Goal: Information Seeking & Learning: Find contact information

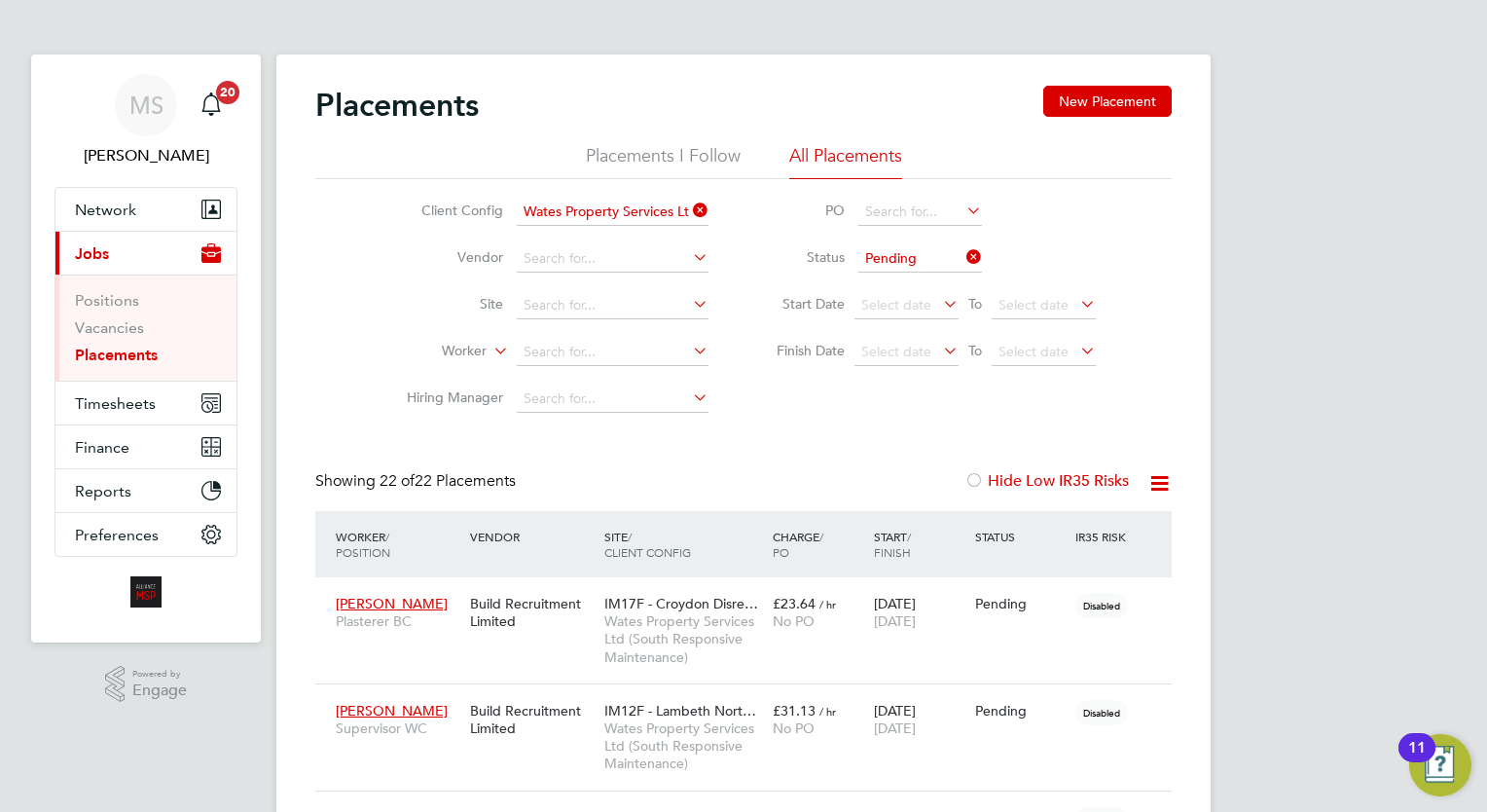
click at [115, 350] on link "Placements" at bounding box center [115, 354] width 82 height 19
click at [600, 344] on input at bounding box center [612, 351] width 192 height 27
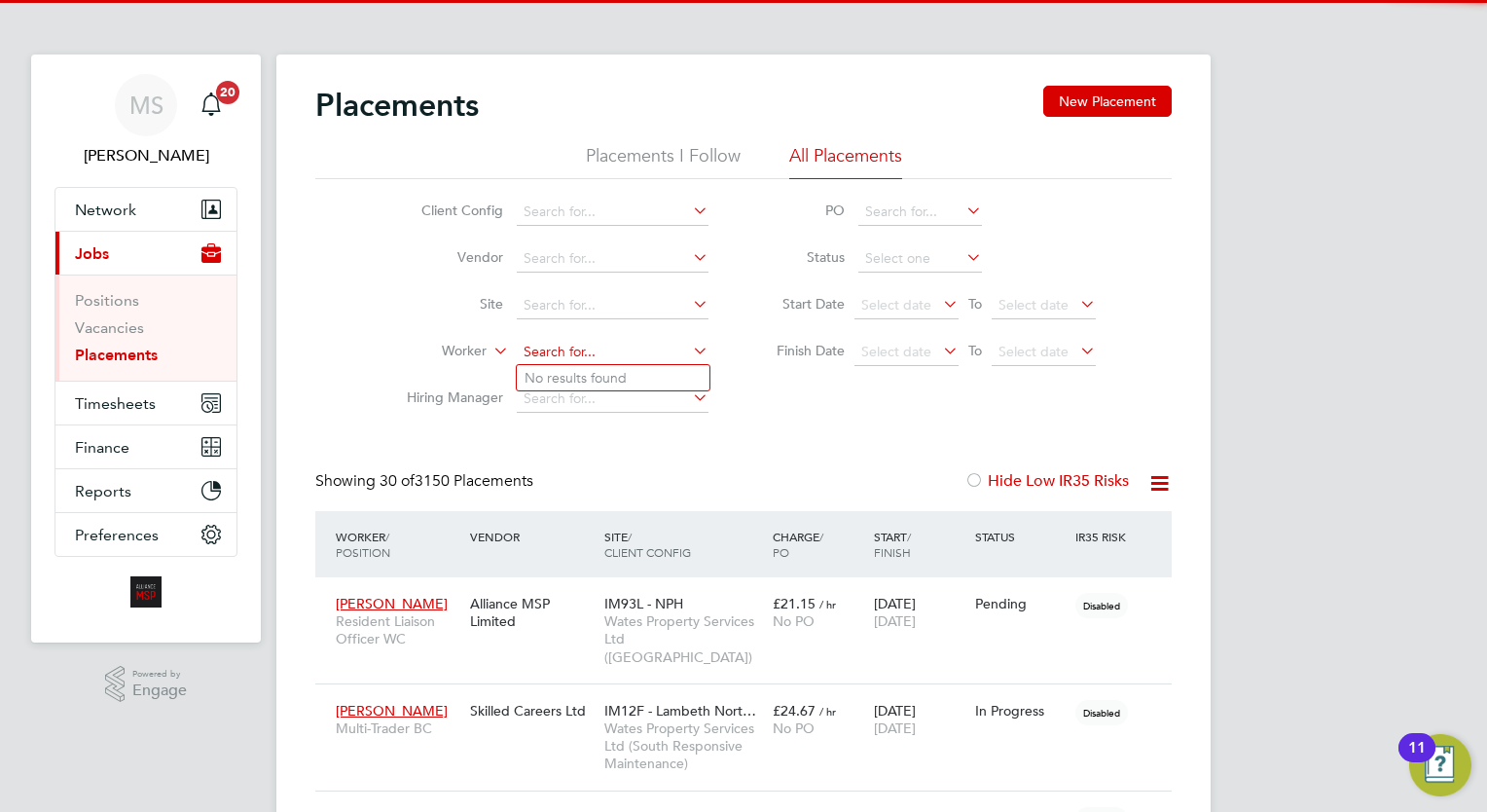
scroll to position [56, 135]
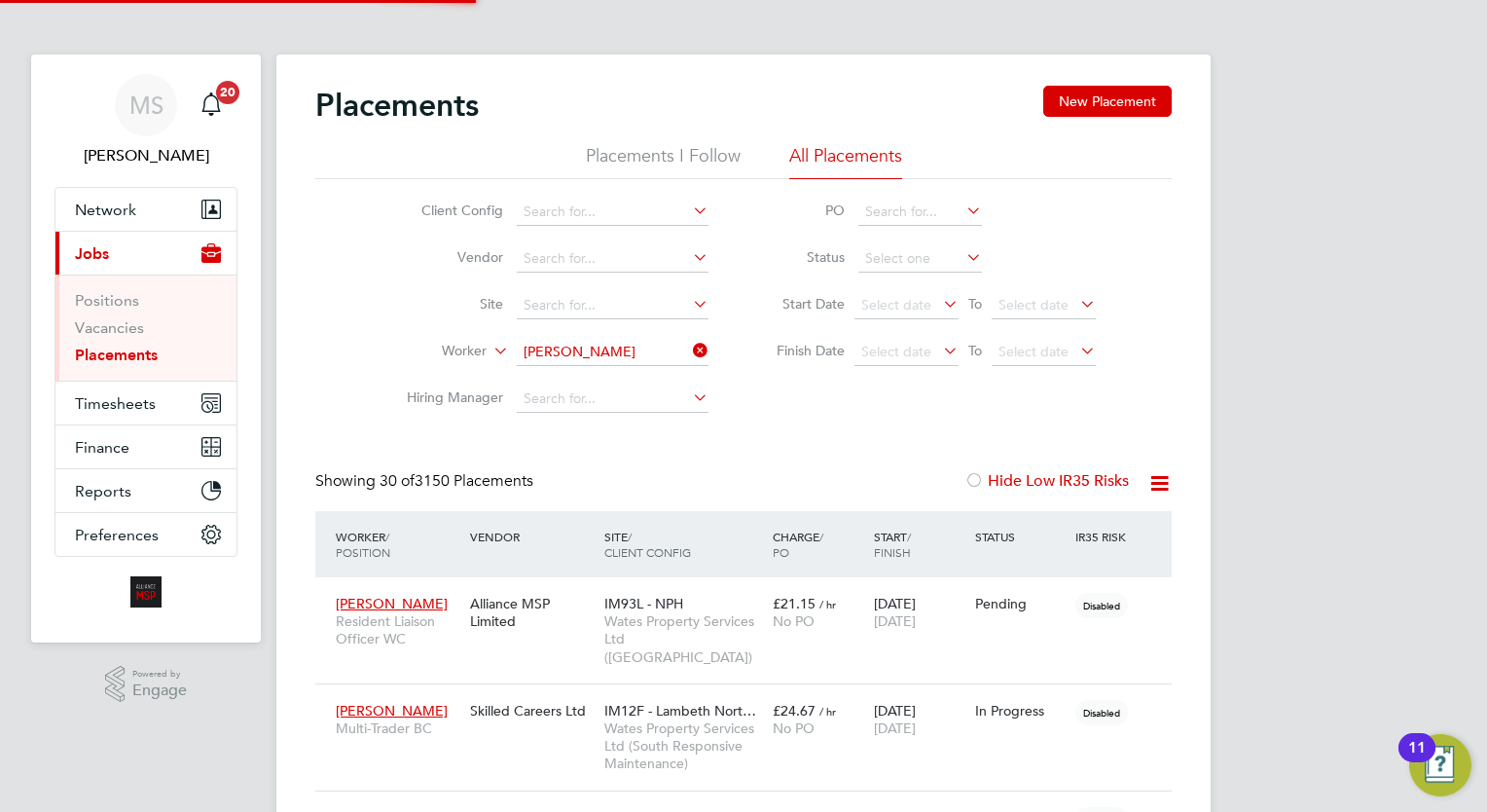
click at [613, 372] on li "Ahmed Sa lim" at bounding box center [613, 378] width 193 height 26
type input "Ahmed Salim"
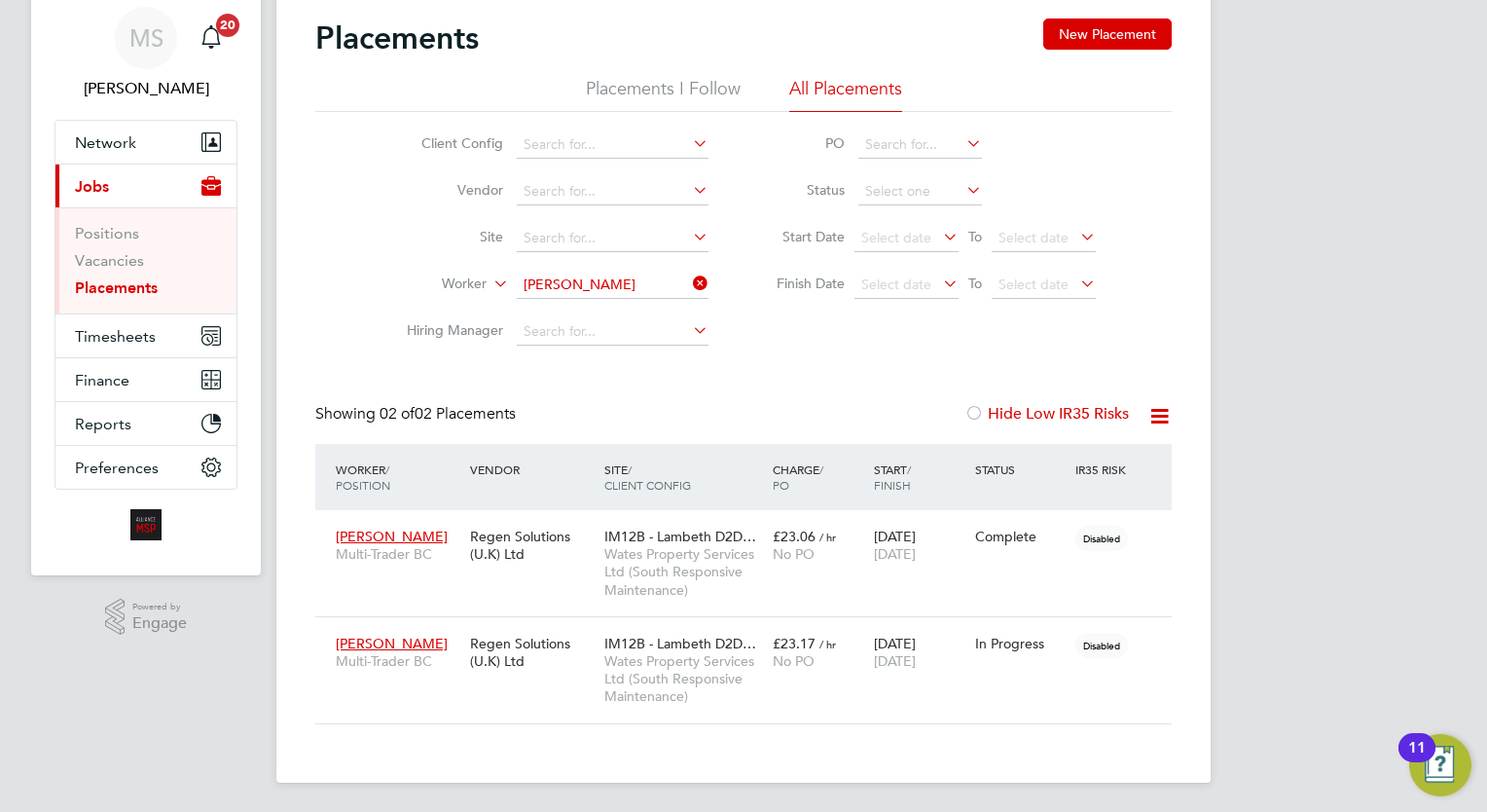
click at [810, 348] on div "Client Config Vendor Site Worker Ahmed Salim Hiring Manager PO Status Start Dat…" at bounding box center [744, 233] width 857 height 243
click at [96, 147] on span "Network" at bounding box center [105, 142] width 62 height 19
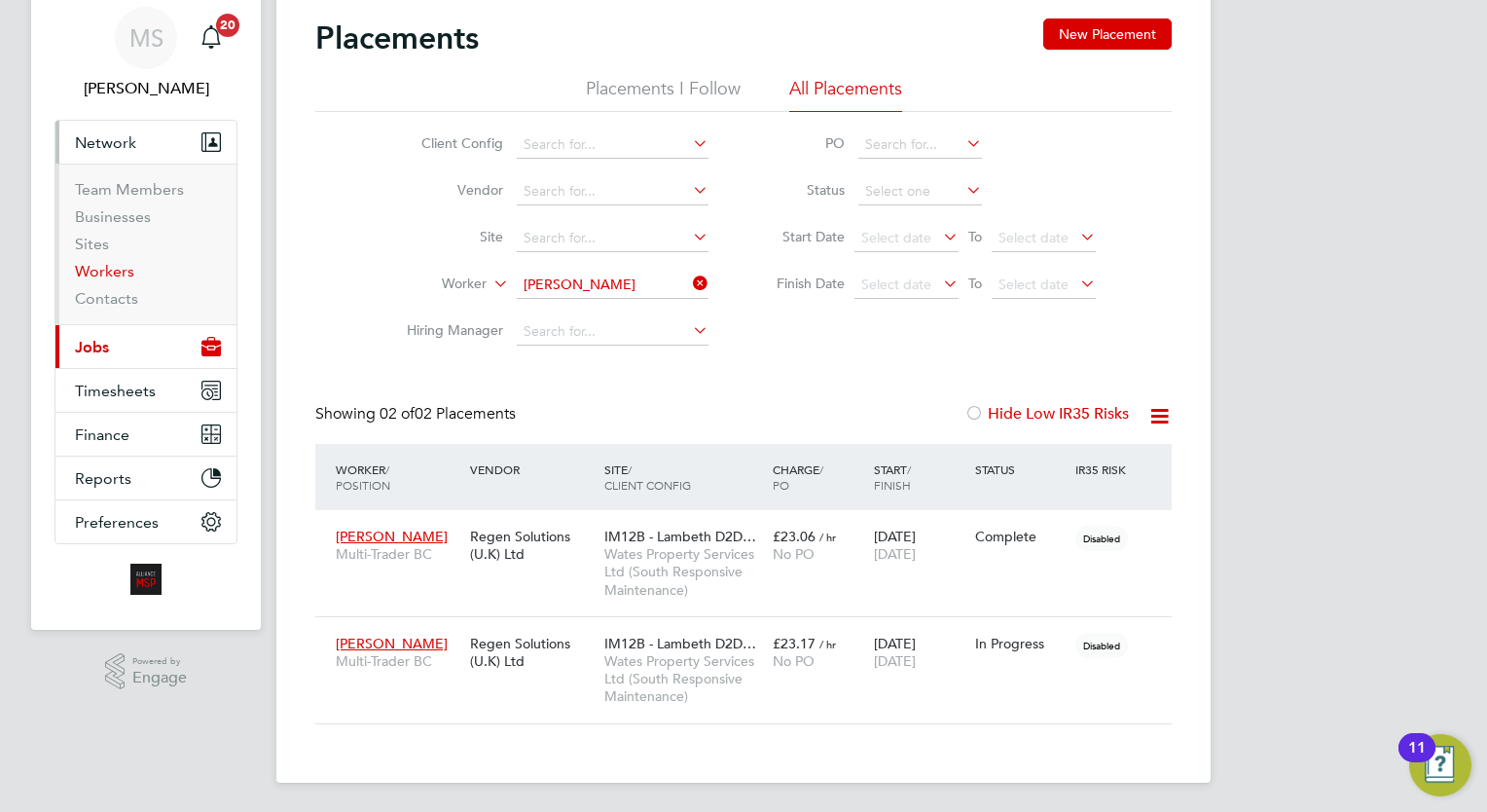
click at [113, 273] on link "Workers" at bounding box center [104, 271] width 60 height 19
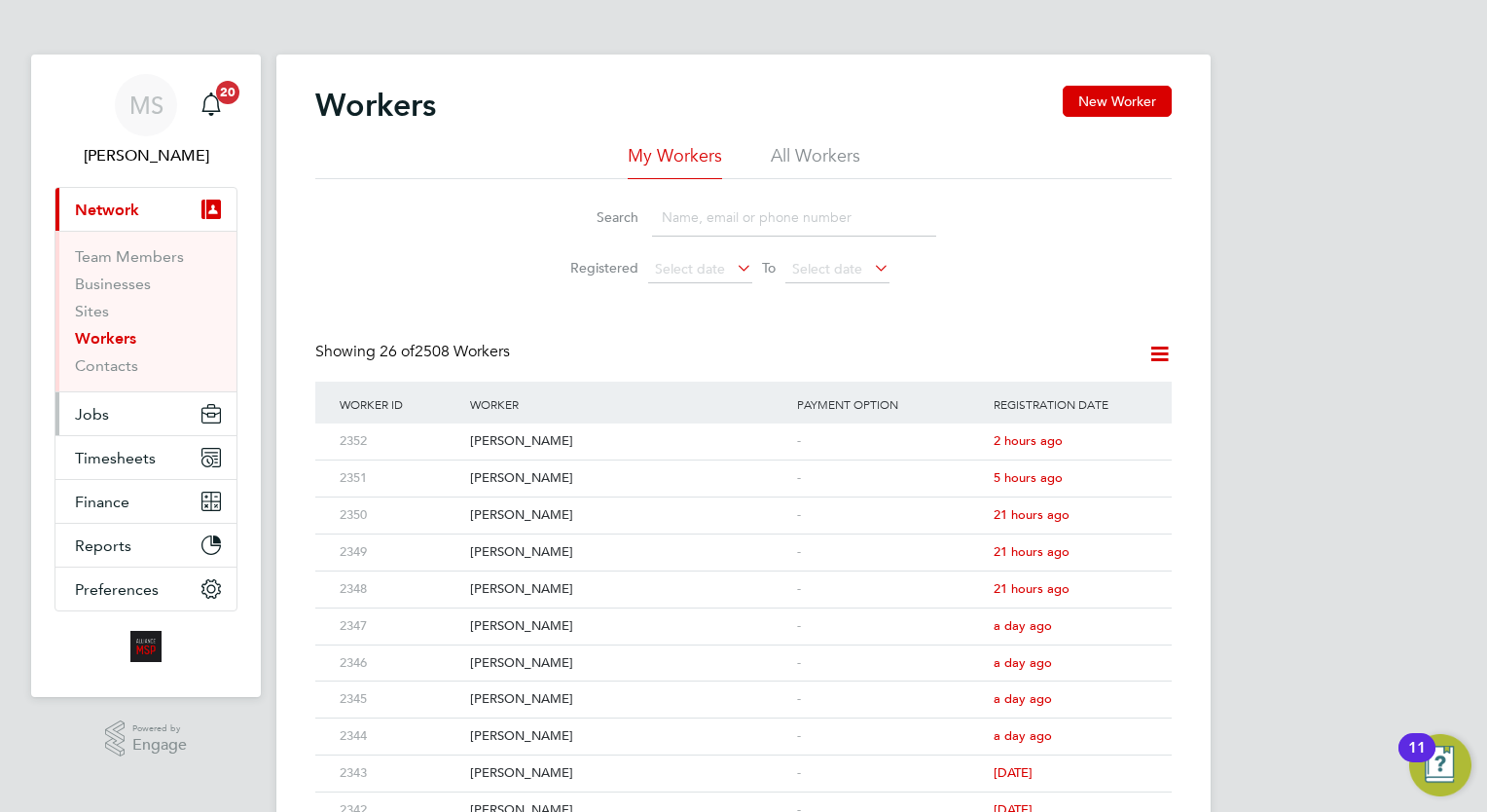
click at [98, 425] on button "Jobs" at bounding box center [146, 413] width 181 height 43
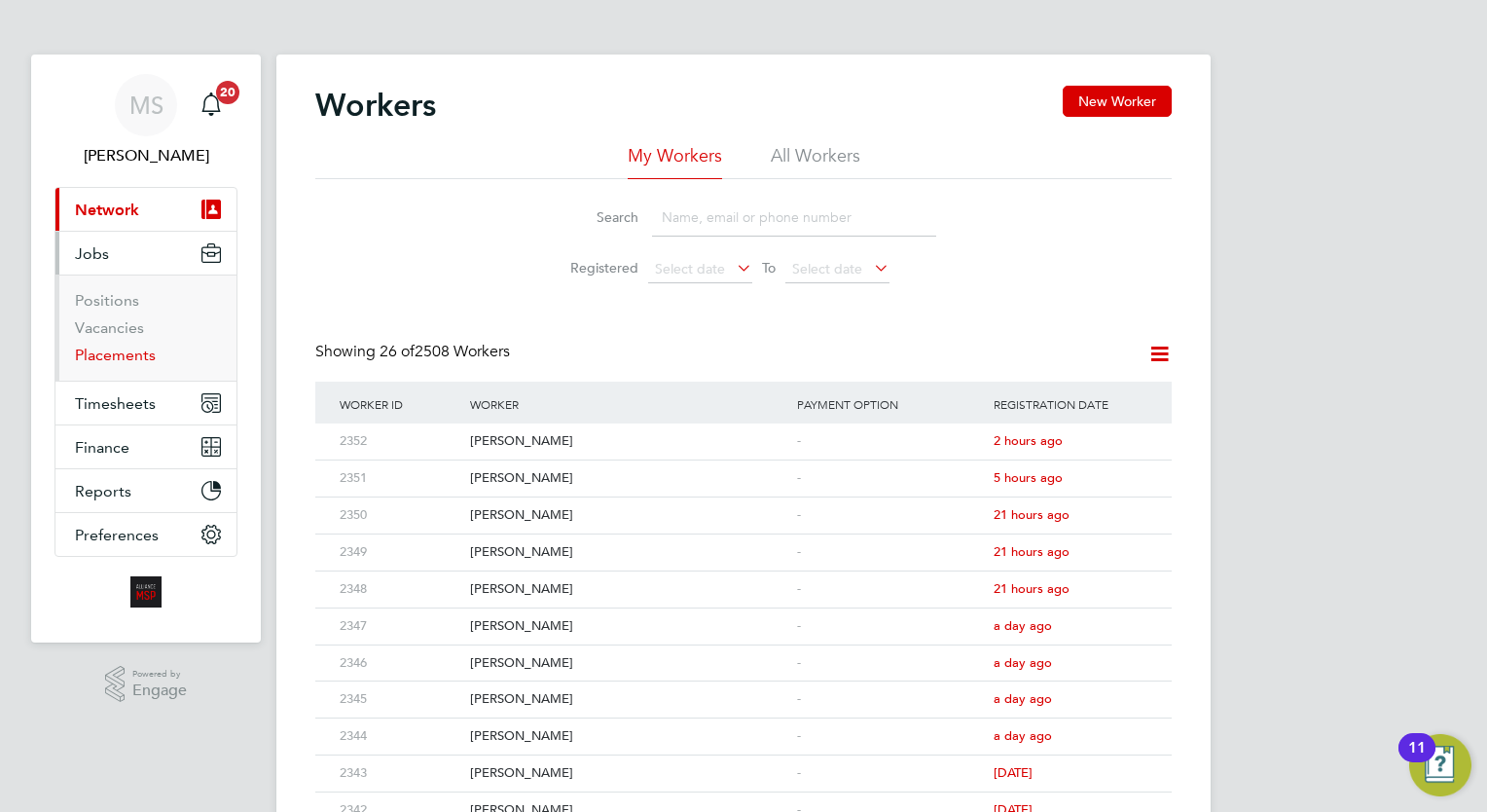
click at [124, 353] on link "Placements" at bounding box center [114, 354] width 80 height 19
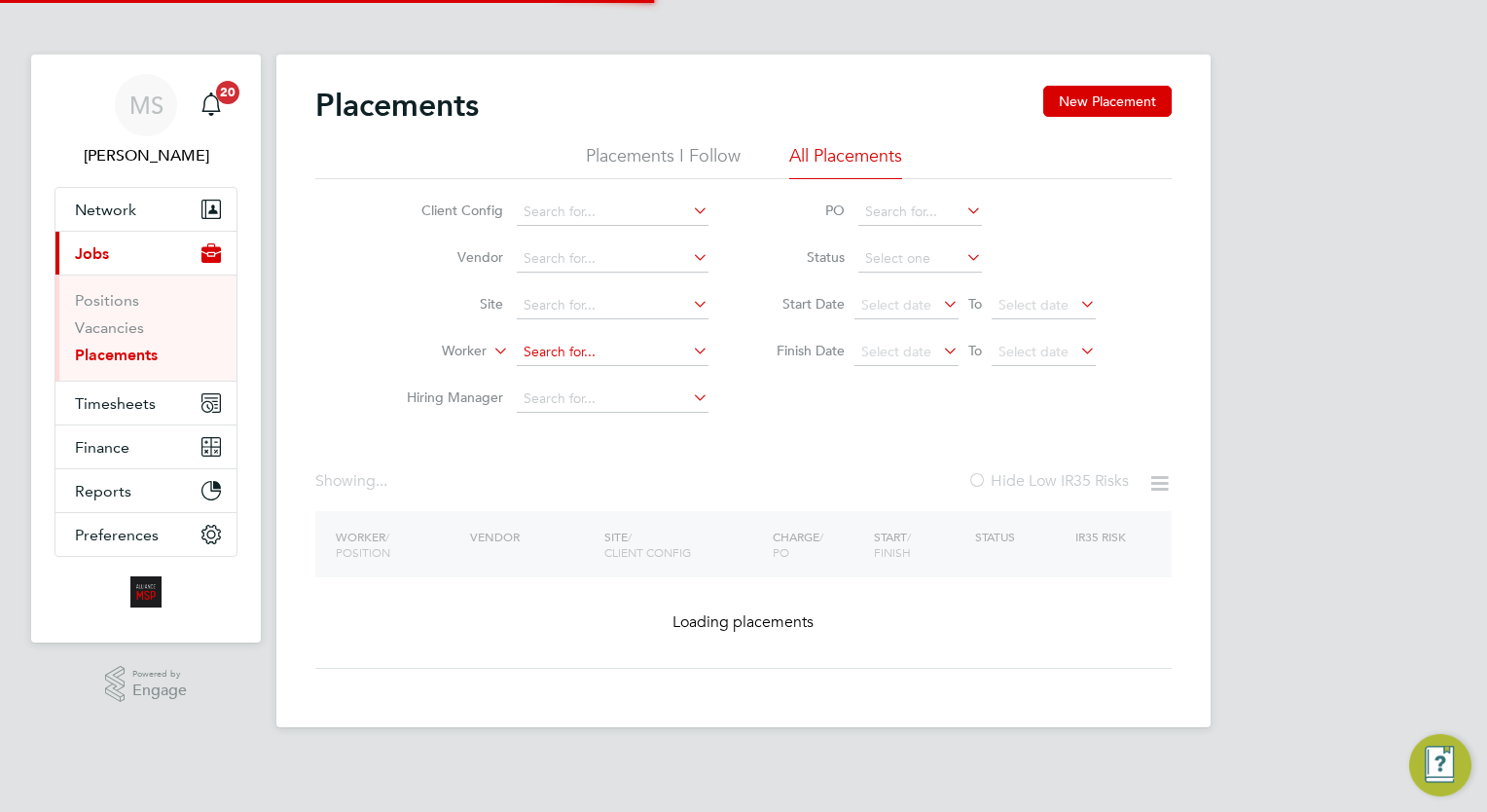
click at [611, 344] on input at bounding box center [612, 351] width 192 height 27
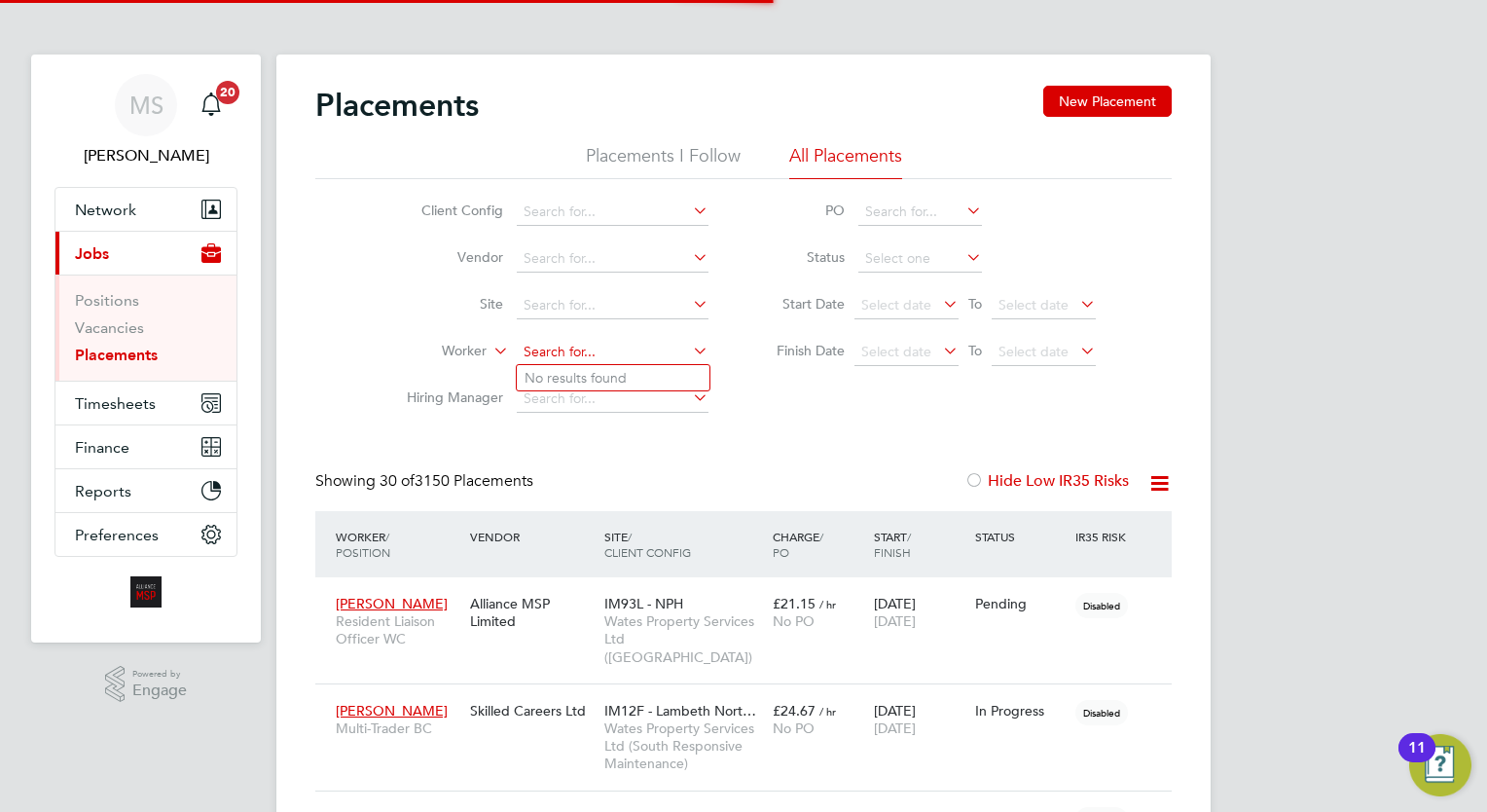
scroll to position [56, 135]
click at [629, 383] on li "Jed Bar ley" at bounding box center [613, 378] width 193 height 26
type input "Jed Barley"
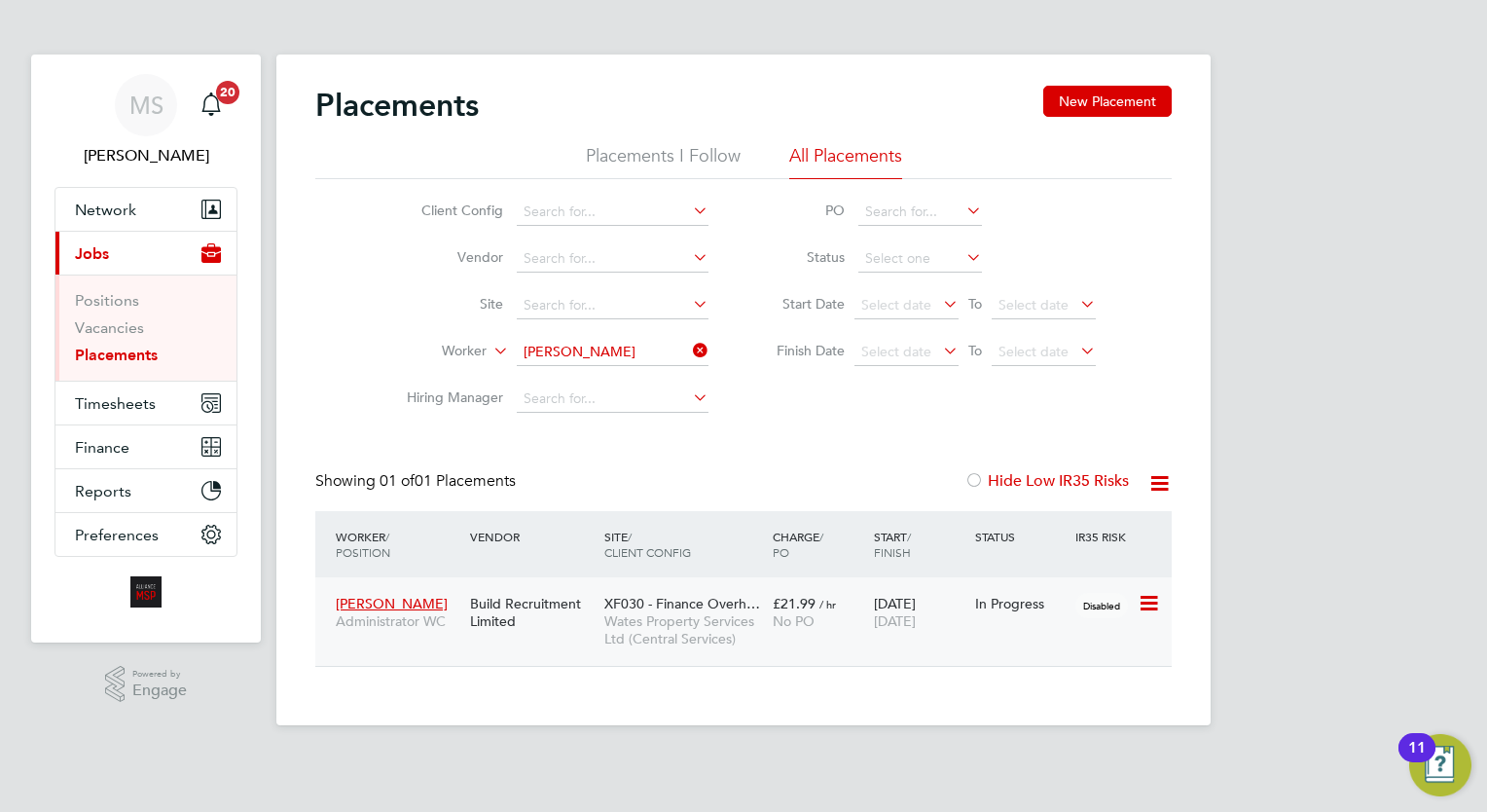
click at [862, 613] on div "No PO" at bounding box center [818, 621] width 91 height 18
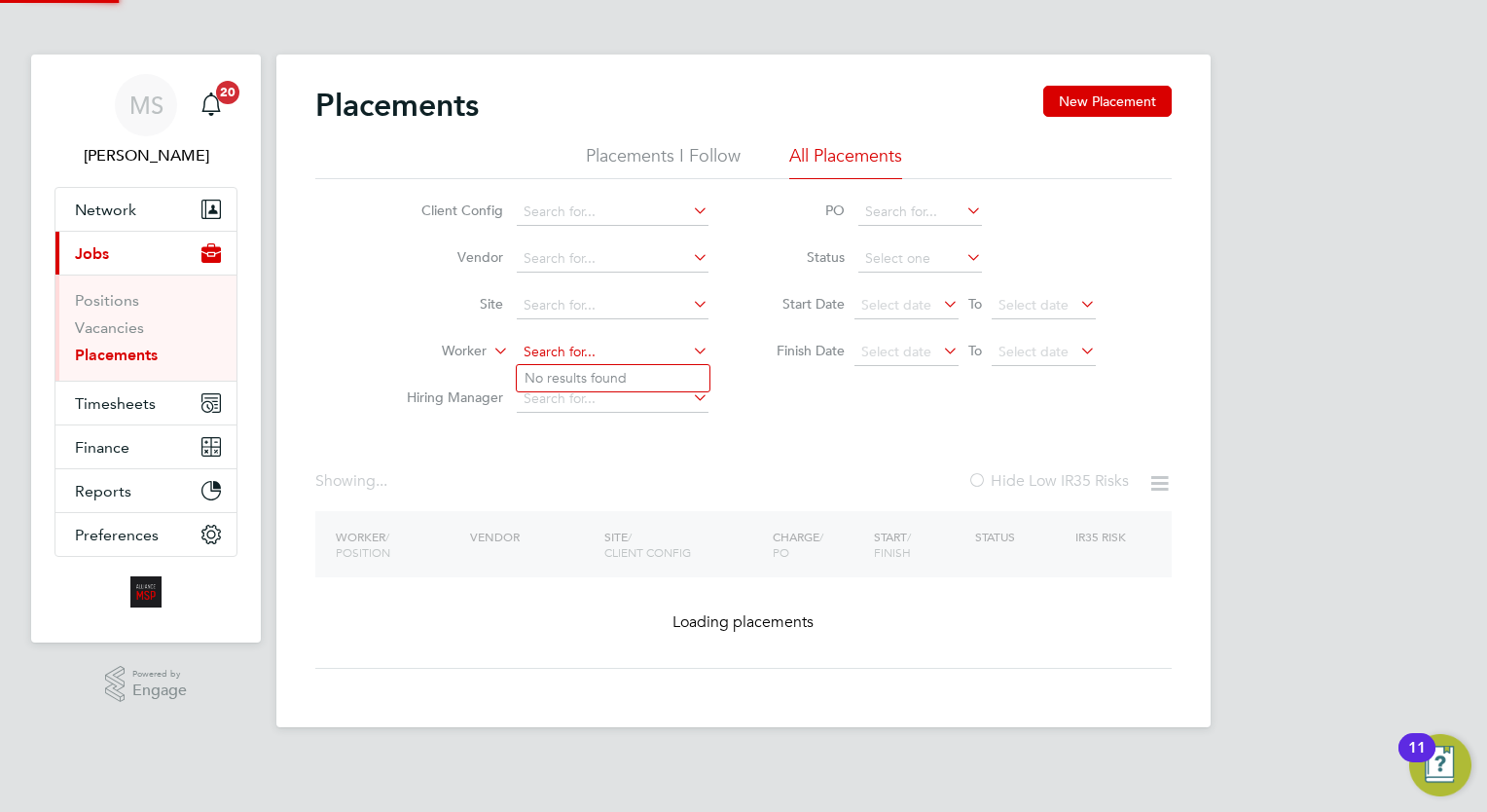
click at [615, 340] on input at bounding box center [612, 351] width 192 height 27
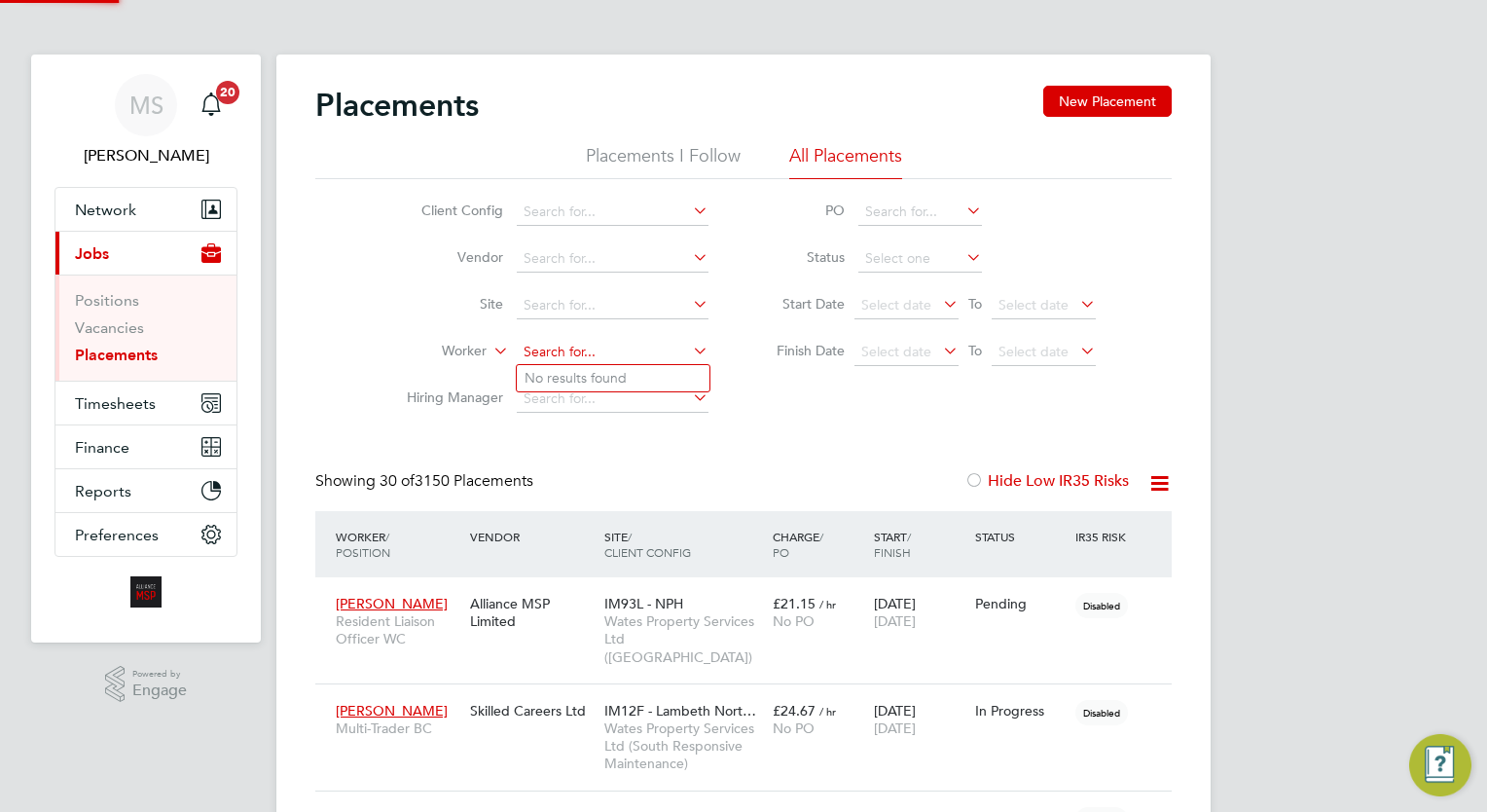
scroll to position [56, 135]
click at [615, 340] on input at bounding box center [612, 351] width 192 height 27
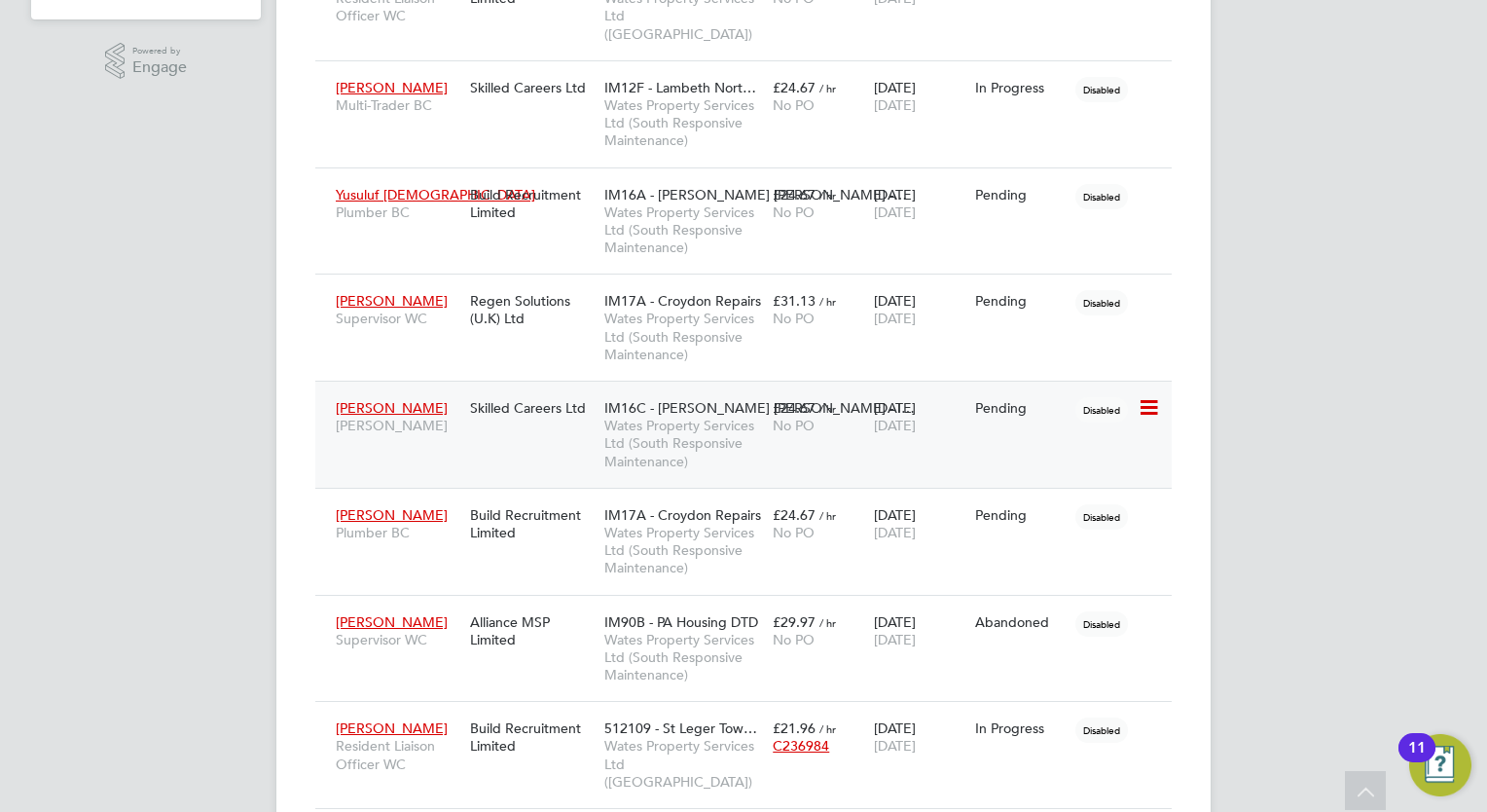
click at [670, 417] on span "Wates Property Services Ltd (South Responsive Maintenance)" at bounding box center [684, 444] width 159 height 54
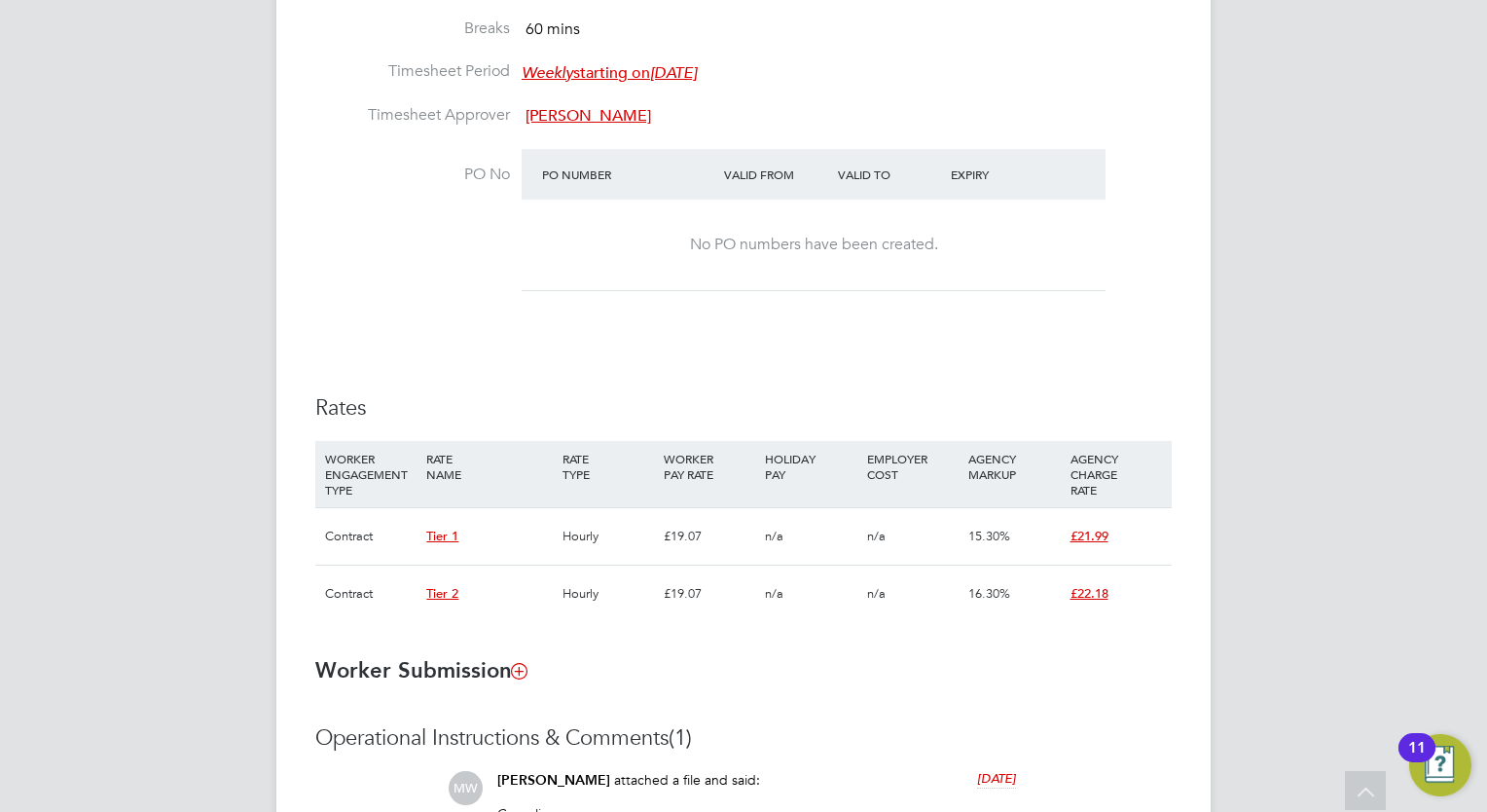
click at [722, 411] on h3 "Rates" at bounding box center [744, 408] width 857 height 28
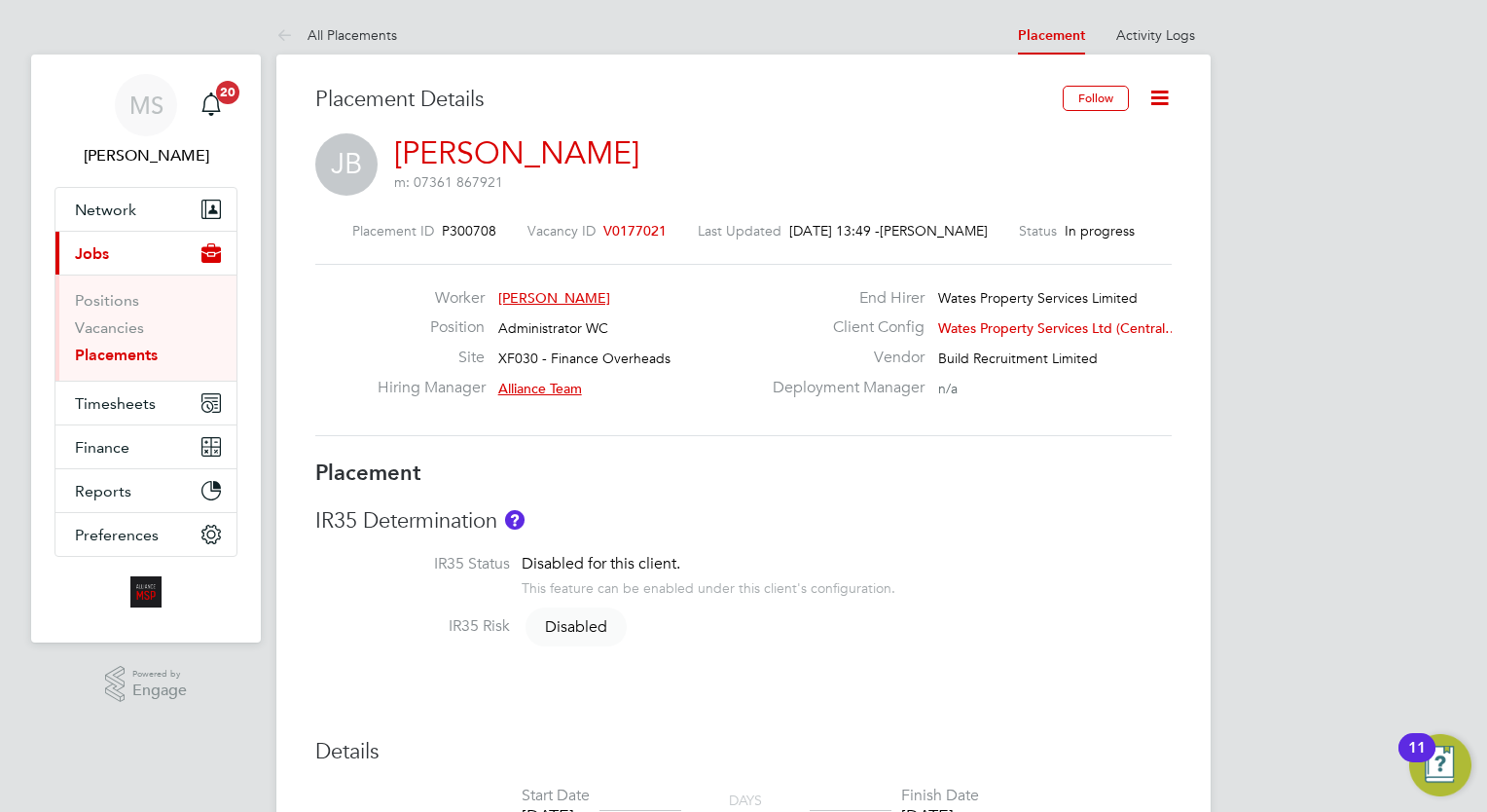
click at [1154, 107] on icon at bounding box center [1159, 97] width 25 height 25
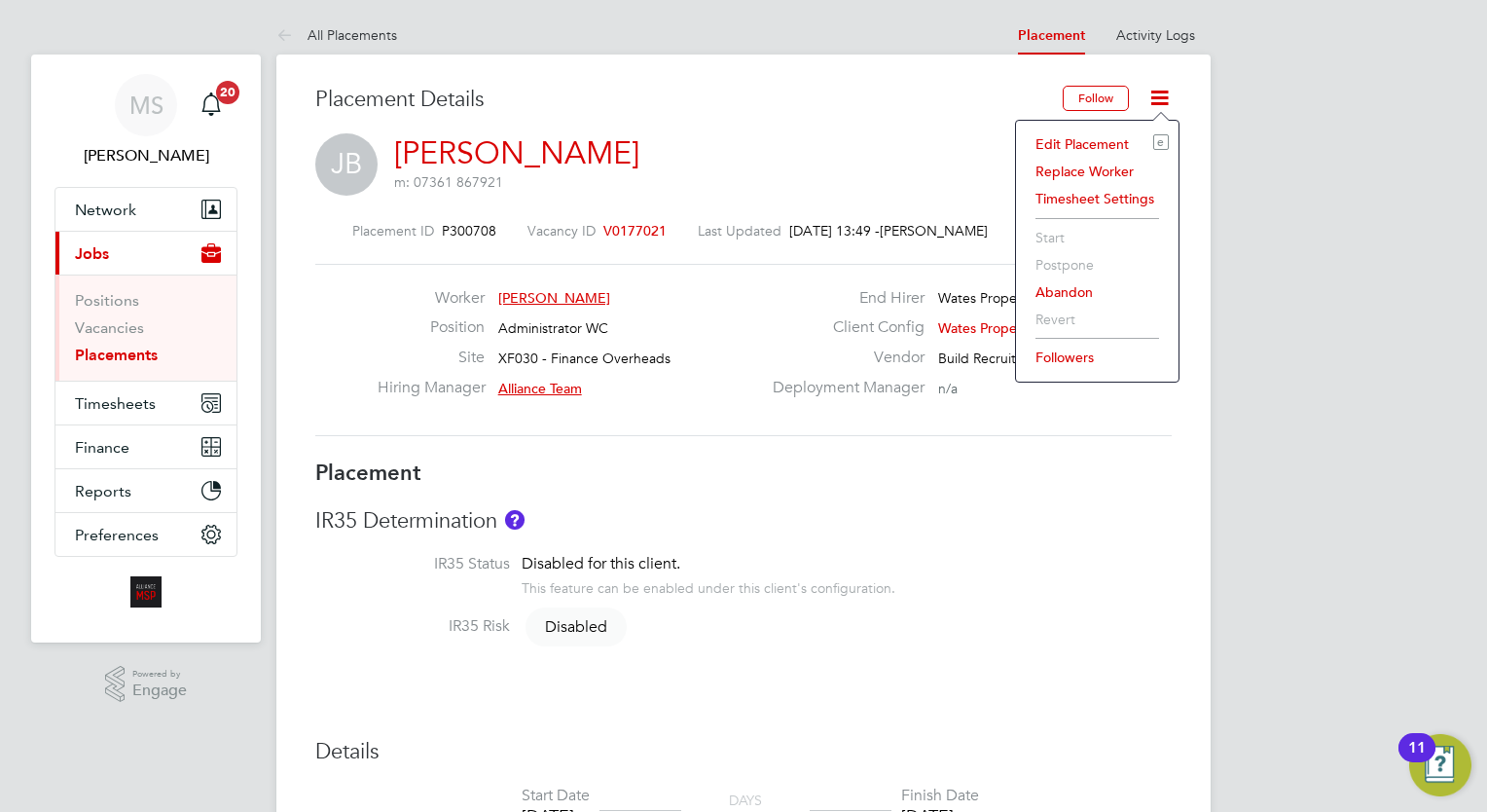
click at [1079, 153] on li "Edit Placement e" at bounding box center [1097, 143] width 143 height 27
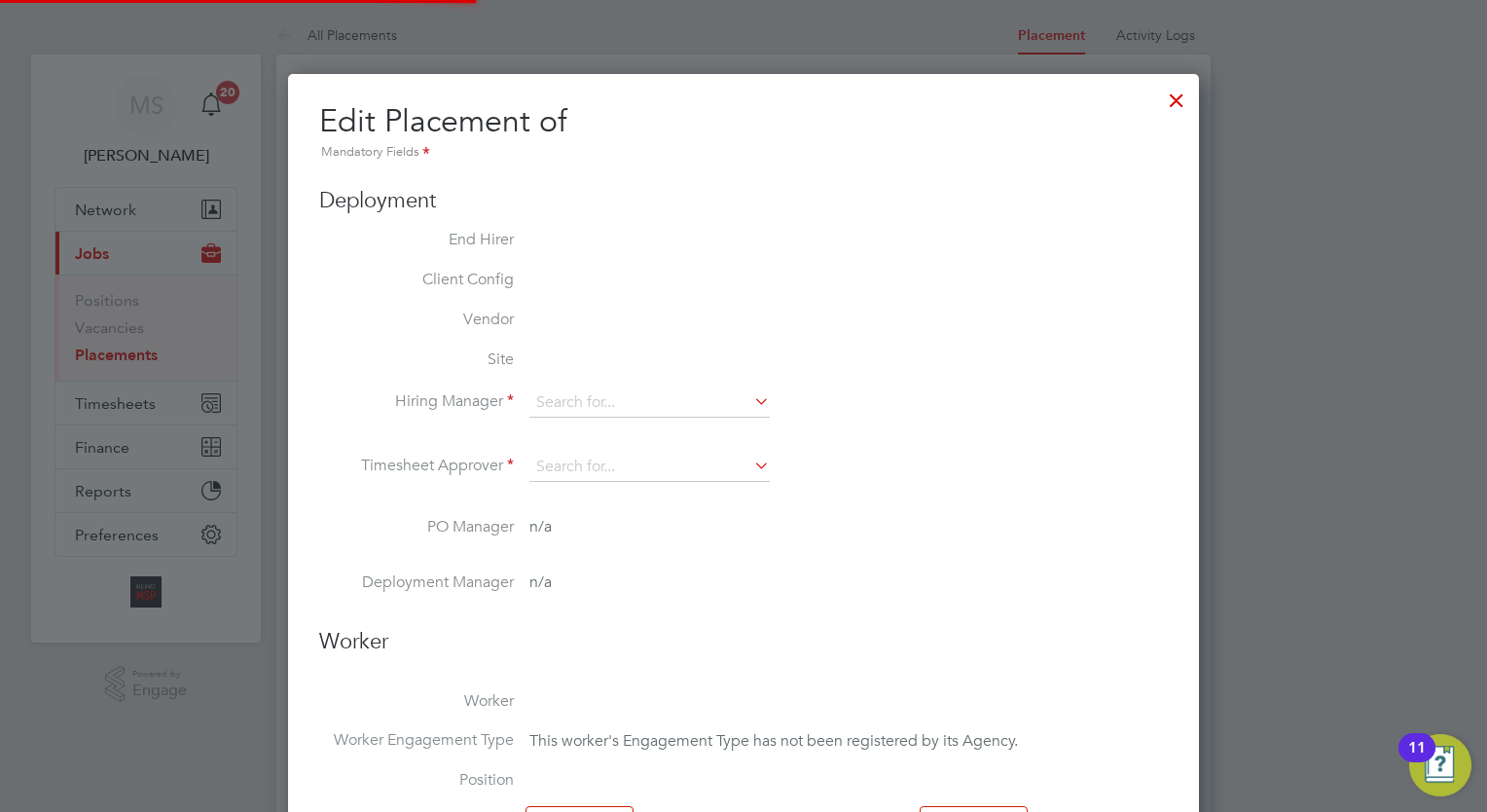
type input "Alliance Team"
type input "[PERSON_NAME]"
type input "[DATE]"
type input "00:00"
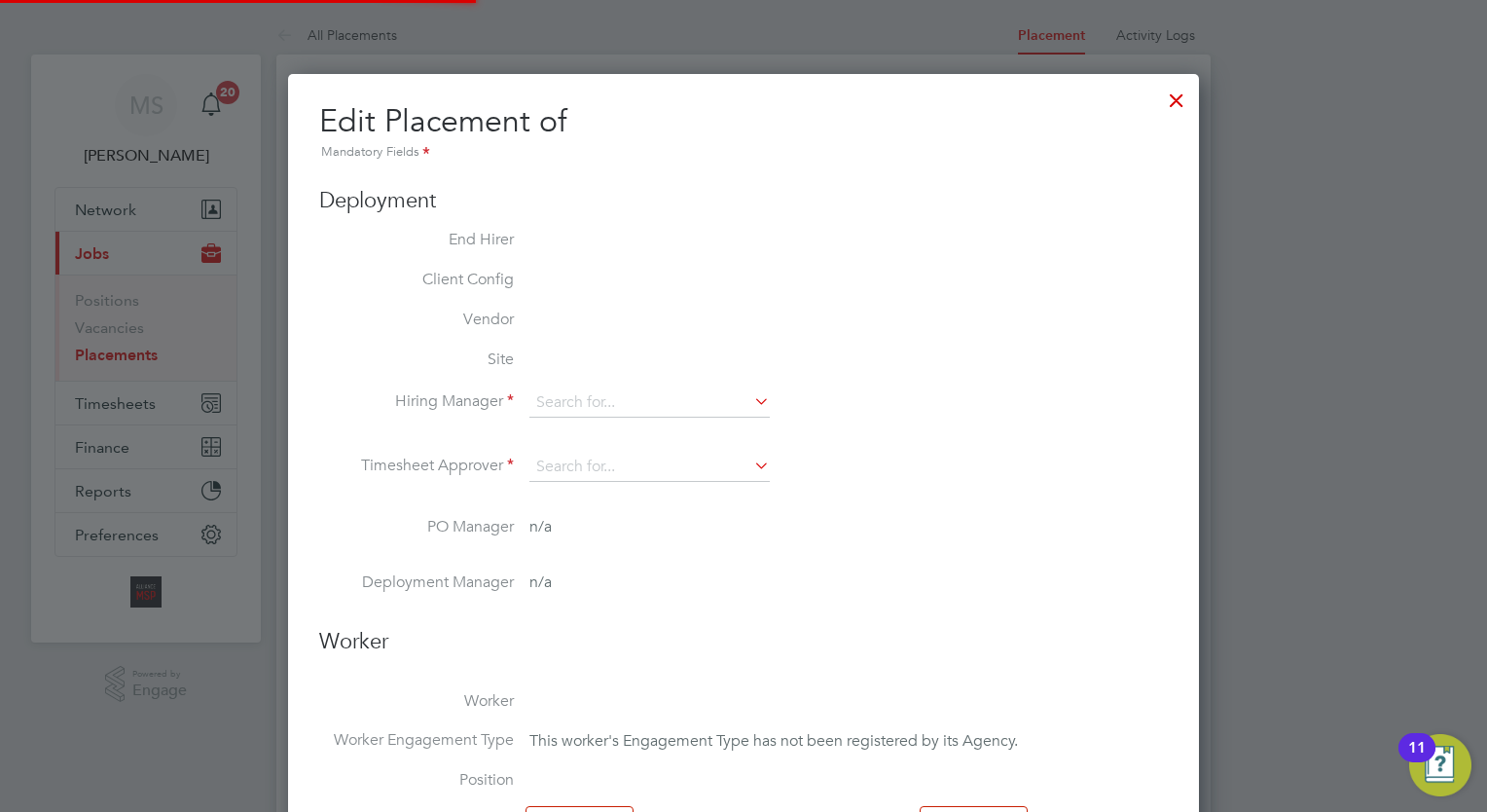
type input "00:00"
type input "08110"
click at [1016, 498] on ul "End Hirer Client Config Vendor Site Hiring Manager Alliance Team Timesheet Appr…" at bounding box center [744, 428] width 849 height 398
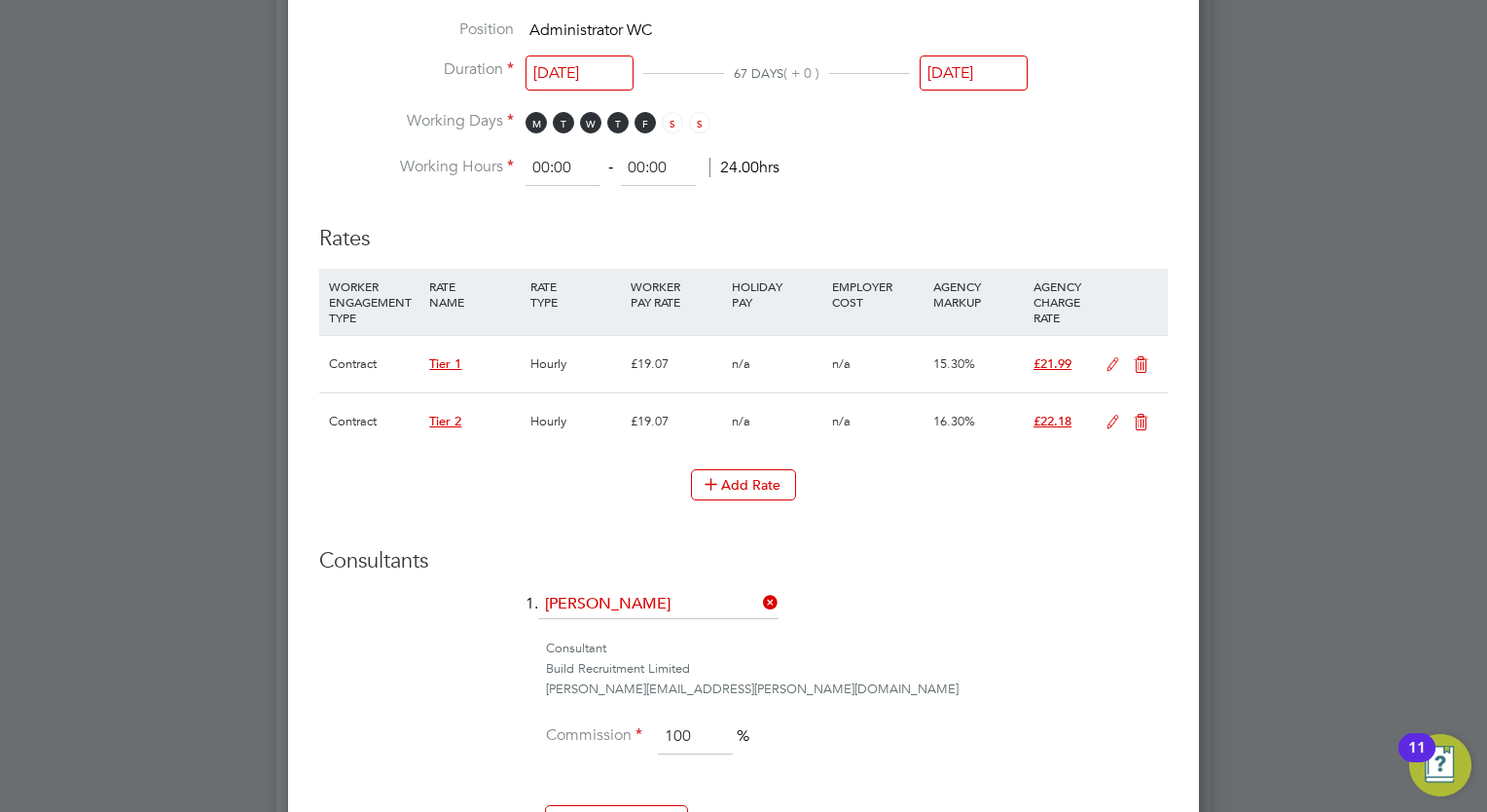
scroll to position [1167, 0]
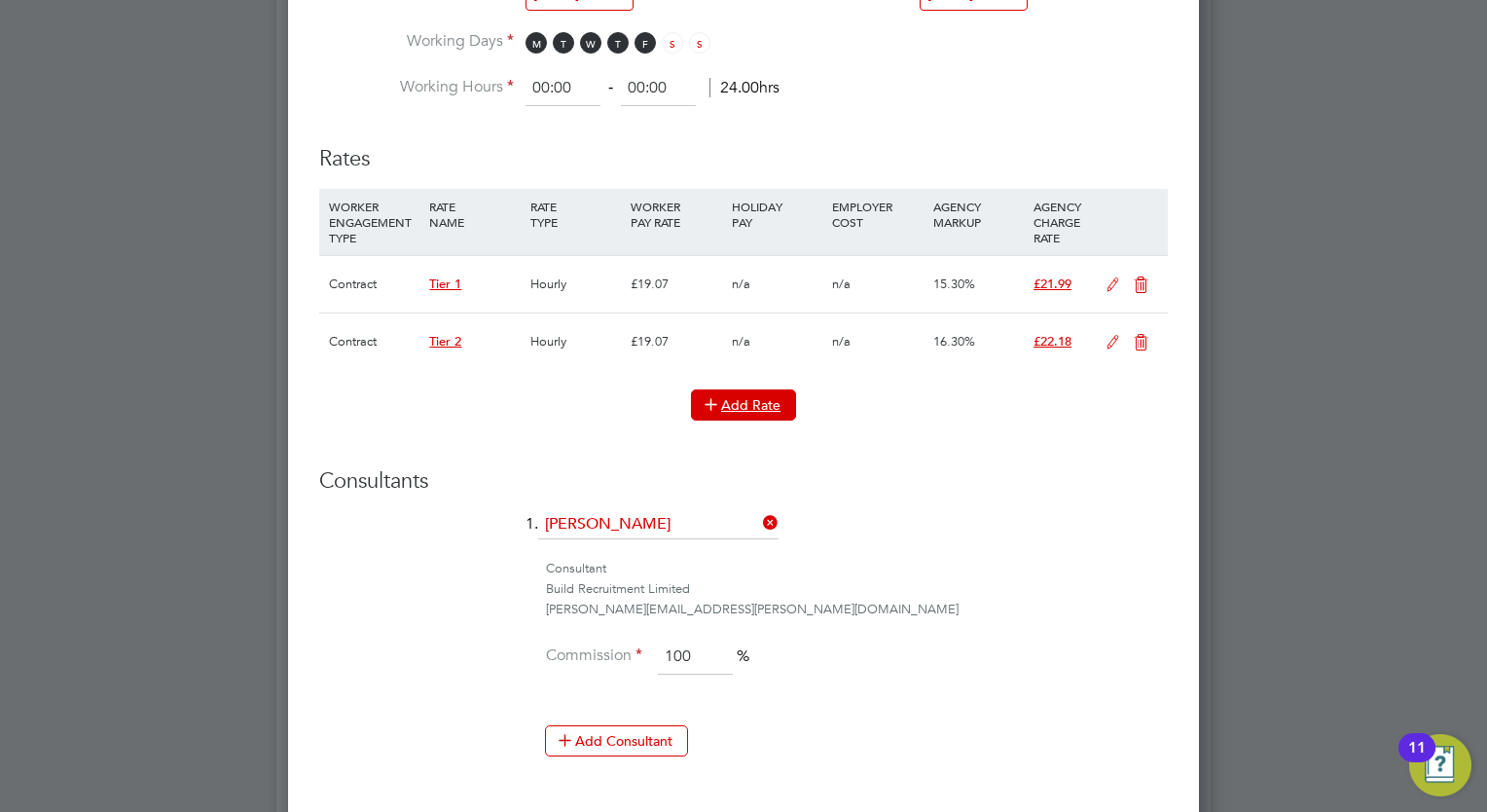
click at [759, 395] on button "Add Rate" at bounding box center [744, 404] width 105 height 31
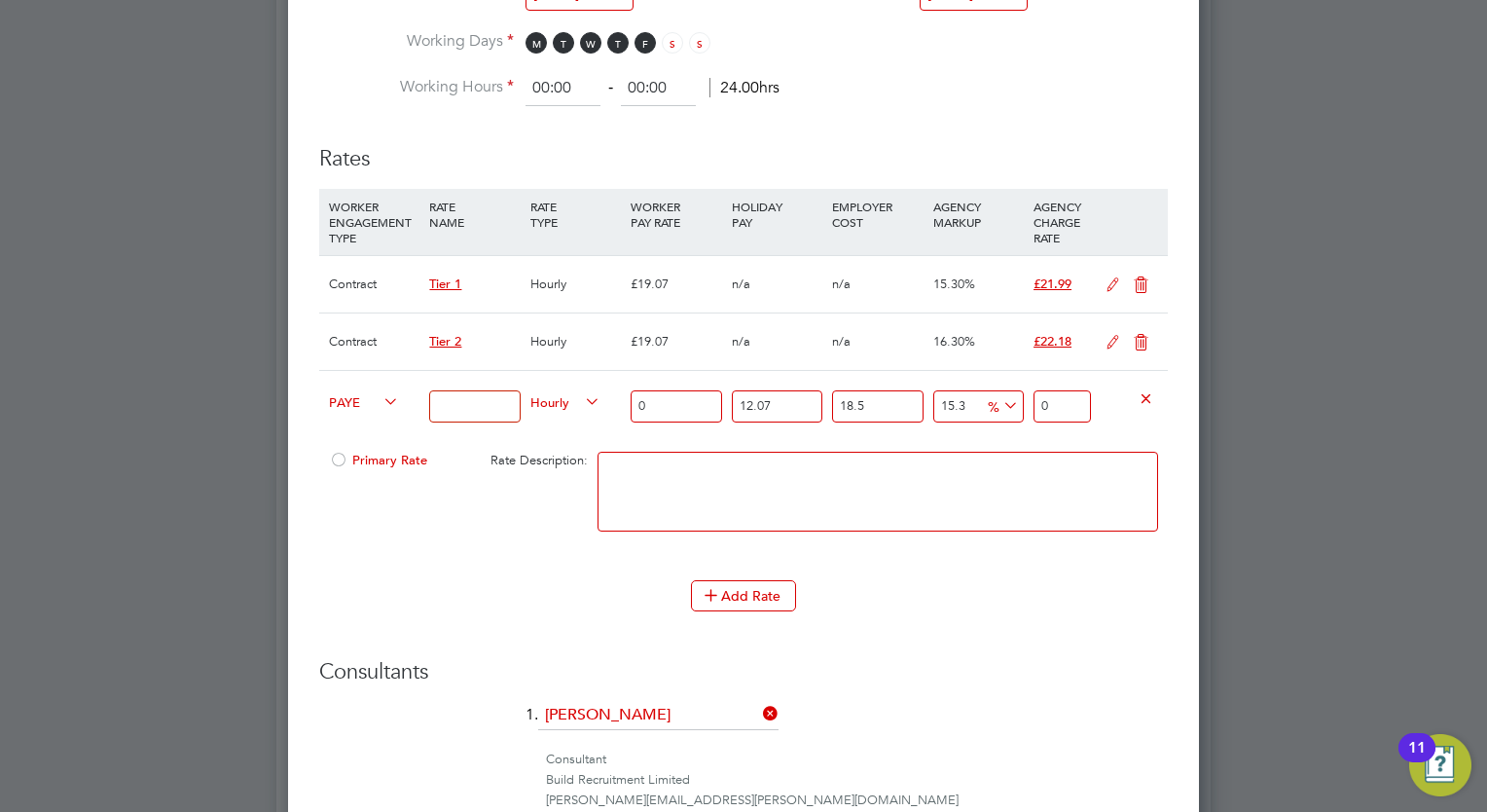
click at [436, 403] on input at bounding box center [473, 406] width 90 height 32
type input "Tier 1"
click at [436, 602] on div "Add Rate" at bounding box center [744, 595] width 849 height 31
click at [690, 392] on input "0" at bounding box center [675, 406] width 90 height 32
type input "1"
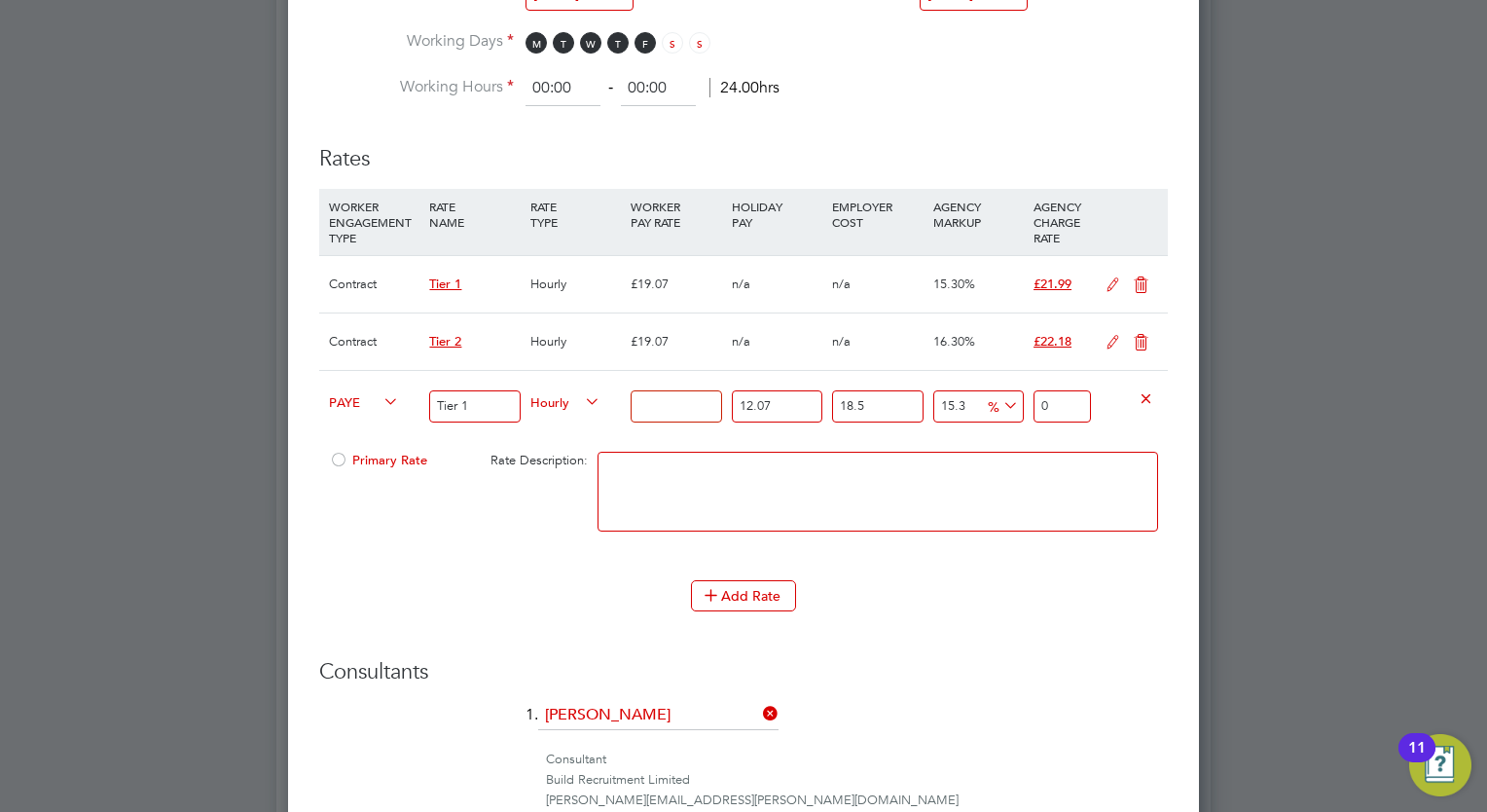
type input "1.5312180135"
type input "14"
type input "21.437052189"
type input "14.7"
type input "22.50890479845"
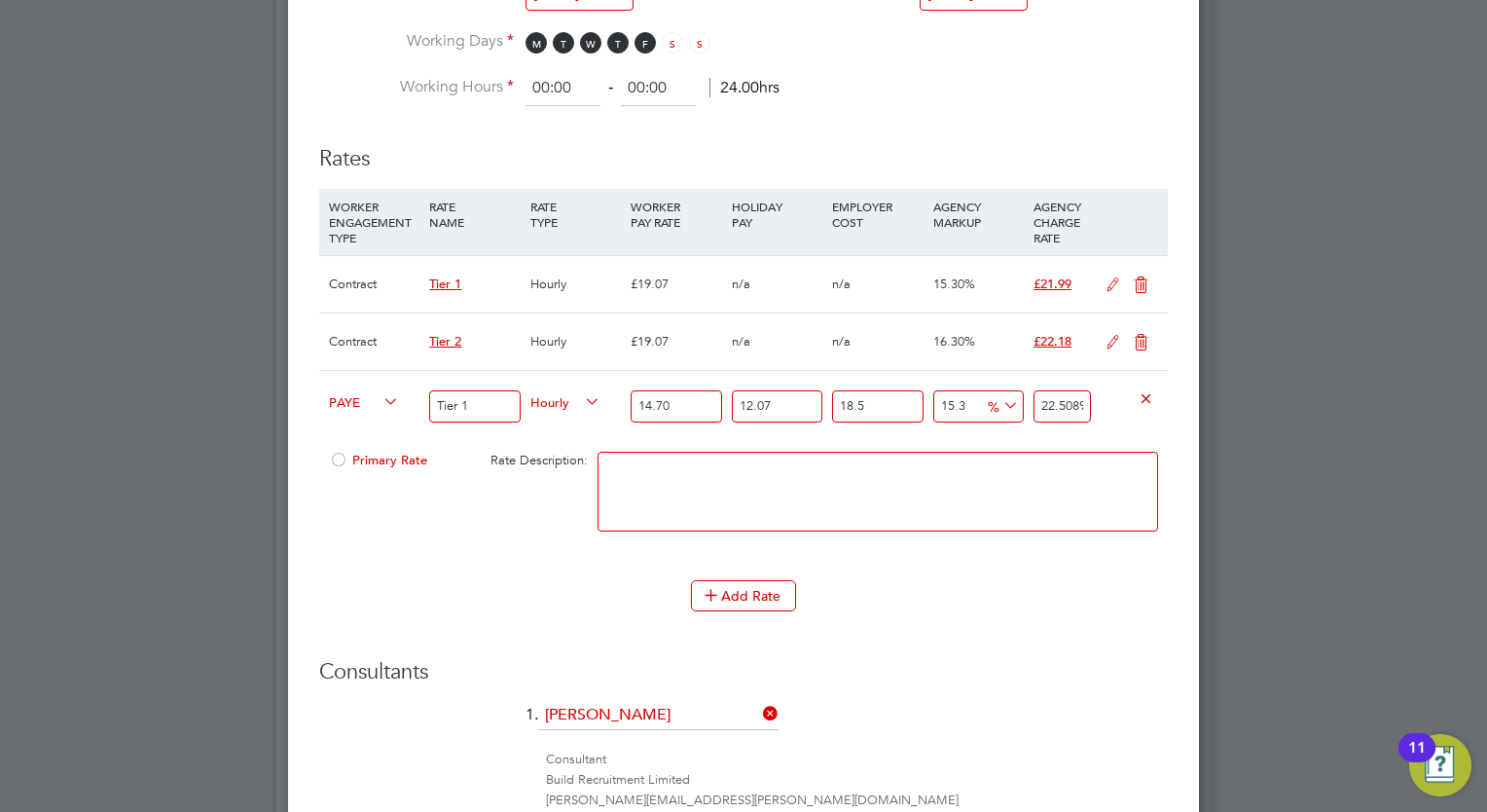
type input "14.70"
click at [733, 491] on textarea at bounding box center [878, 491] width 561 height 79
click at [863, 132] on h3 "Rates" at bounding box center [744, 149] width 849 height 48
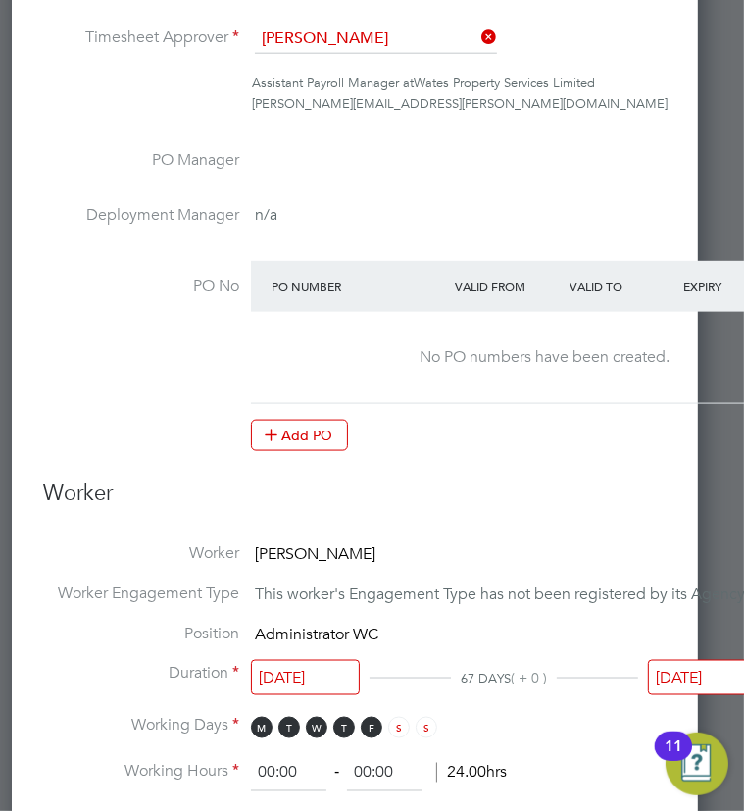
scroll to position [58, 90]
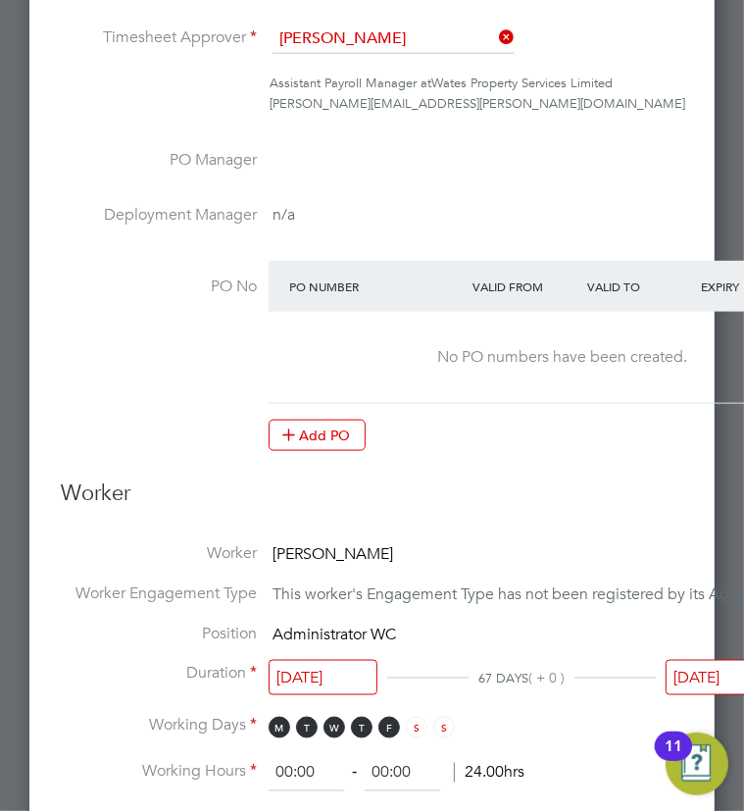
click at [138, 377] on li "PO No PO Number Valid From Valid To Expiry No PO numbers have been created. Add…" at bounding box center [488, 366] width 855 height 211
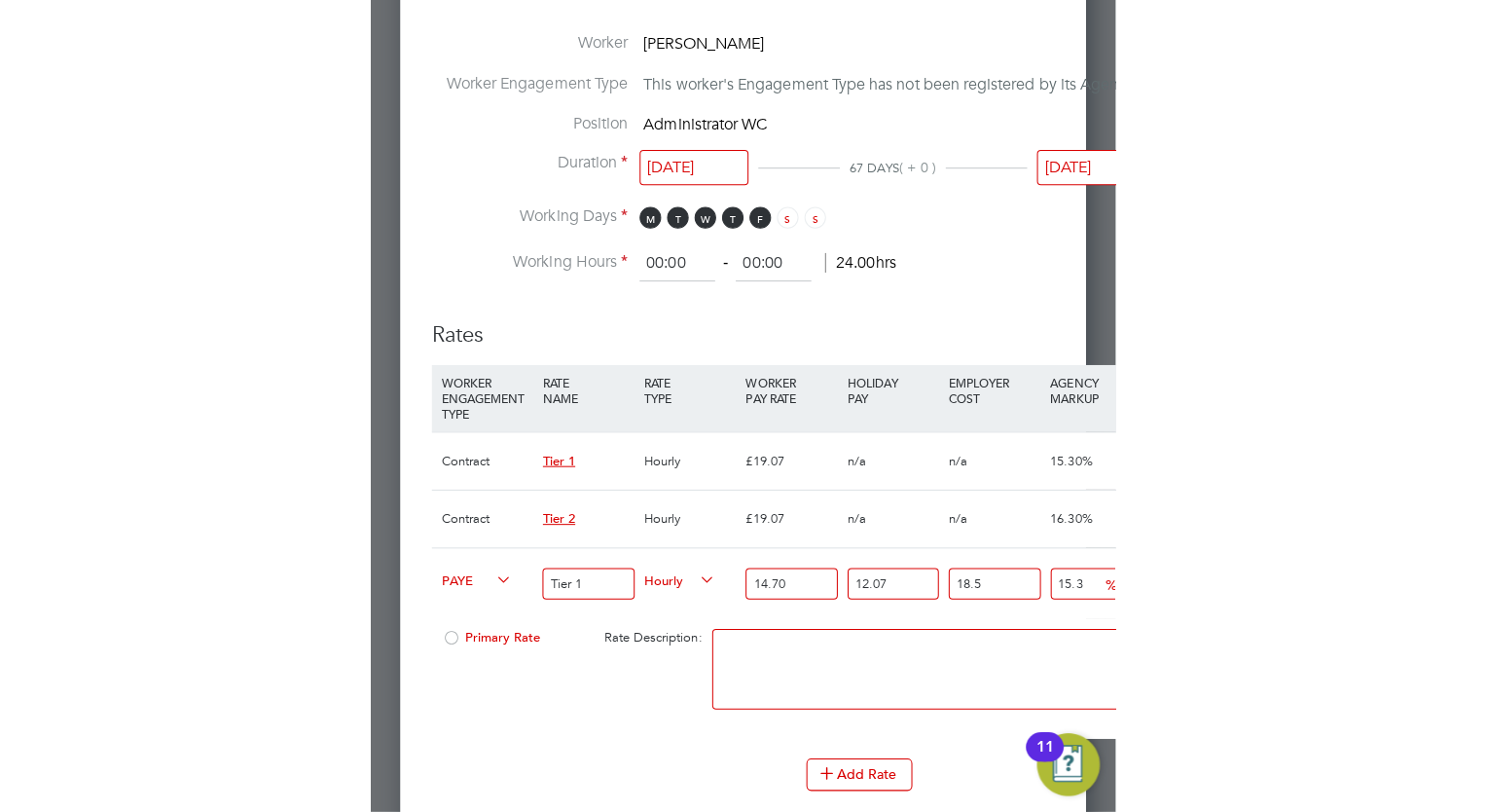
scroll to position [1635, 0]
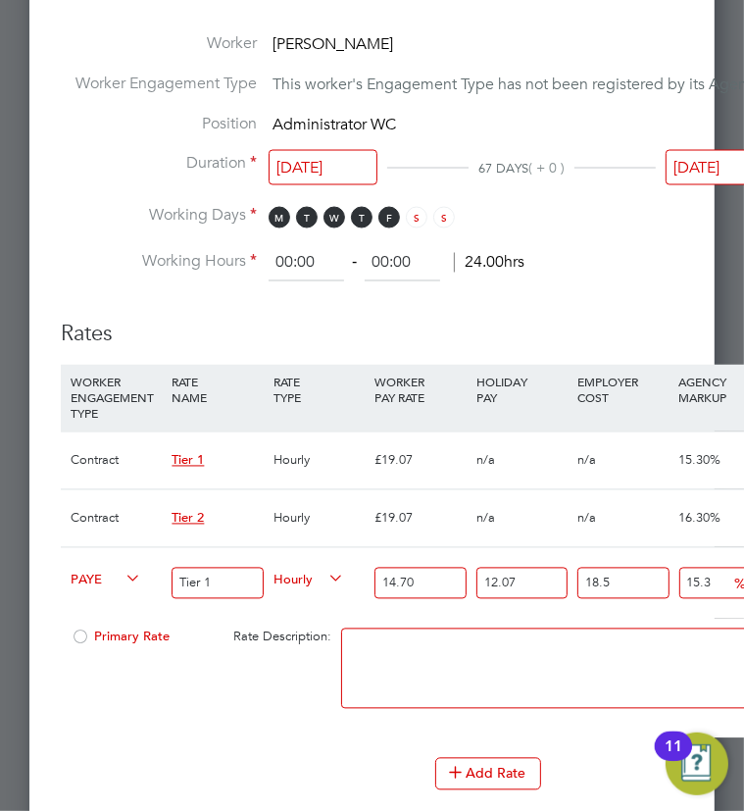
click at [242, 720] on div "Primary Rate Rate Description:" at bounding box center [488, 679] width 855 height 120
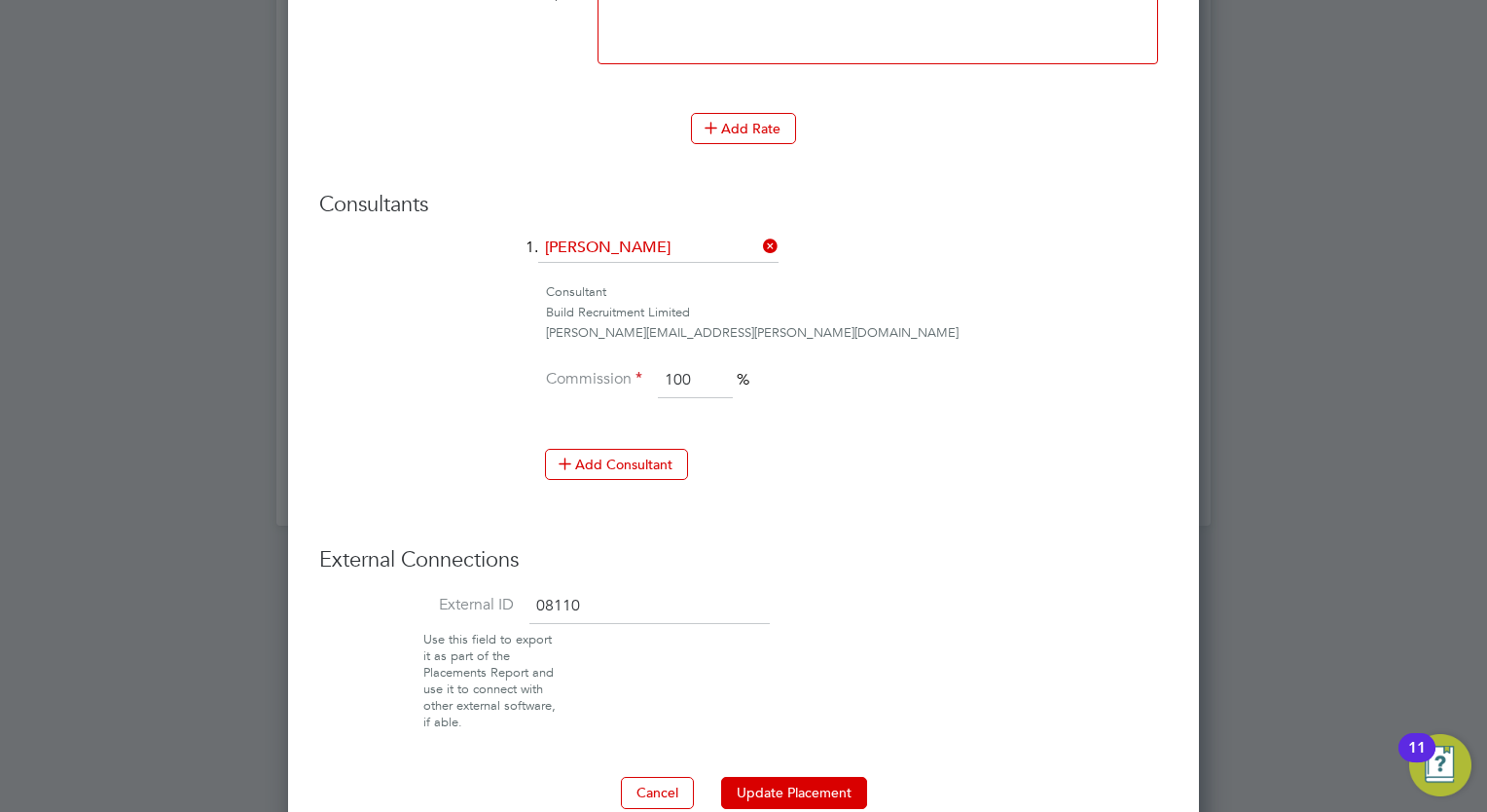
scroll to position [9, 10]
click at [944, 414] on ul "1. Leah Seber Consultant Build Recruitment Limited leah.seber@buildrec.com Comm…" at bounding box center [744, 365] width 849 height 265
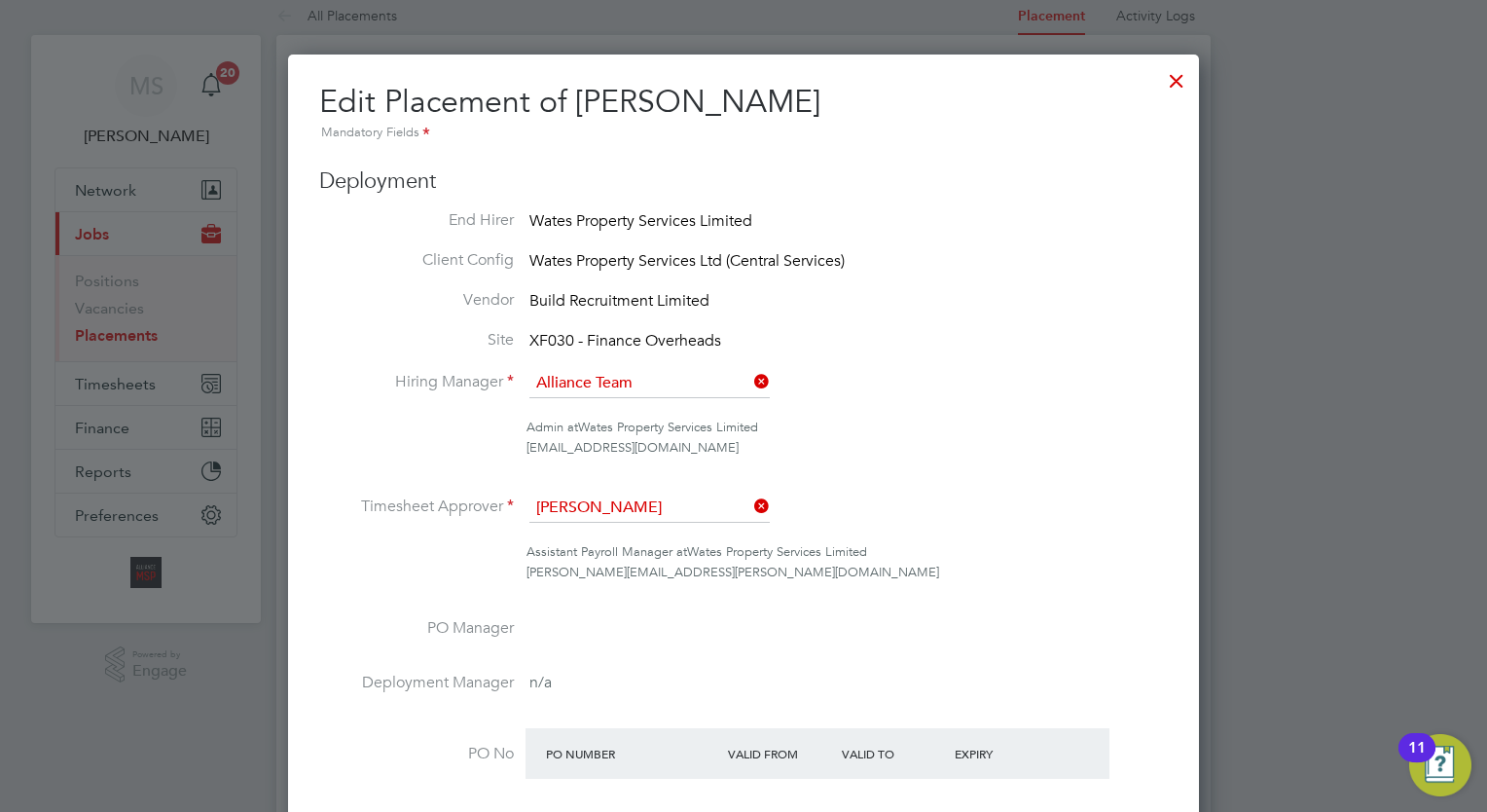
scroll to position [0, 0]
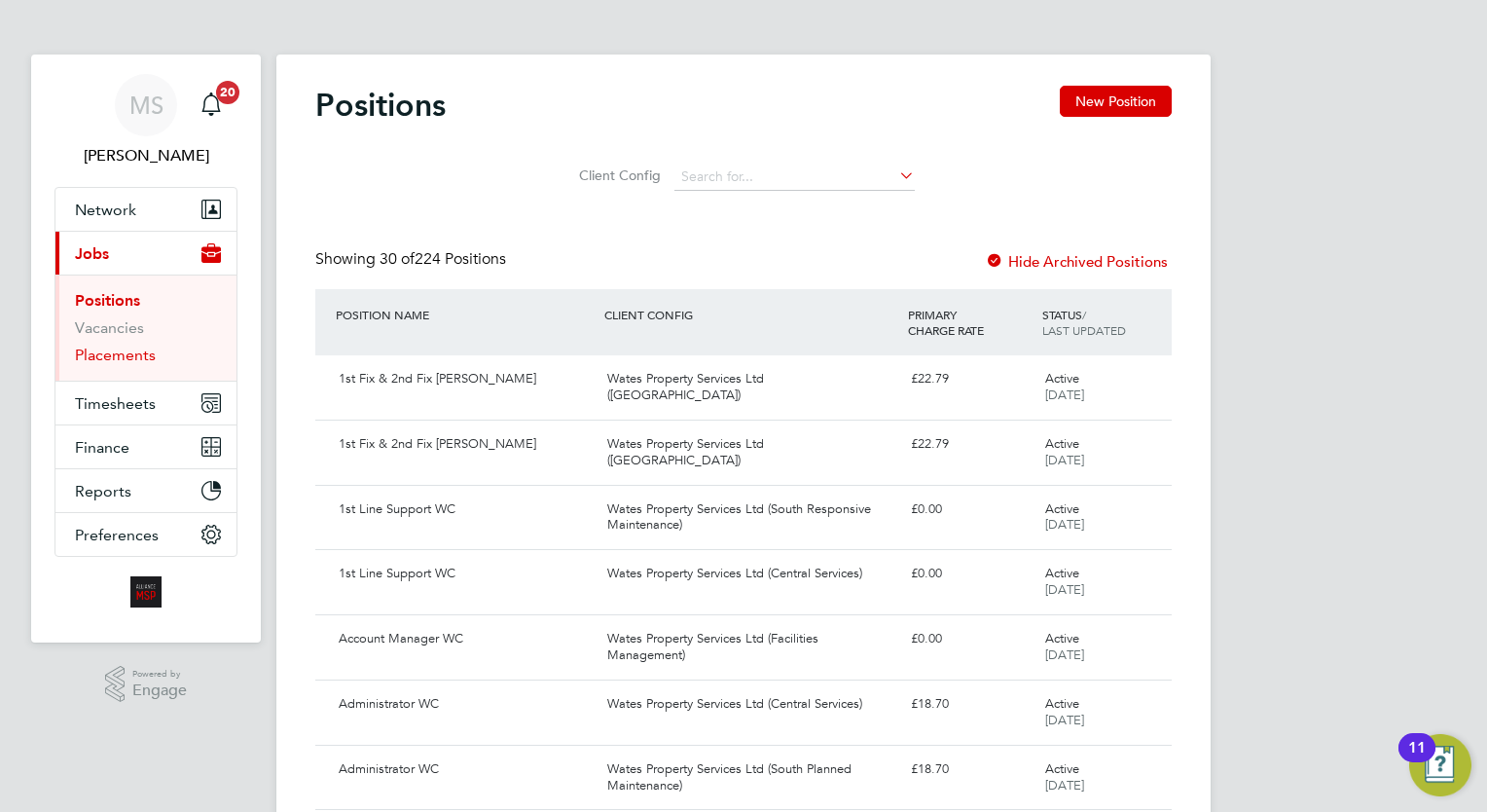
click at [120, 352] on link "Placements" at bounding box center [114, 354] width 80 height 19
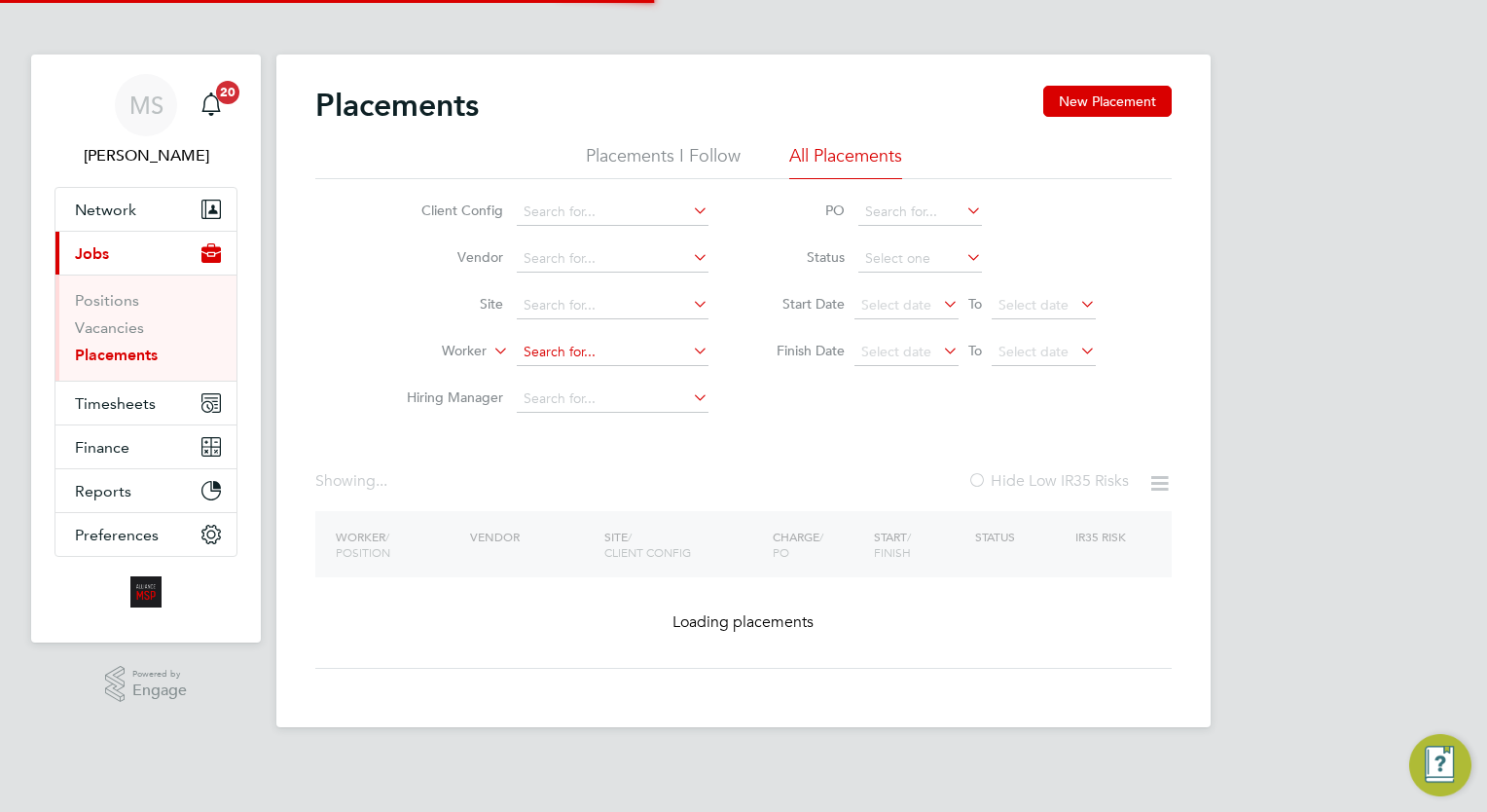
click at [618, 358] on input at bounding box center [612, 351] width 192 height 27
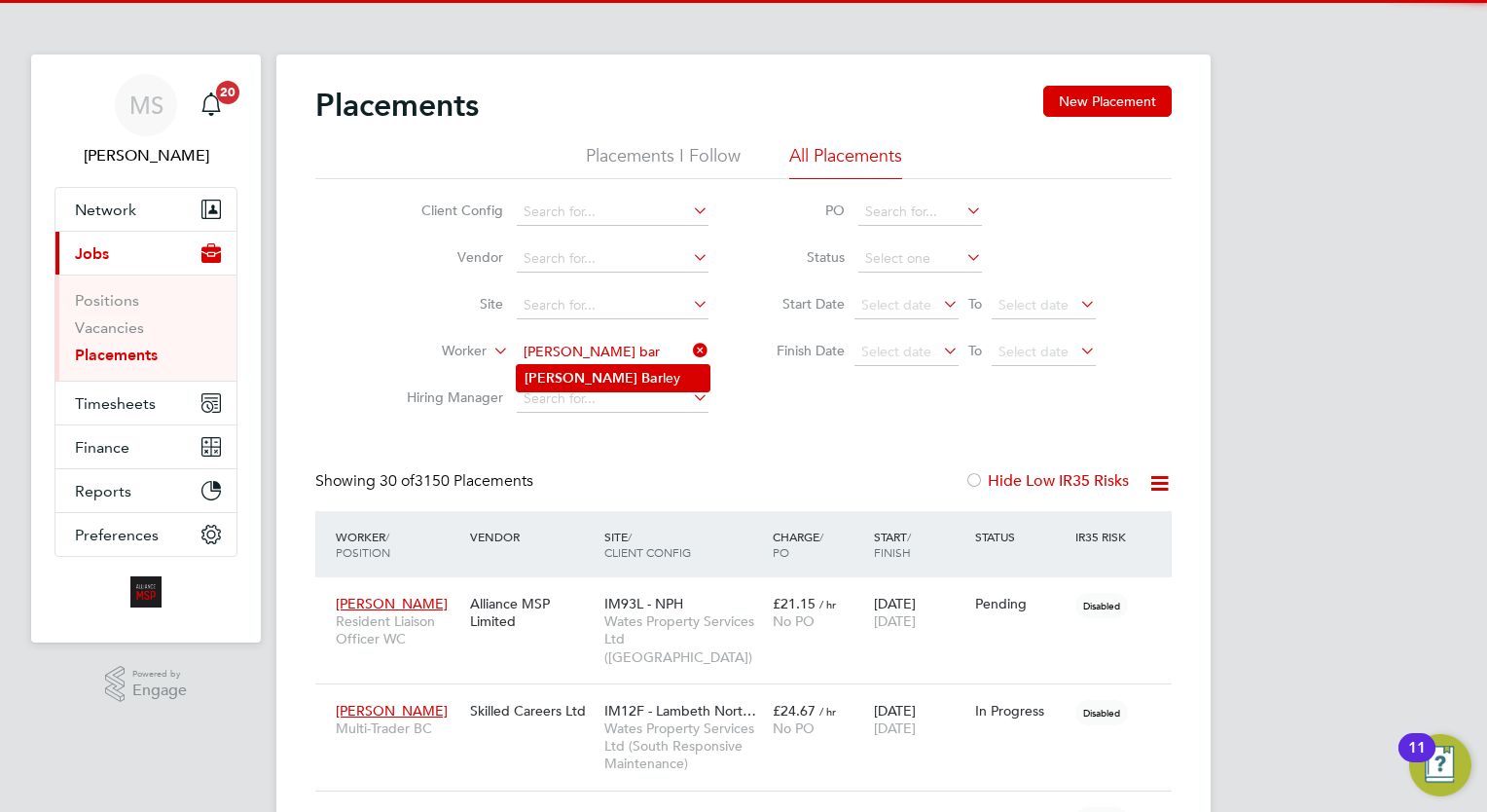
click at [611, 380] on li "Jed Bar ley" at bounding box center [613, 378] width 193 height 26
type input "[PERSON_NAME]"
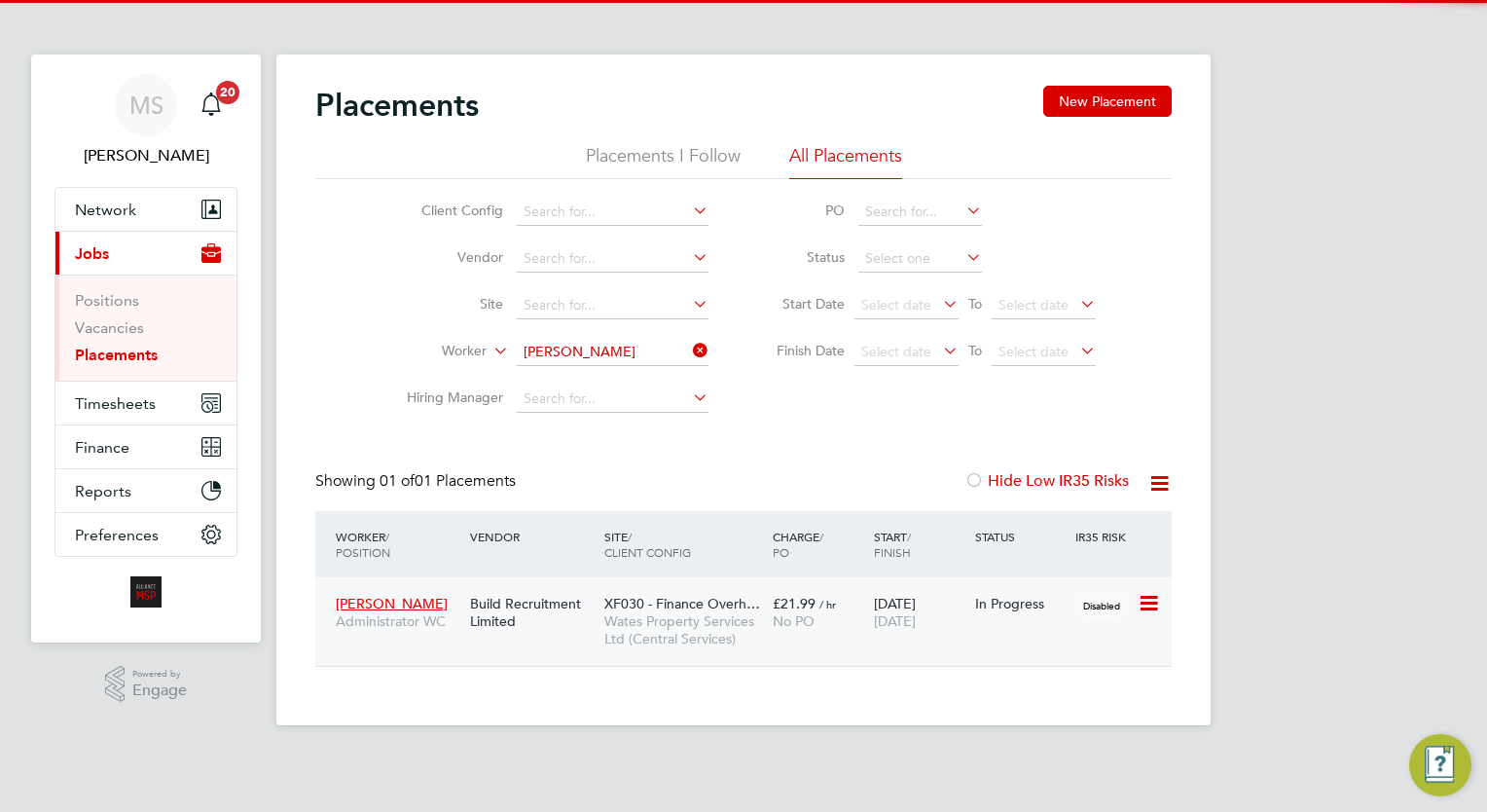
click at [763, 620] on span "Wates Property Services Ltd (Central Services)" at bounding box center [684, 629] width 159 height 35
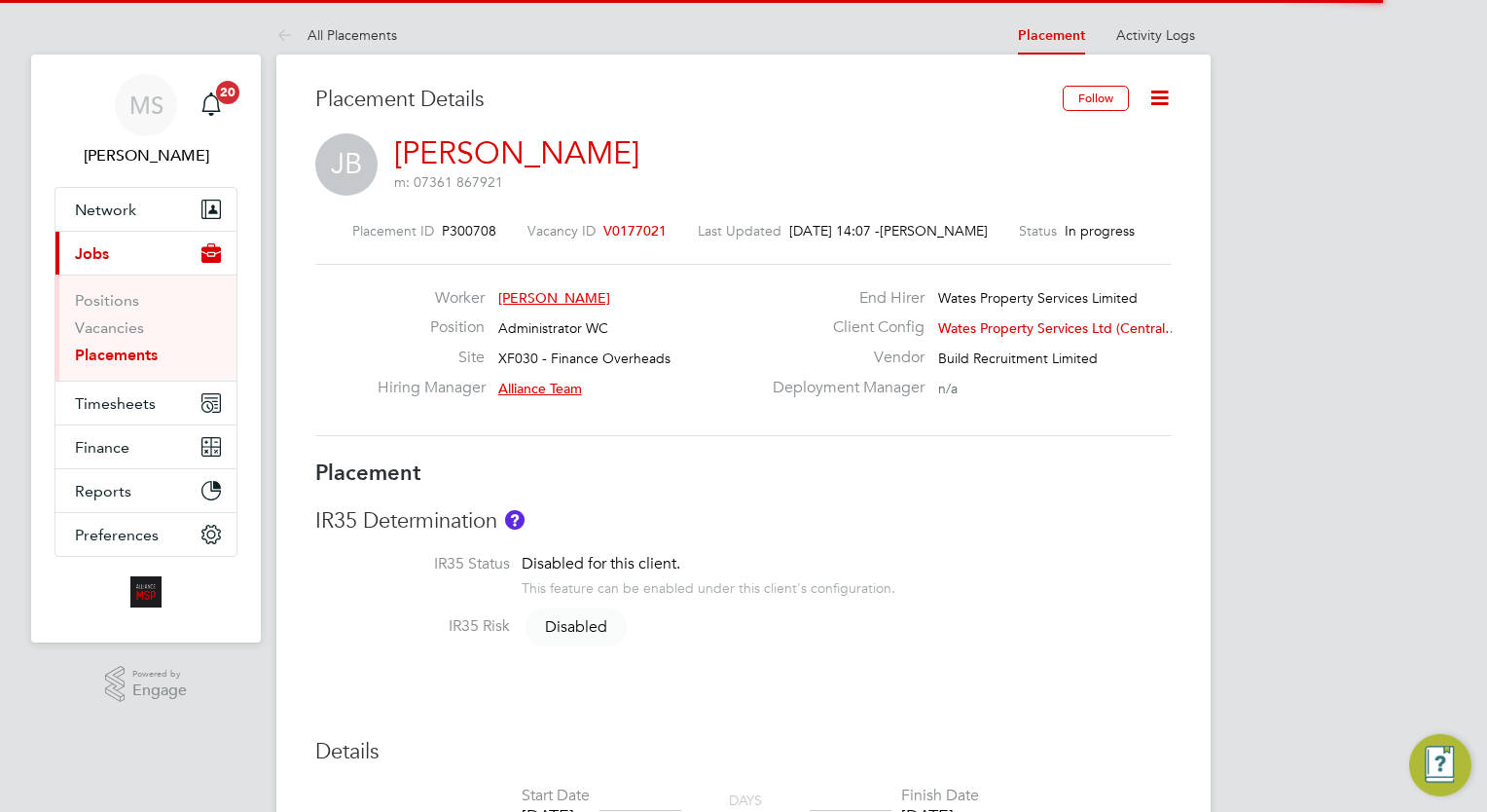
click at [630, 234] on span "V0177021" at bounding box center [635, 231] width 64 height 18
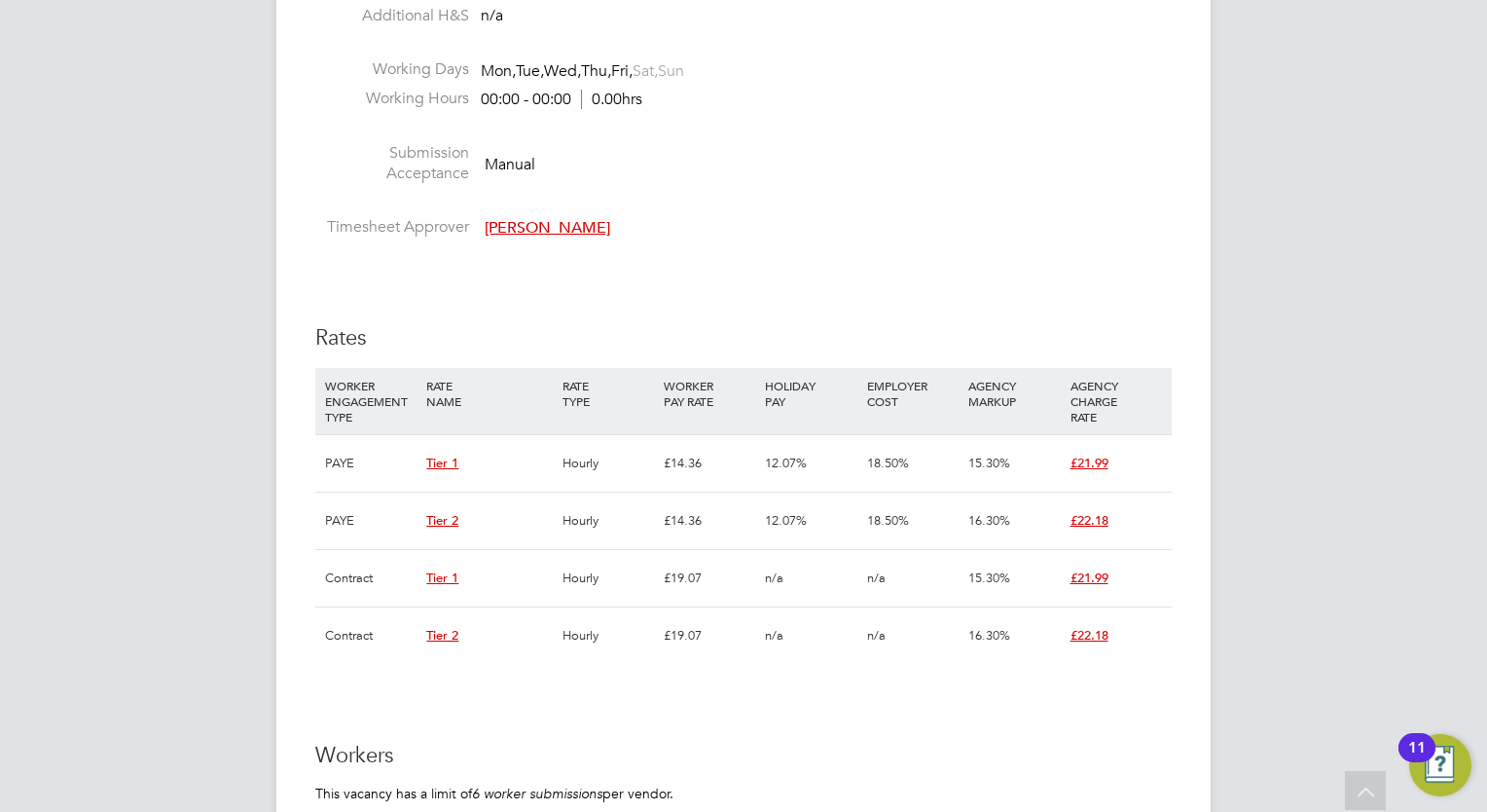
click at [954, 202] on li at bounding box center [744, 203] width 857 height 25
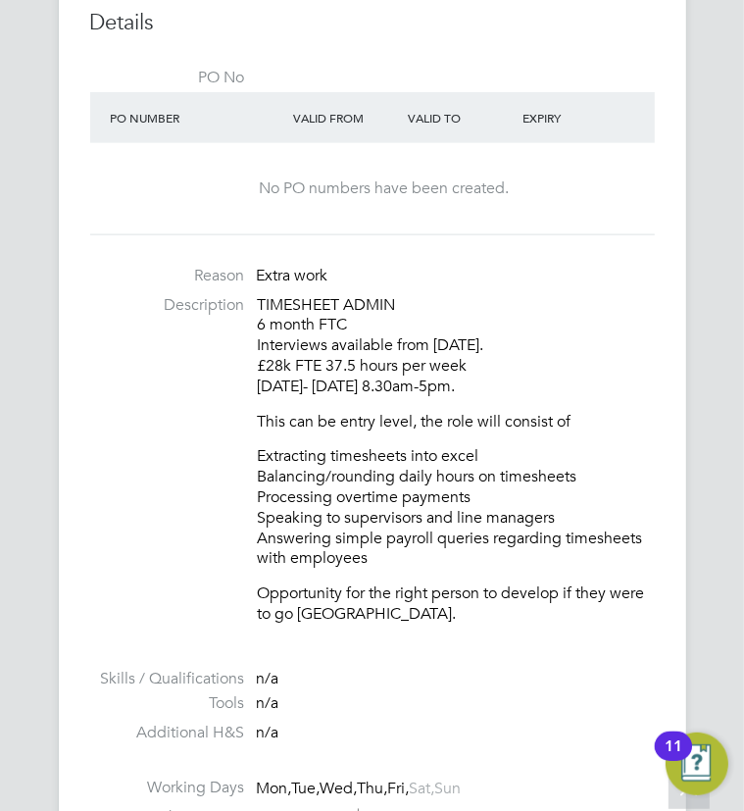
click at [385, 660] on li at bounding box center [372, 656] width 565 height 25
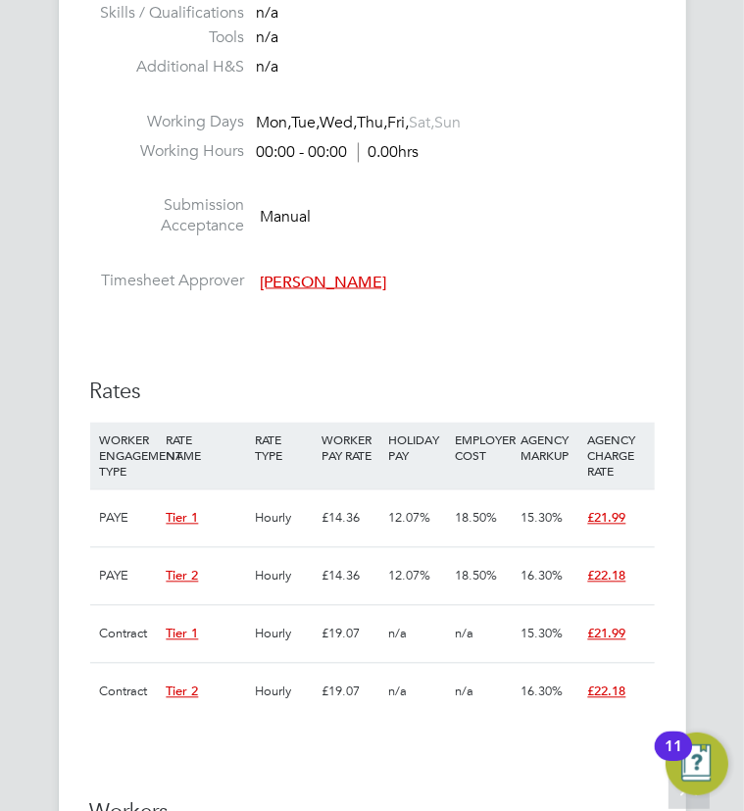
click at [423, 352] on div "IR35 Determination IR35 Status Disabled for this client. This feature can be en…" at bounding box center [372, 714] width 565 height 3084
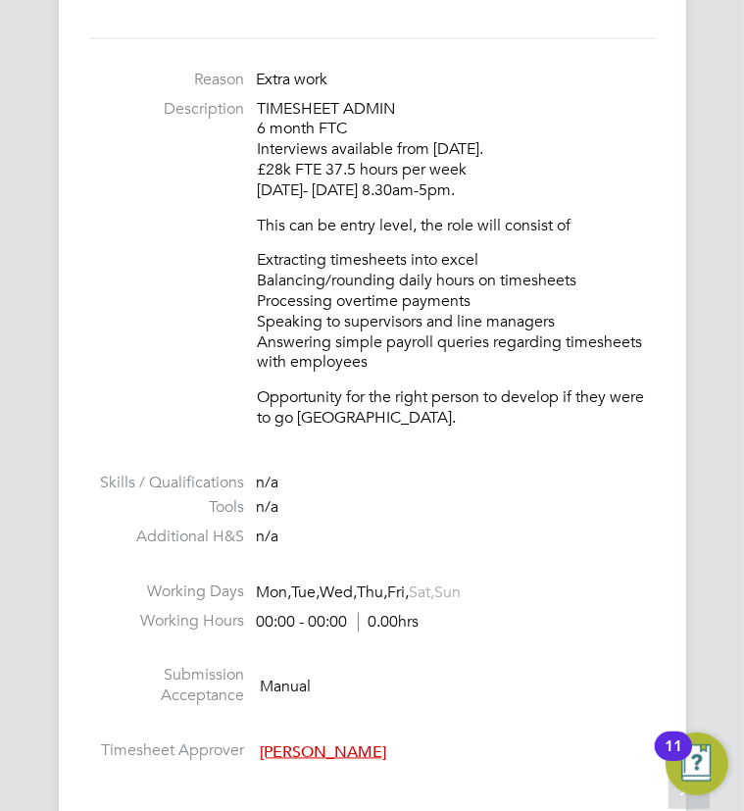
click at [433, 570] on li at bounding box center [372, 569] width 565 height 25
click at [443, 572] on li at bounding box center [372, 569] width 565 height 25
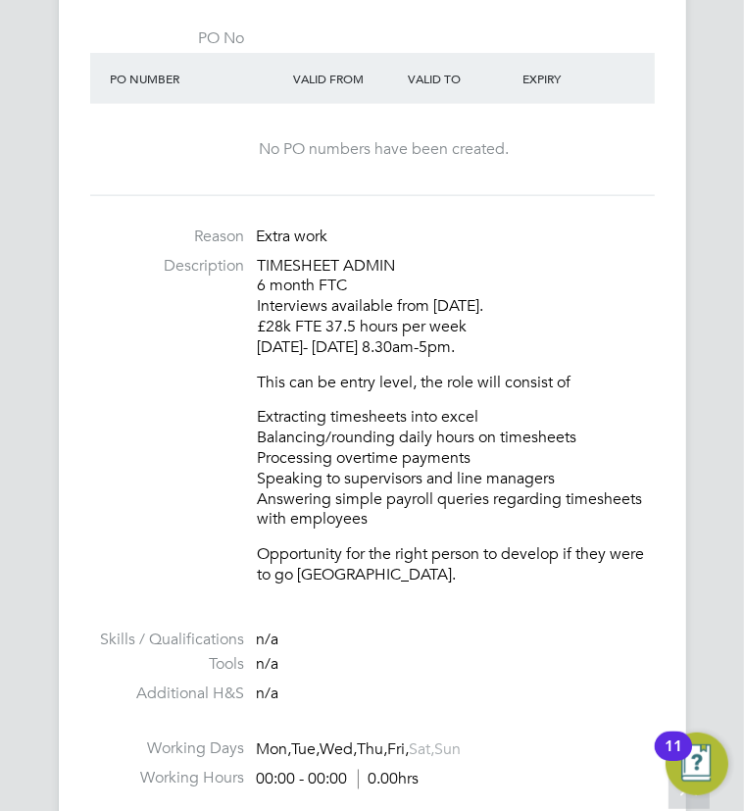
scroll to position [1294, 0]
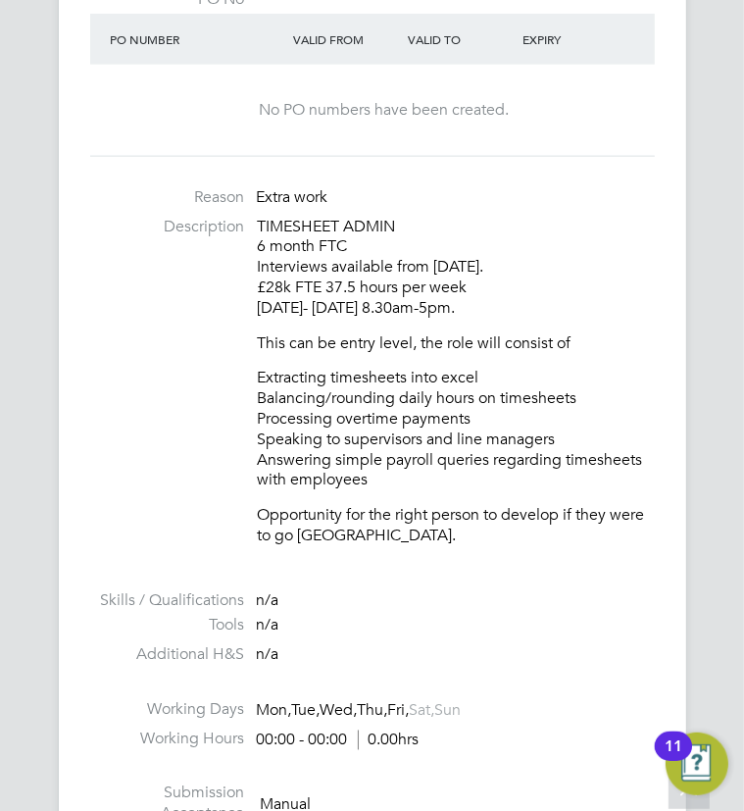
click at [154, 511] on li "Description TIMESHEET ADMIN 6 month FTC Interviews available from 30th July. £2…" at bounding box center [372, 391] width 565 height 349
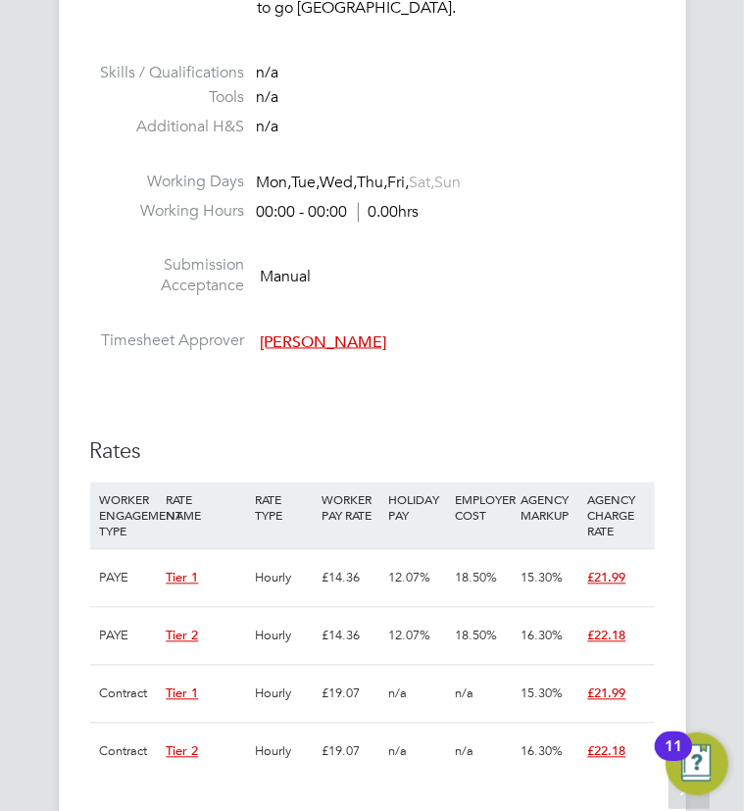
scroll to position [1961, 0]
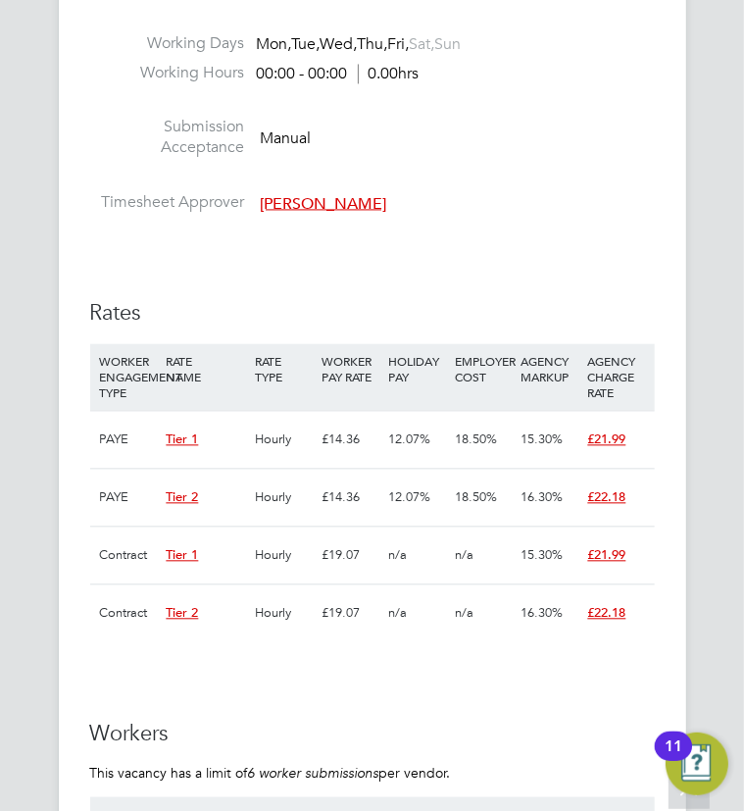
click at [541, 245] on div "IR35 Determination IR35 Status Disabled for this client. This feature can be en…" at bounding box center [372, 635] width 565 height 3084
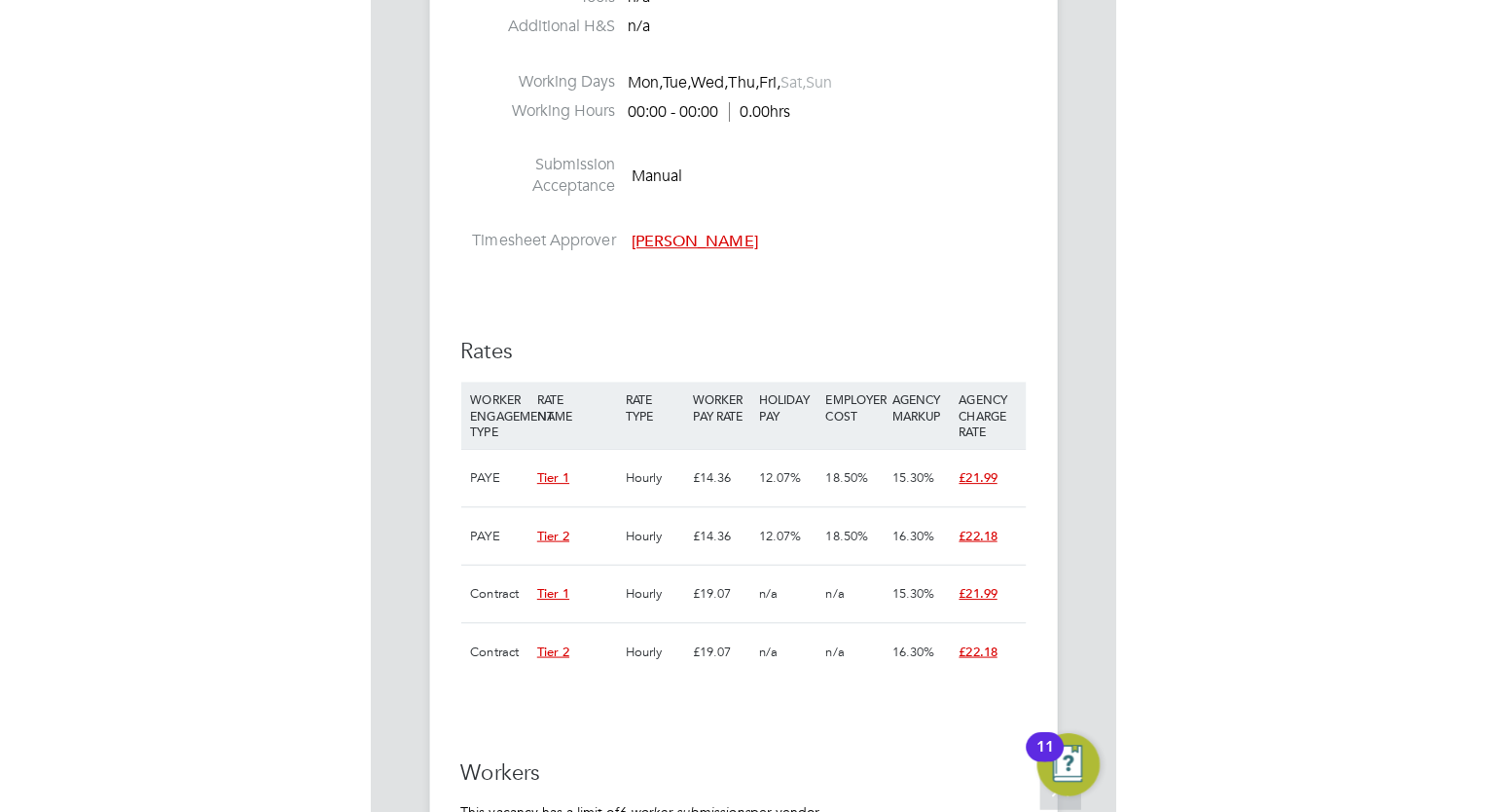
scroll to position [1908, 0]
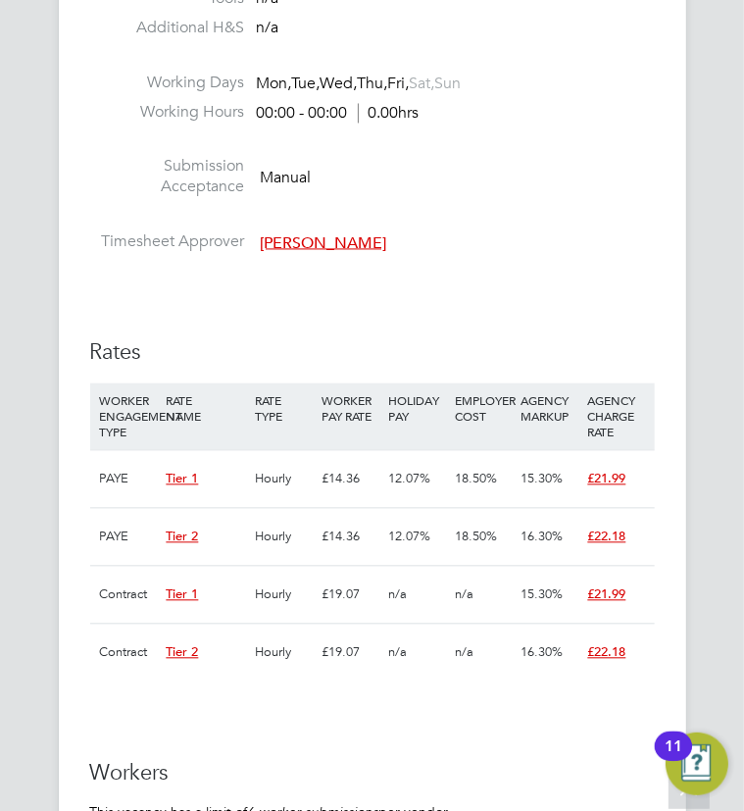
click at [412, 338] on h3 "Rates" at bounding box center [372, 352] width 565 height 28
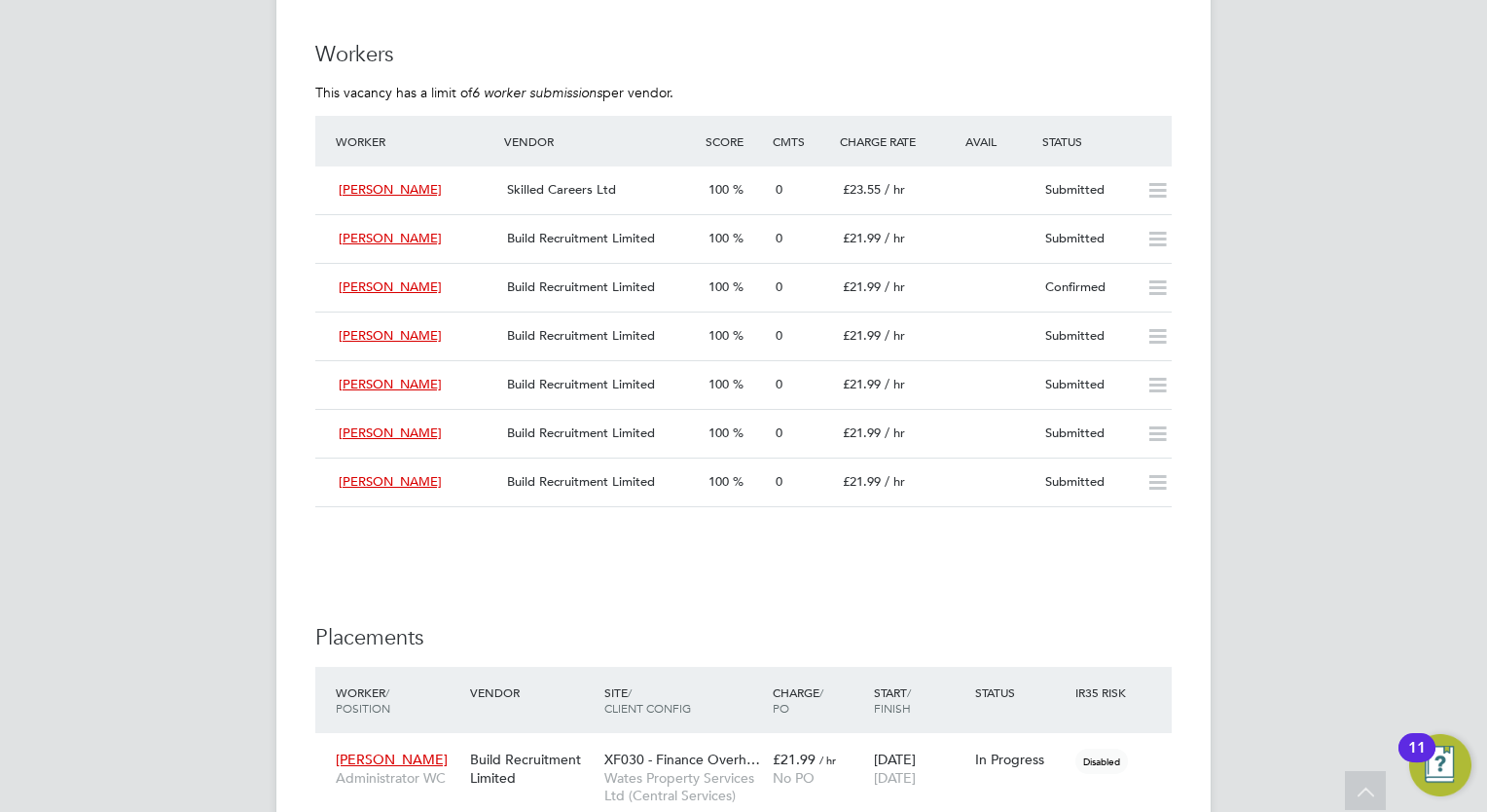
scroll to position [10, 10]
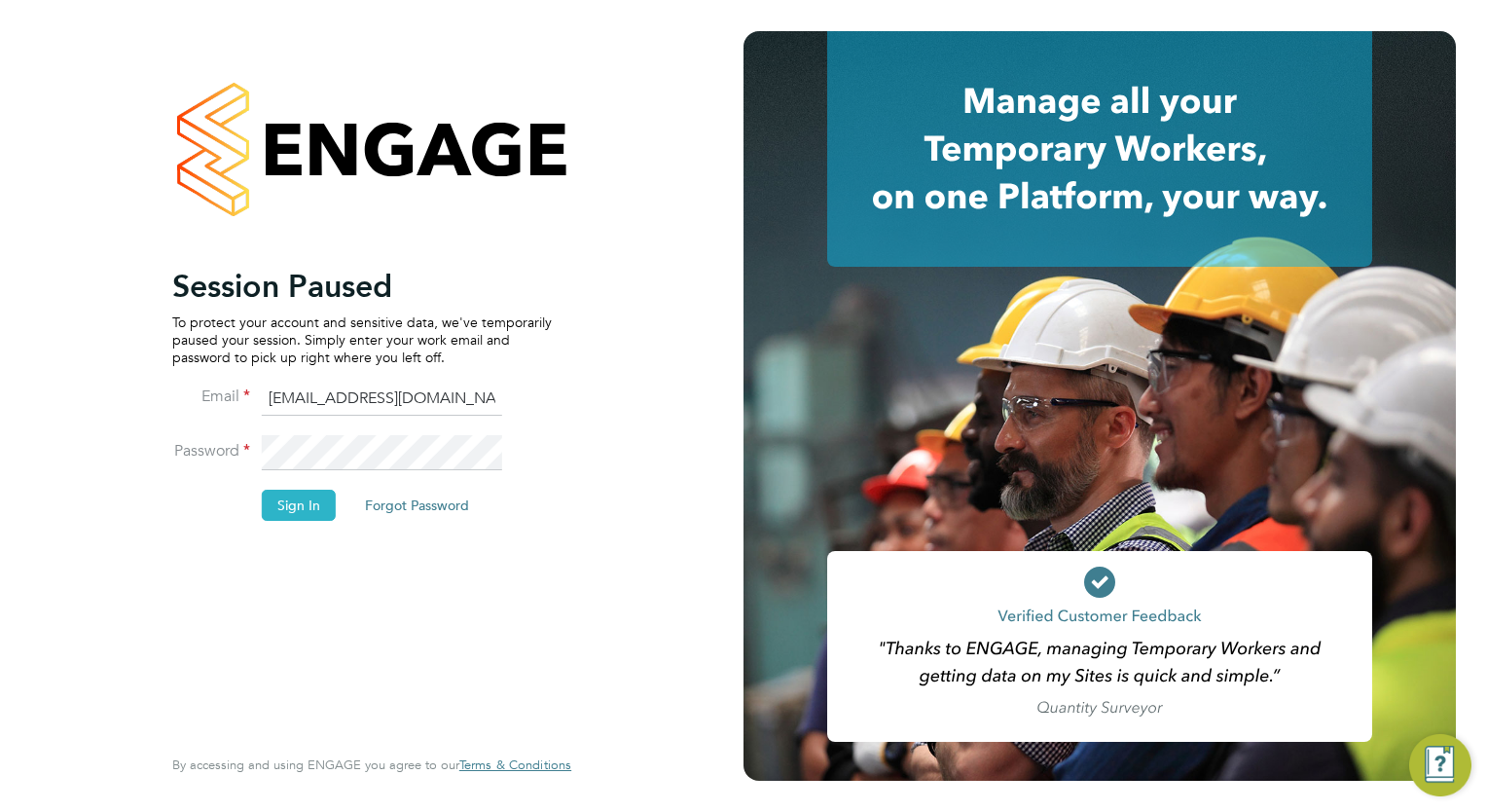
click at [301, 505] on button "Sign In" at bounding box center [299, 504] width 74 height 31
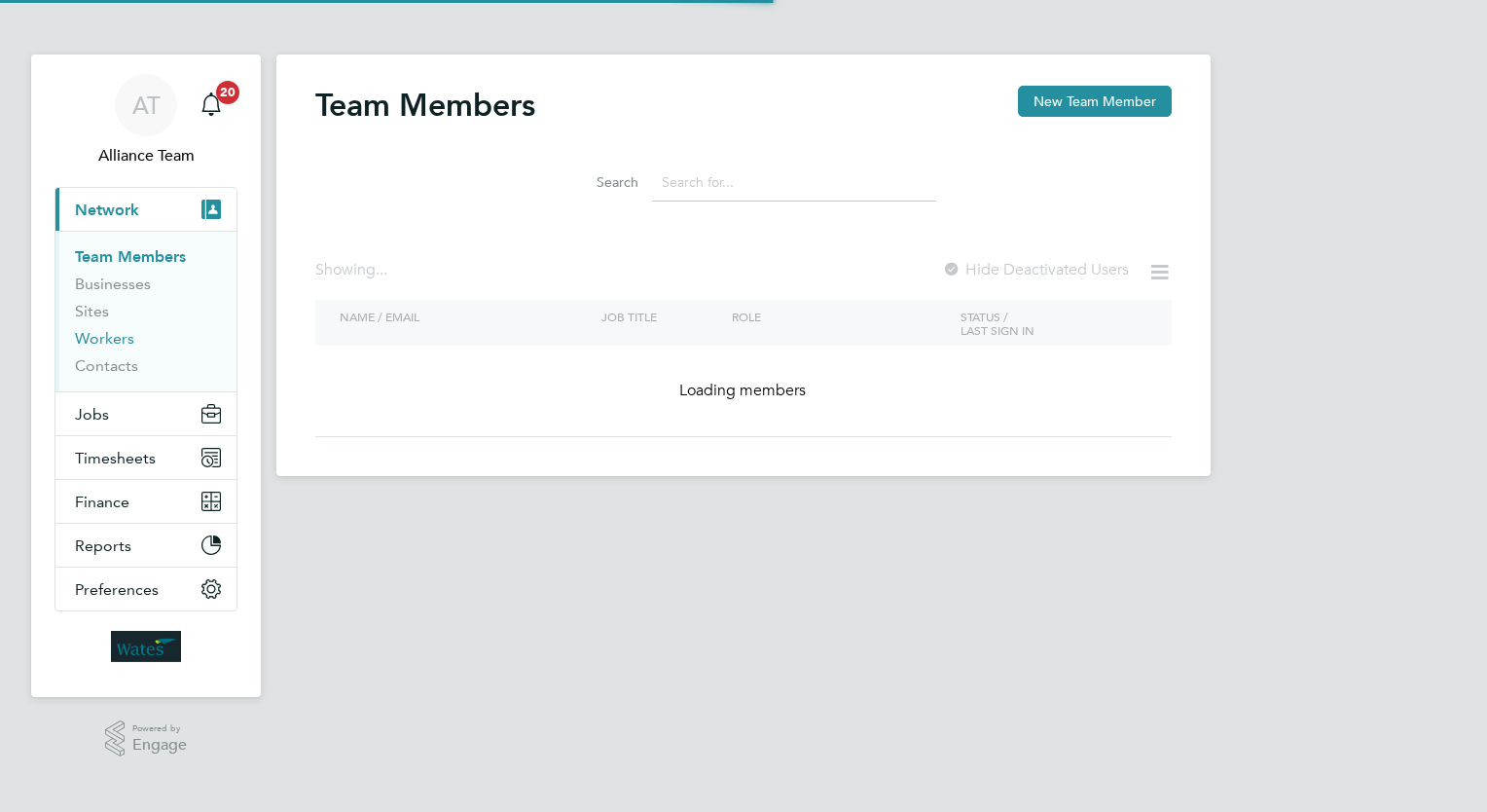
click at [111, 339] on link "Workers" at bounding box center [104, 338] width 60 height 19
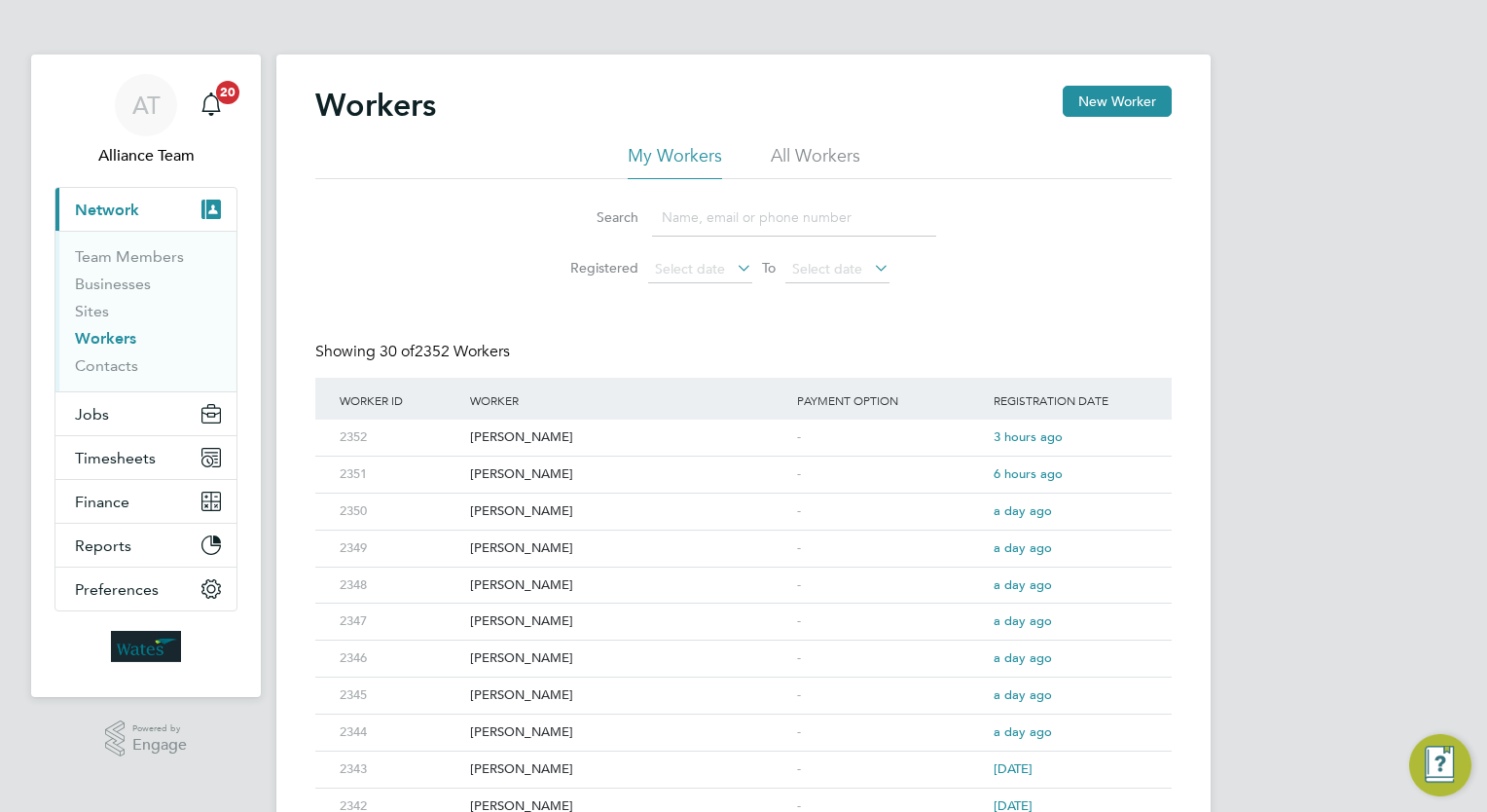
click at [696, 219] on input at bounding box center [794, 217] width 284 height 38
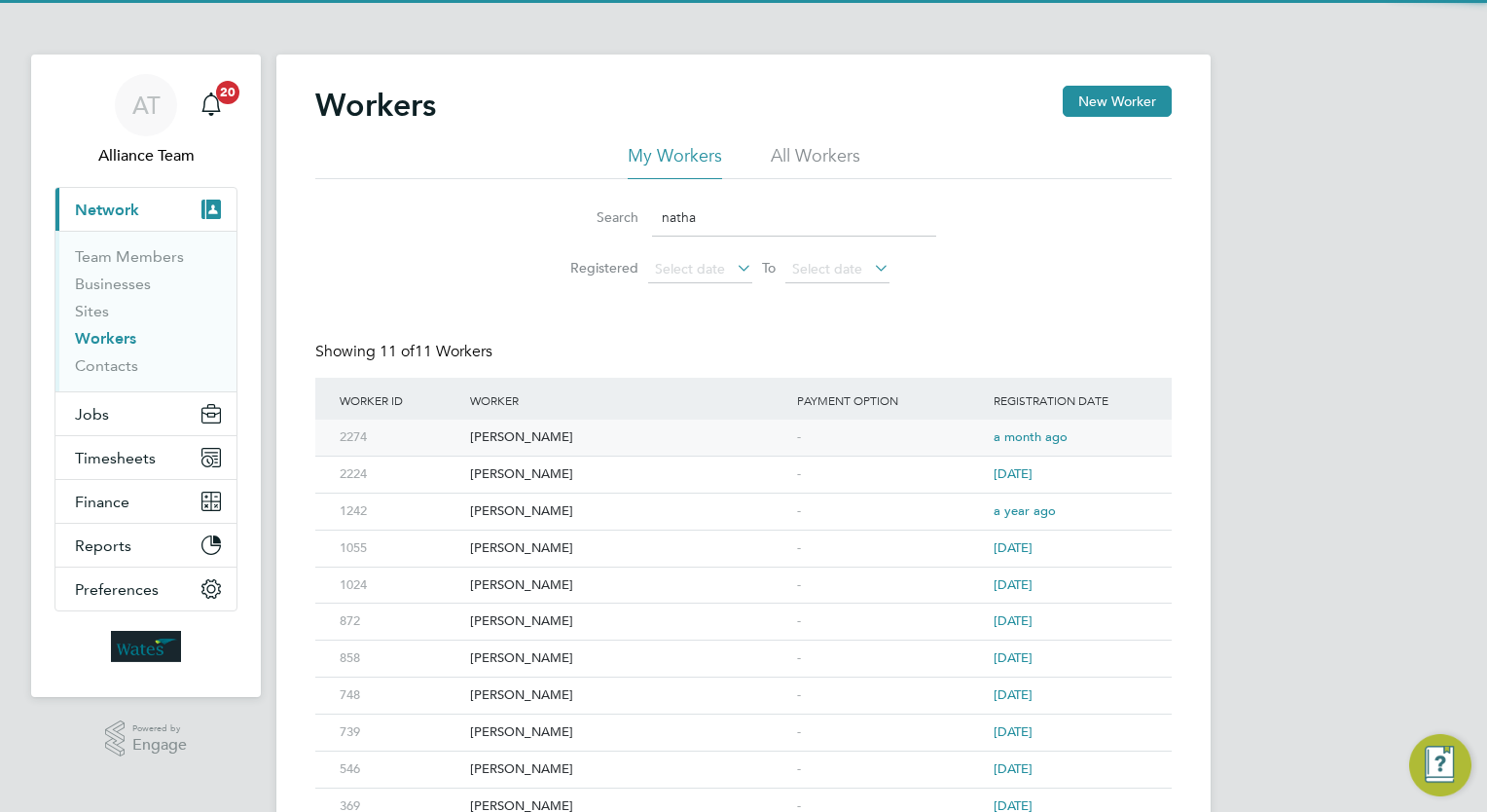
type input "natha"
click at [706, 435] on div "[PERSON_NAME]" at bounding box center [628, 438] width 327 height 36
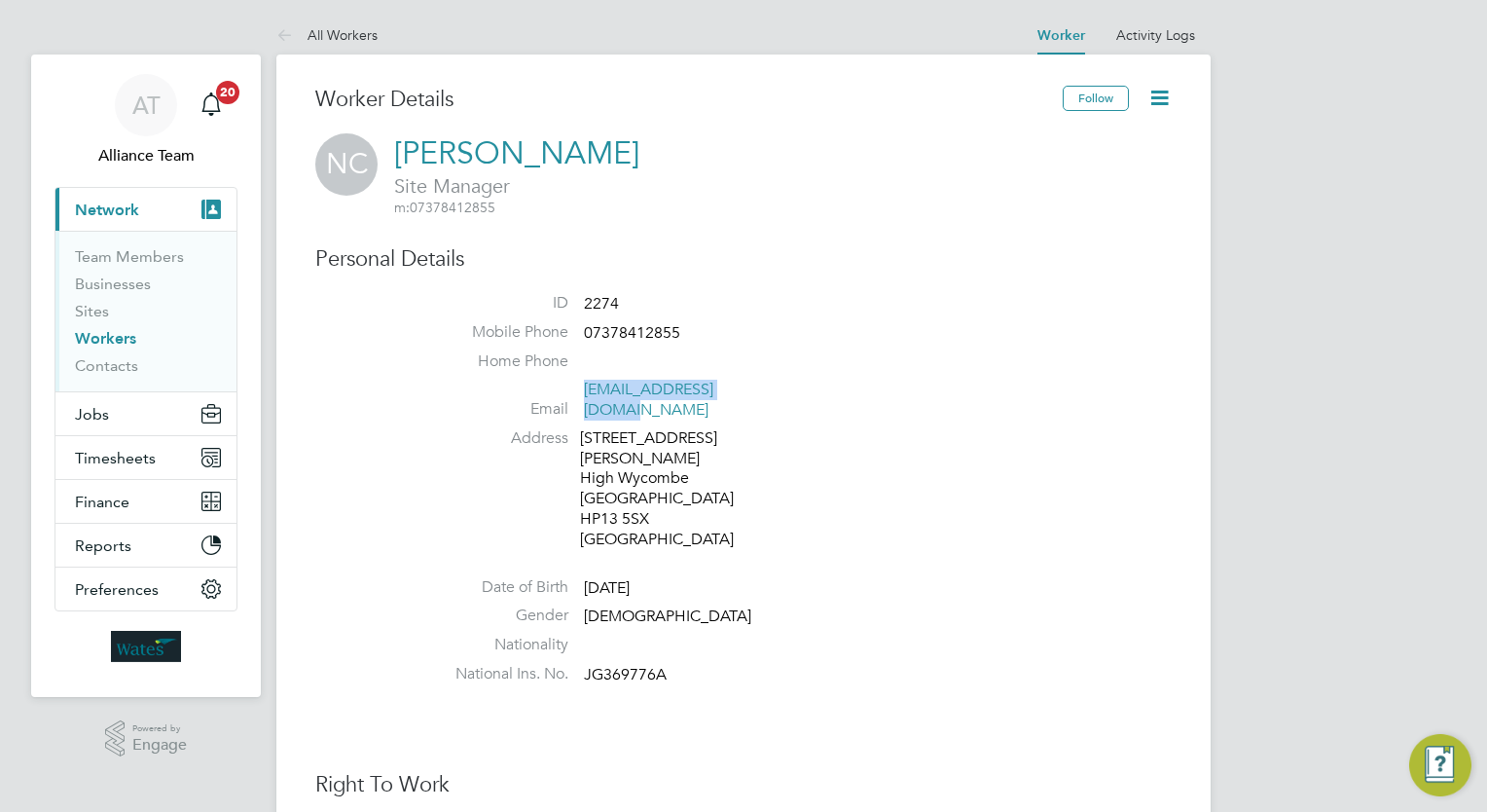
drag, startPoint x: 770, startPoint y: 387, endPoint x: 585, endPoint y: 390, distance: 185.0
click at [585, 390] on li "Email [EMAIL_ADDRESS][DOMAIN_NAME]" at bounding box center [801, 403] width 740 height 48
drag, startPoint x: 585, startPoint y: 390, endPoint x: 622, endPoint y: 391, distance: 37.0
copy link "nathannesta@gmail.com"
click at [918, 439] on li "Address 6 Brindley Avenue High Wycombe Buckinghamshire HP13 5SX United Kingdom" at bounding box center [801, 490] width 740 height 126
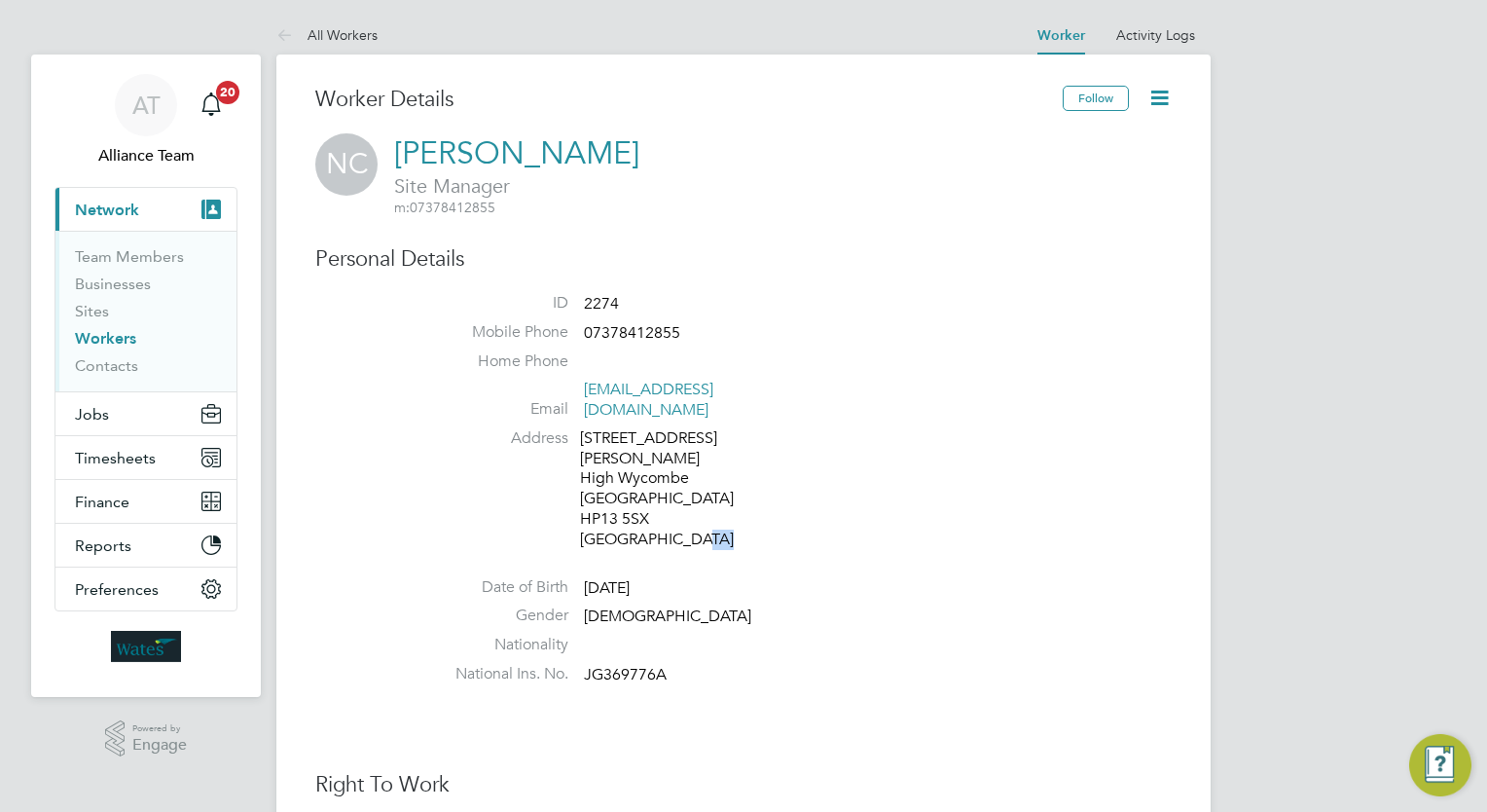
click at [918, 439] on li "Address 6 Brindley Avenue High Wycombe Buckinghamshire HP13 5SX United Kingdom" at bounding box center [801, 490] width 740 height 126
click at [123, 423] on button "Jobs" at bounding box center [146, 413] width 181 height 43
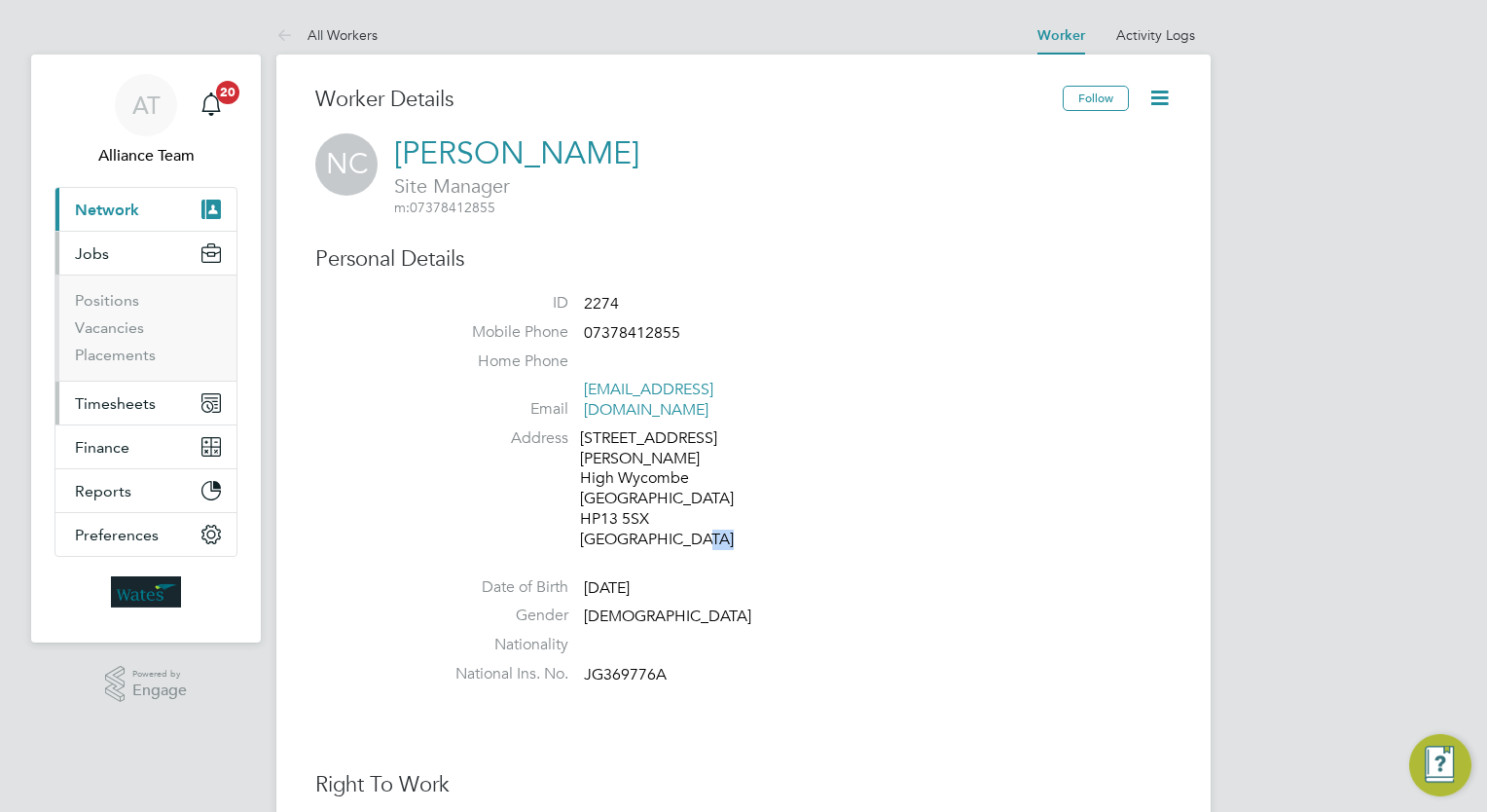
click at [121, 395] on span "Timesheets" at bounding box center [114, 403] width 80 height 19
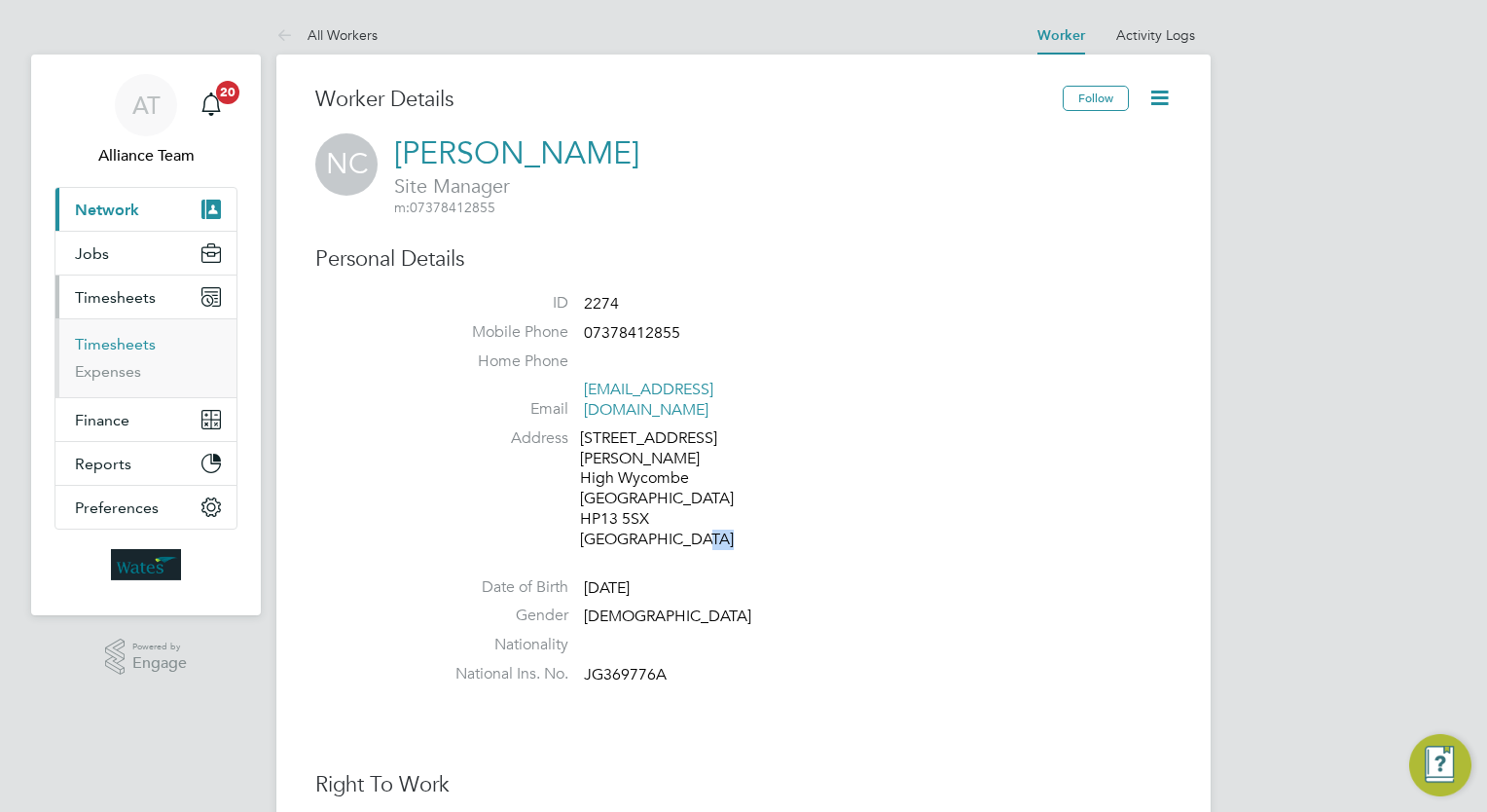
click at [116, 337] on link "Timesheets" at bounding box center [114, 343] width 80 height 19
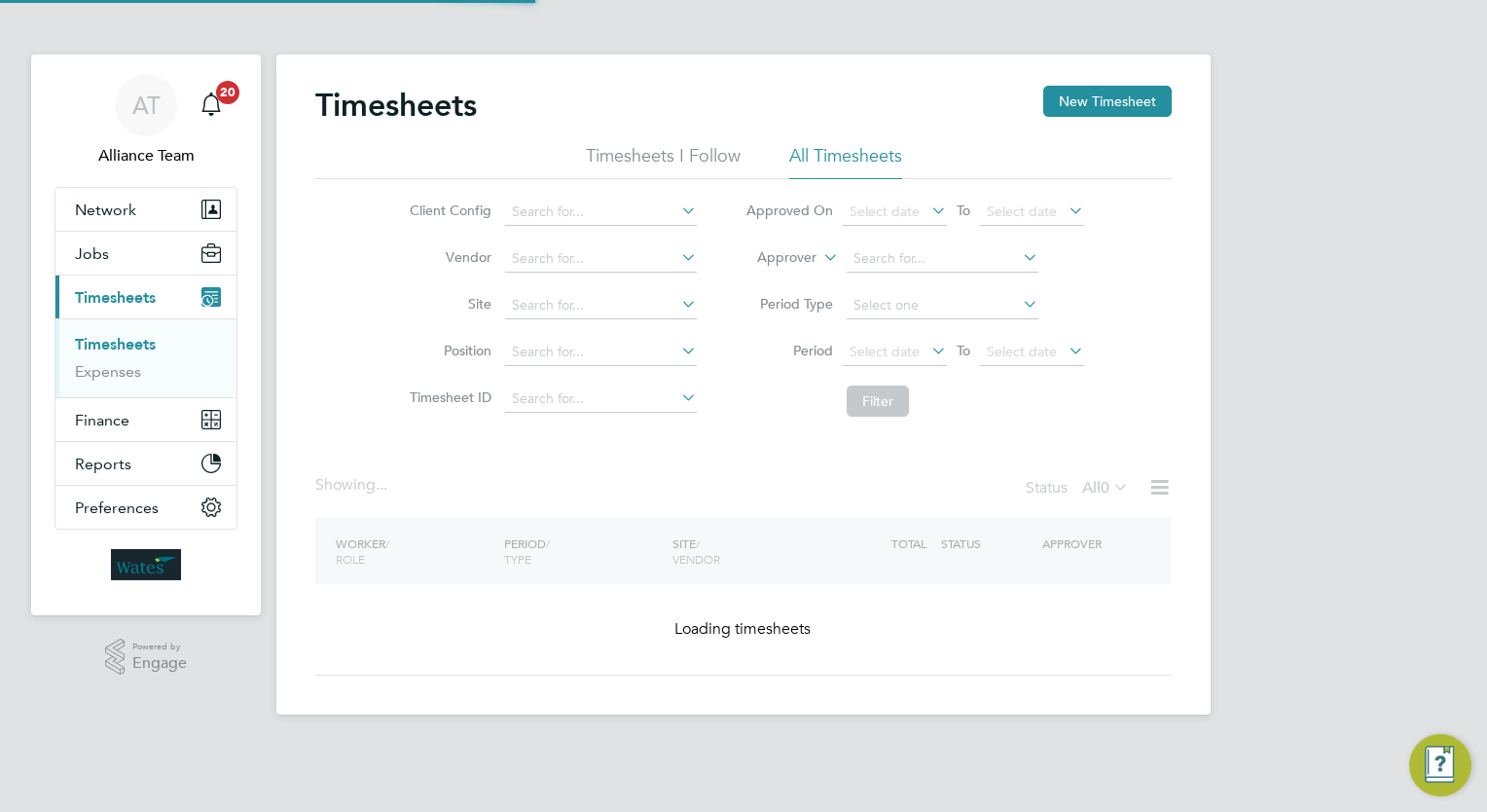
click at [790, 256] on label "Approver" at bounding box center [772, 258] width 87 height 20
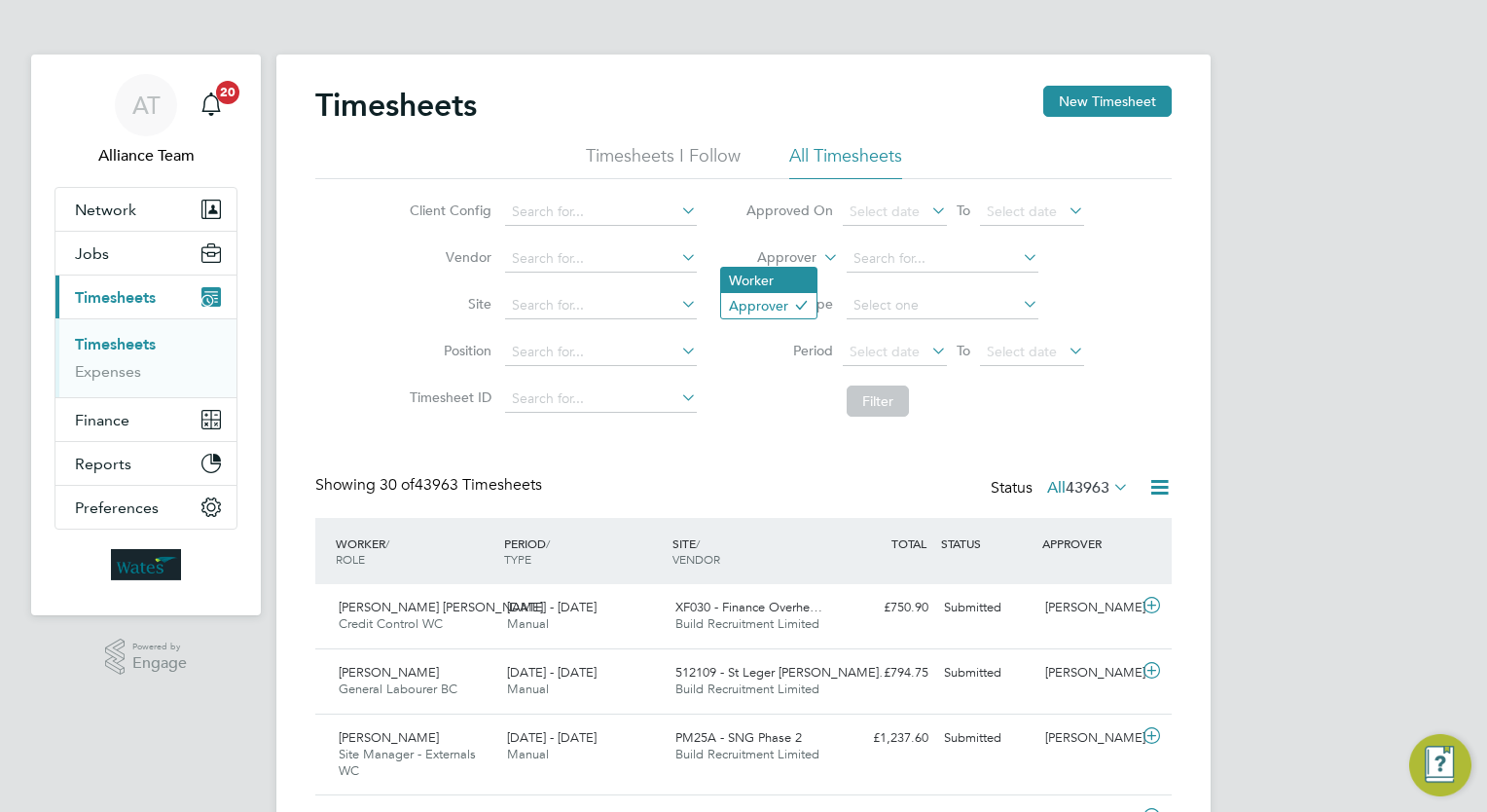
click at [783, 273] on li "Worker" at bounding box center [768, 280] width 95 height 25
click at [899, 266] on input at bounding box center [942, 258] width 192 height 27
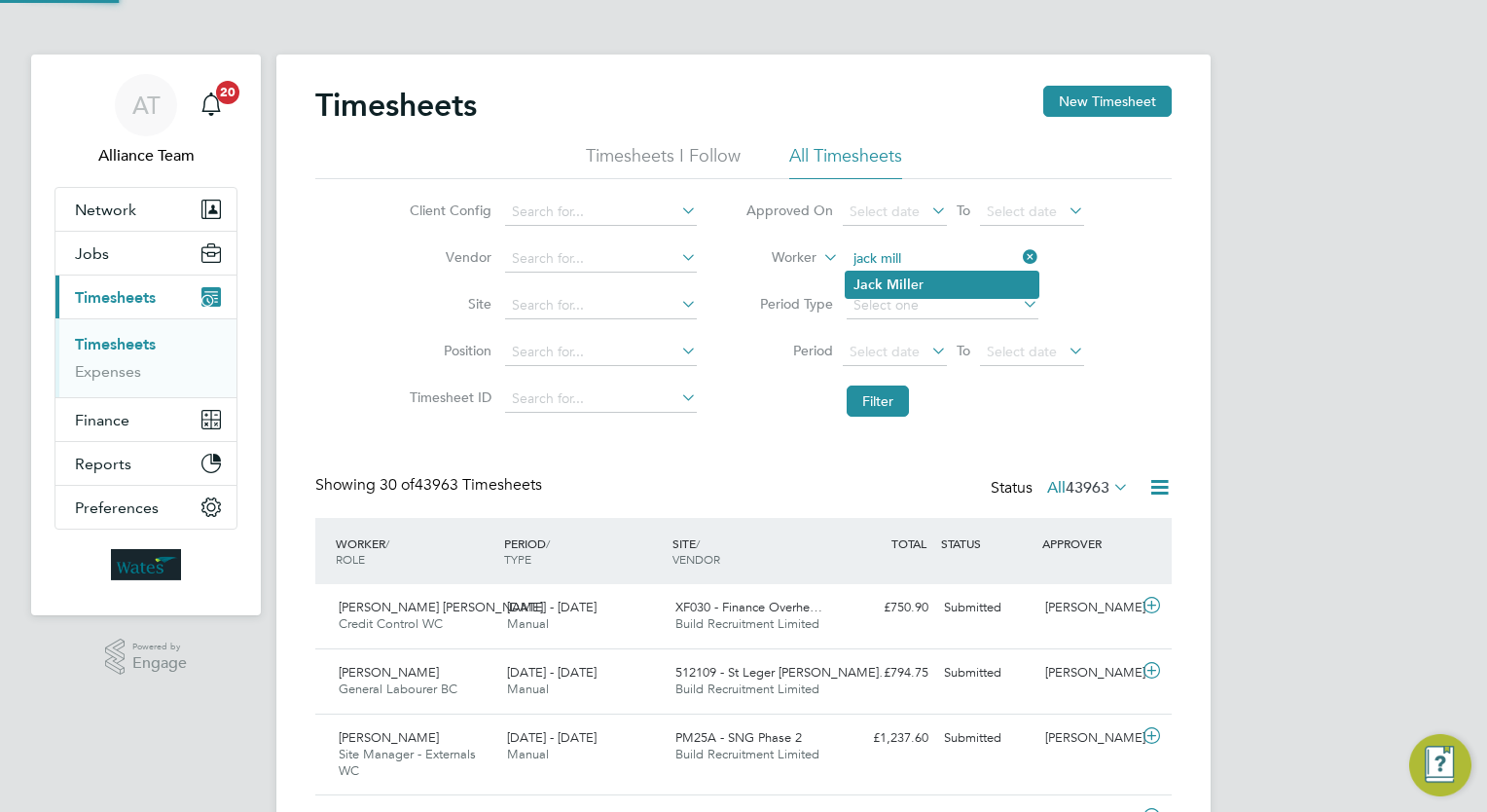
click at [926, 294] on li "Jack Mill er" at bounding box center [942, 285] width 193 height 26
type input "Jack Miller"
click at [878, 393] on button "Filter" at bounding box center [878, 400] width 63 height 31
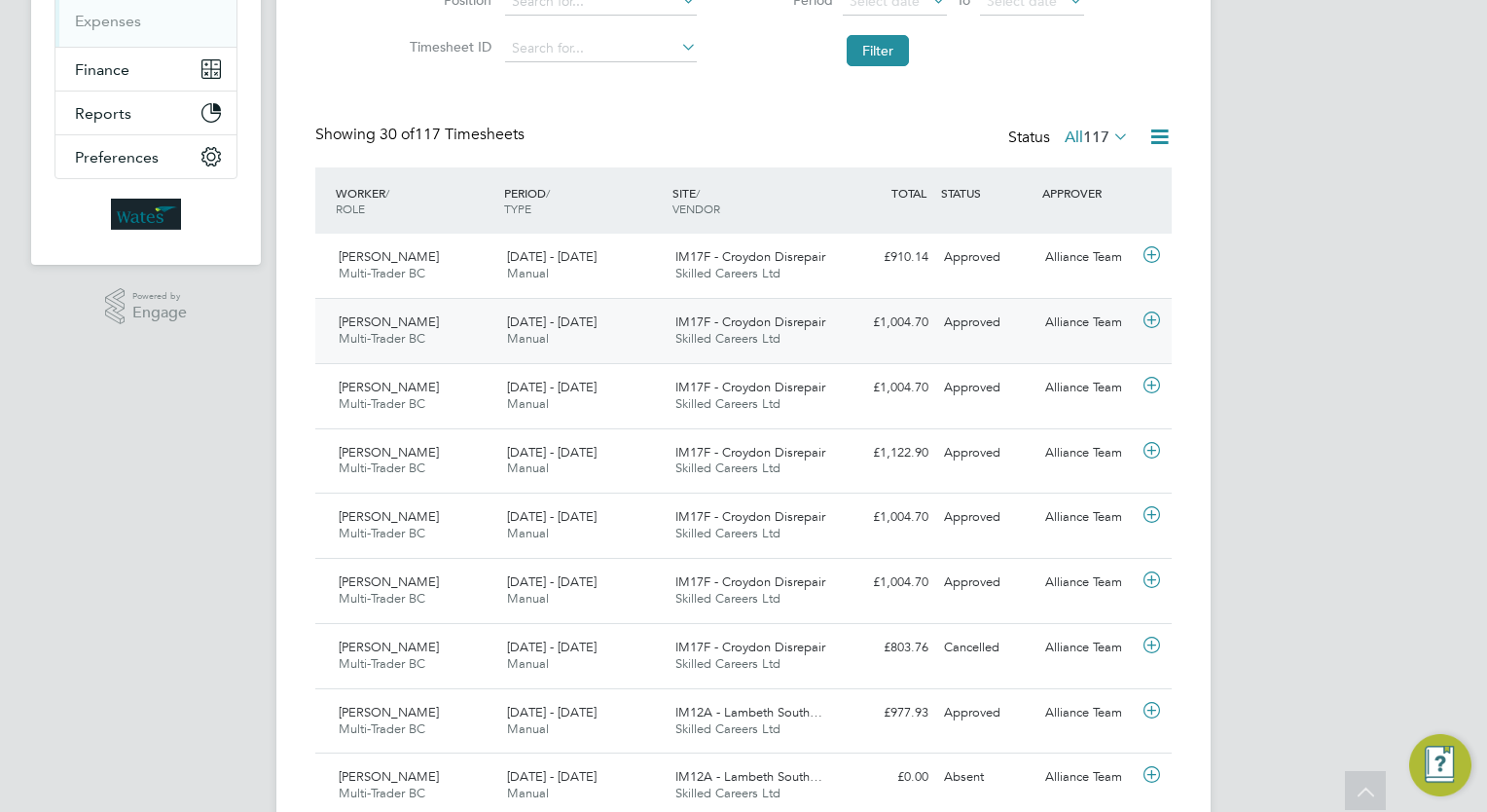
click at [1013, 336] on div "Approved" at bounding box center [987, 323] width 101 height 32
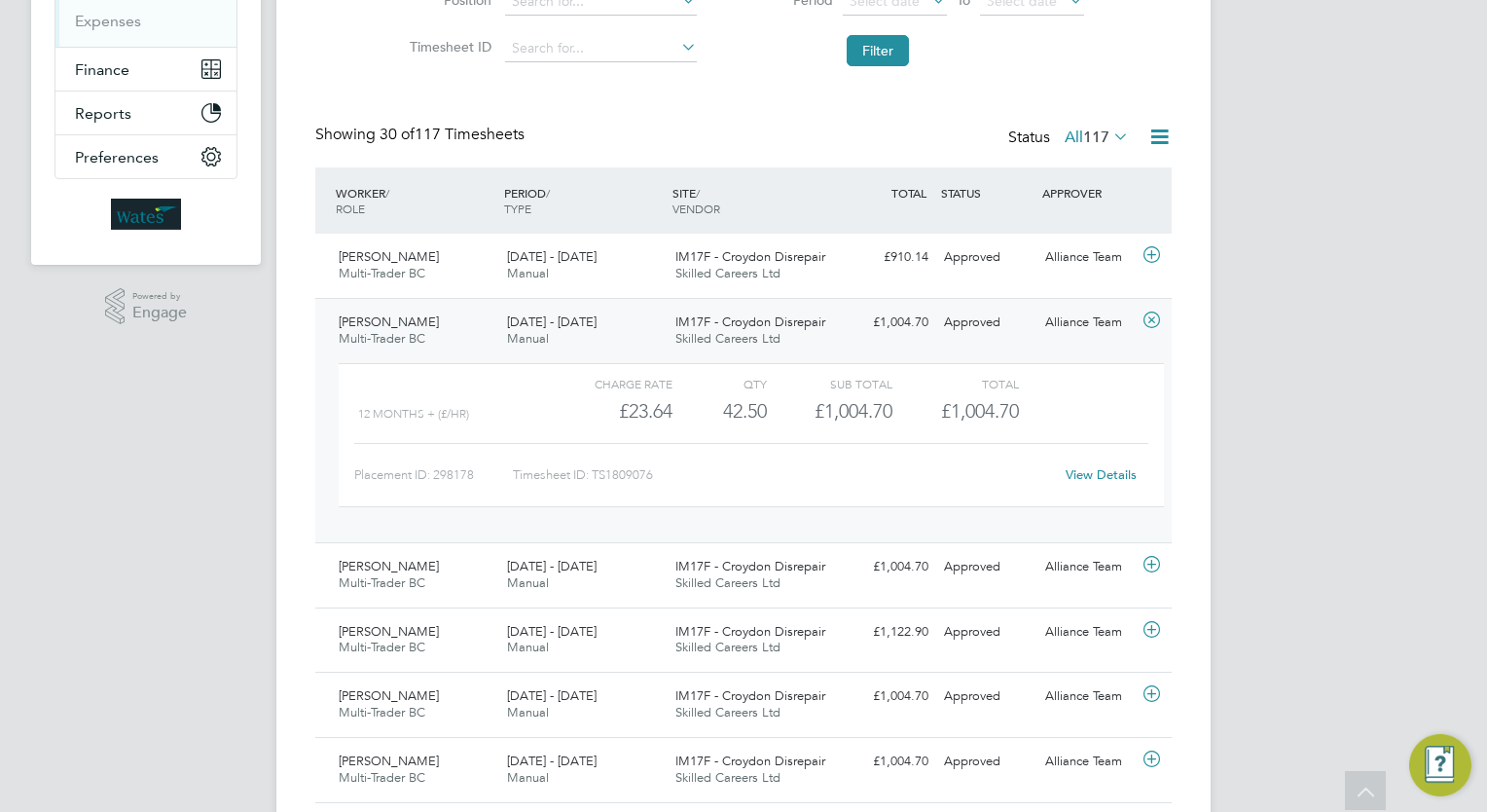
click at [1118, 478] on link "View Details" at bounding box center [1102, 474] width 71 height 17
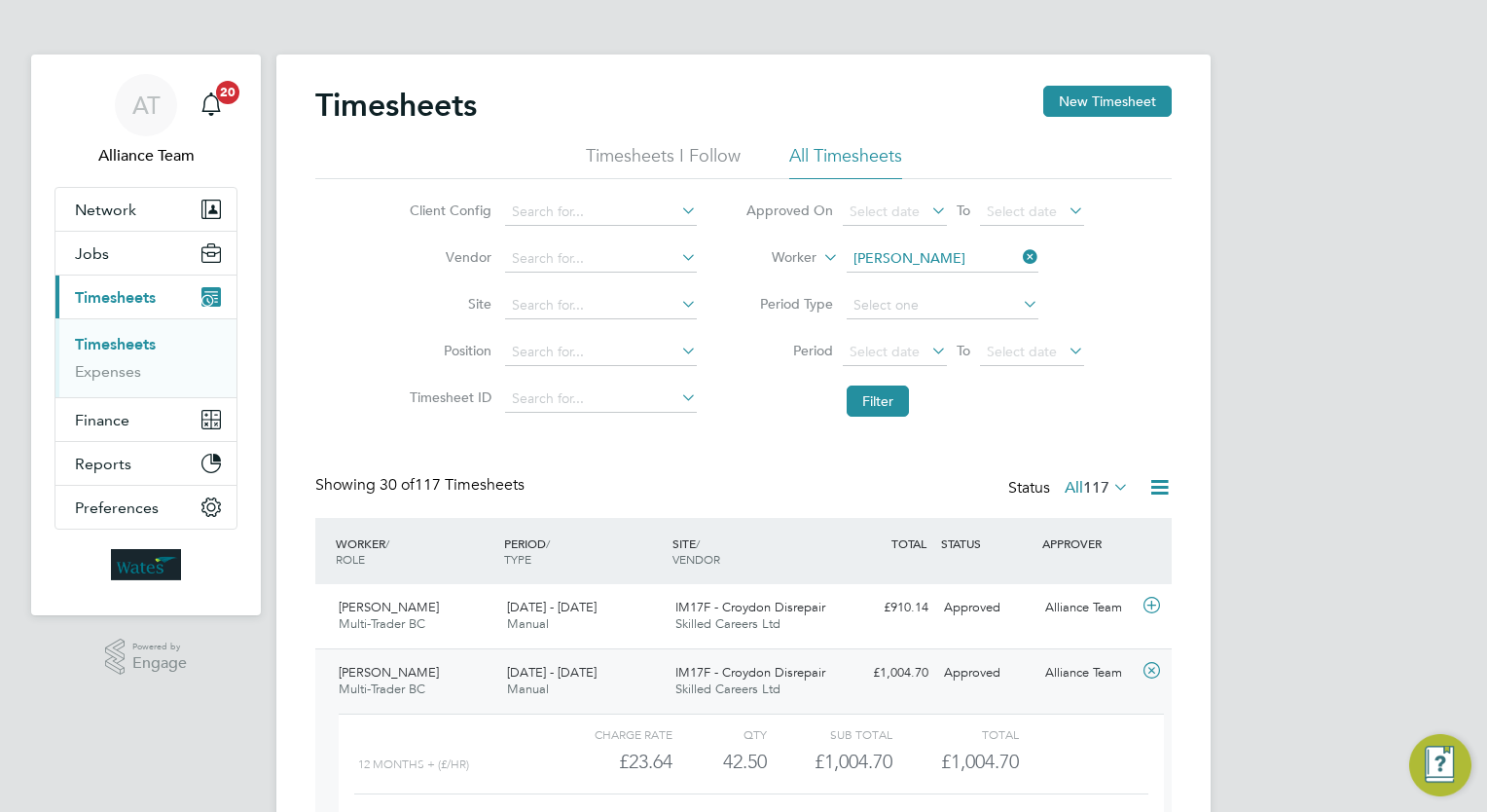
click at [114, 559] on img "Main navigation" at bounding box center [146, 564] width 70 height 31
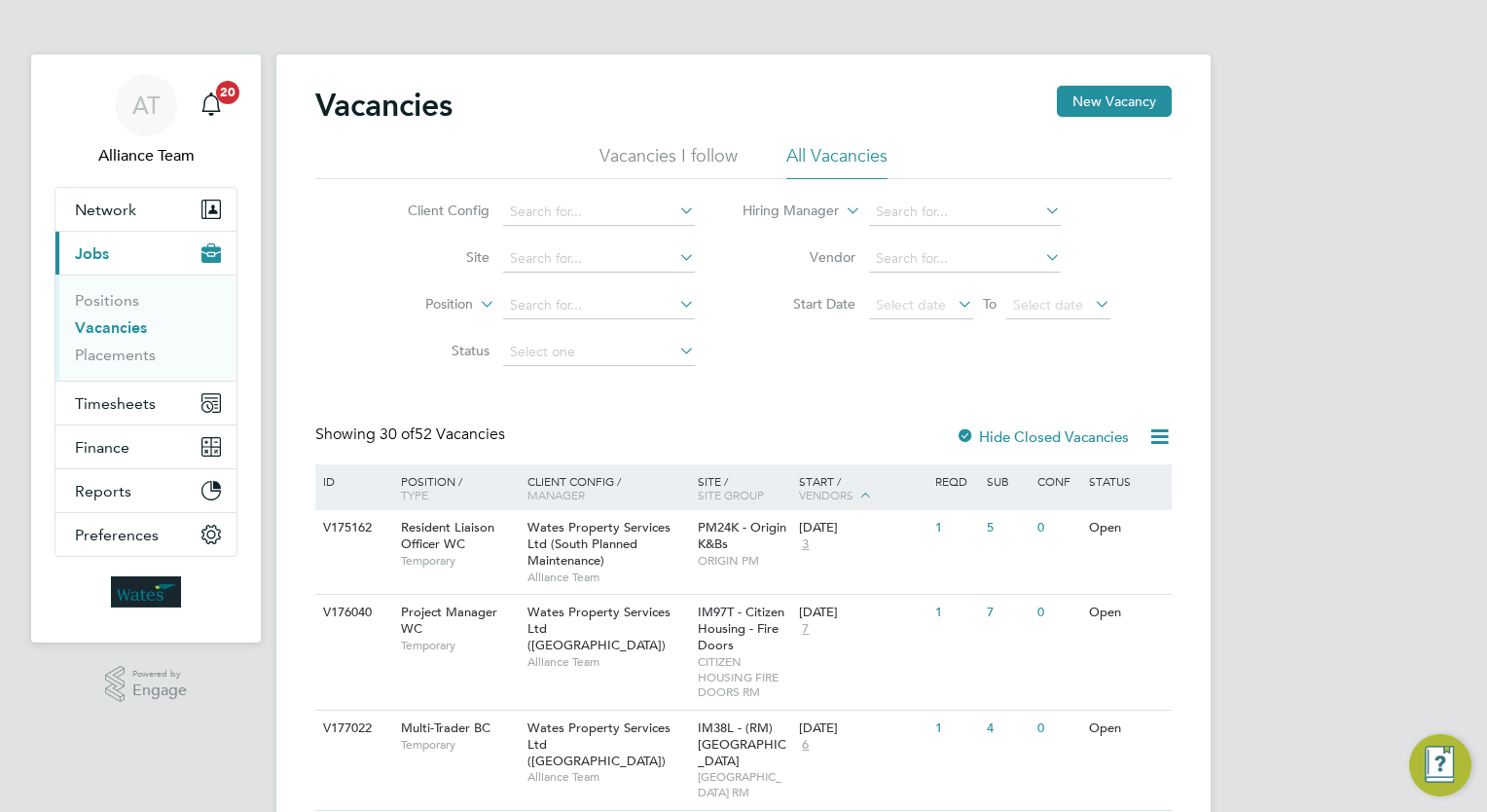
click at [124, 350] on link "Placements" at bounding box center [114, 354] width 80 height 19
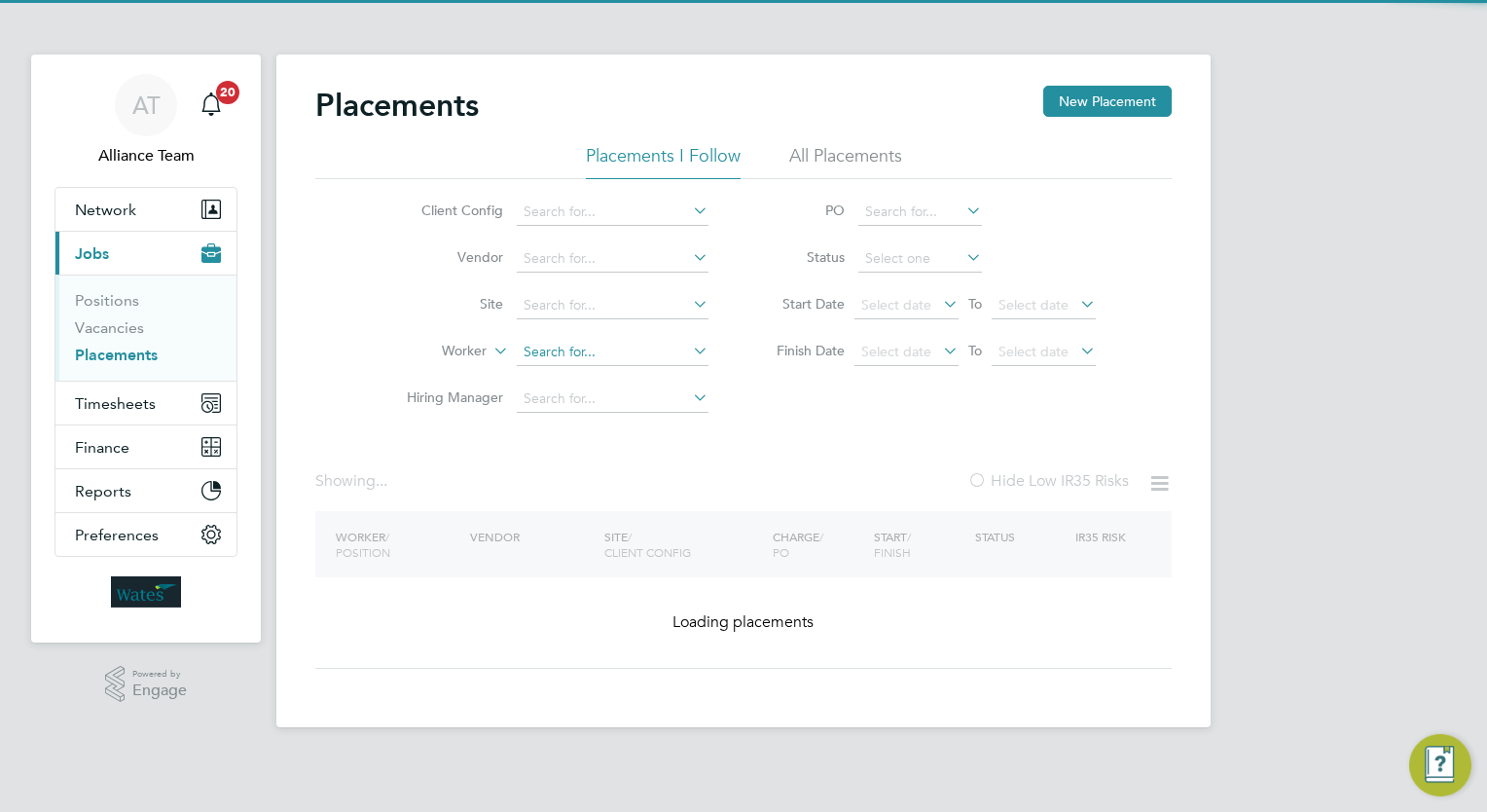
click at [592, 350] on input at bounding box center [612, 351] width 192 height 27
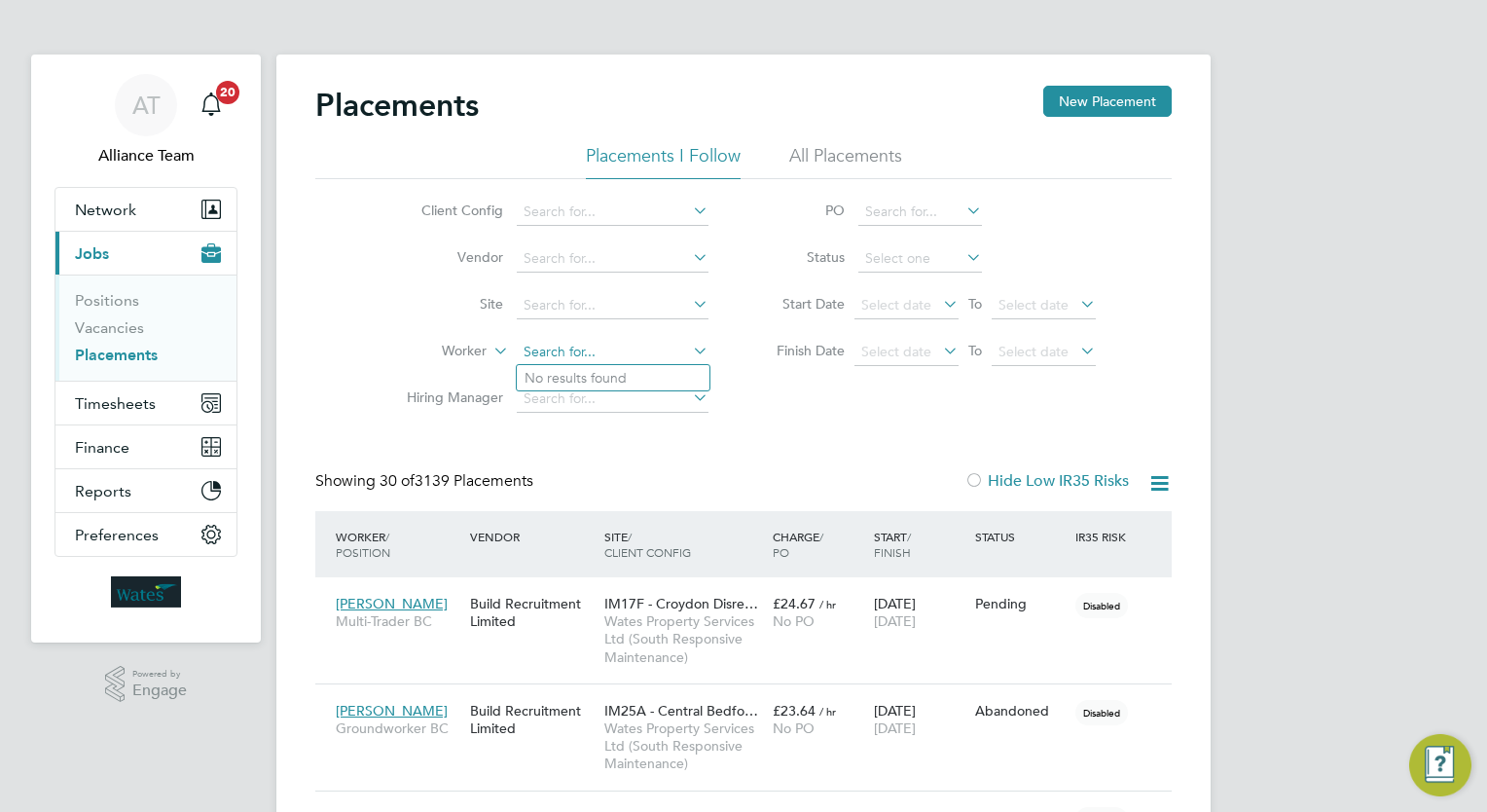
scroll to position [73, 135]
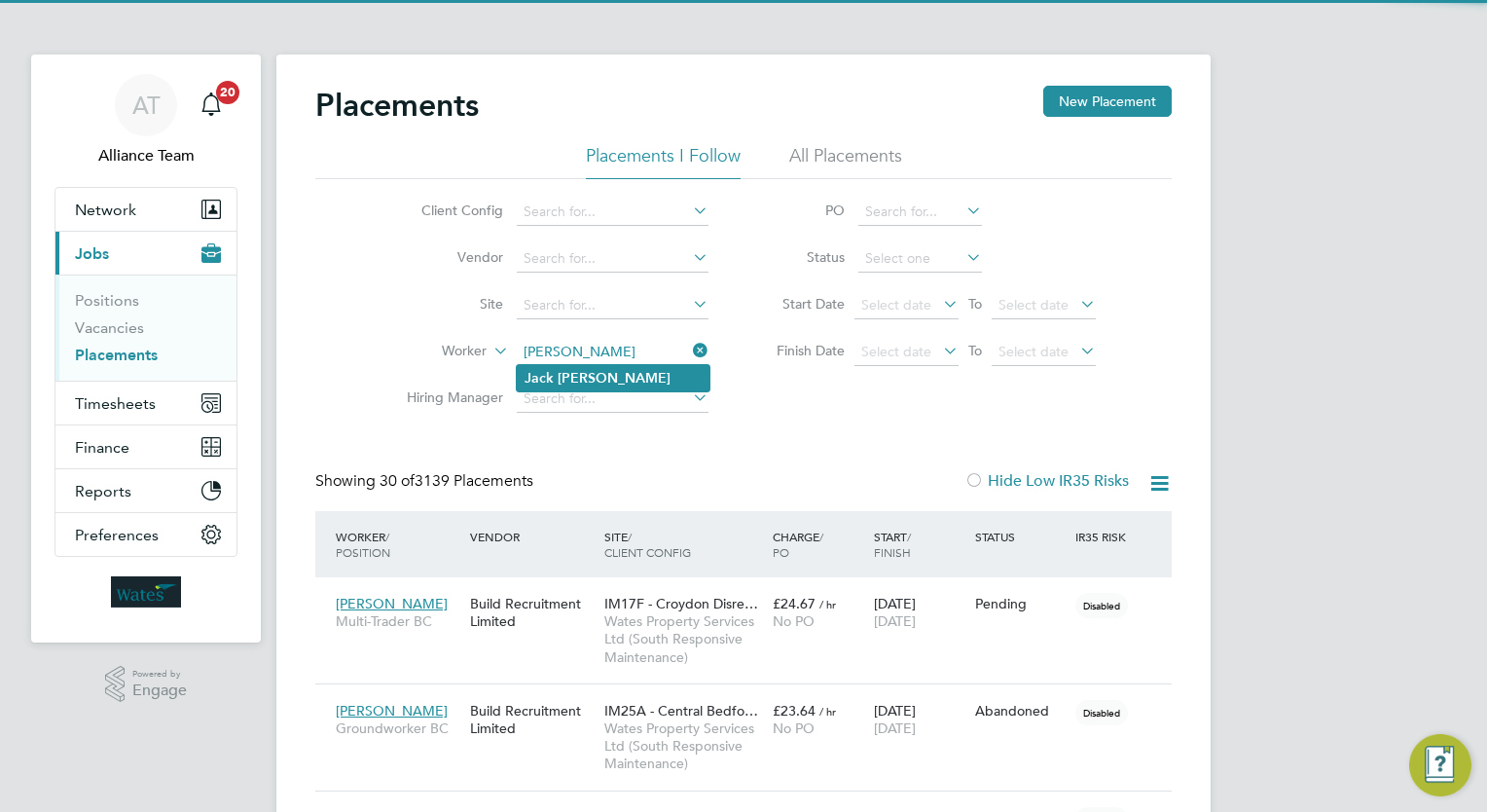
click at [613, 368] on li "Jack Miller" at bounding box center [613, 378] width 193 height 26
type input "Jack Miller"
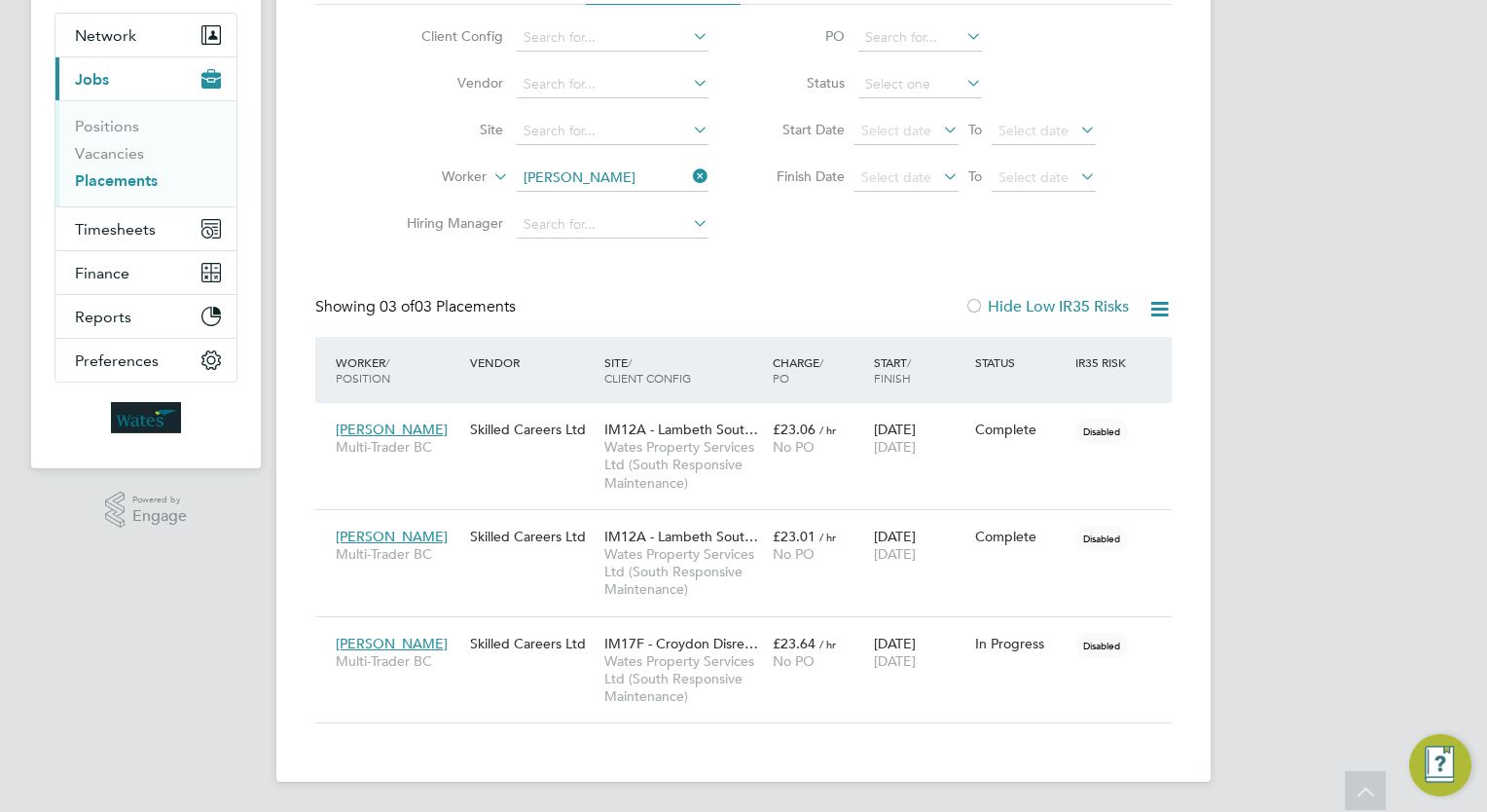
click at [1392, 521] on div "AT Alliance Team Notifications 20 Applications: Network Team Members Businesses…" at bounding box center [744, 320] width 1487 height 987
click at [123, 247] on button "Timesheets" at bounding box center [146, 228] width 181 height 43
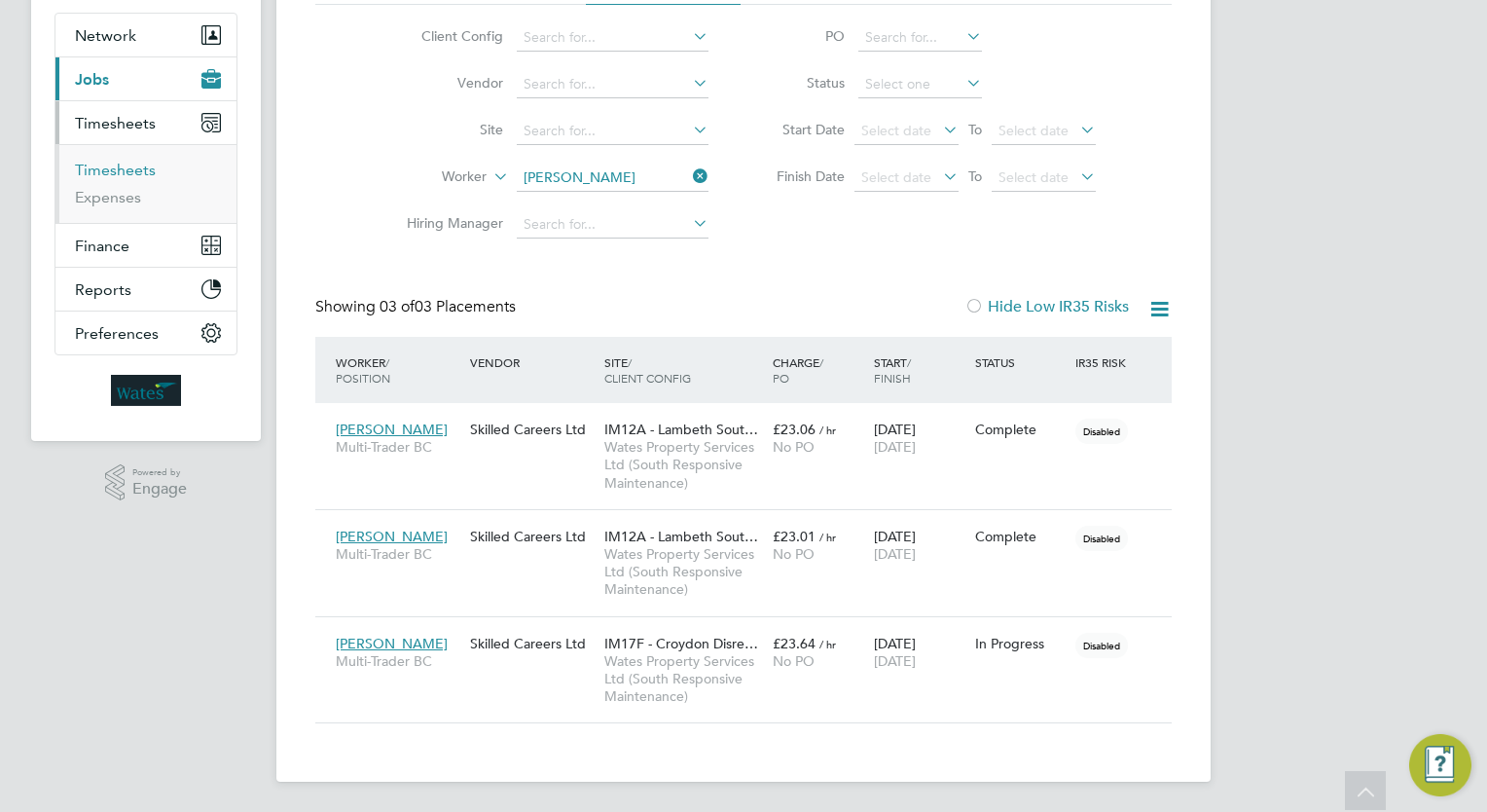
click at [113, 165] on link "Timesheets" at bounding box center [114, 170] width 80 height 19
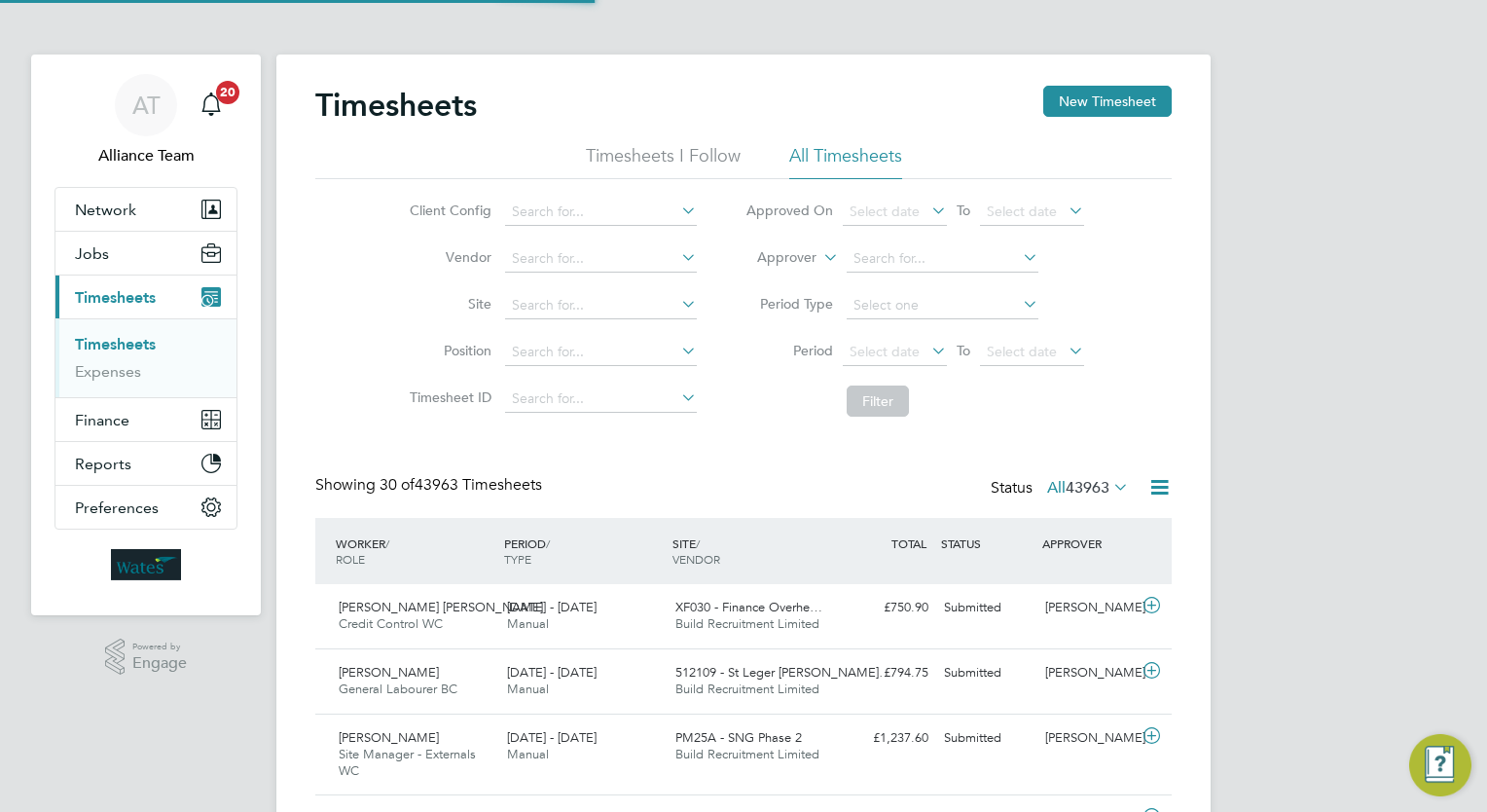
scroll to position [10, 10]
click at [783, 254] on label "Approver" at bounding box center [772, 258] width 87 height 20
click at [782, 270] on li "Worker" at bounding box center [768, 280] width 95 height 25
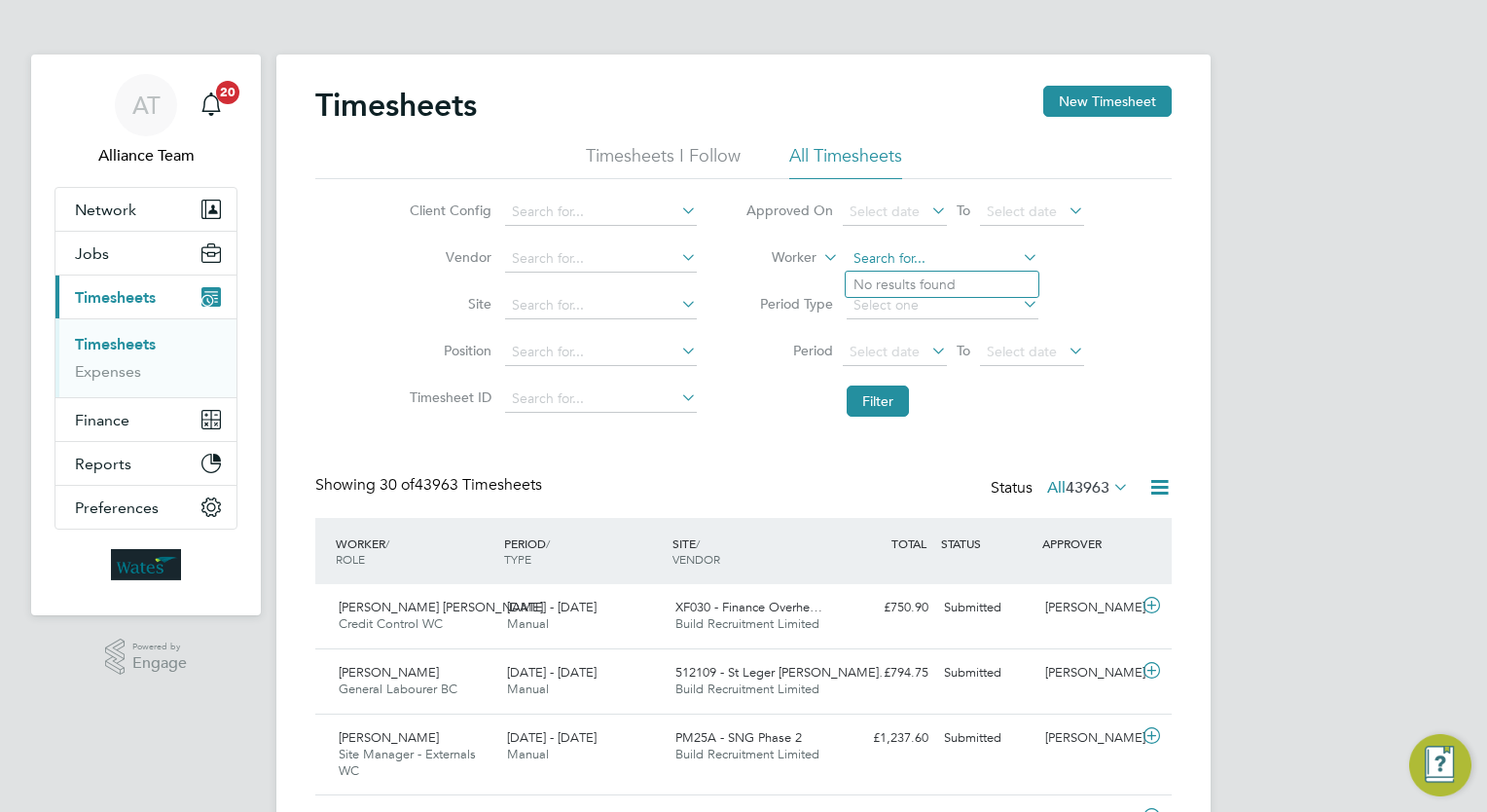
click at [925, 251] on input at bounding box center [942, 258] width 192 height 27
click at [942, 282] on li "Jack Miller" at bounding box center [942, 285] width 193 height 26
type input "Jack Miller"
click at [873, 397] on button "Filter" at bounding box center [878, 400] width 63 height 31
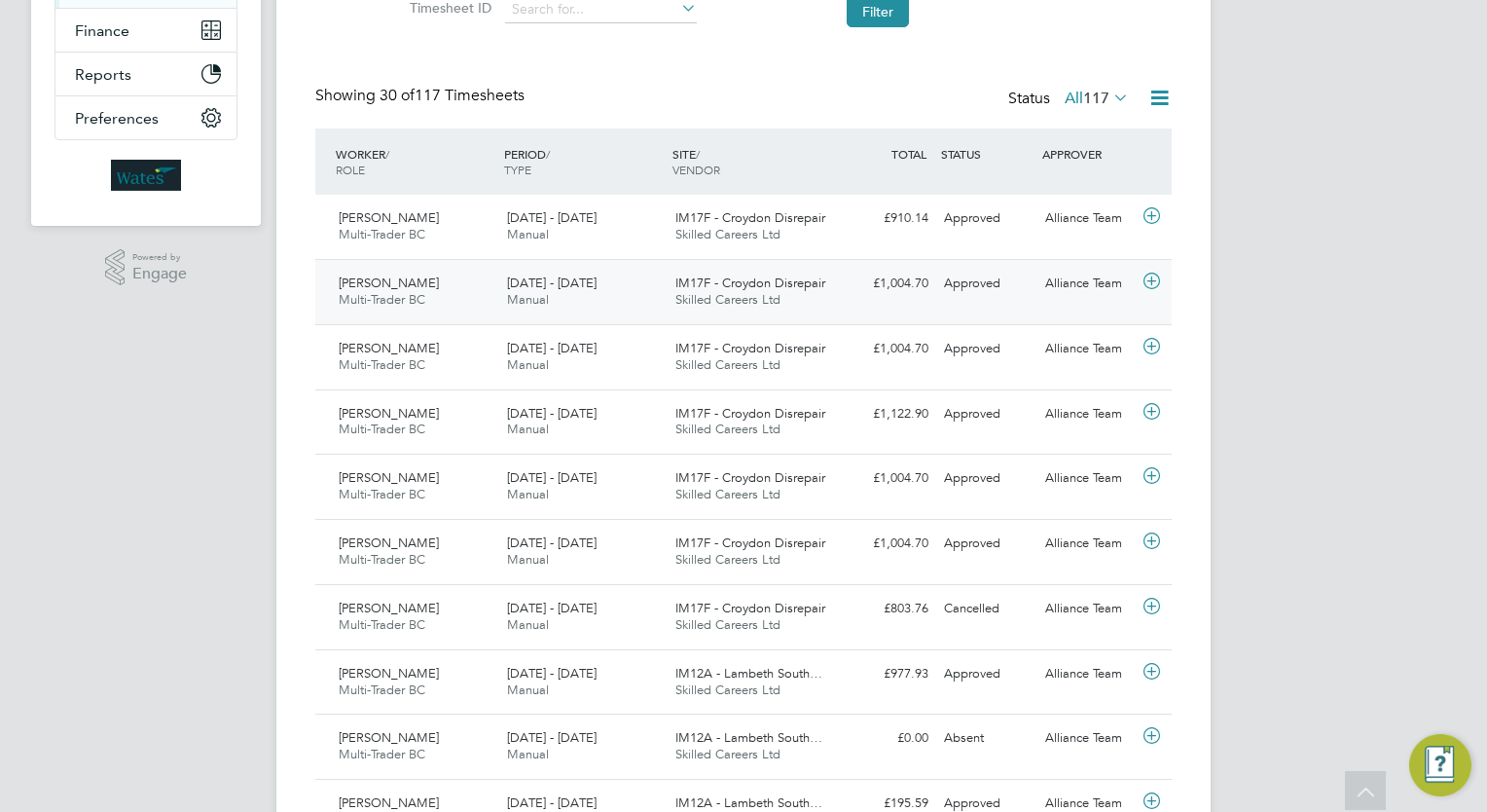
click at [552, 314] on div "9 - 15 Aug 2025 Manual" at bounding box center [584, 292] width 169 height 49
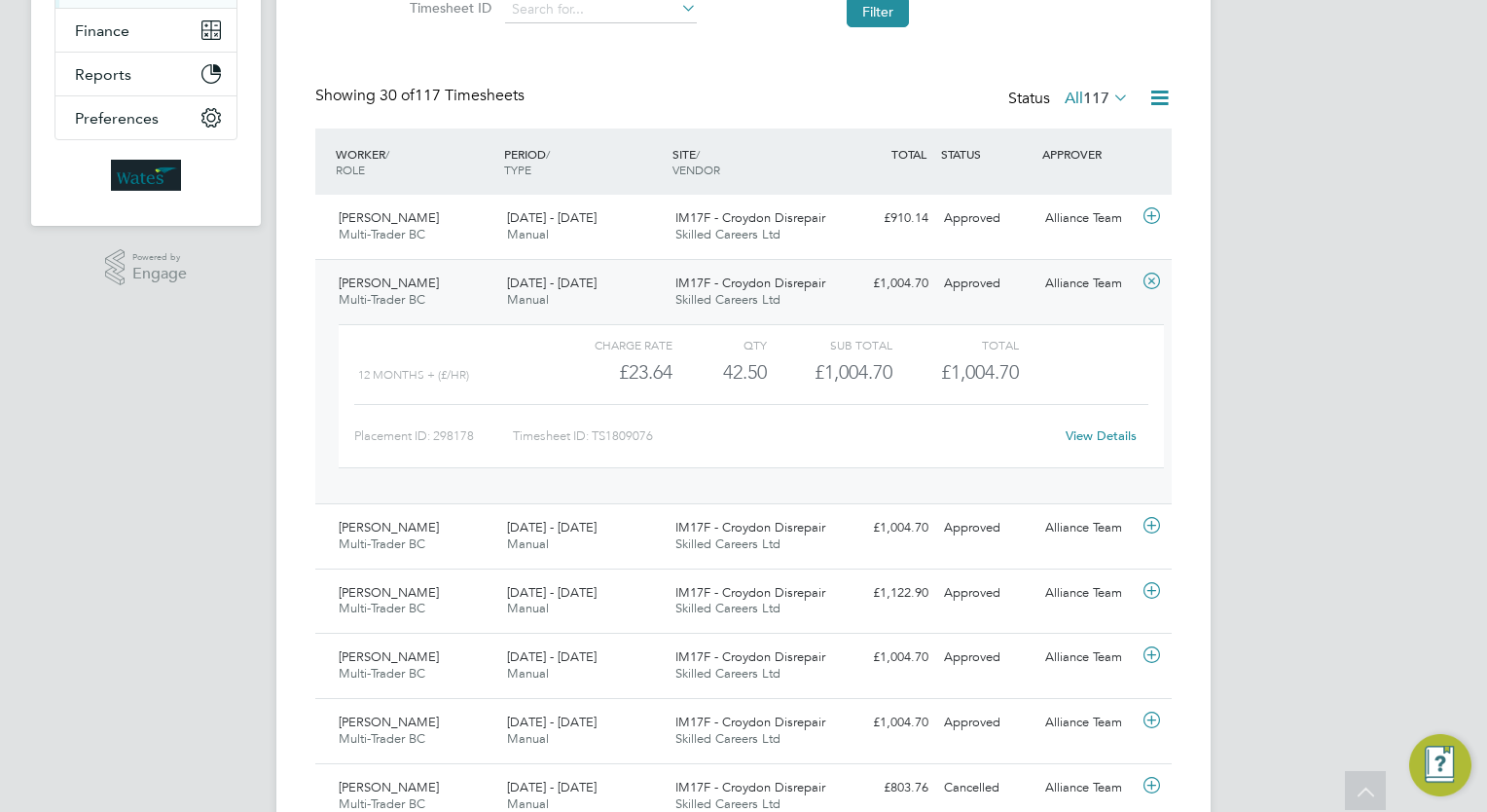
click at [552, 314] on div "9 - 15 Aug 2025 Manual" at bounding box center [584, 292] width 169 height 49
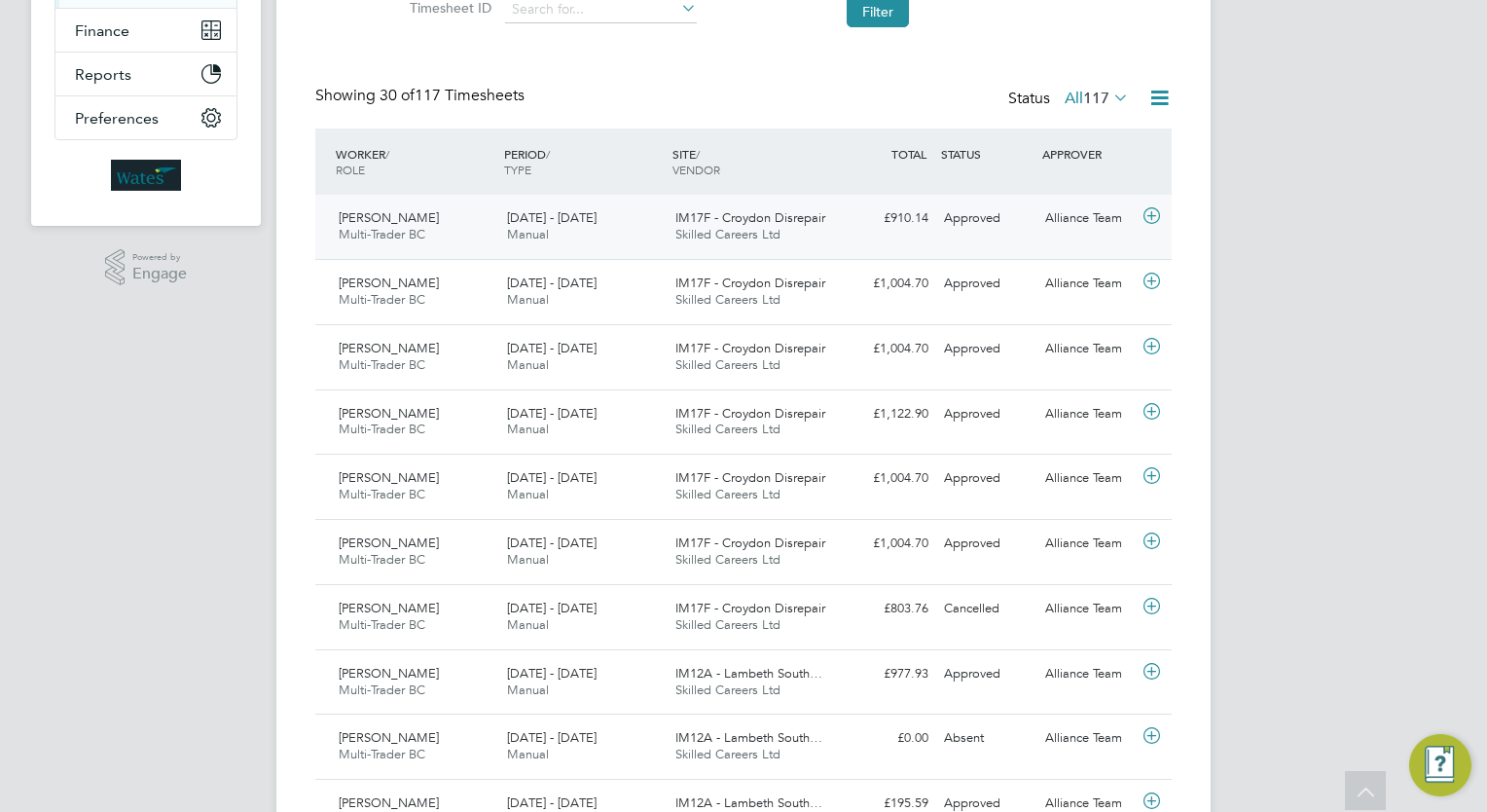
click at [557, 235] on div "16 - 22 Aug 2025 Manual" at bounding box center [584, 226] width 169 height 49
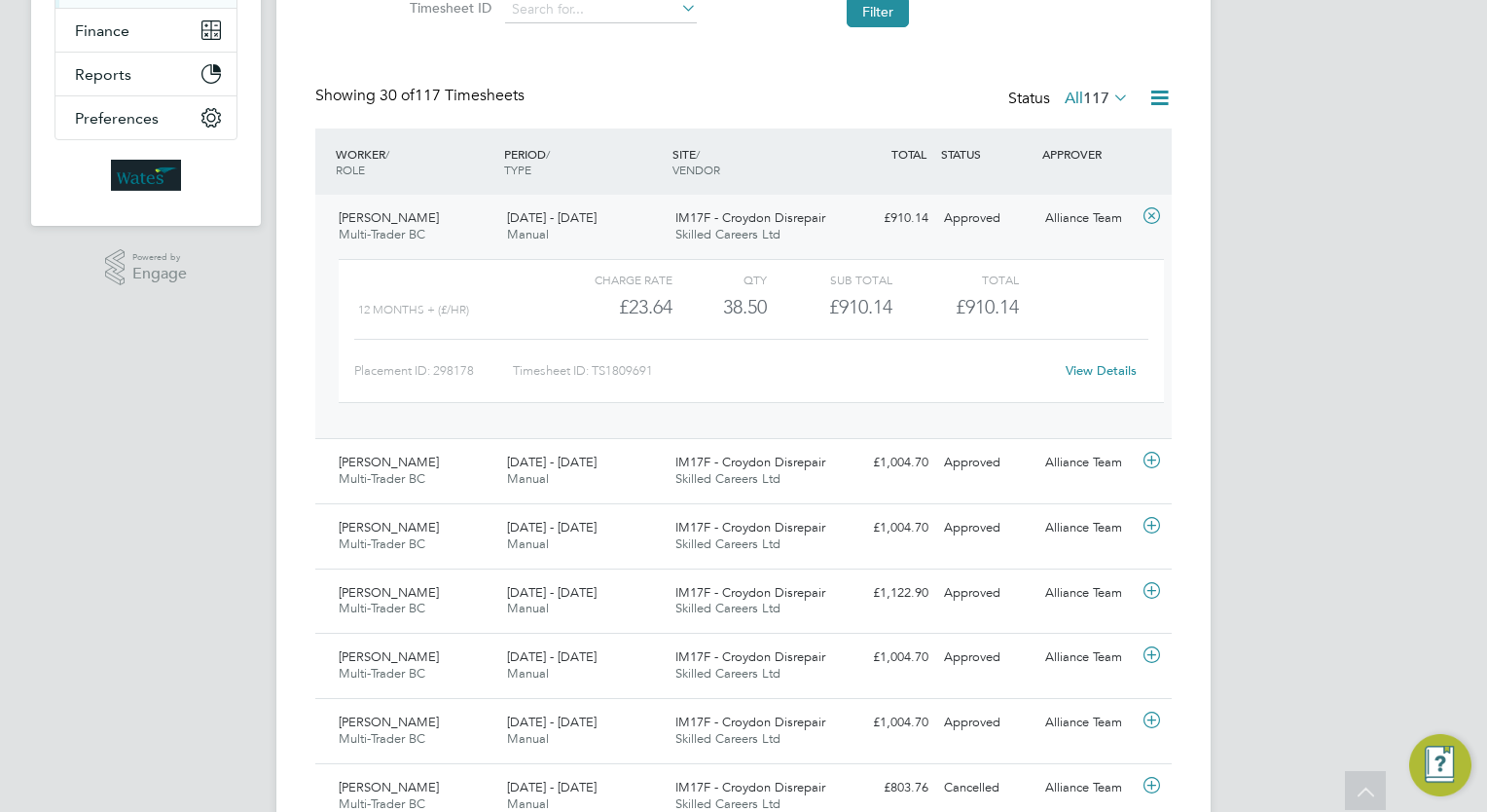
click at [557, 235] on div "16 - 22 Aug 2025 Manual" at bounding box center [584, 226] width 169 height 49
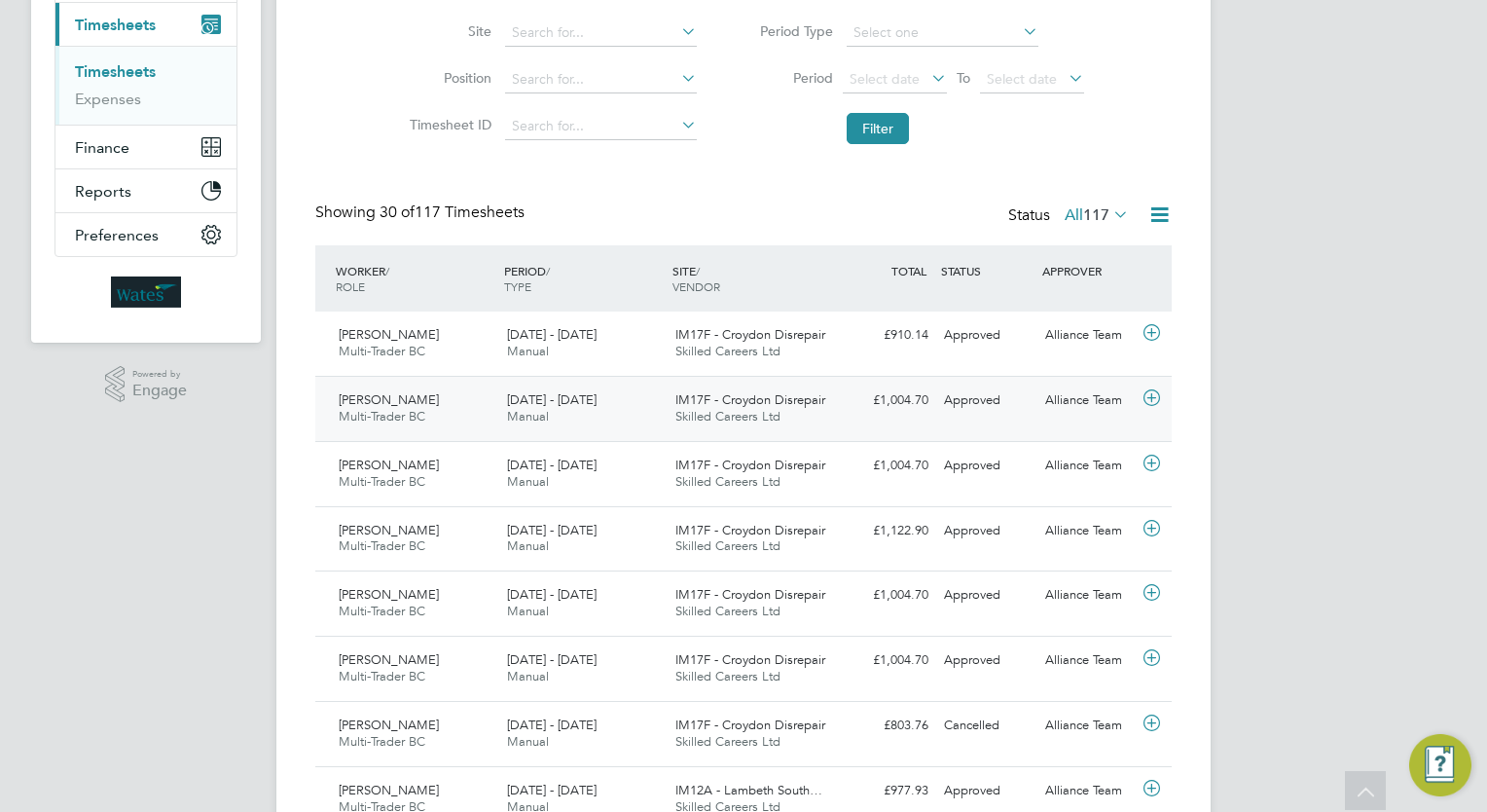
click at [910, 407] on div "£1,004.70 Approved" at bounding box center [885, 400] width 101 height 32
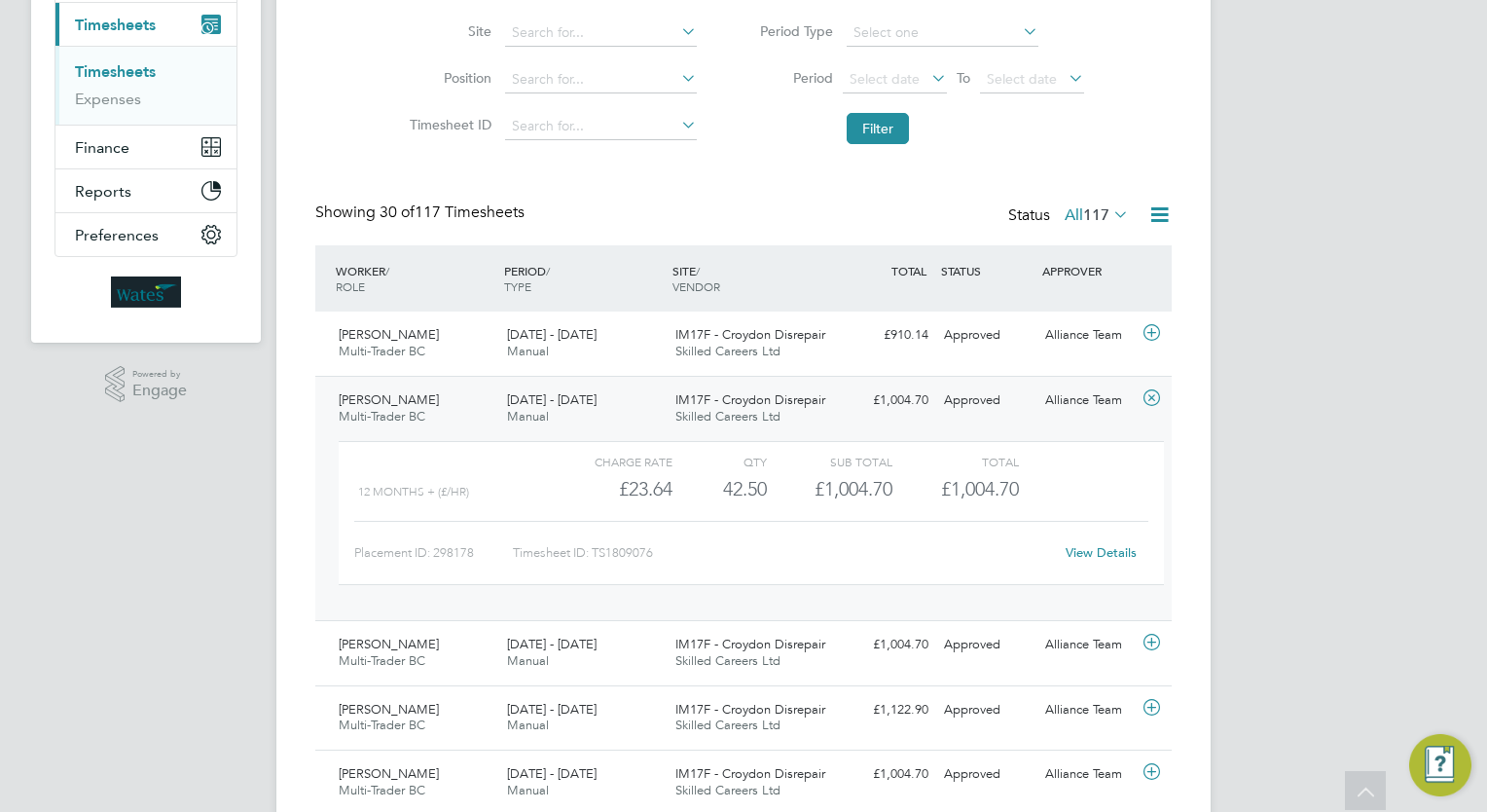
click at [1088, 558] on link "View Details" at bounding box center [1102, 552] width 71 height 17
click at [366, 119] on div "Client Config Vendor Site Position Timesheet ID Approved On Select date To Sele…" at bounding box center [744, 30] width 857 height 247
click at [926, 338] on div "£910.14 Approved" at bounding box center [885, 336] width 101 height 32
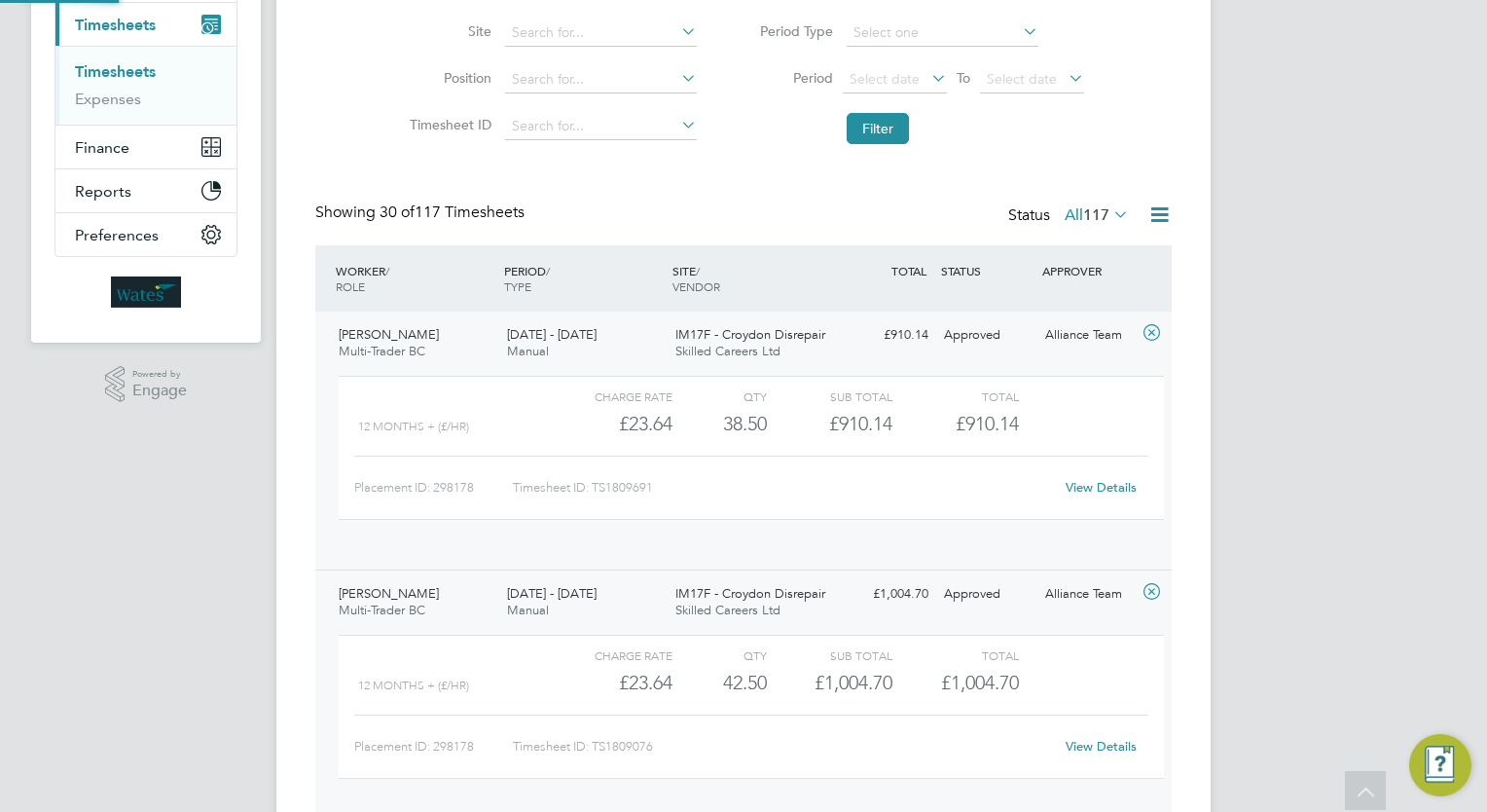
scroll to position [32, 189]
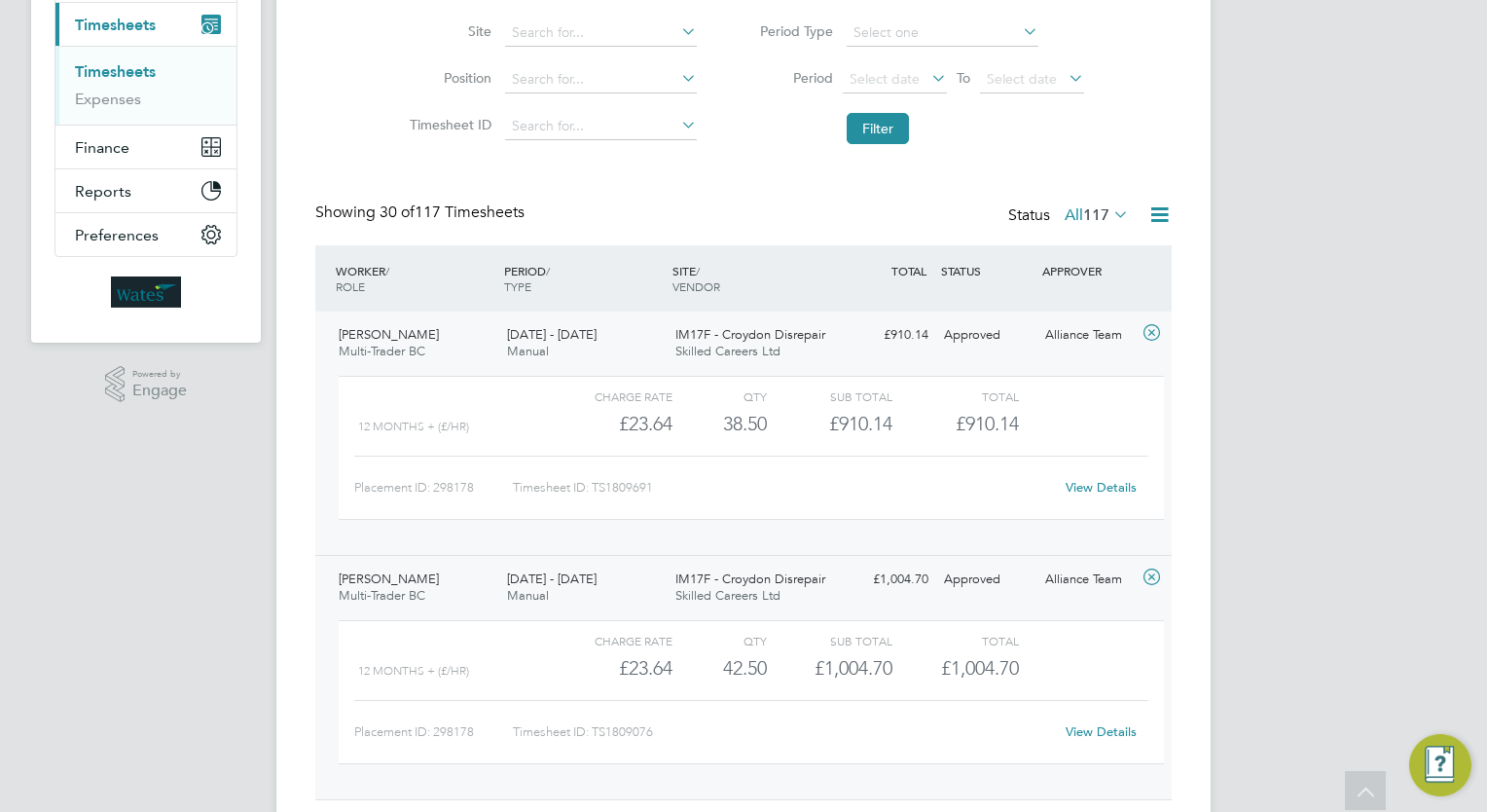
click at [137, 75] on link "Timesheets" at bounding box center [114, 71] width 80 height 19
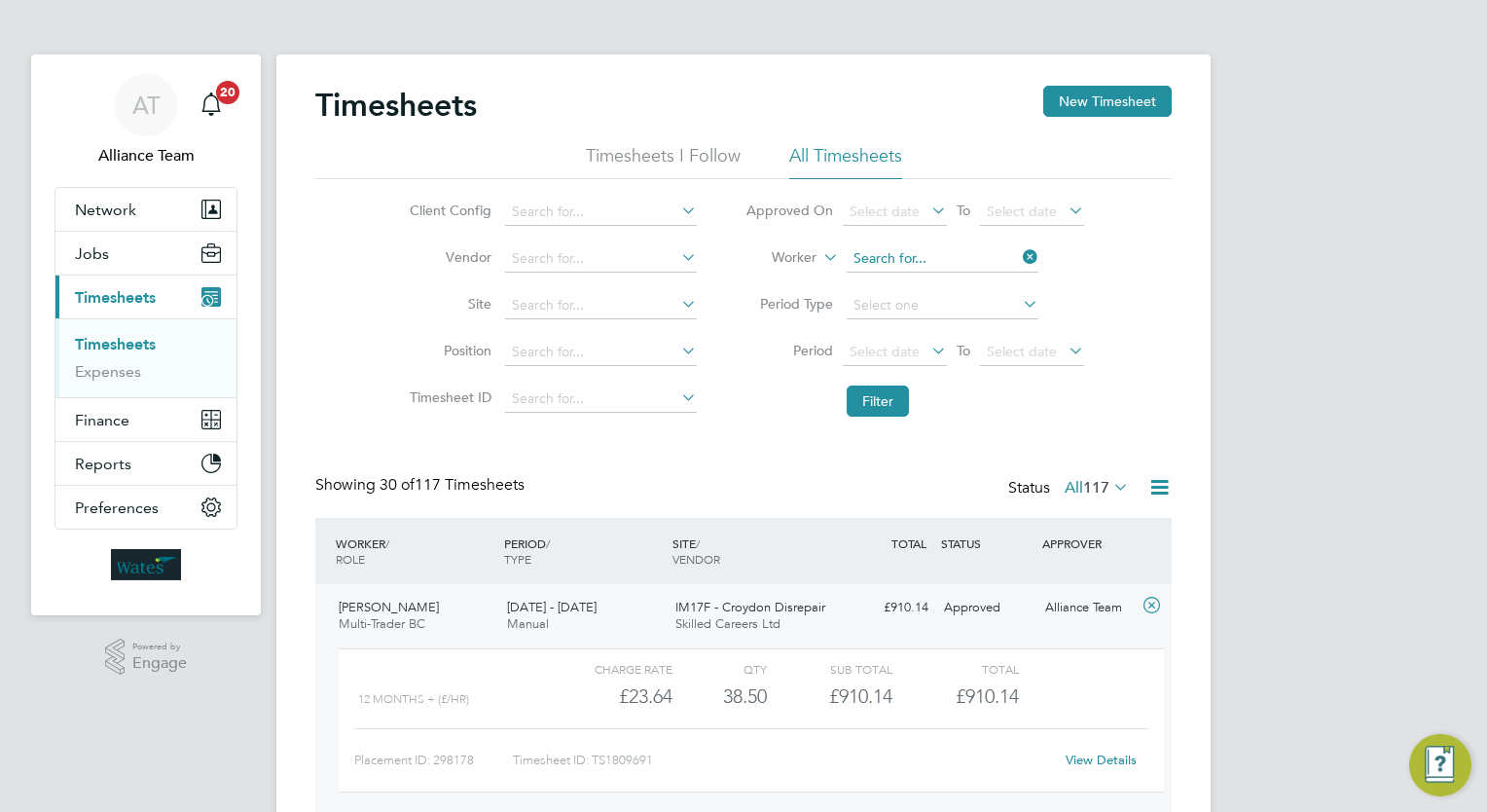
click at [942, 259] on input at bounding box center [942, 258] width 192 height 27
type input "mark sutt"
click at [808, 258] on label "Worker" at bounding box center [772, 258] width 87 height 20
click at [791, 293] on li "Approver" at bounding box center [768, 305] width 95 height 25
click at [921, 260] on input at bounding box center [942, 258] width 192 height 27
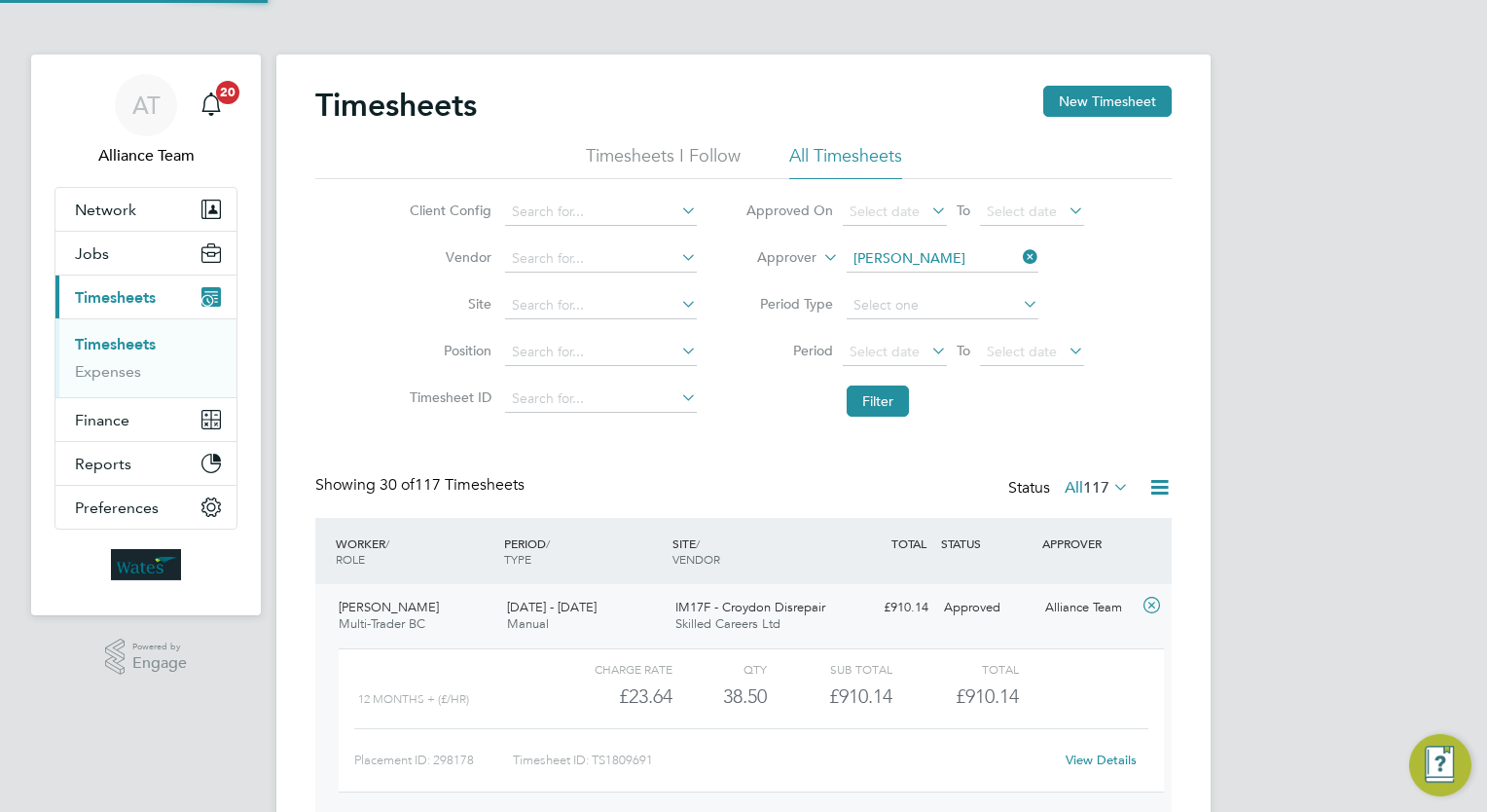
click at [939, 289] on li "Mark Sut ton" at bounding box center [942, 285] width 193 height 26
type input "[PERSON_NAME]"
click at [877, 392] on button "Filter" at bounding box center [878, 400] width 63 height 31
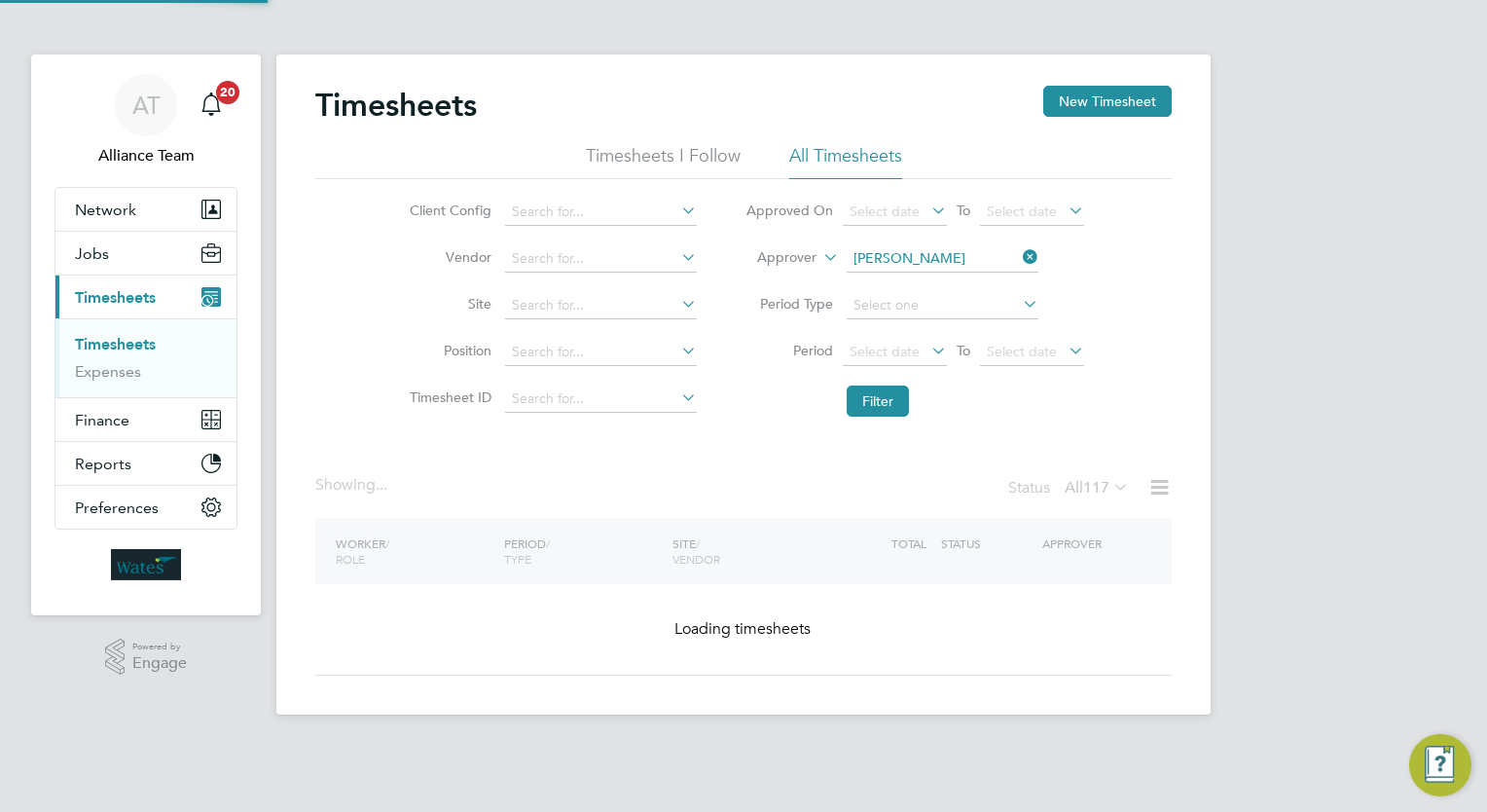
click at [1338, 472] on div "AT Alliance Team Notifications 20 Applications: Network Team Members Businesses…" at bounding box center [744, 372] width 1487 height 745
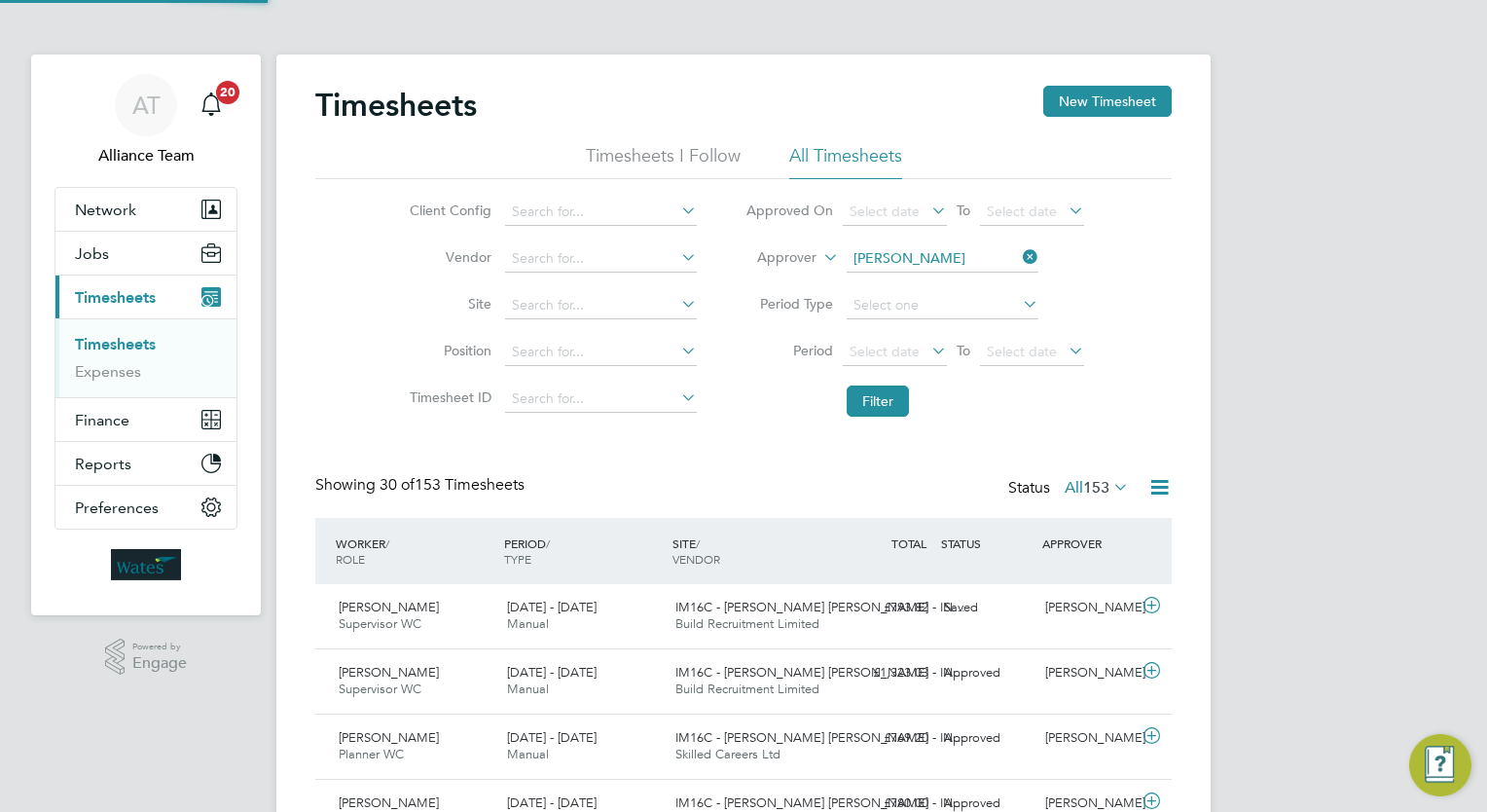
scroll to position [49, 170]
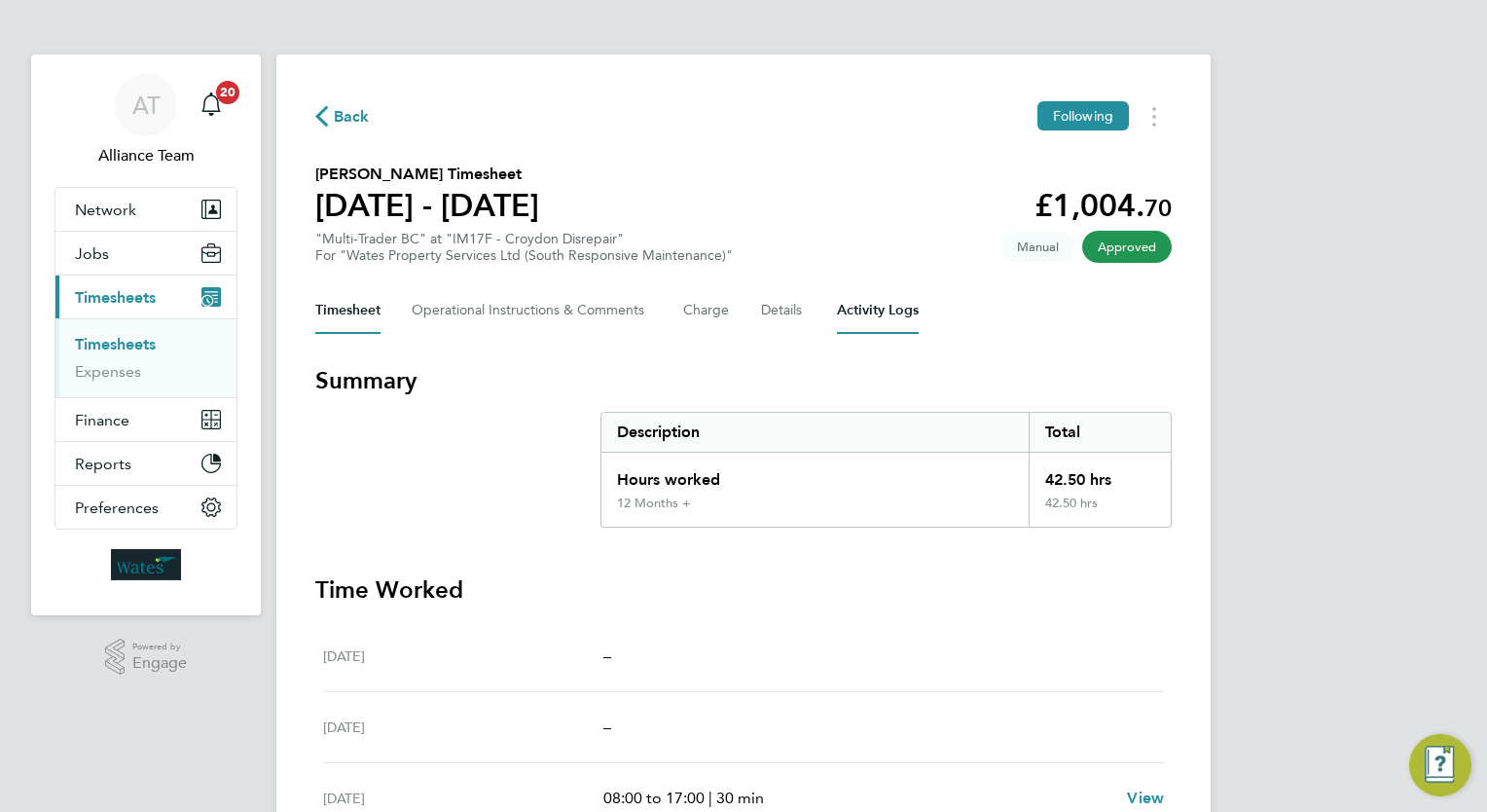
click at [868, 314] on Logs-tab "Activity Logs" at bounding box center [878, 310] width 81 height 47
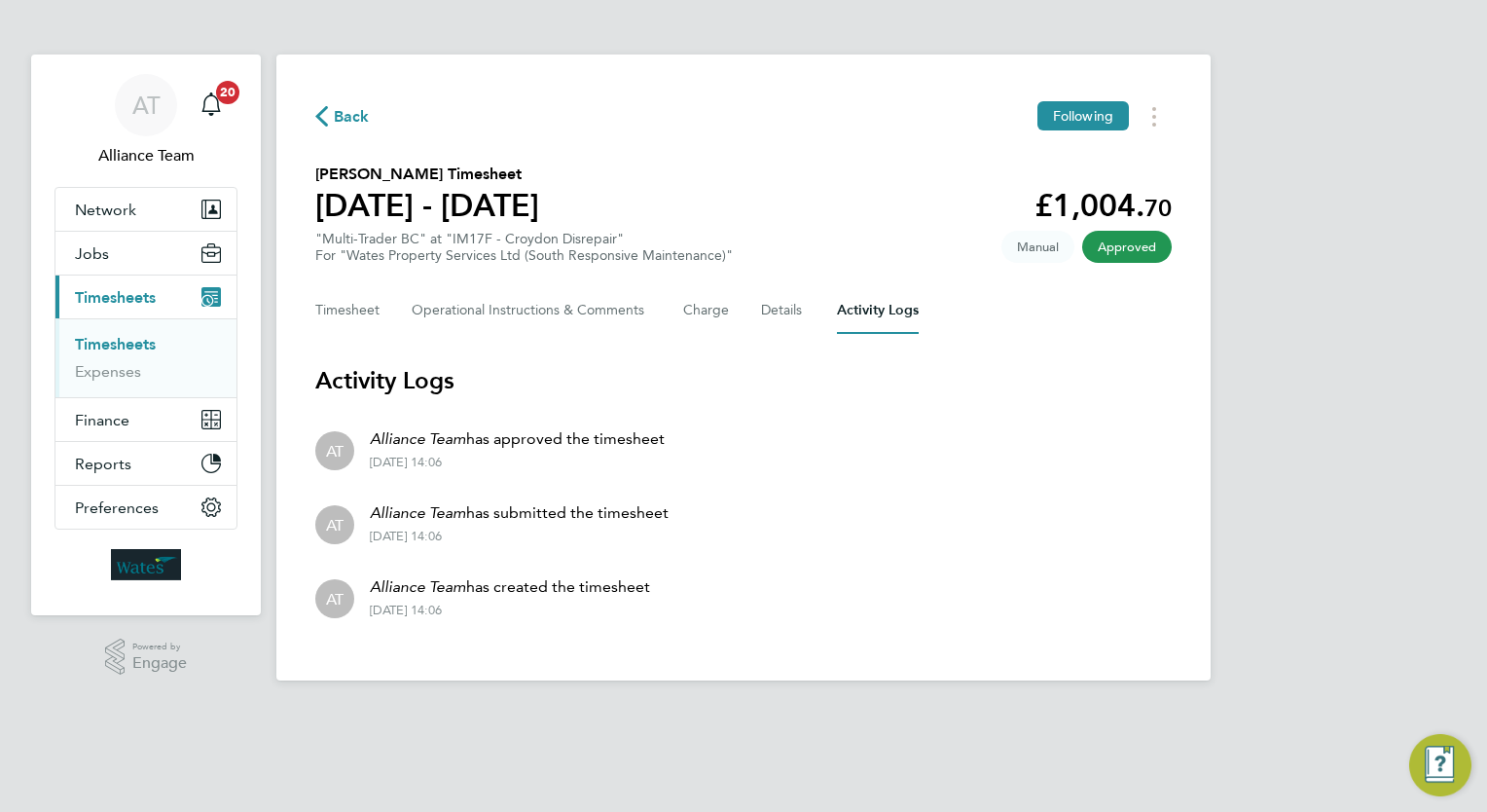
click at [611, 153] on div "Back Following [PERSON_NAME] Timesheet [DATE] - [DATE] £1,004. 70 "Multi-Trader…" at bounding box center [743, 367] width 934 height 625
click at [124, 245] on button "Jobs" at bounding box center [146, 252] width 181 height 43
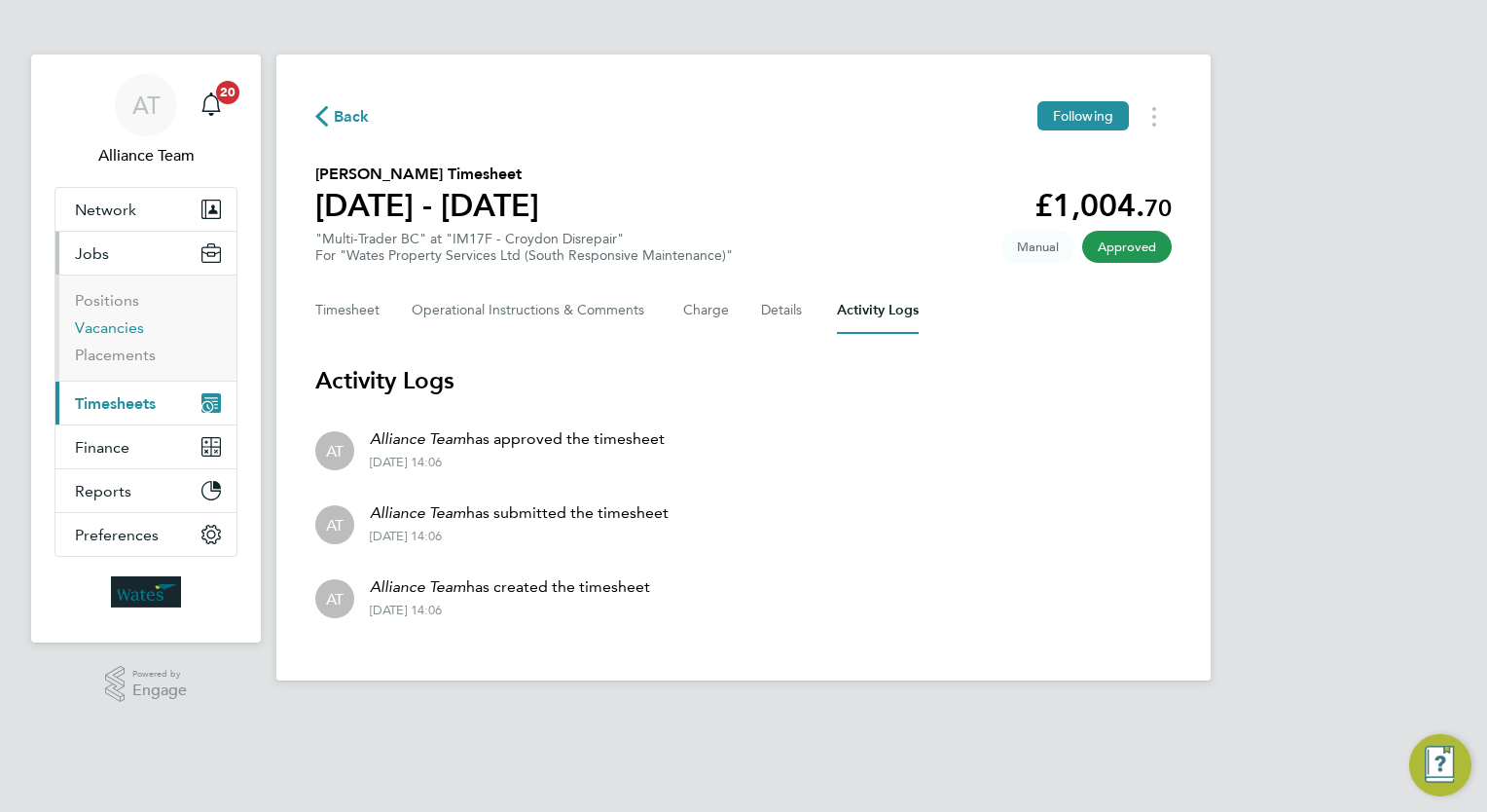
click at [141, 329] on link "Vacancies" at bounding box center [109, 328] width 69 height 19
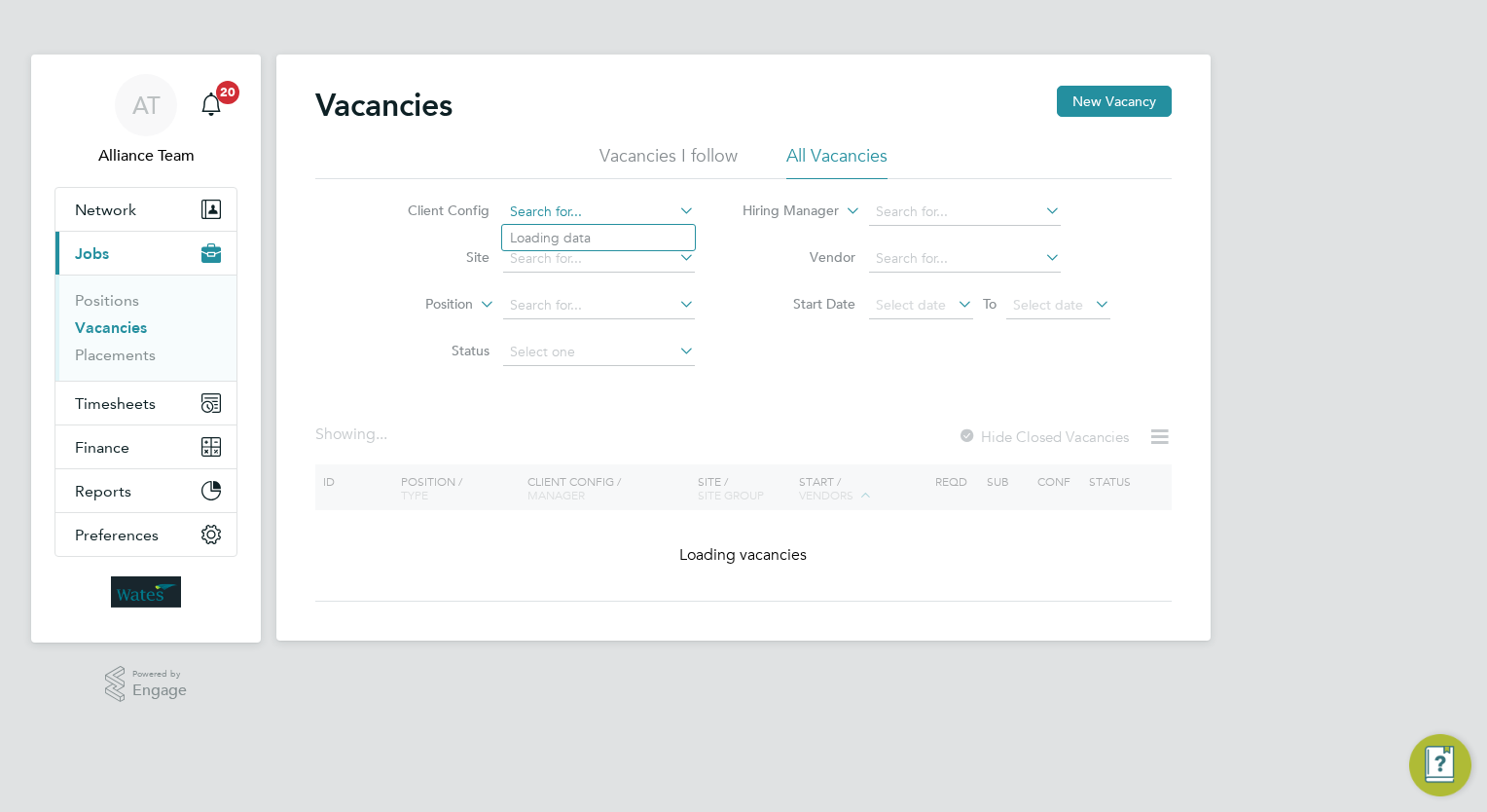
click at [571, 214] on input at bounding box center [599, 211] width 192 height 27
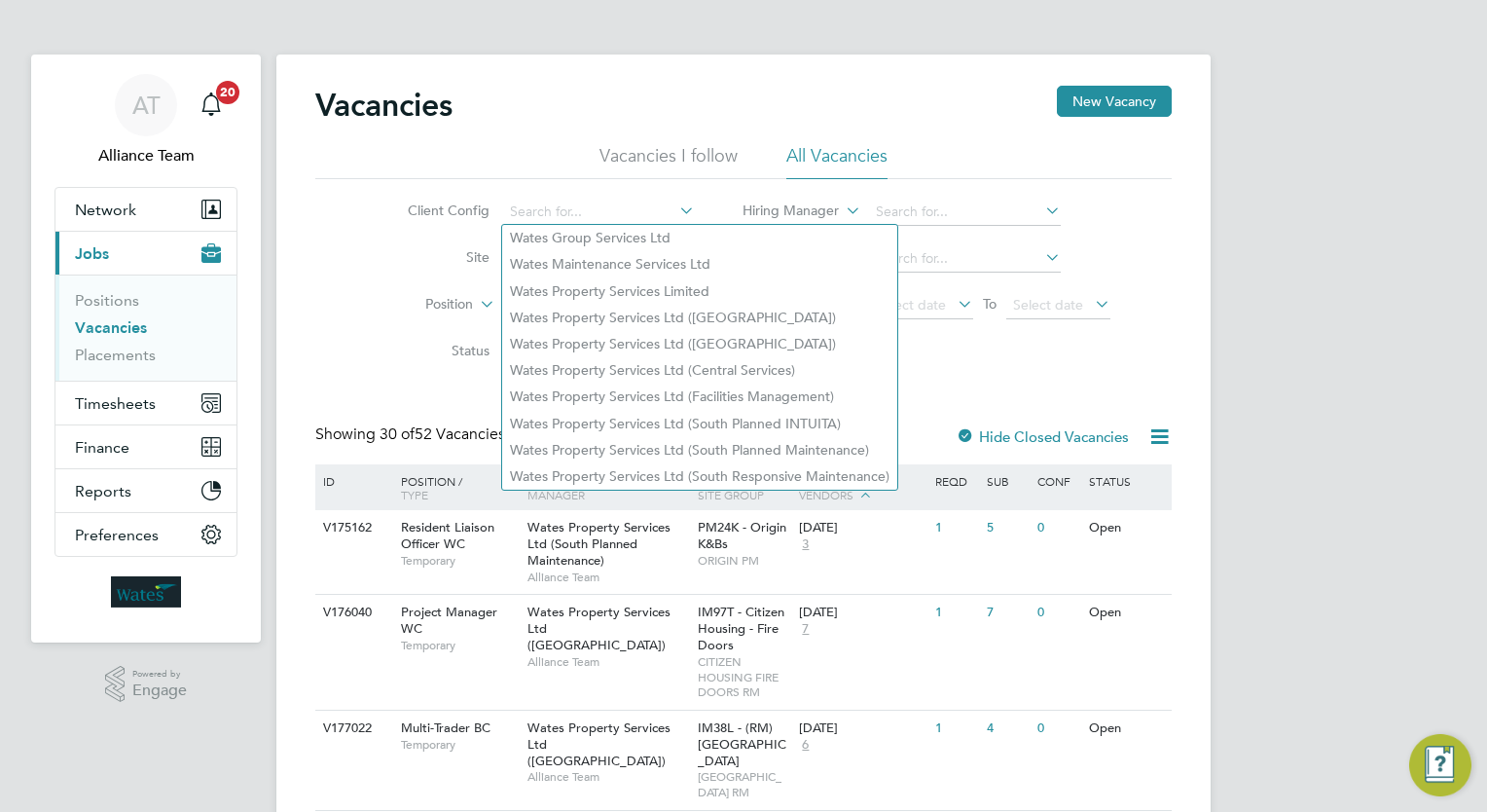
click at [952, 372] on div "Client Config Site Position Status Hiring Manager Vendor Start Date Select date…" at bounding box center [744, 277] width 857 height 197
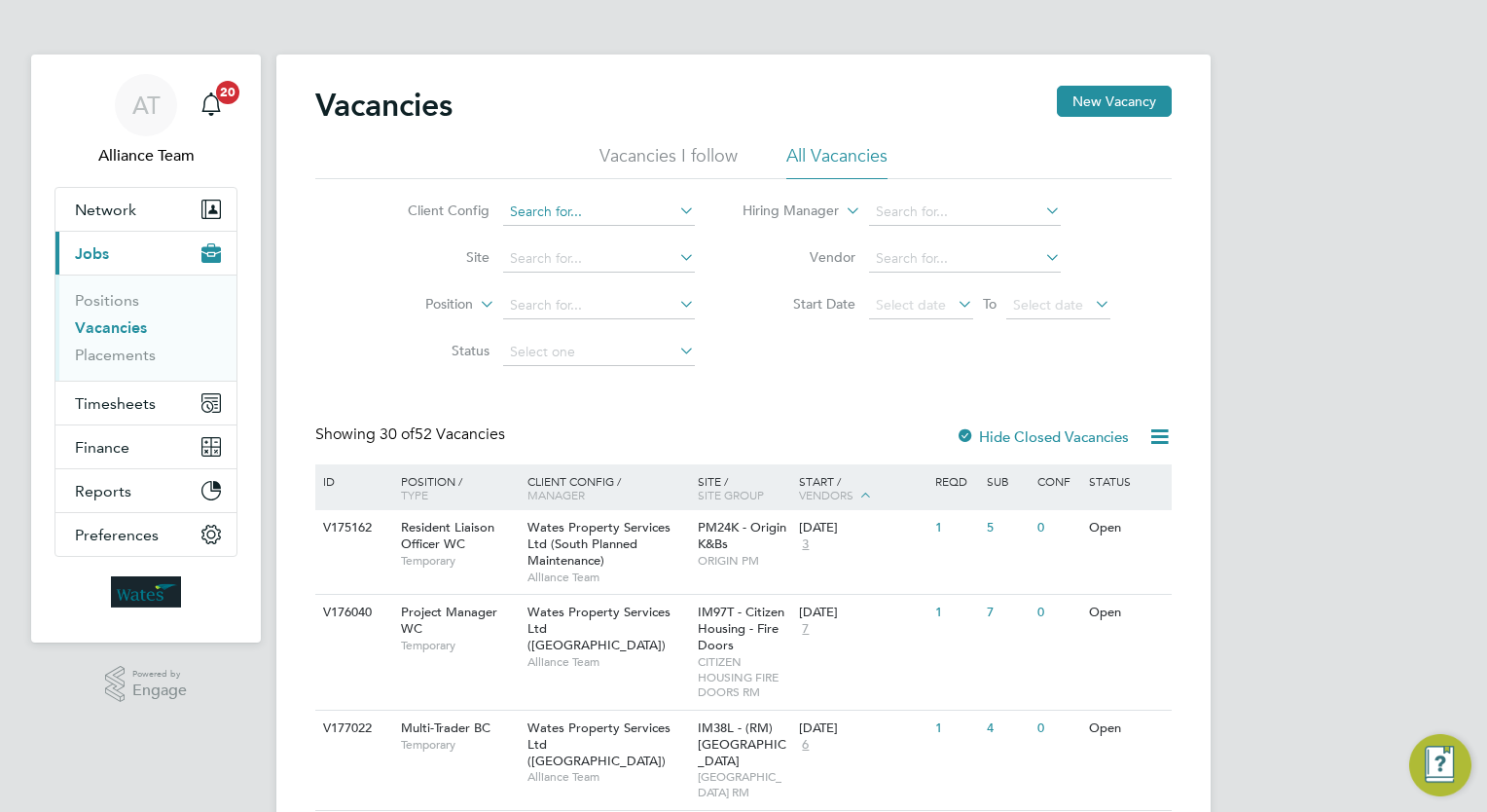
click at [539, 216] on input at bounding box center [599, 211] width 192 height 27
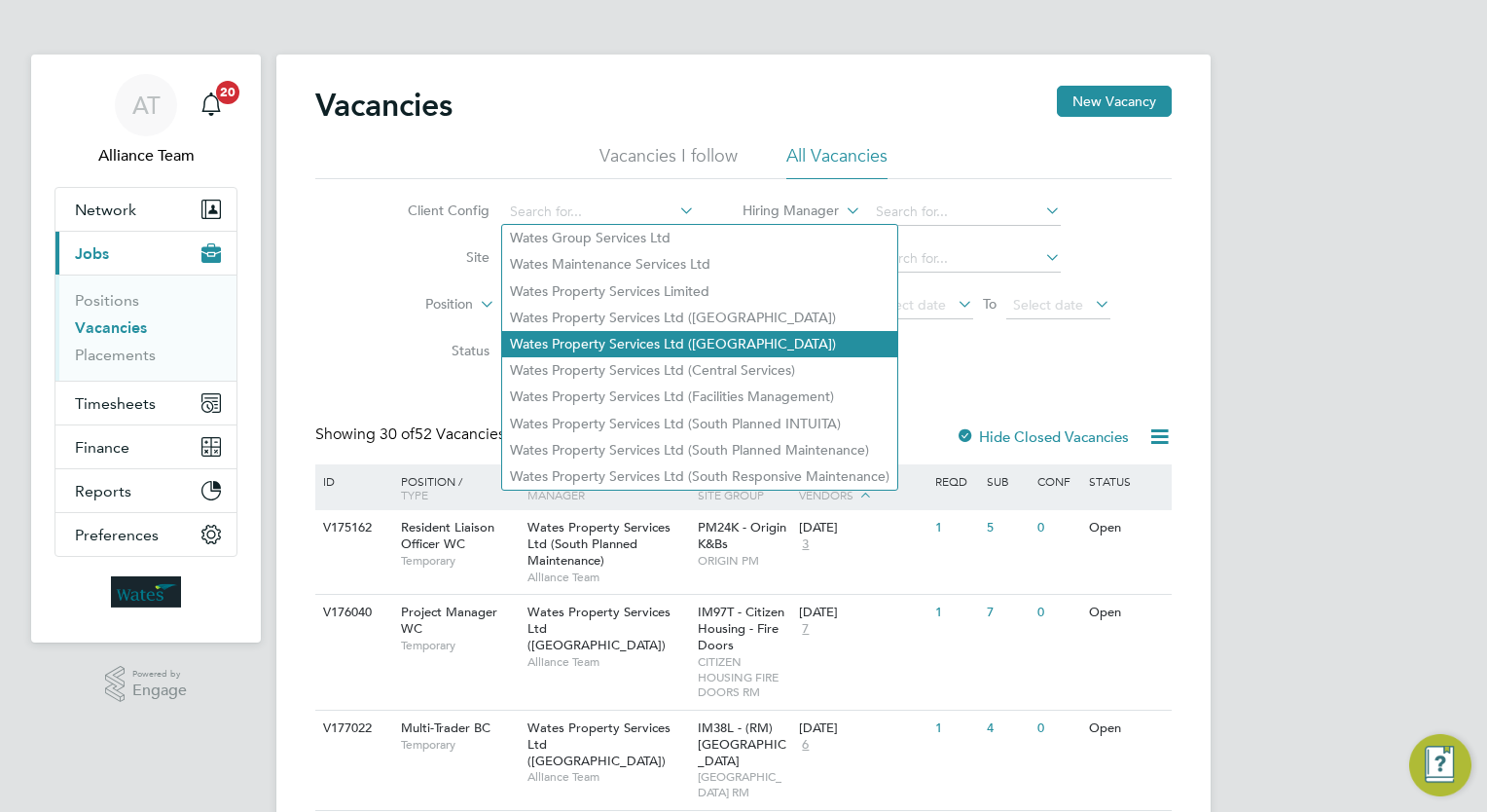
click at [748, 338] on li "Wates Property Services Ltd ([GEOGRAPHIC_DATA])" at bounding box center [700, 343] width 395 height 26
type input "Wates Property Services Ltd ([GEOGRAPHIC_DATA])"
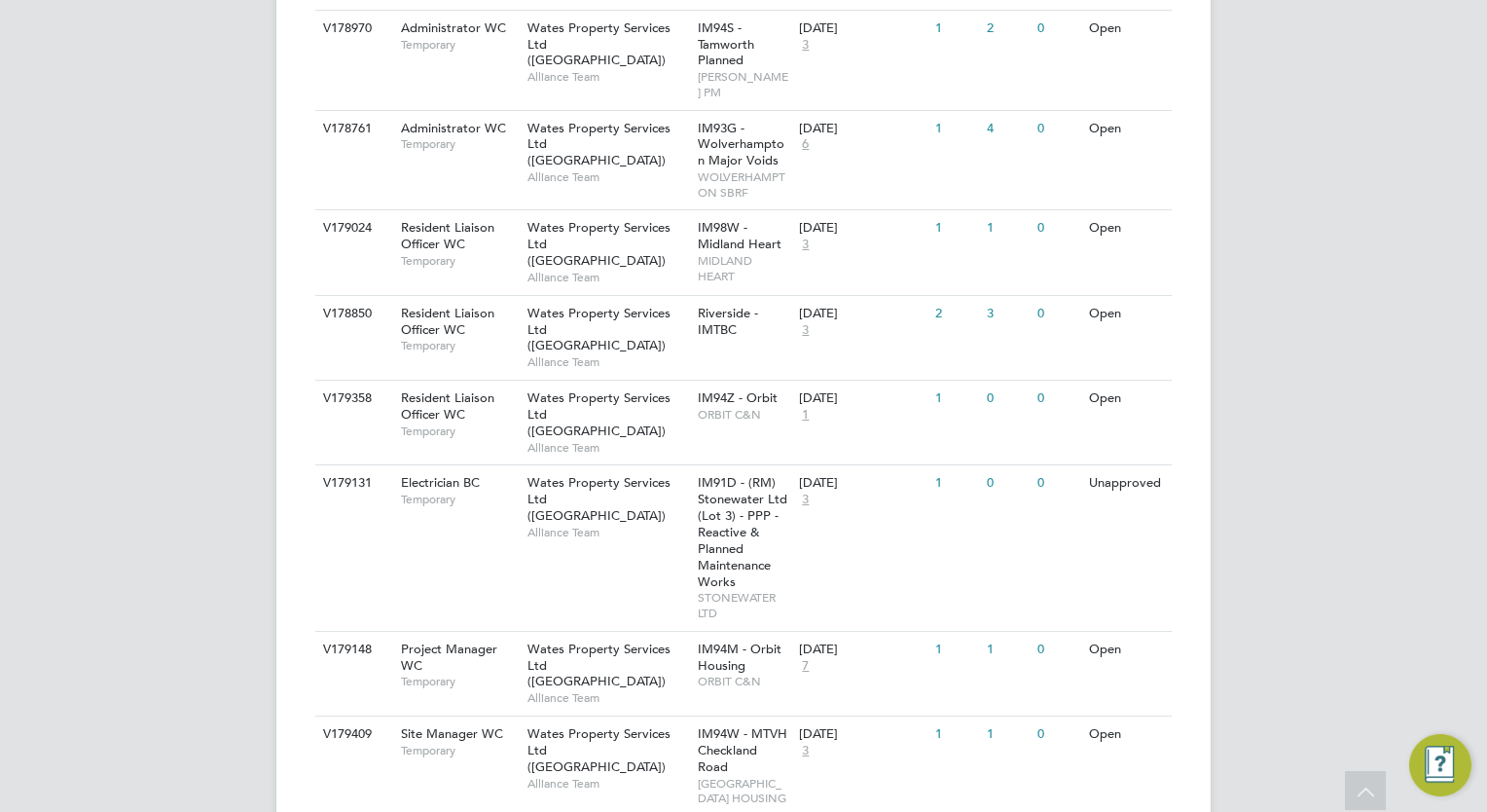
scroll to position [1047, 0]
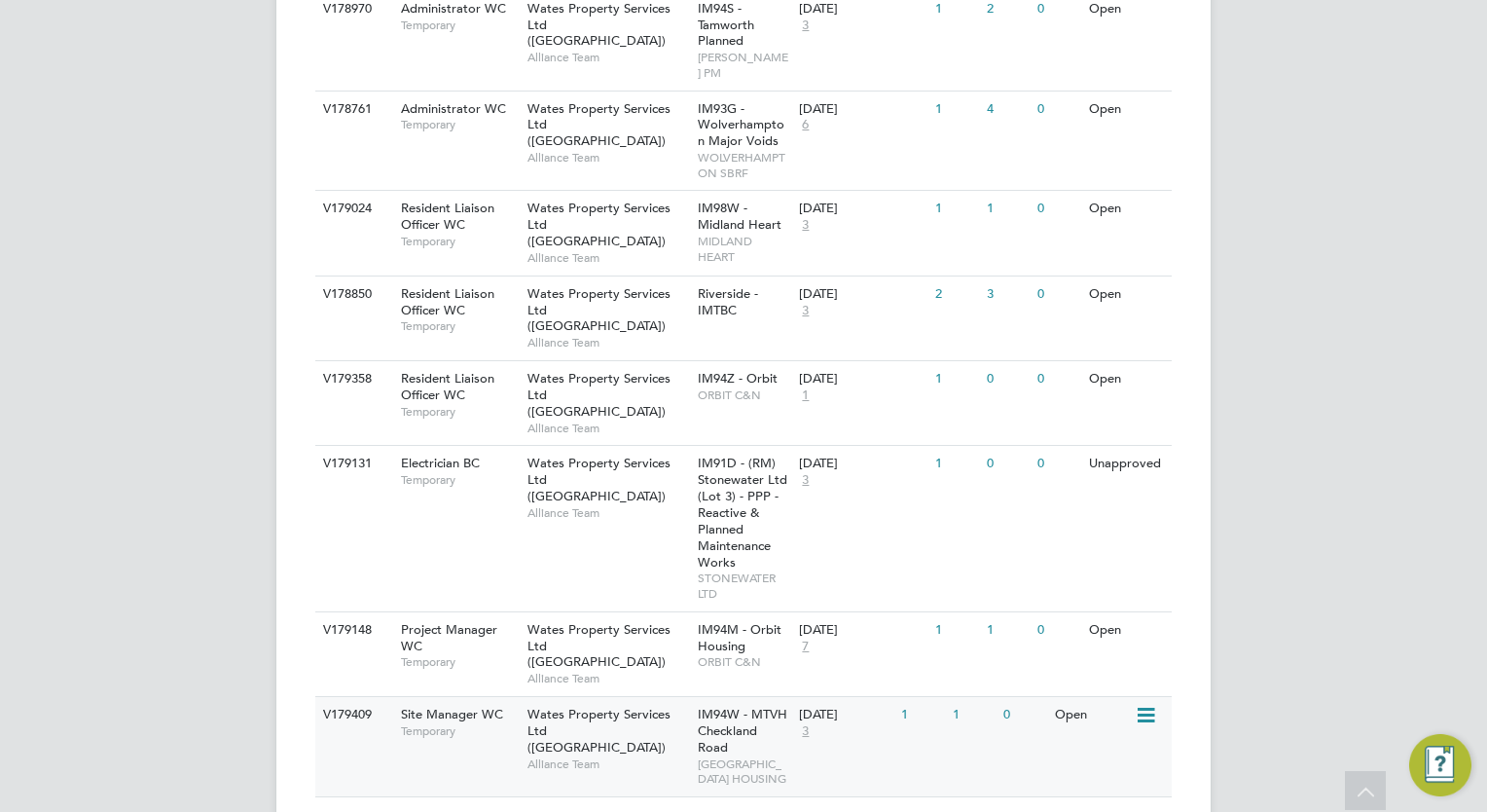
click at [834, 696] on div "V179409 Site Manager WC Temporary Wates Property Services Ltd ([GEOGRAPHIC_DATA…" at bounding box center [744, 745] width 857 height 100
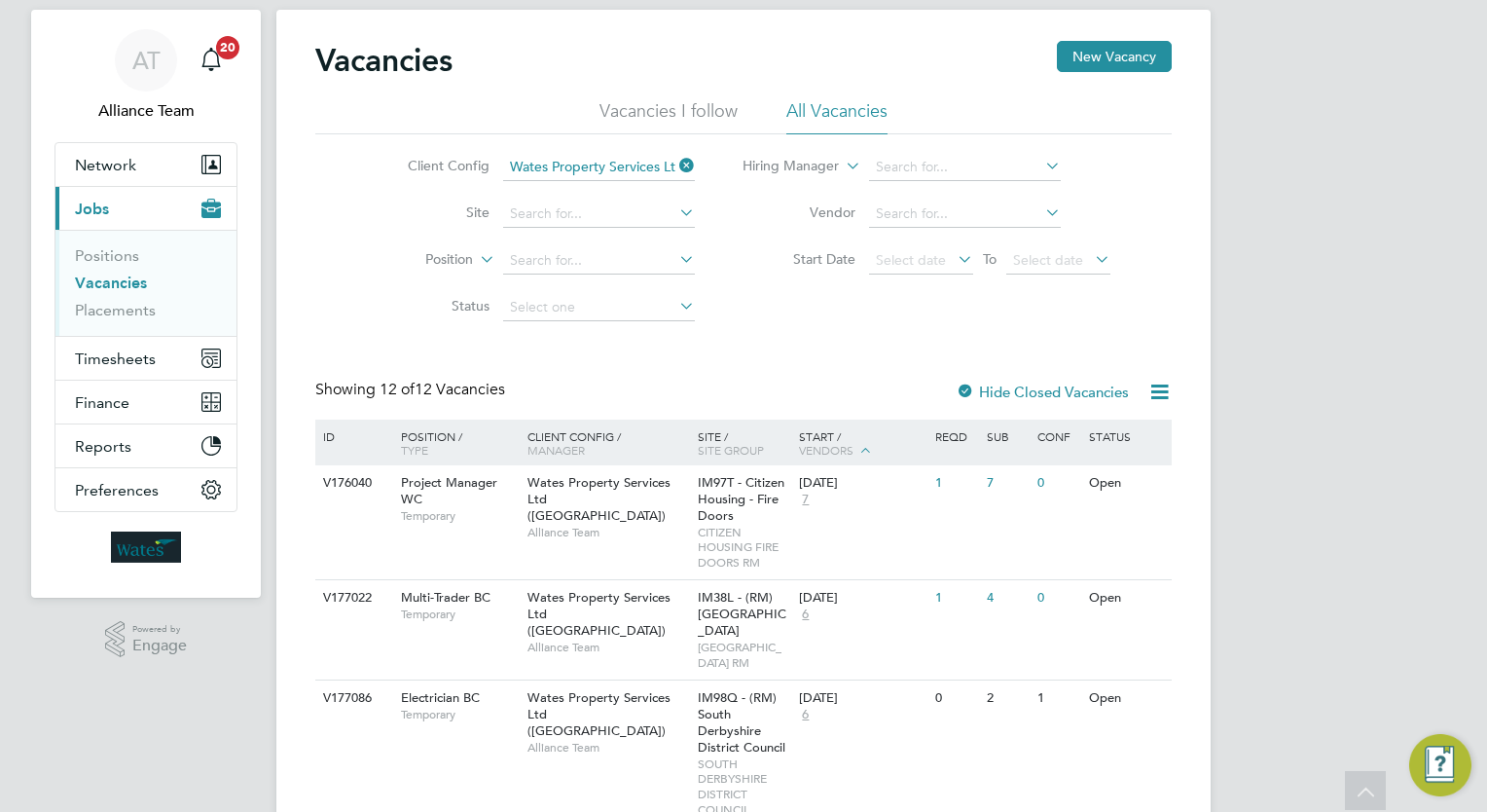
scroll to position [0, 0]
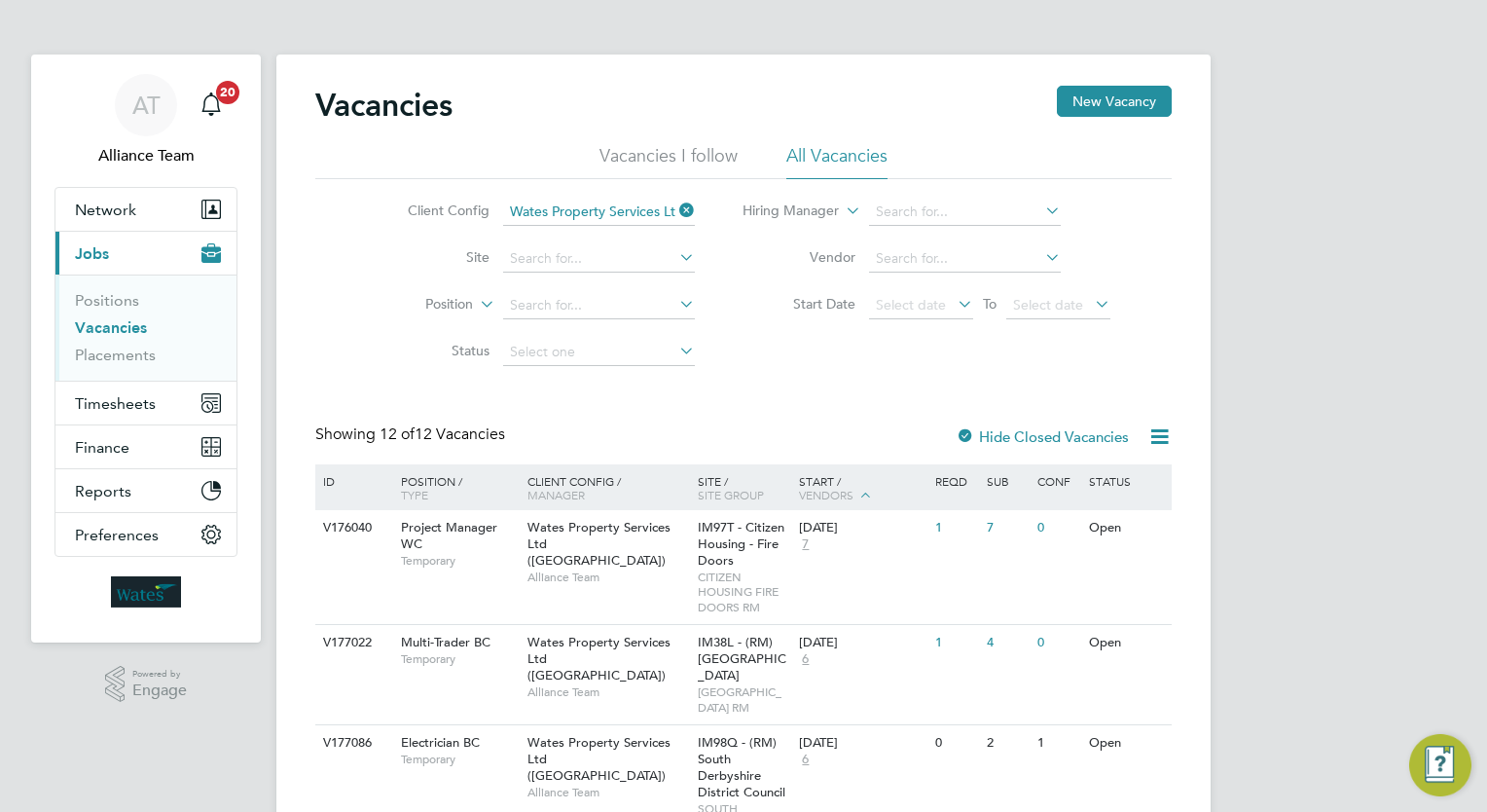
click at [675, 212] on icon at bounding box center [675, 209] width 0 height 27
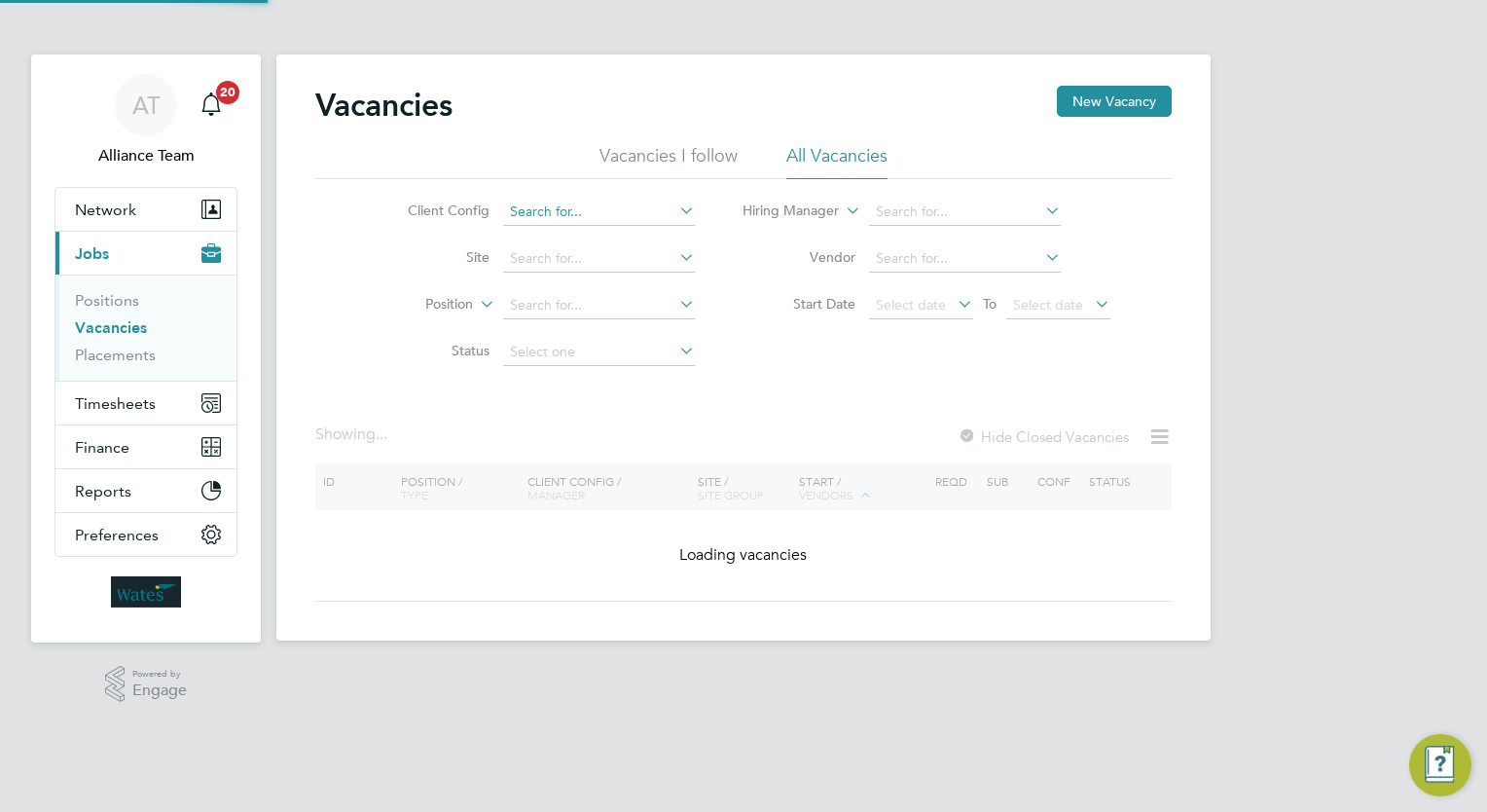
click at [626, 216] on input at bounding box center [599, 211] width 192 height 27
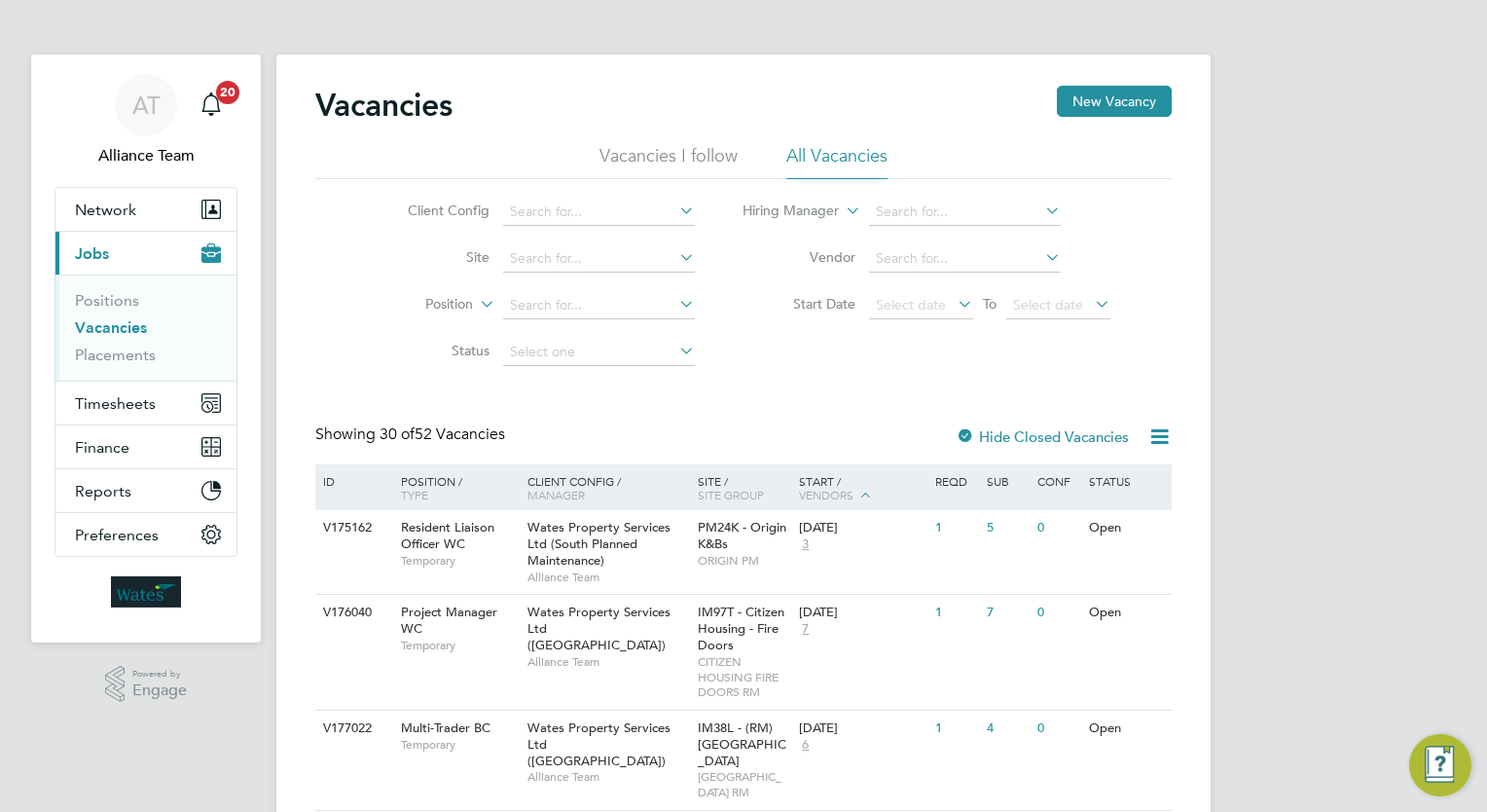
click at [849, 447] on li "Wates Property Services Ltd (South Planned Maintenance)" at bounding box center [700, 450] width 395 height 26
type input "Wates Property Services Ltd (South Planned Maintenance)"
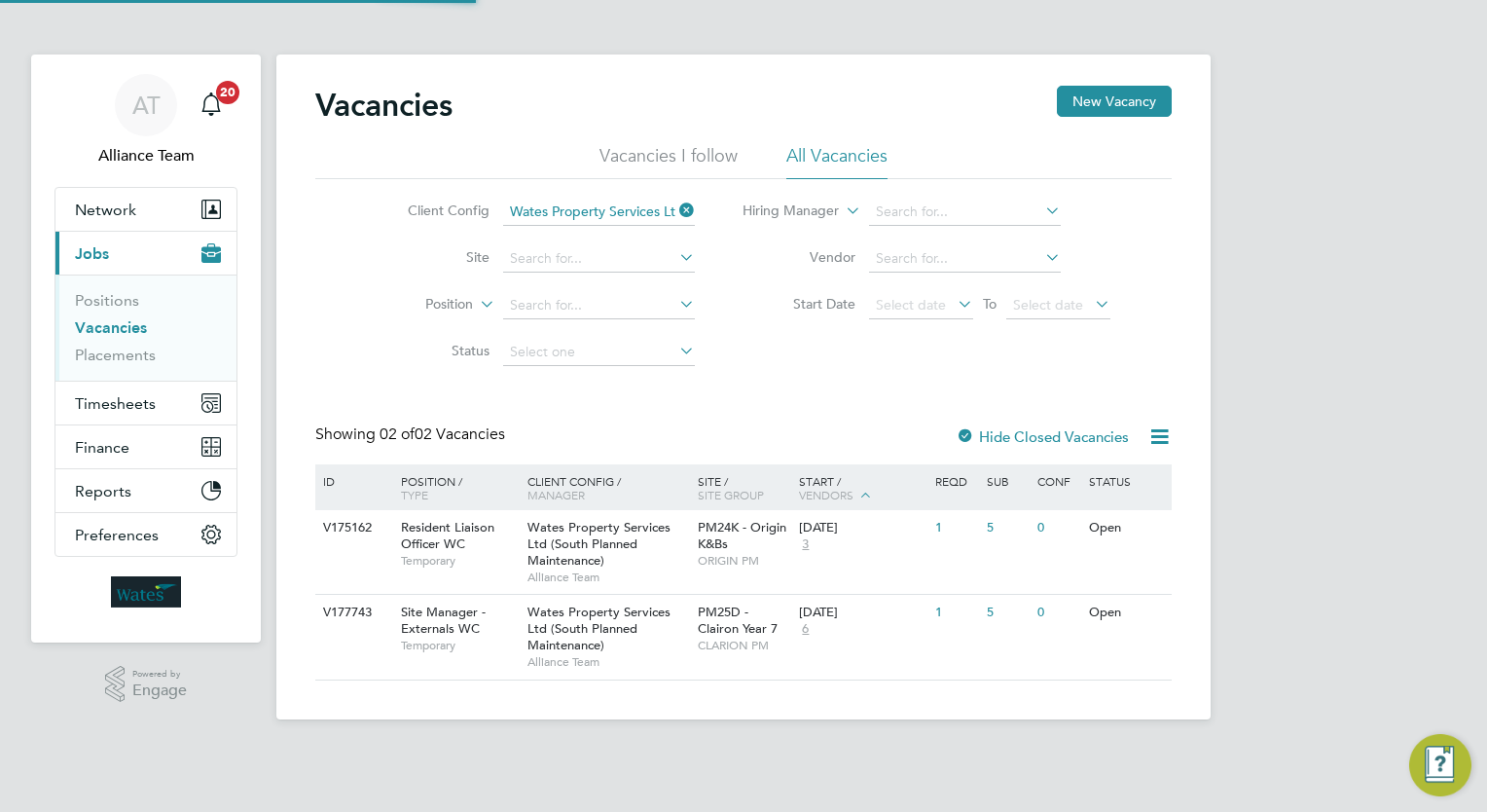
click at [798, 379] on div "Vacancies New Vacancy Vacancies I follow All Vacancies Client Config Wates Prop…" at bounding box center [744, 382] width 857 height 595
click at [725, 629] on span "PM25D - Clairon Year 7" at bounding box center [738, 619] width 79 height 33
click at [594, 208] on input at bounding box center [599, 211] width 192 height 27
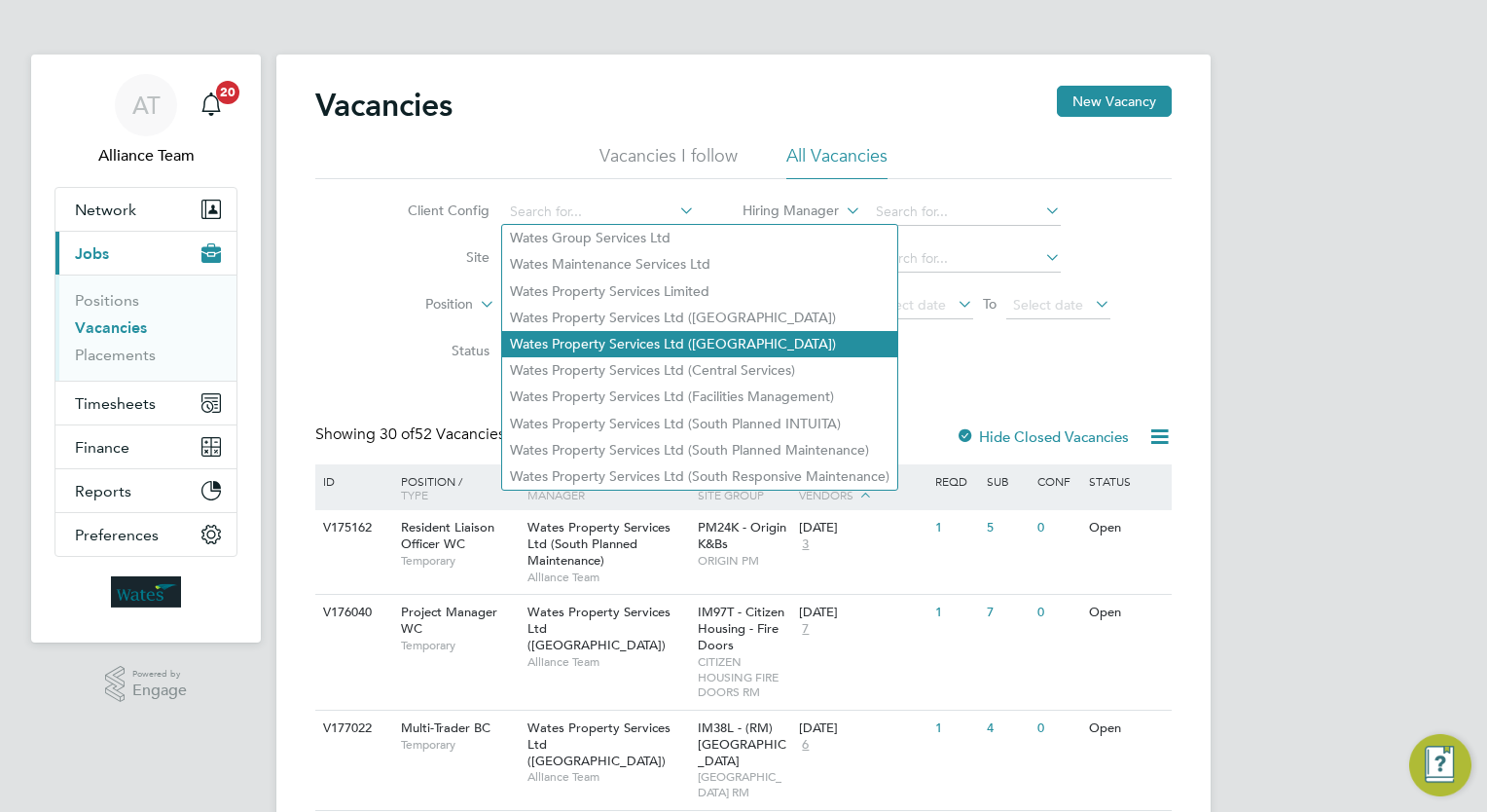
click at [726, 346] on li "Wates Property Services Ltd ([GEOGRAPHIC_DATA])" at bounding box center [700, 343] width 395 height 26
type input "Wates Property Services Ltd ([GEOGRAPHIC_DATA])"
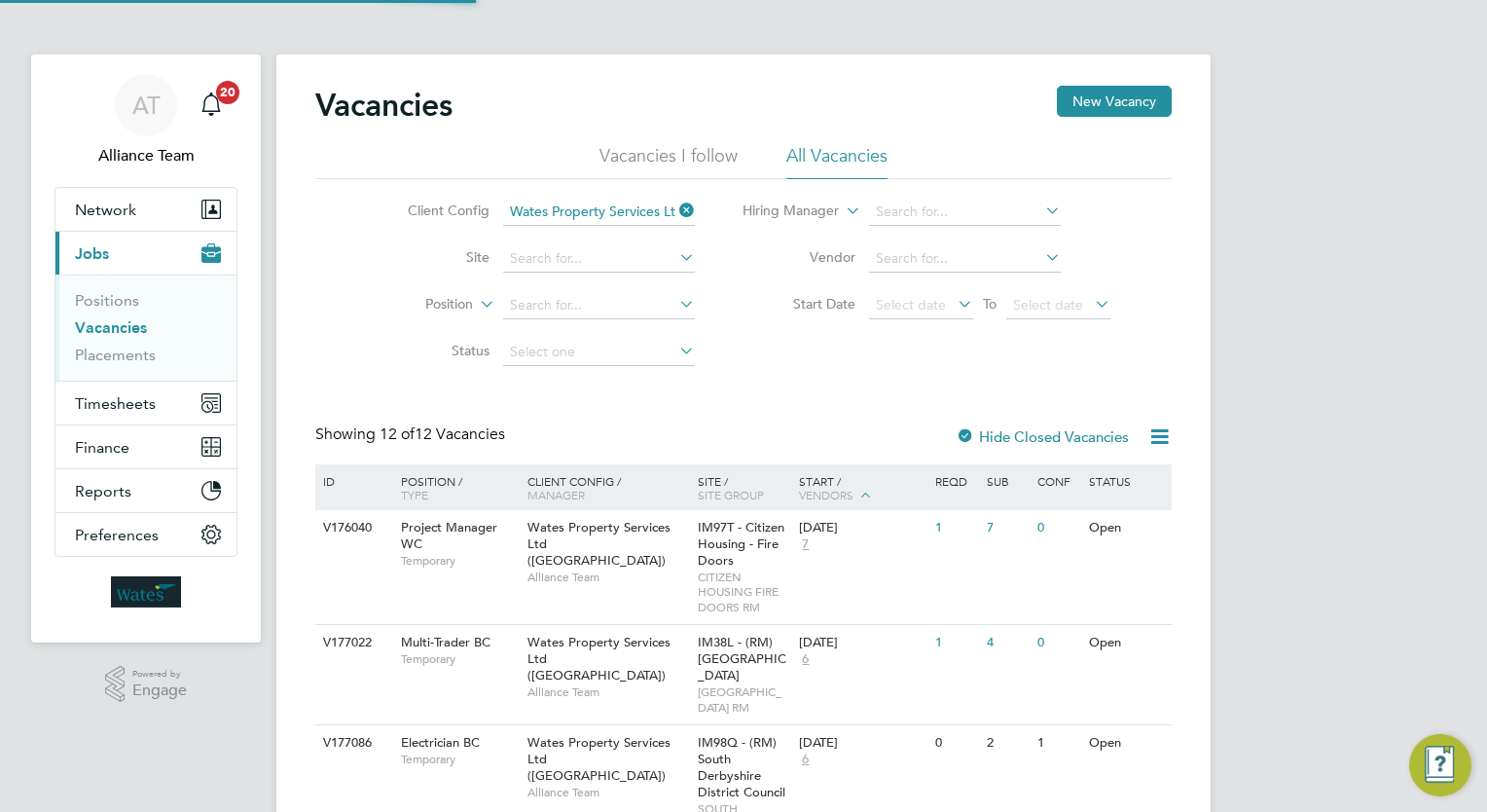
click at [726, 346] on div "Client Config Wates Property Services Ltd ([GEOGRAPHIC_DATA]) Site Position Sta…" at bounding box center [744, 277] width 857 height 197
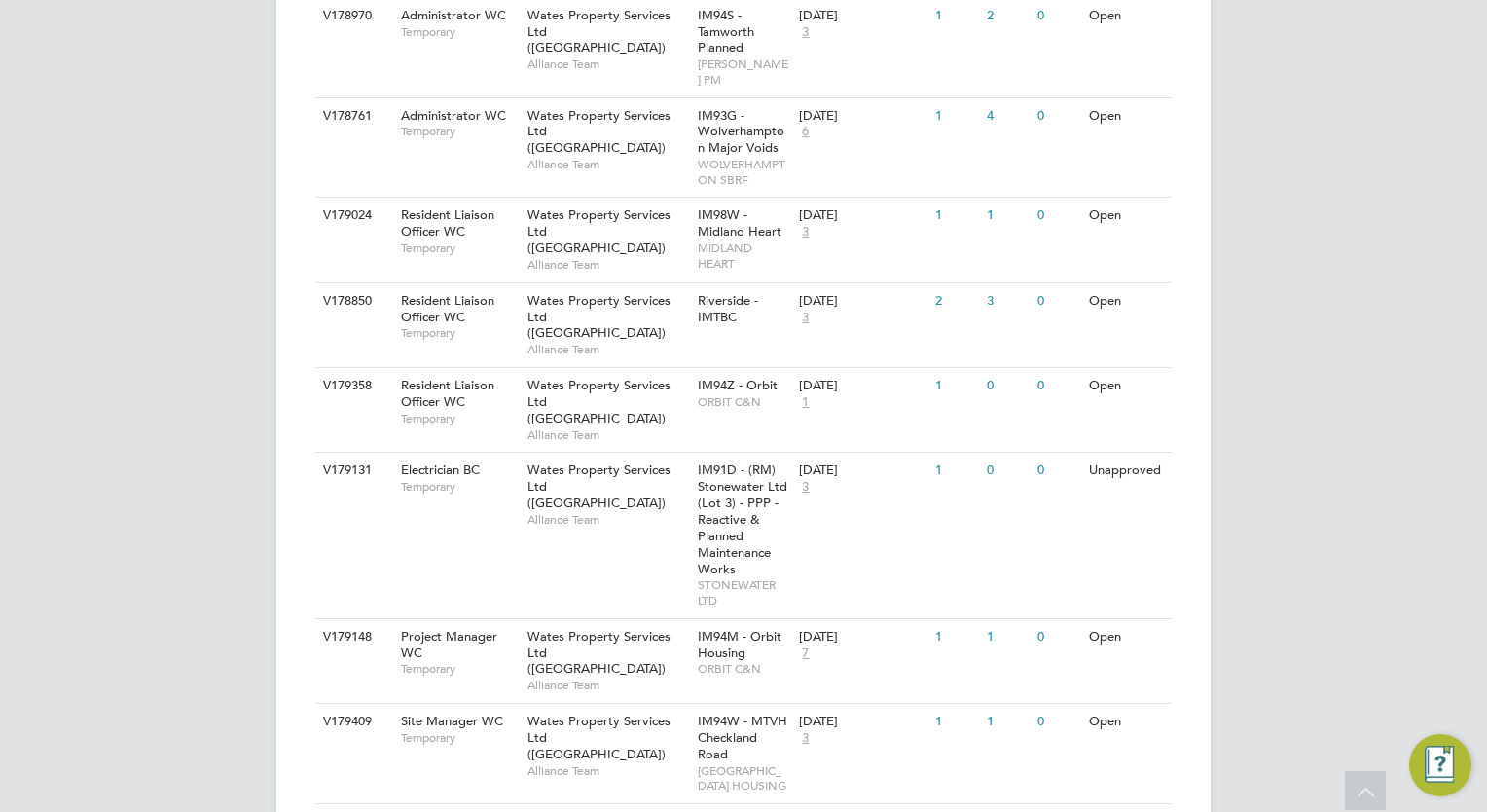
scroll to position [1047, 0]
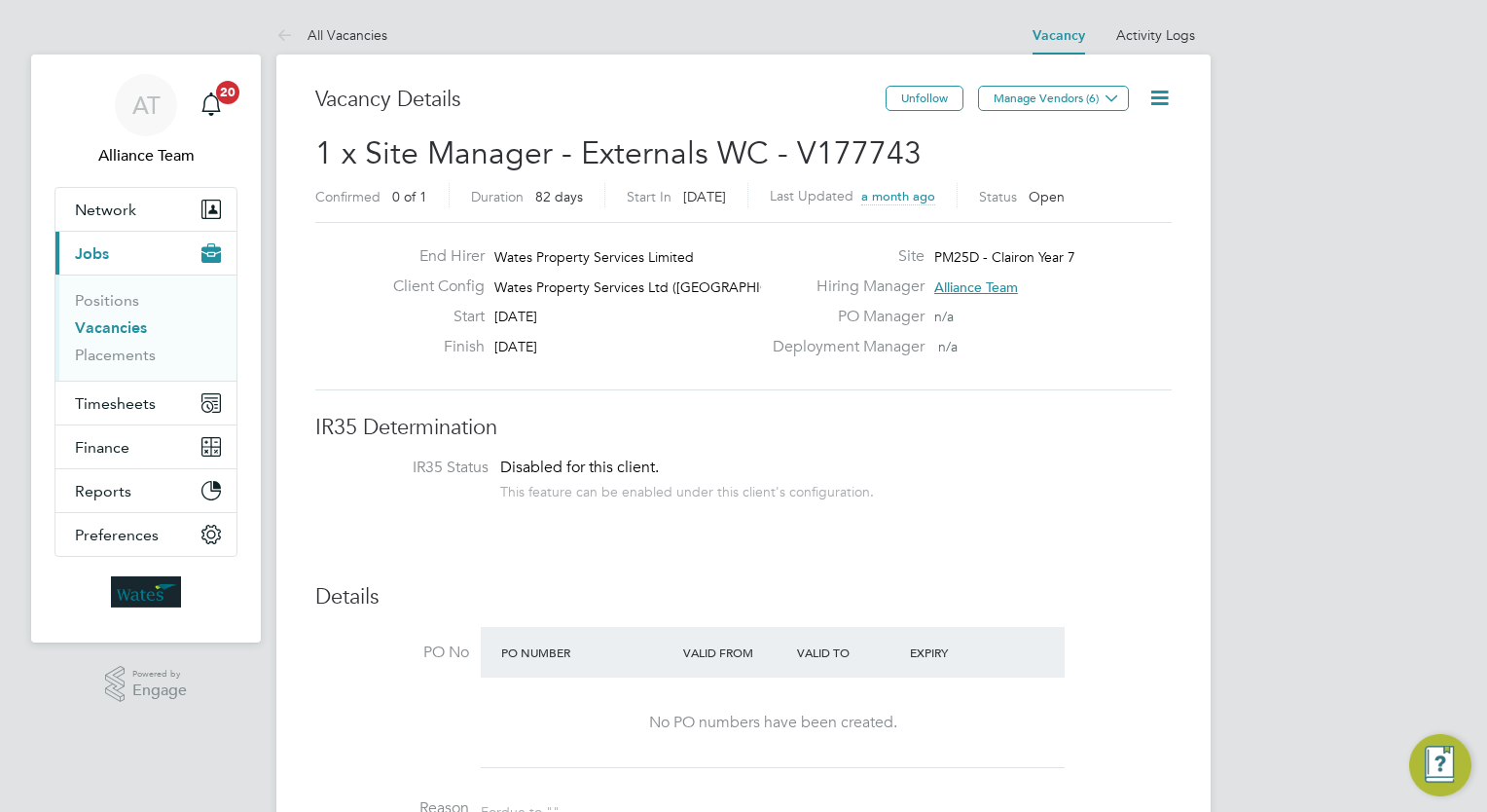
click at [1136, 302] on div "Hiring Manager Alliance Team" at bounding box center [971, 291] width 419 height 30
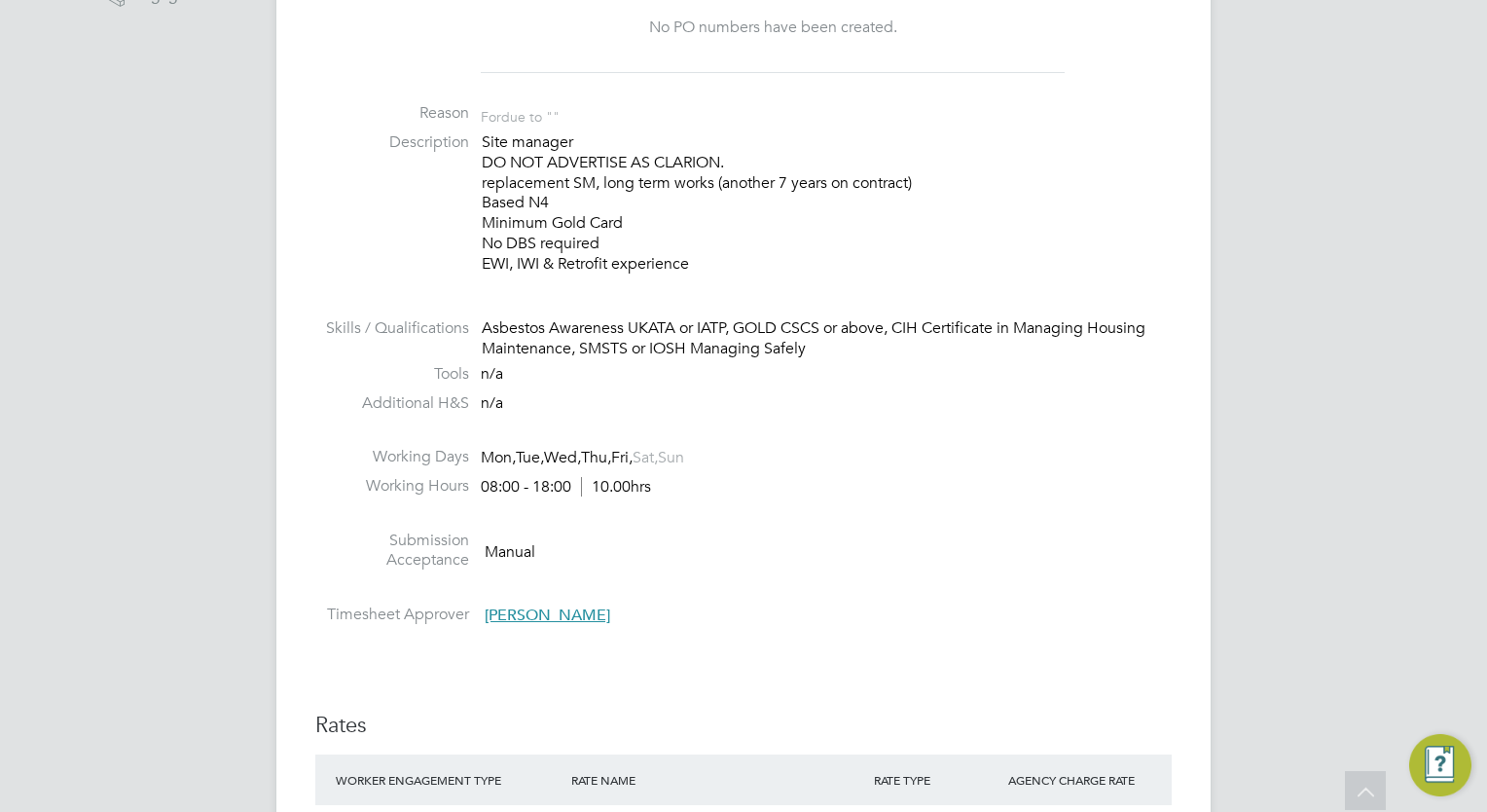
scroll to position [701, 0]
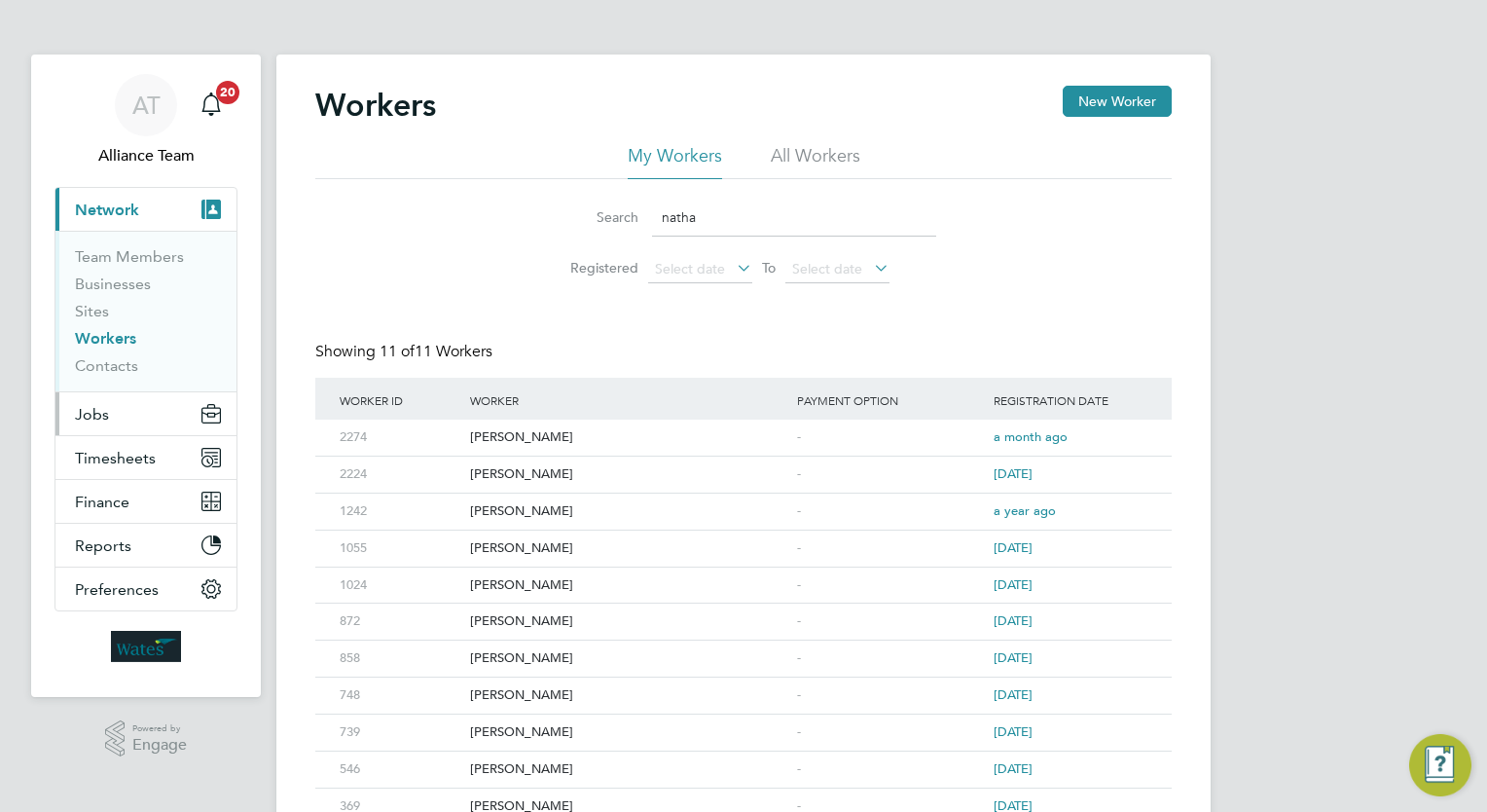
click at [100, 415] on span "Jobs" at bounding box center [91, 414] width 34 height 19
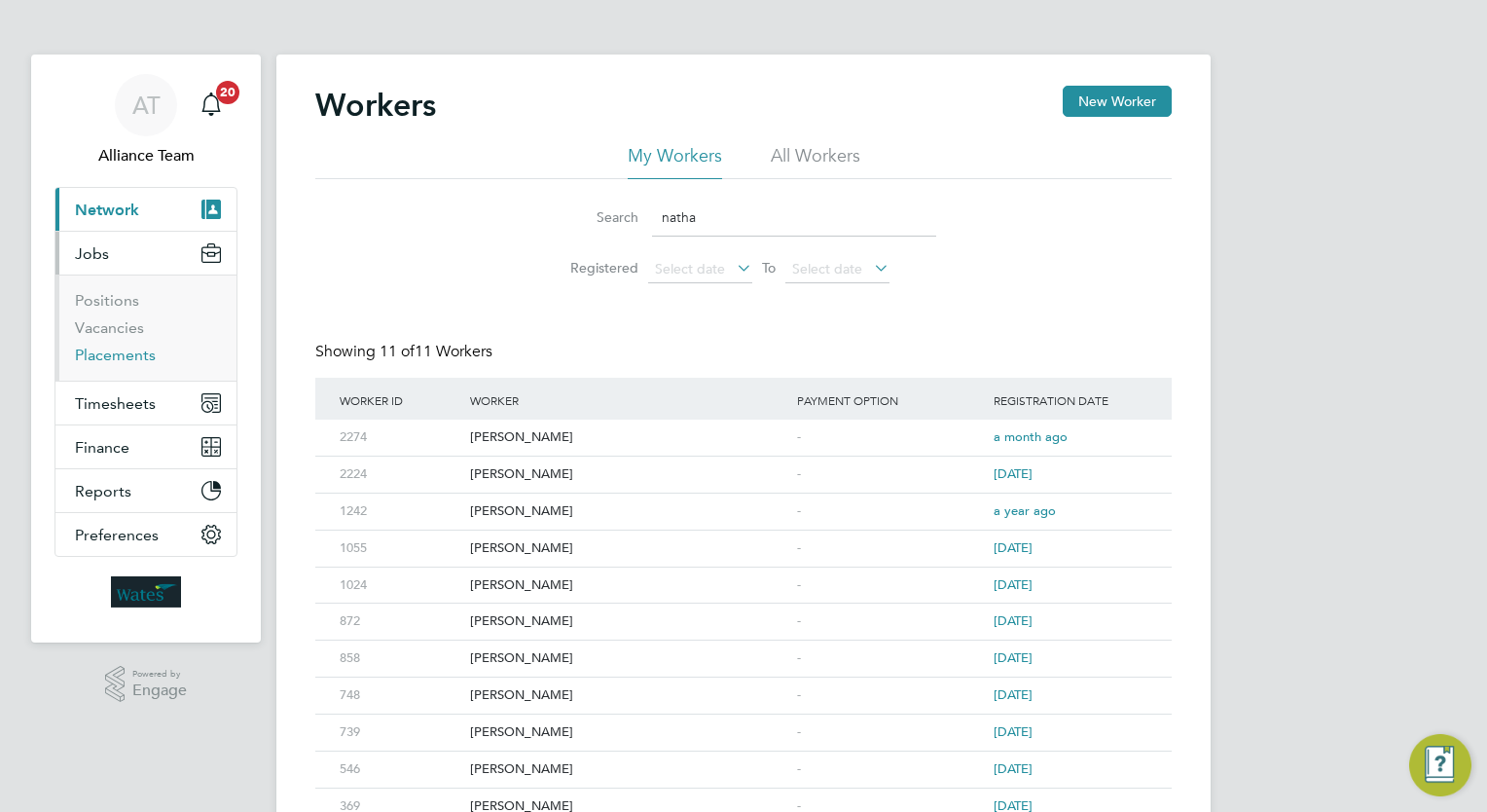
click at [132, 359] on link "Placements" at bounding box center [114, 354] width 80 height 19
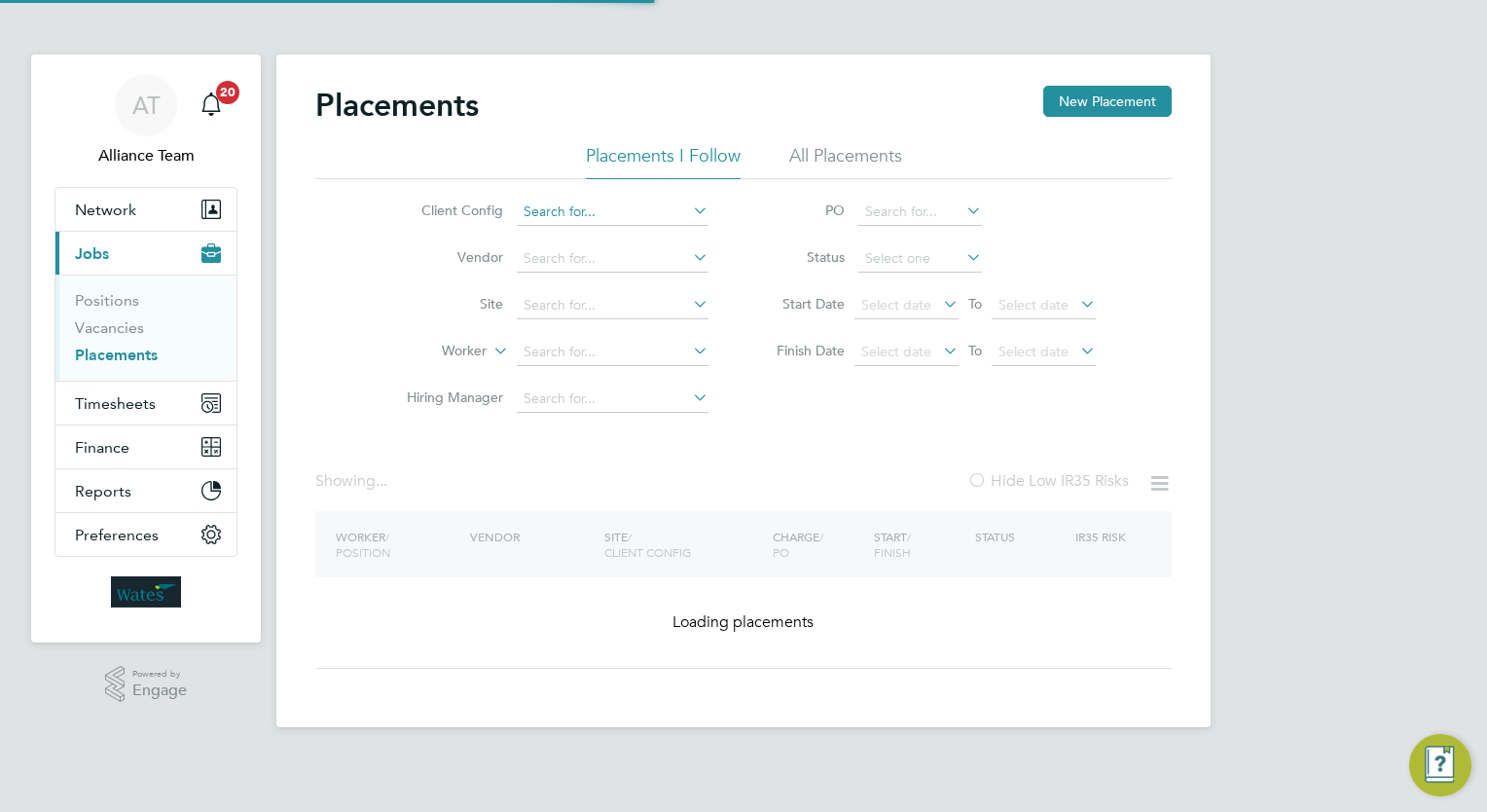
click at [616, 203] on input at bounding box center [612, 211] width 192 height 27
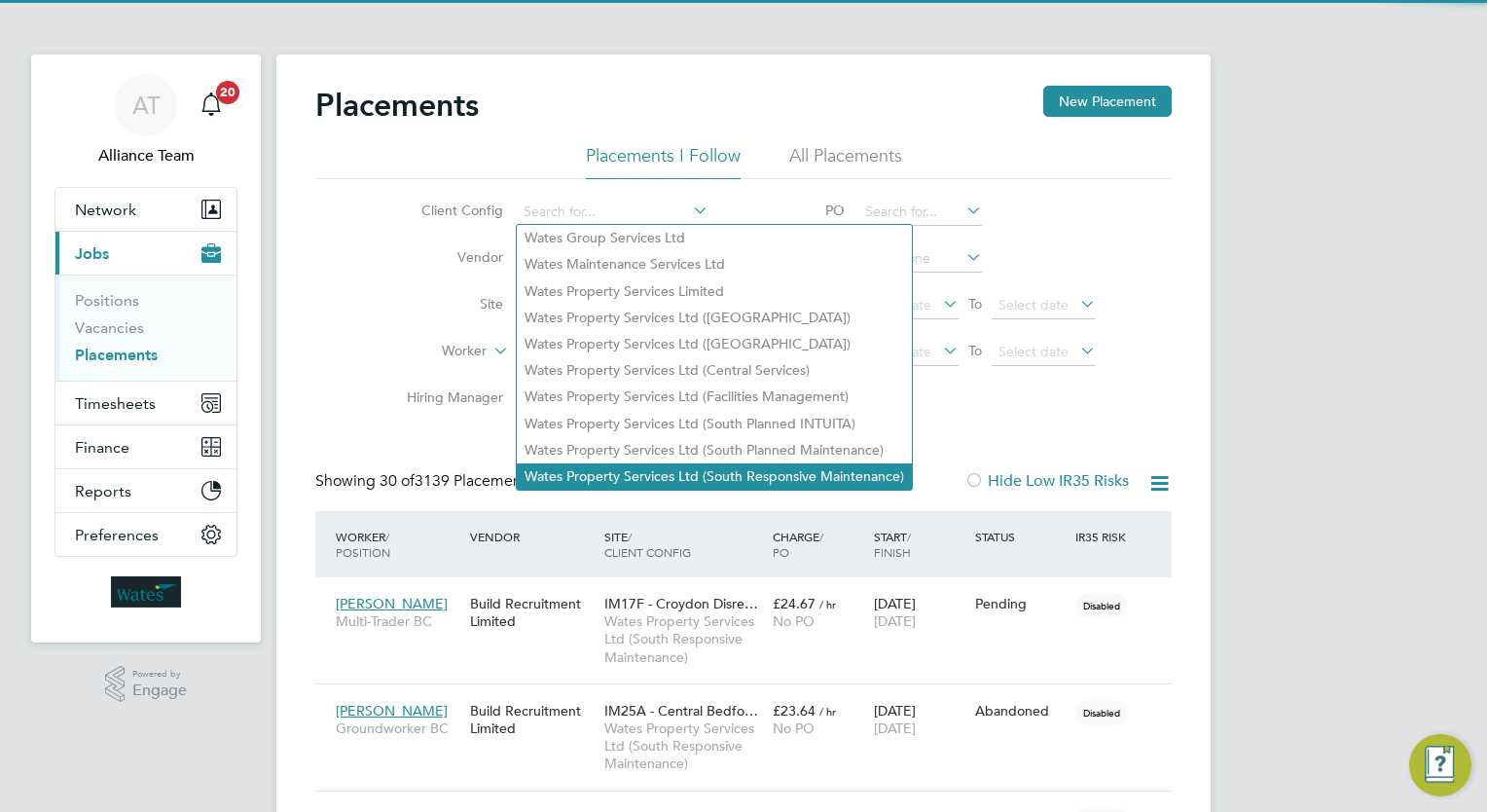
click at [799, 471] on li "Wates Property Services Ltd (South Responsive Maintenance)" at bounding box center [715, 476] width 395 height 26
type input "Wates Property Services Ltd (South Responsive Maintenance)"
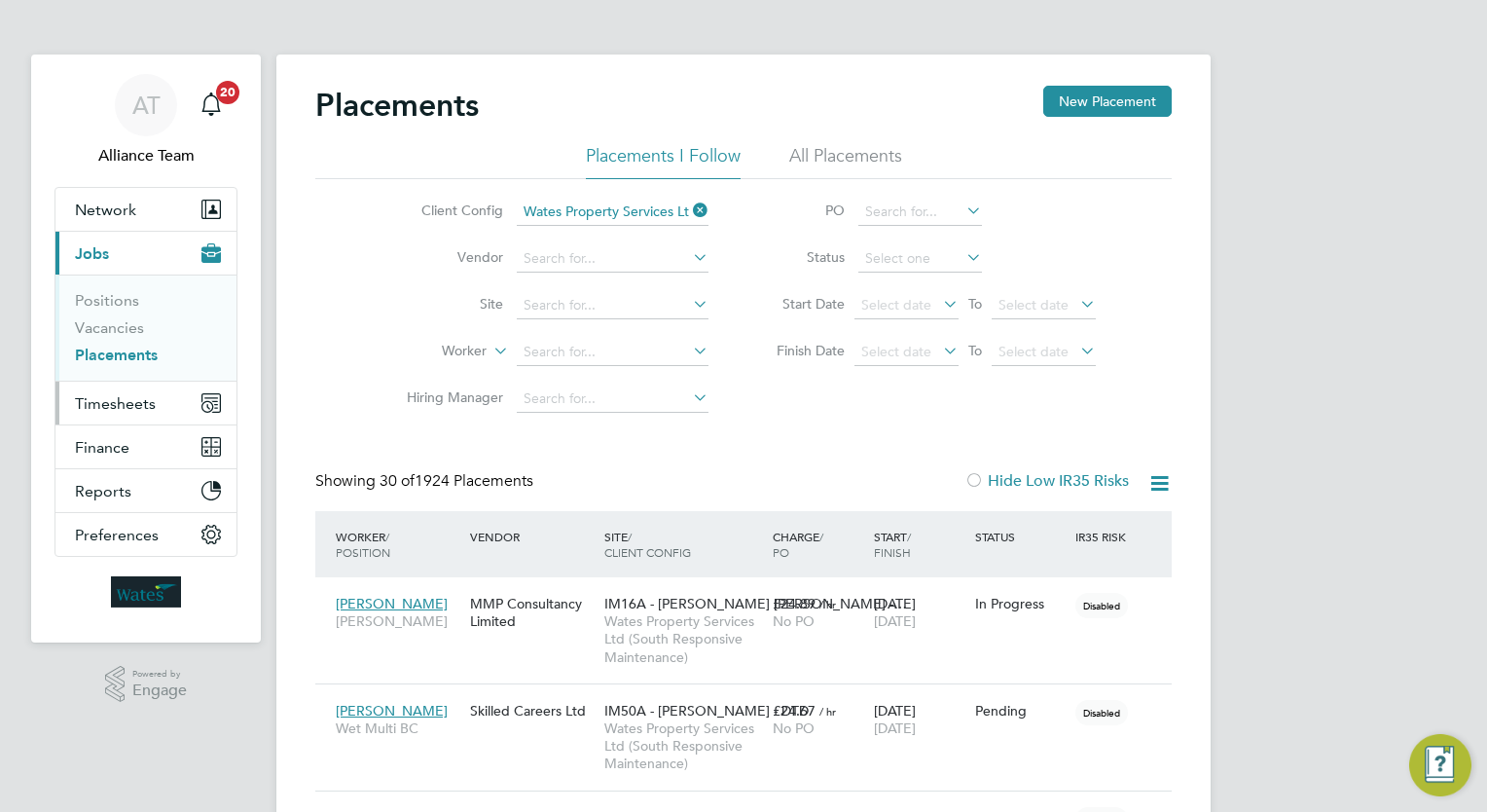
click at [116, 391] on button "Timesheets" at bounding box center [146, 402] width 181 height 43
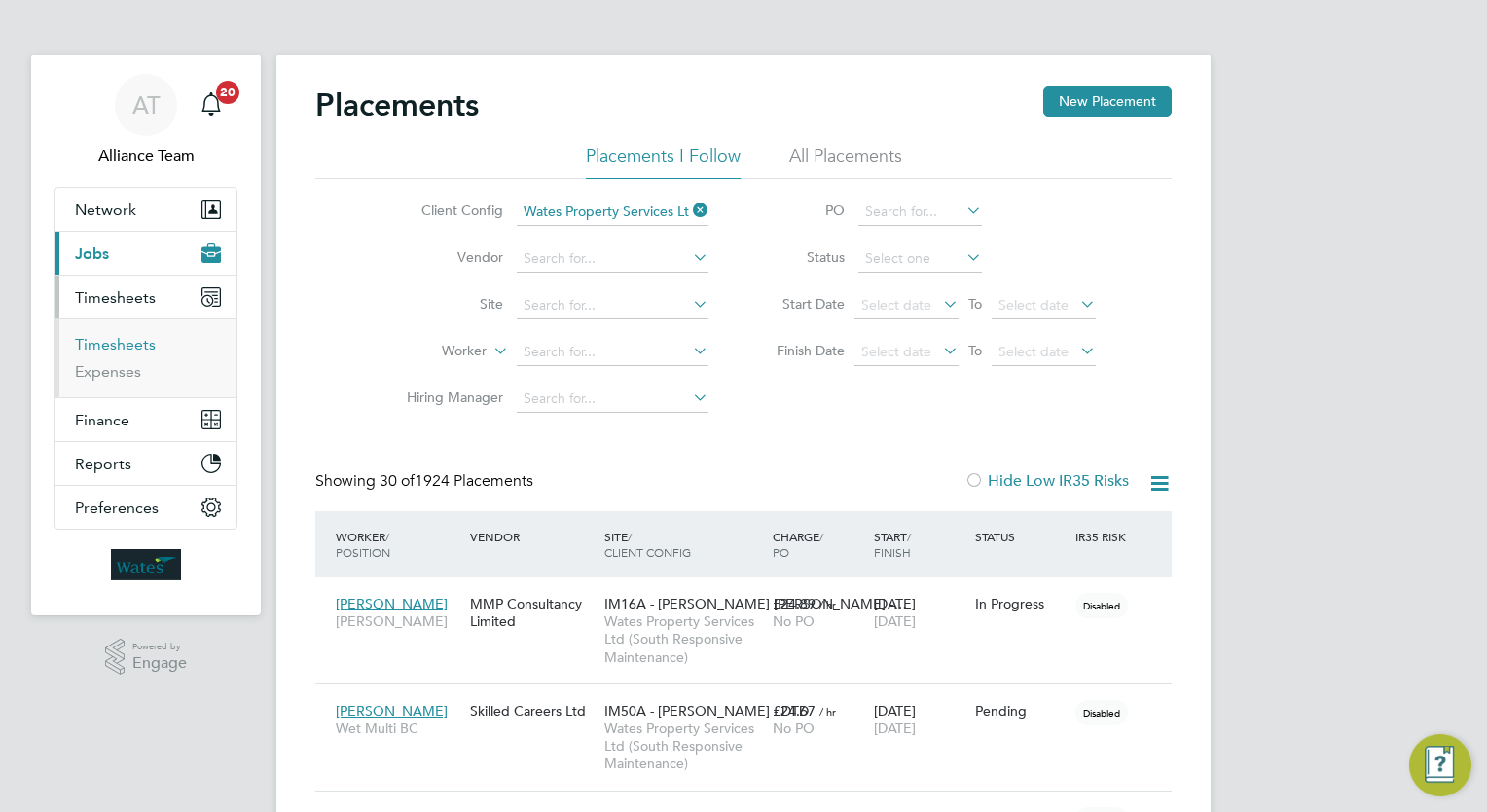
click at [140, 340] on link "Timesheets" at bounding box center [114, 343] width 80 height 19
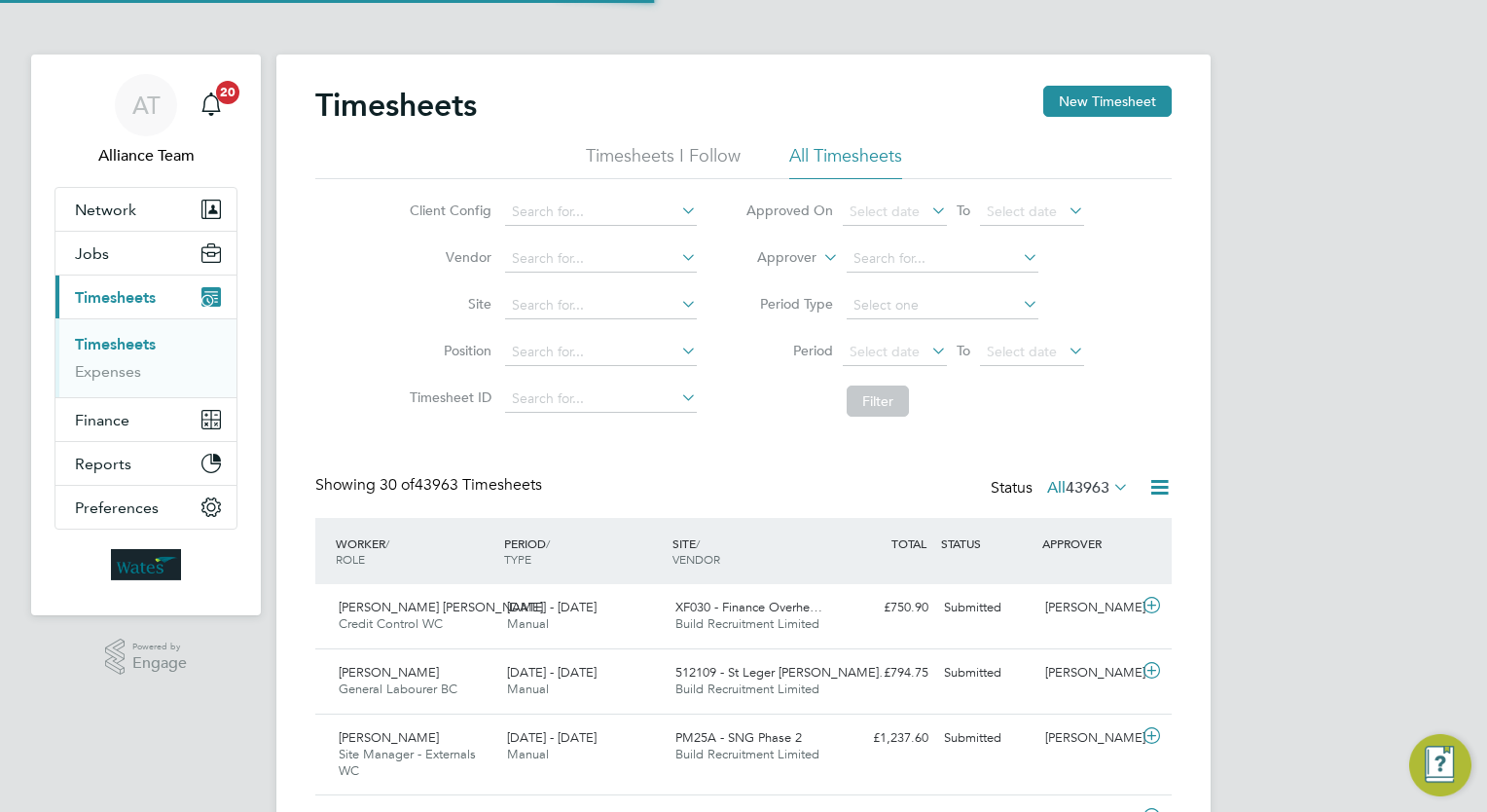
click at [797, 244] on li "Approver" at bounding box center [914, 258] width 387 height 47
click at [796, 250] on label "Approver" at bounding box center [772, 258] width 87 height 20
click at [786, 278] on li "Worker" at bounding box center [768, 280] width 95 height 25
click at [899, 274] on li "Worker" at bounding box center [914, 258] width 387 height 47
click at [898, 259] on input at bounding box center [942, 258] width 192 height 27
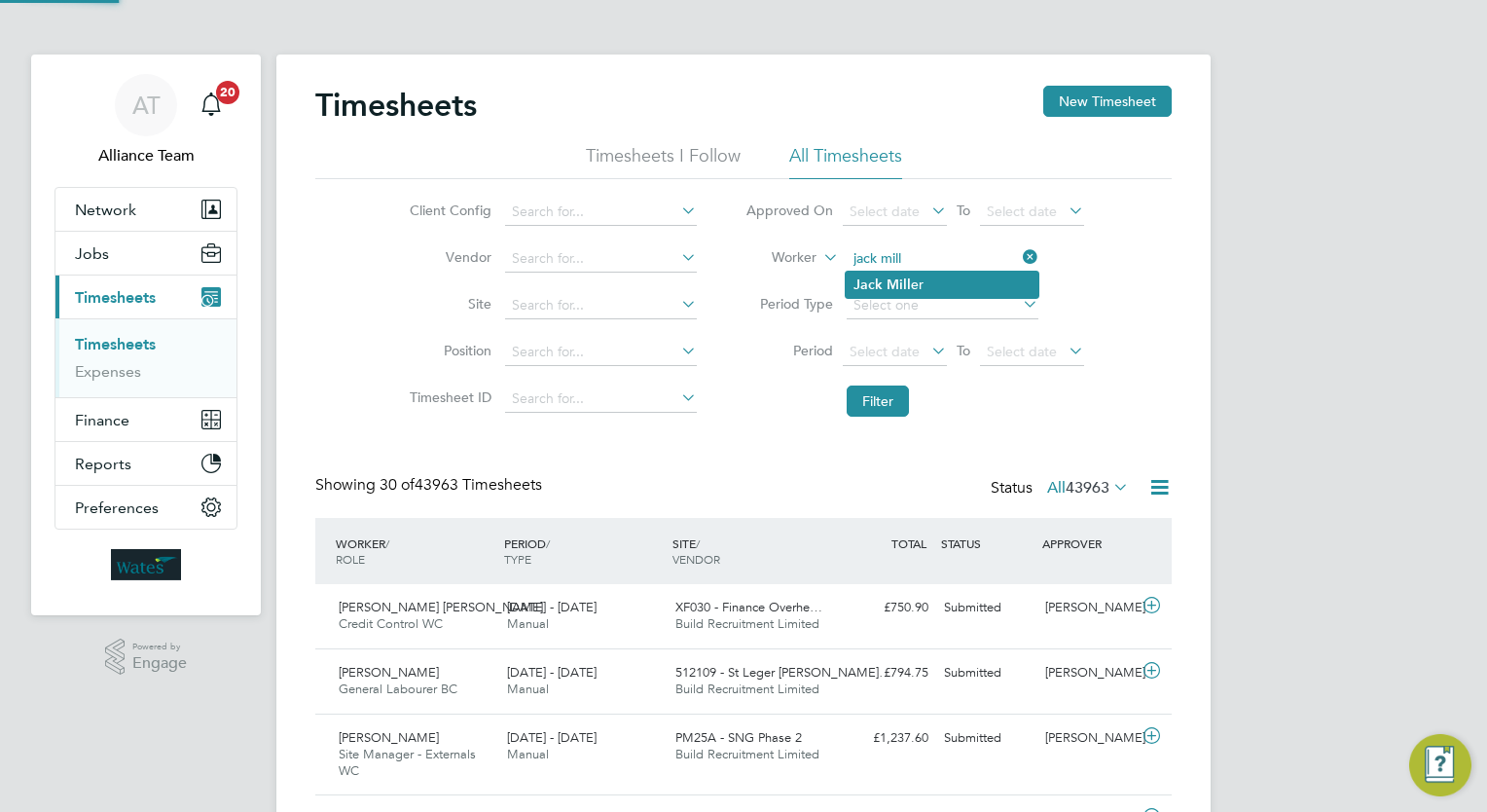
click at [918, 287] on li "Jack Mill er" at bounding box center [942, 285] width 193 height 26
type input "Jack Miller"
click at [881, 422] on li "Filter" at bounding box center [914, 400] width 387 height 51
click at [879, 413] on button "Filter" at bounding box center [878, 400] width 63 height 31
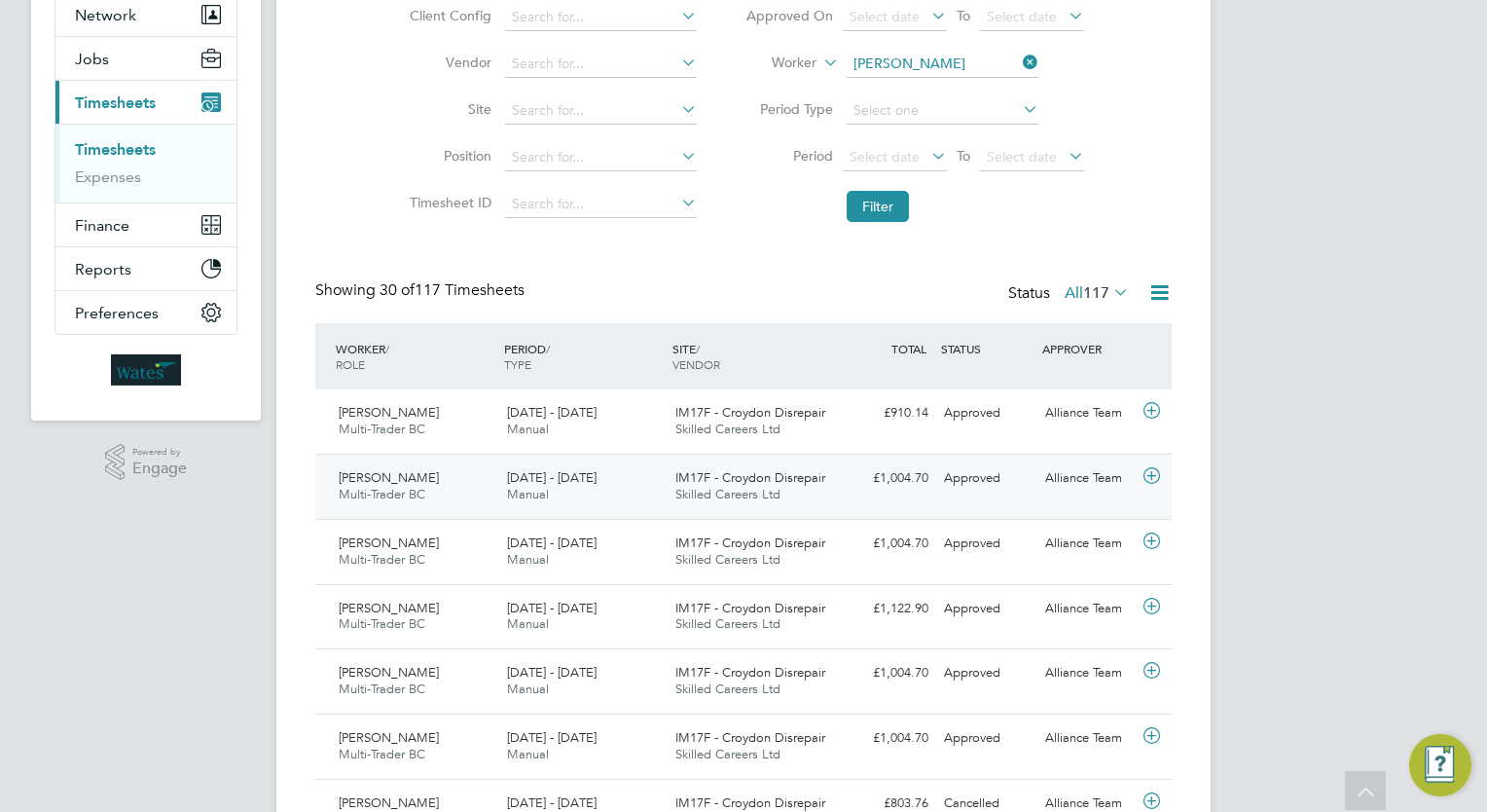
click at [877, 477] on div "£1,004.70 Approved" at bounding box center [885, 478] width 101 height 32
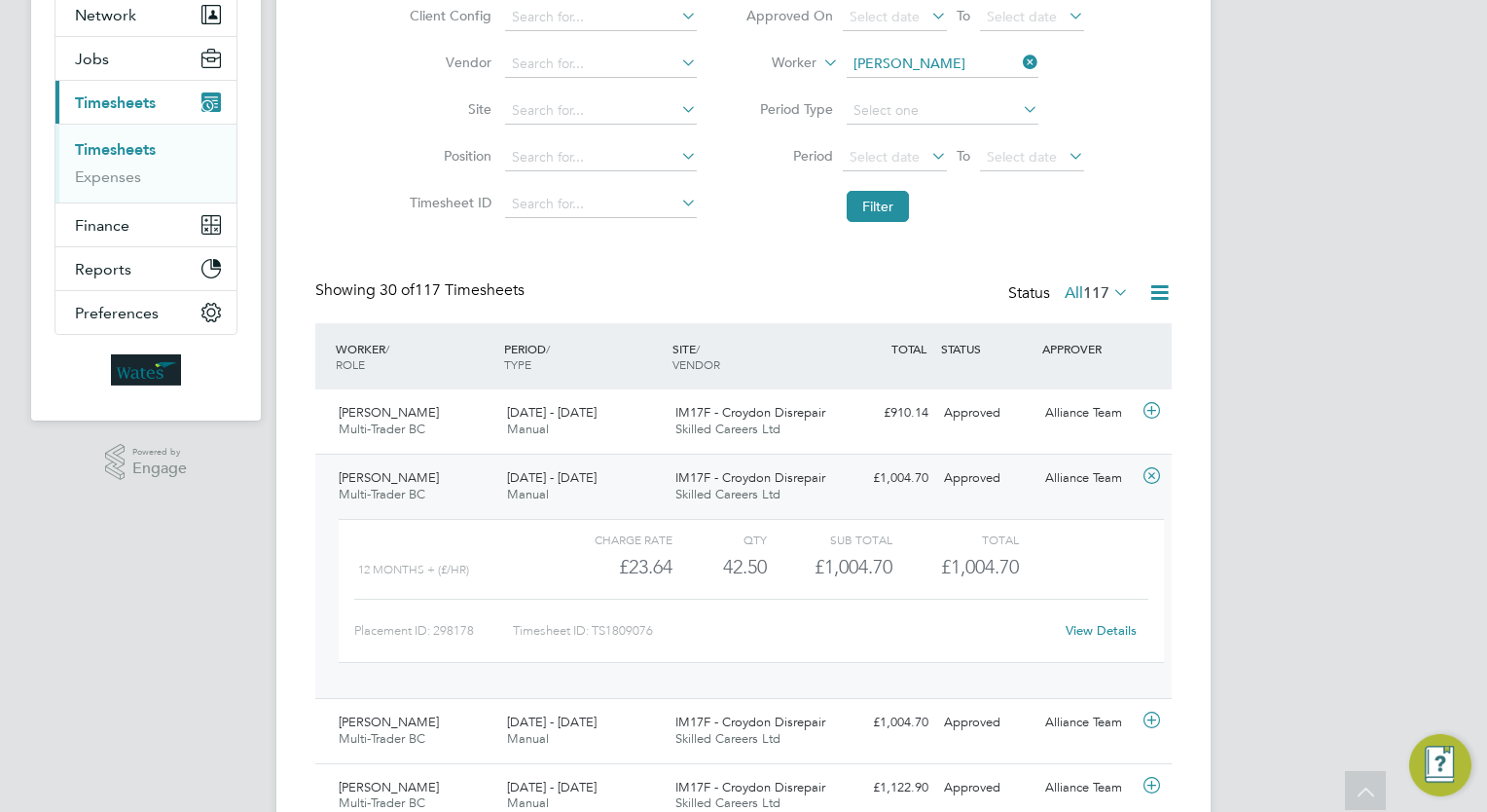
click at [1128, 633] on link "View Details" at bounding box center [1102, 629] width 71 height 17
click at [769, 433] on span "Skilled Careers Ltd" at bounding box center [728, 429] width 105 height 17
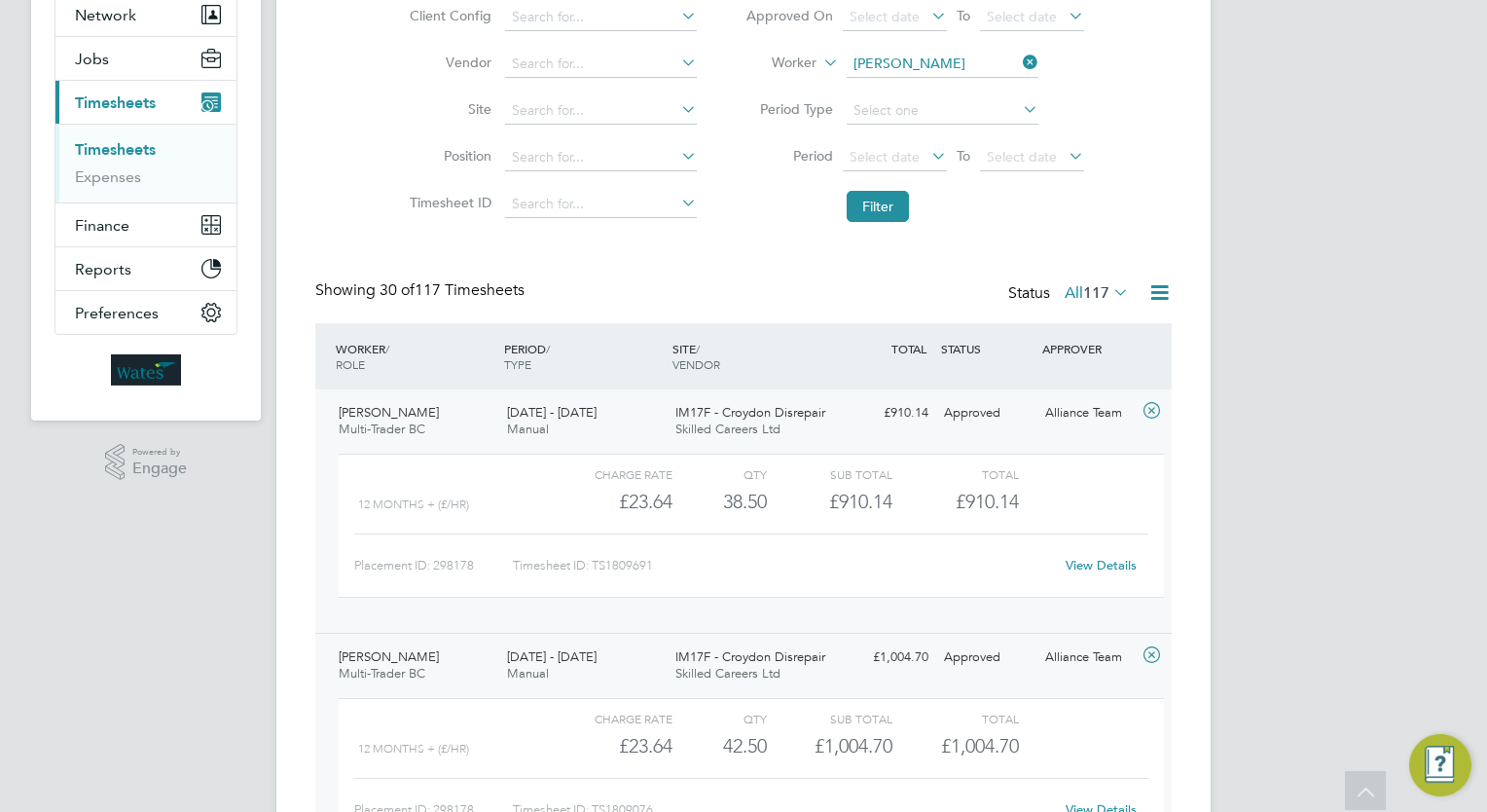
click at [1120, 562] on link "View Details" at bounding box center [1102, 565] width 71 height 17
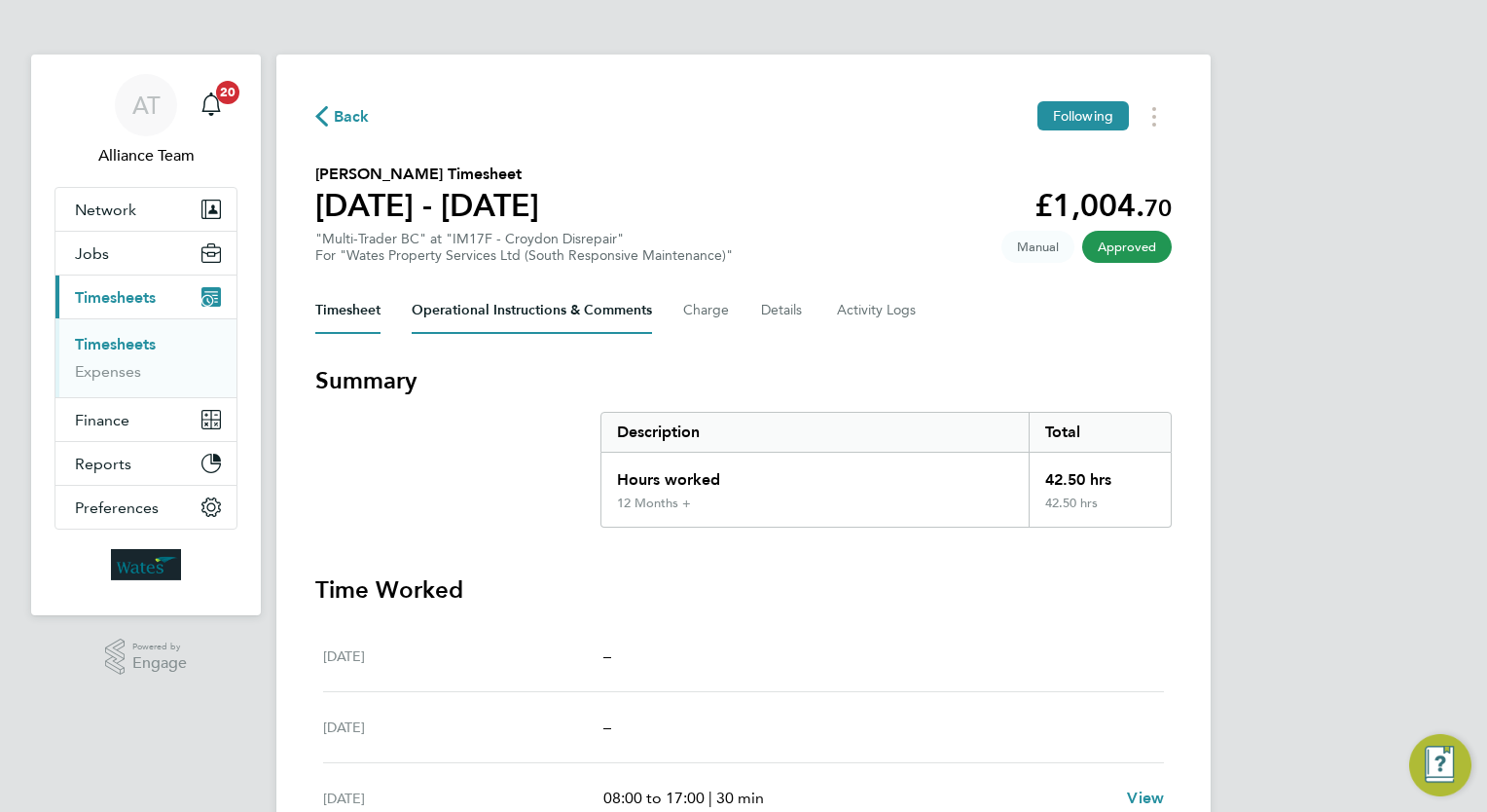
click at [477, 322] on Comments-tab "Operational Instructions & Comments" at bounding box center [532, 310] width 240 height 47
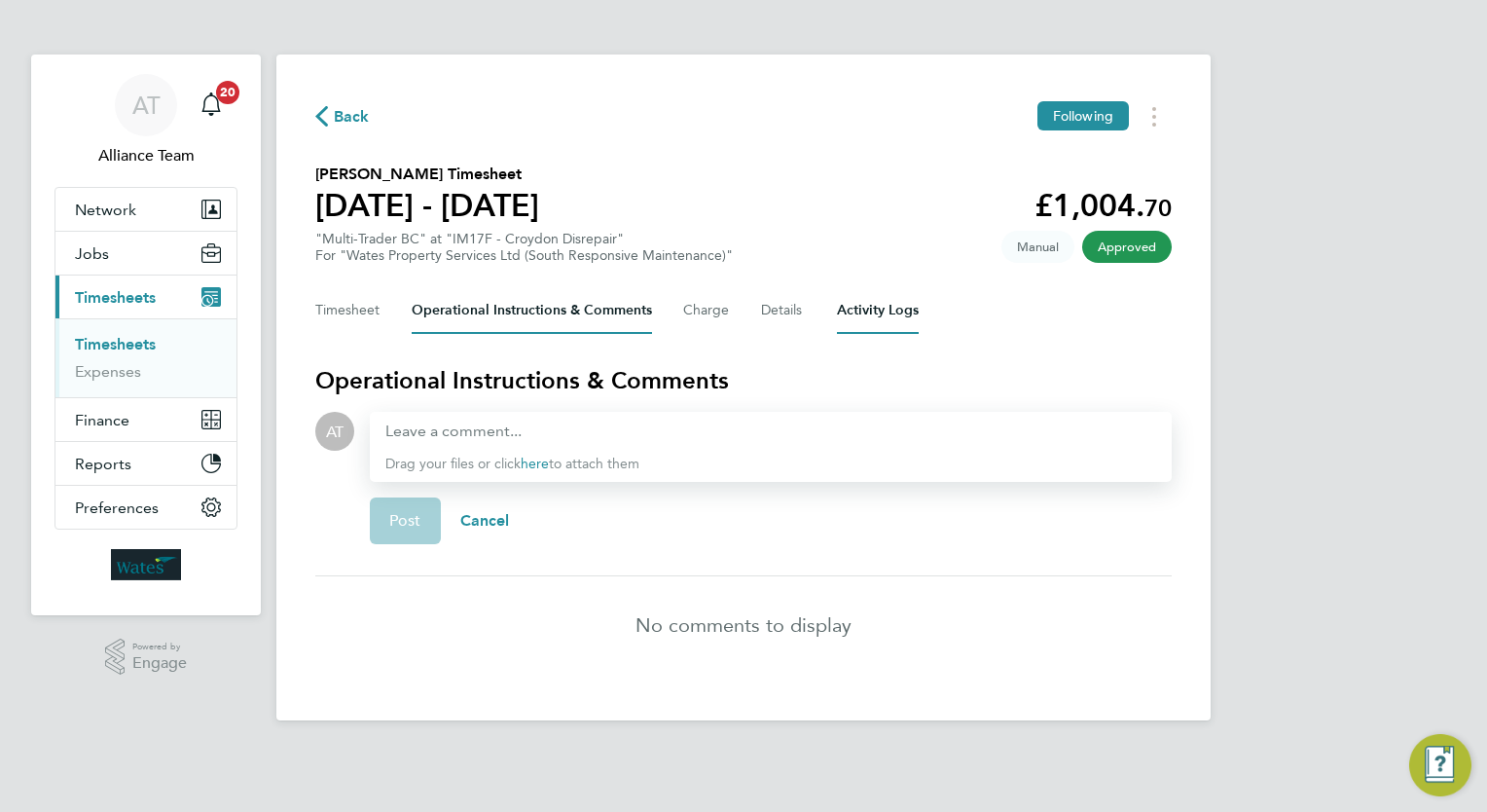
click at [867, 326] on Logs-tab "Activity Logs" at bounding box center [878, 310] width 81 height 47
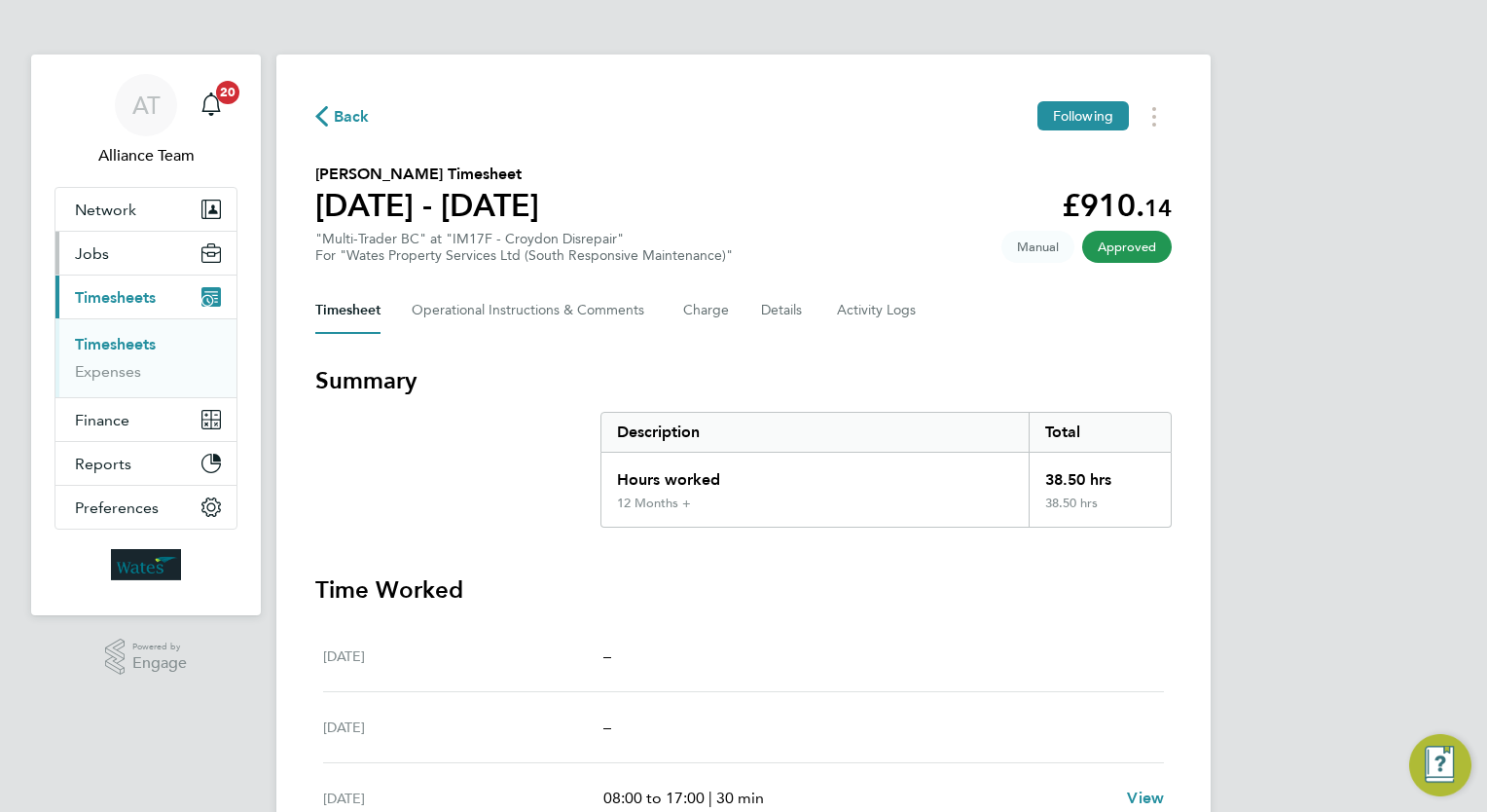
click at [148, 243] on button "Jobs" at bounding box center [146, 252] width 181 height 43
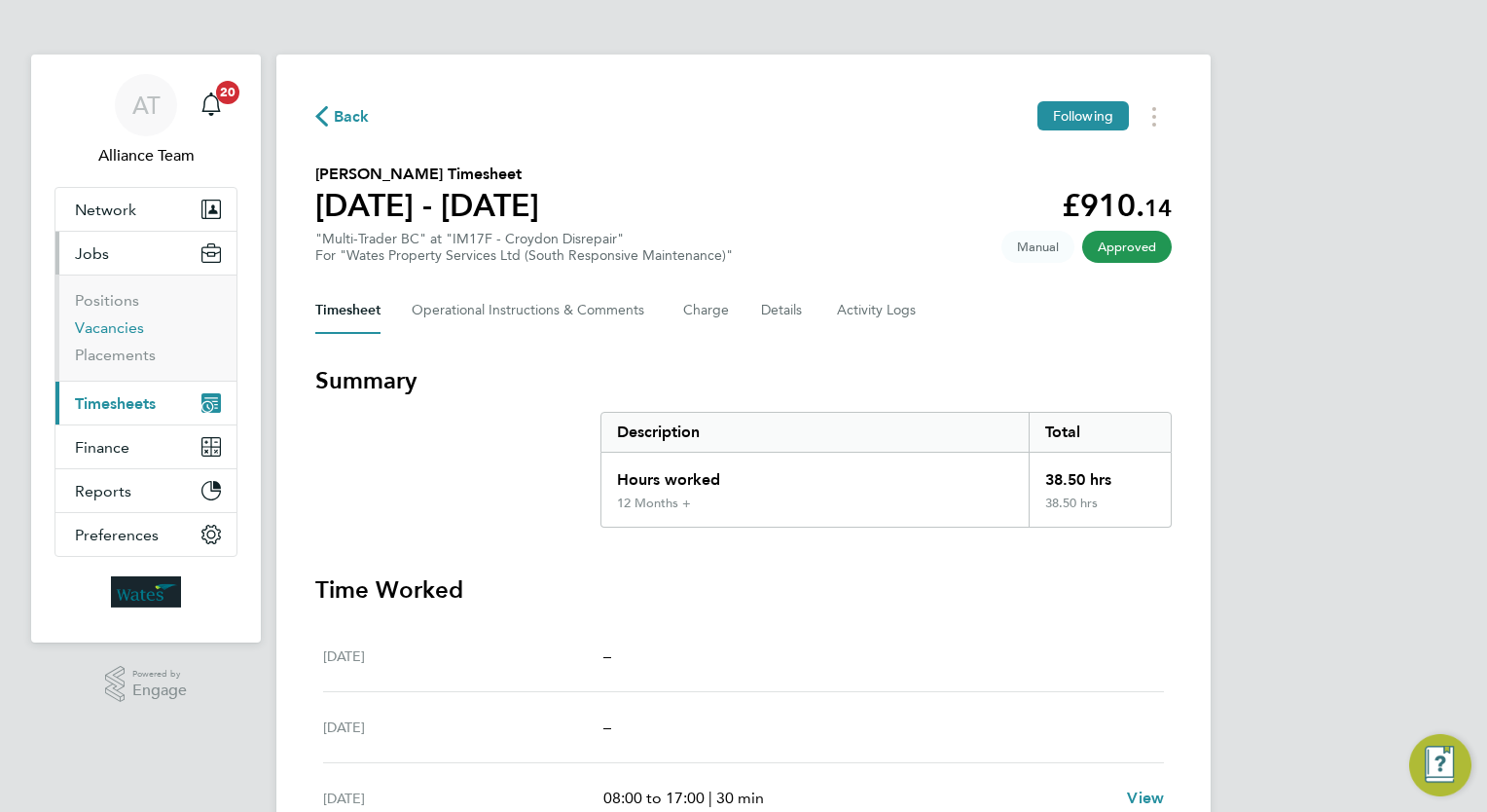
click at [117, 322] on link "Vacancies" at bounding box center [109, 328] width 69 height 19
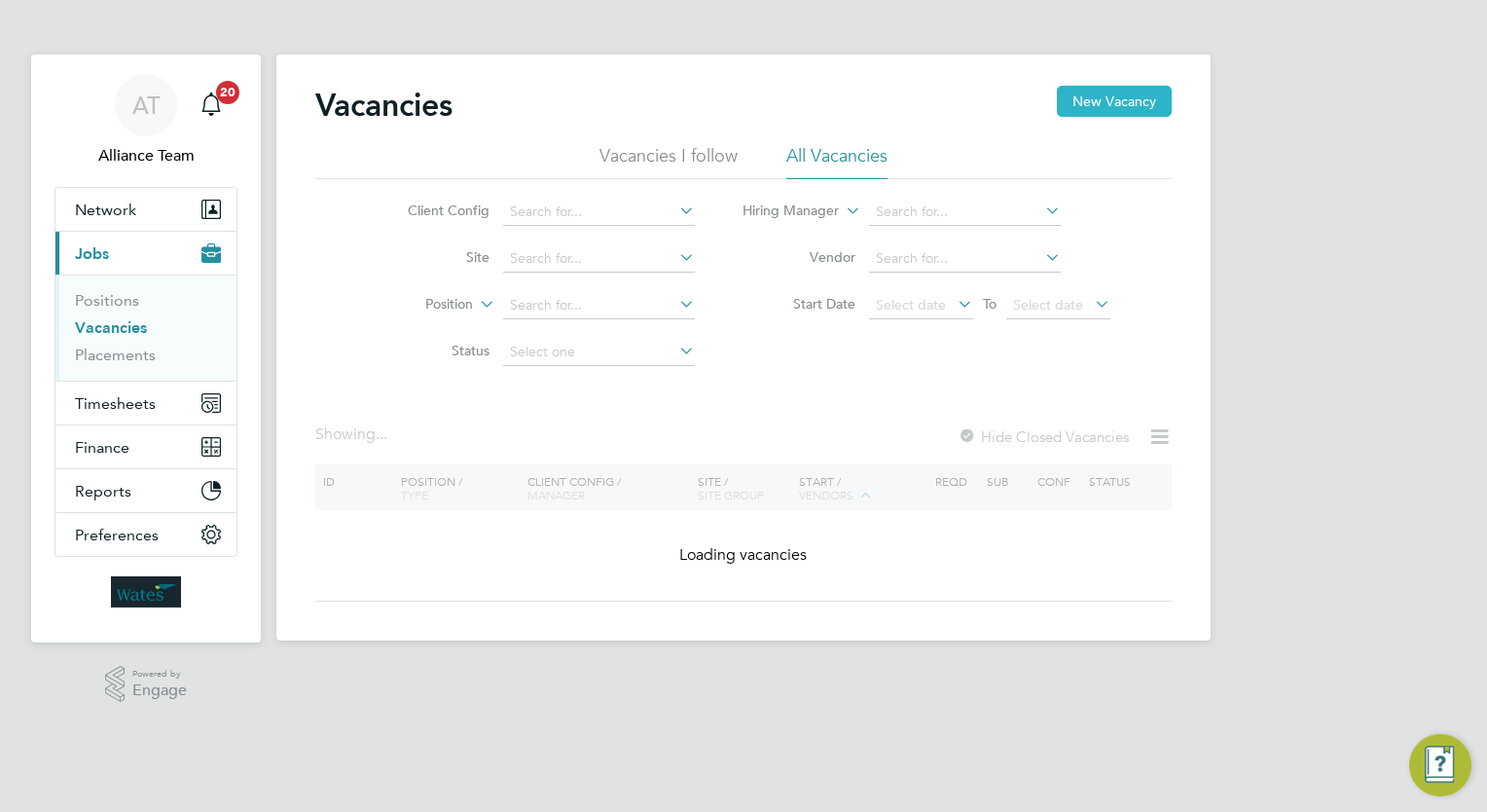
click at [1112, 100] on button "New Vacancy" at bounding box center [1115, 100] width 115 height 31
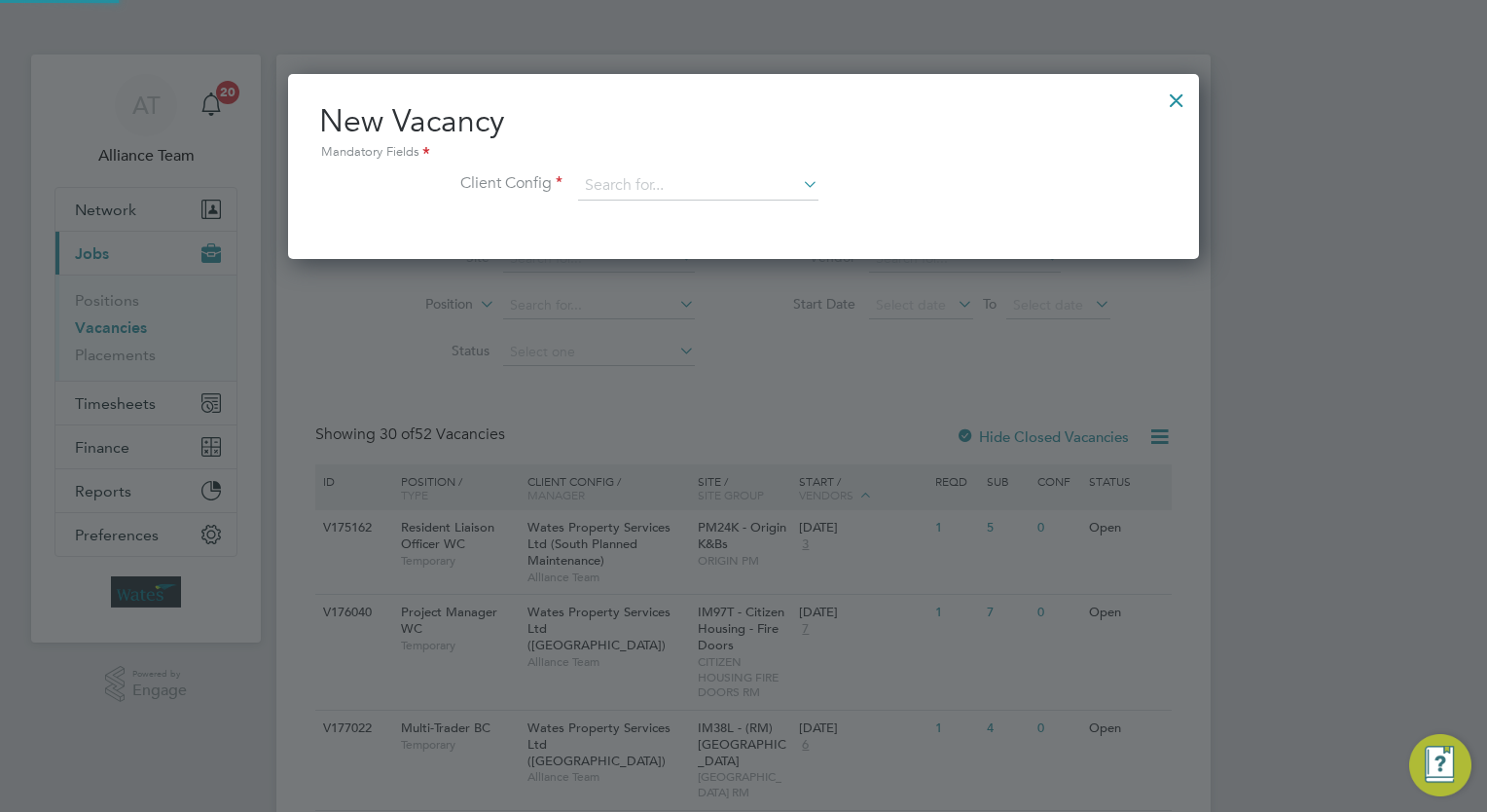
scroll to position [184, 912]
click at [685, 187] on input at bounding box center [698, 186] width 240 height 29
click at [837, 445] on li "Wates Property Services Ltd (South Responsive Maintenance)" at bounding box center [775, 450] width 395 height 26
type input "Wates Property Services Ltd (South Responsive Maintenance)"
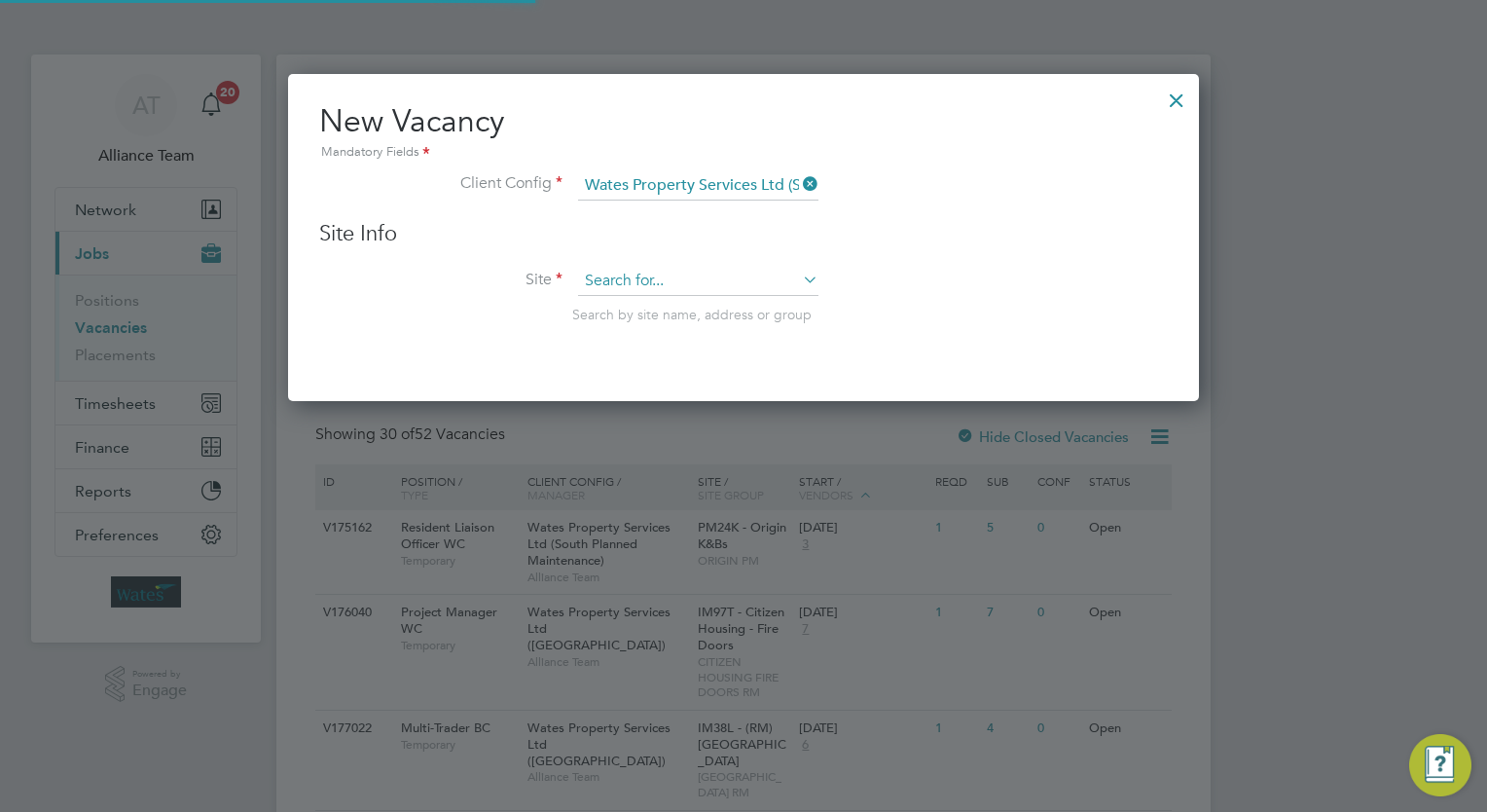
click at [674, 273] on input at bounding box center [698, 281] width 240 height 29
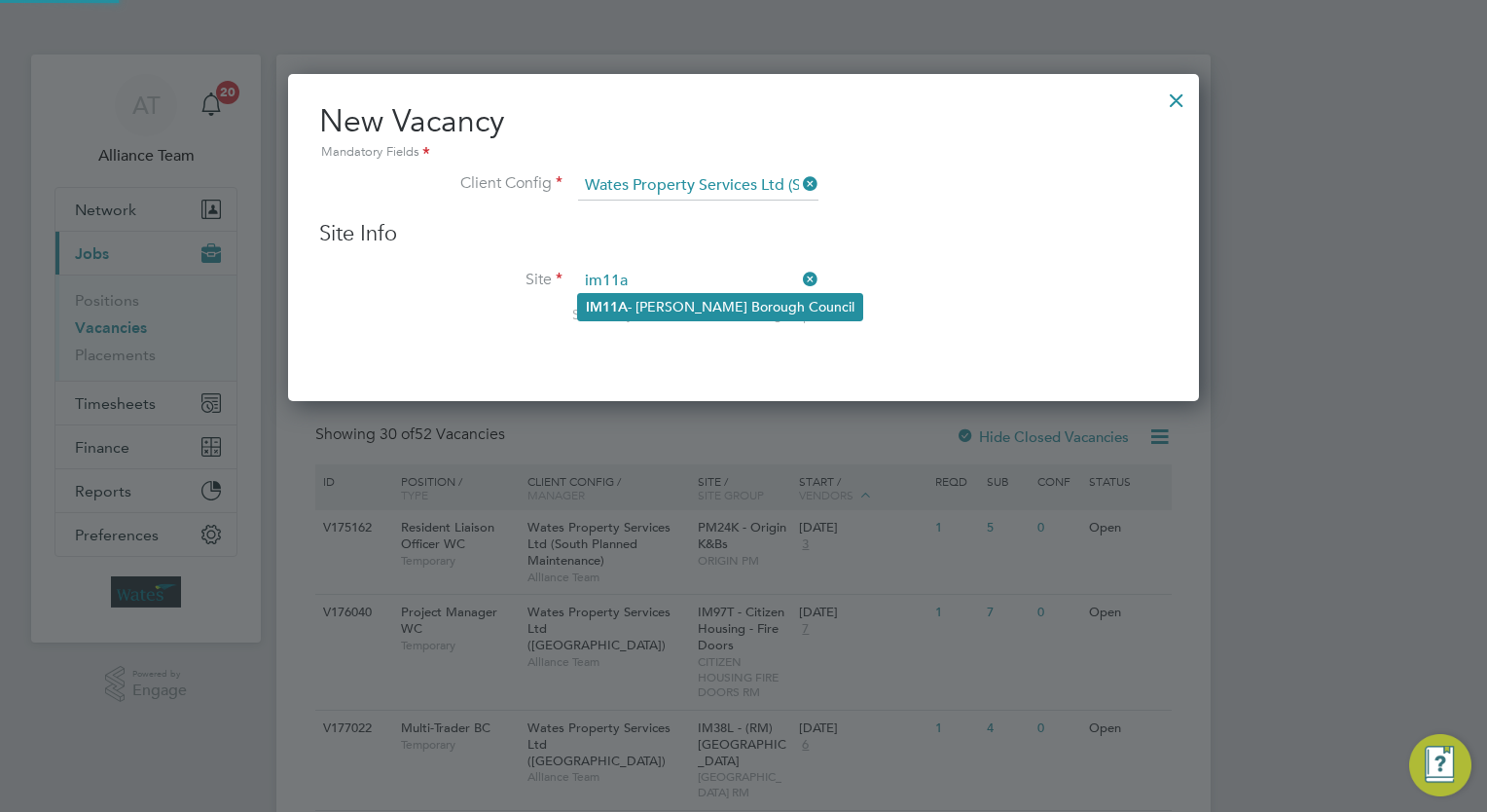
click at [693, 313] on li "IM11A - Crawley Borough Council" at bounding box center [720, 307] width 284 height 26
type input "IM11A - Crawley Borough Council"
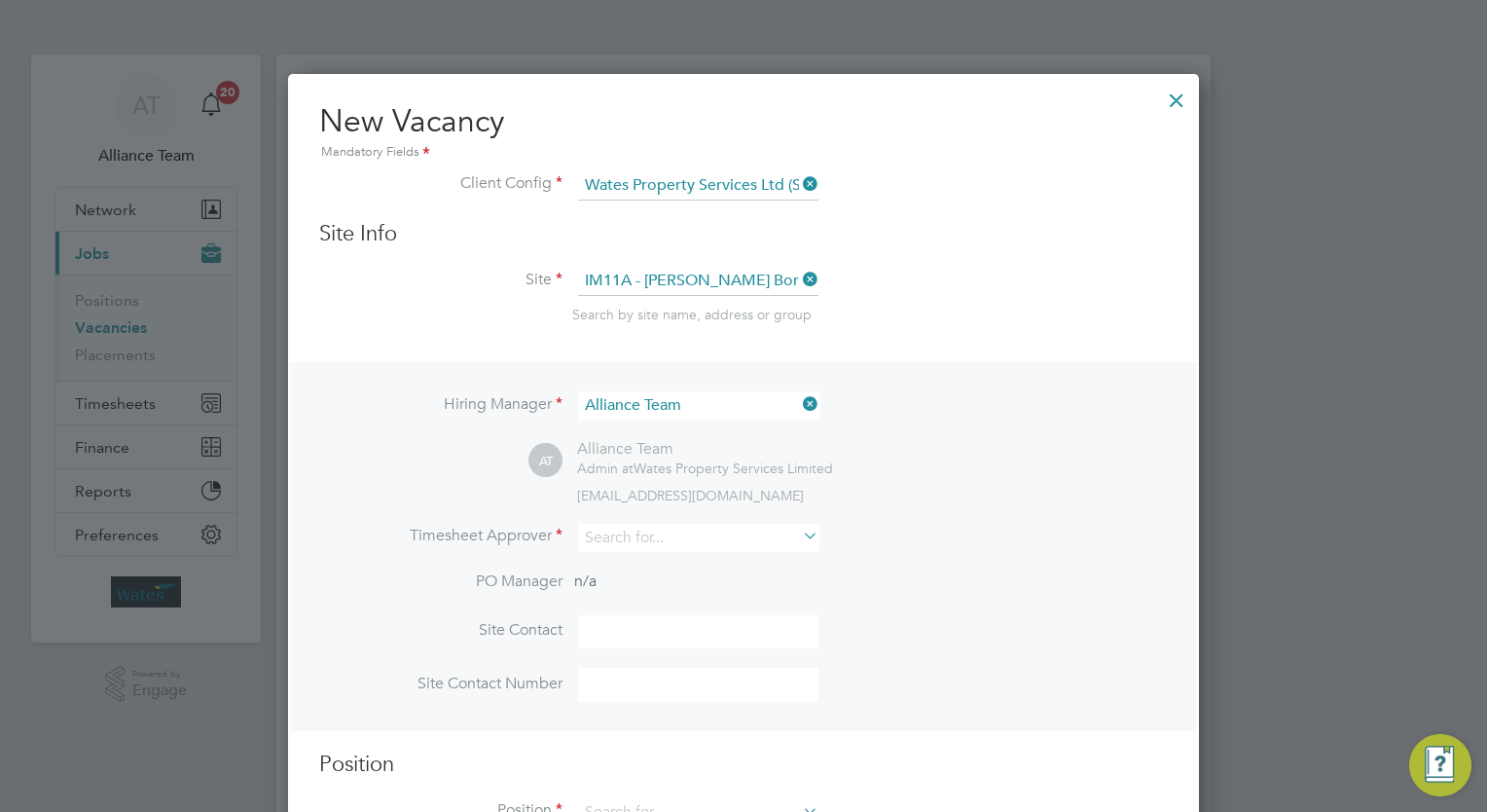
scroll to position [810, 912]
click at [720, 531] on input at bounding box center [698, 537] width 240 height 28
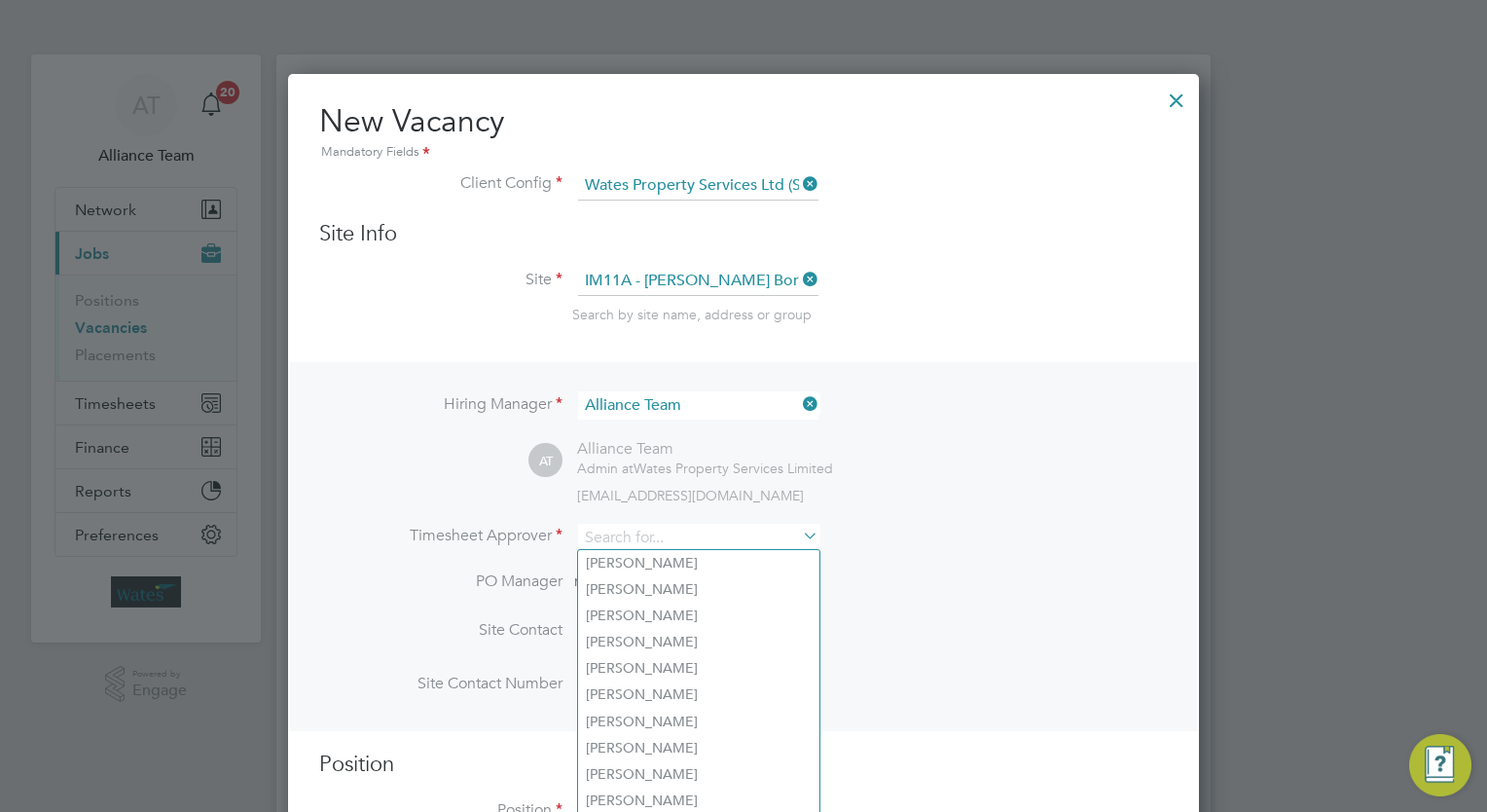
click at [1011, 465] on div "AT Alliance Team Admin at Wates Property Services Limited wates@alliance-msp.co…" at bounding box center [848, 471] width 639 height 65
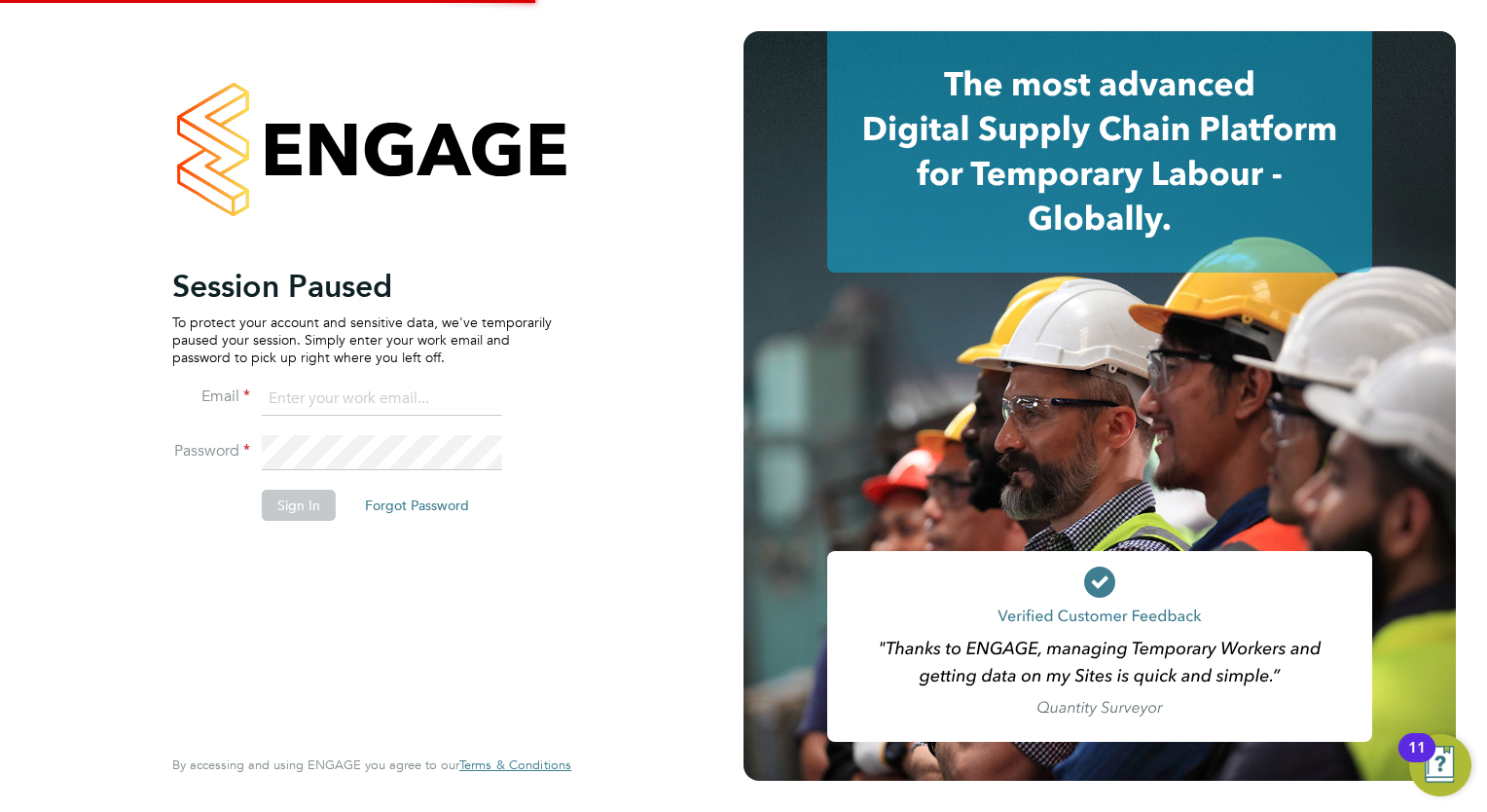
type input "[PERSON_NAME][EMAIL_ADDRESS][PERSON_NAME][DOMAIN_NAME]"
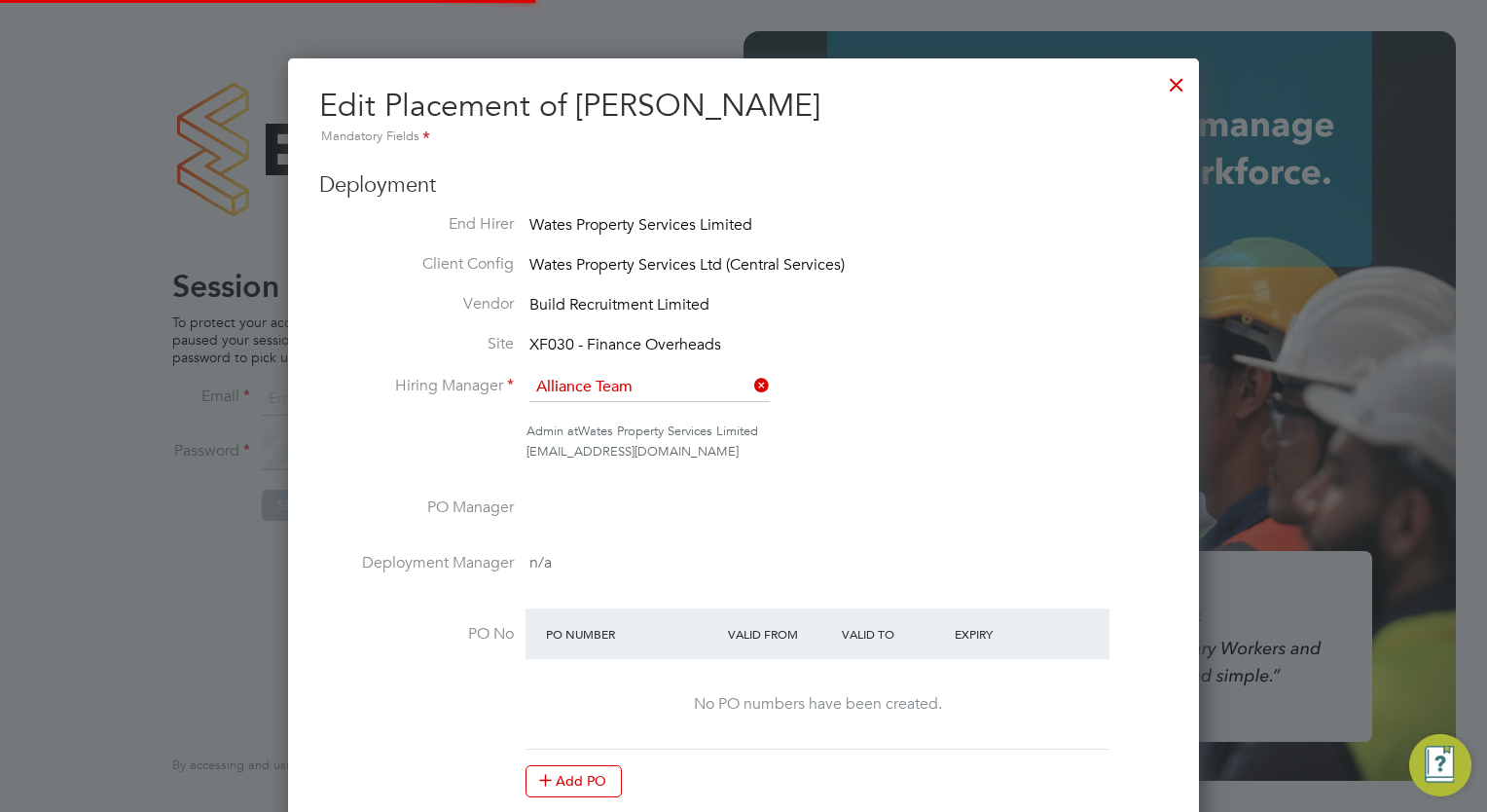
type input "[PERSON_NAME][EMAIL_ADDRESS][PERSON_NAME][DOMAIN_NAME]"
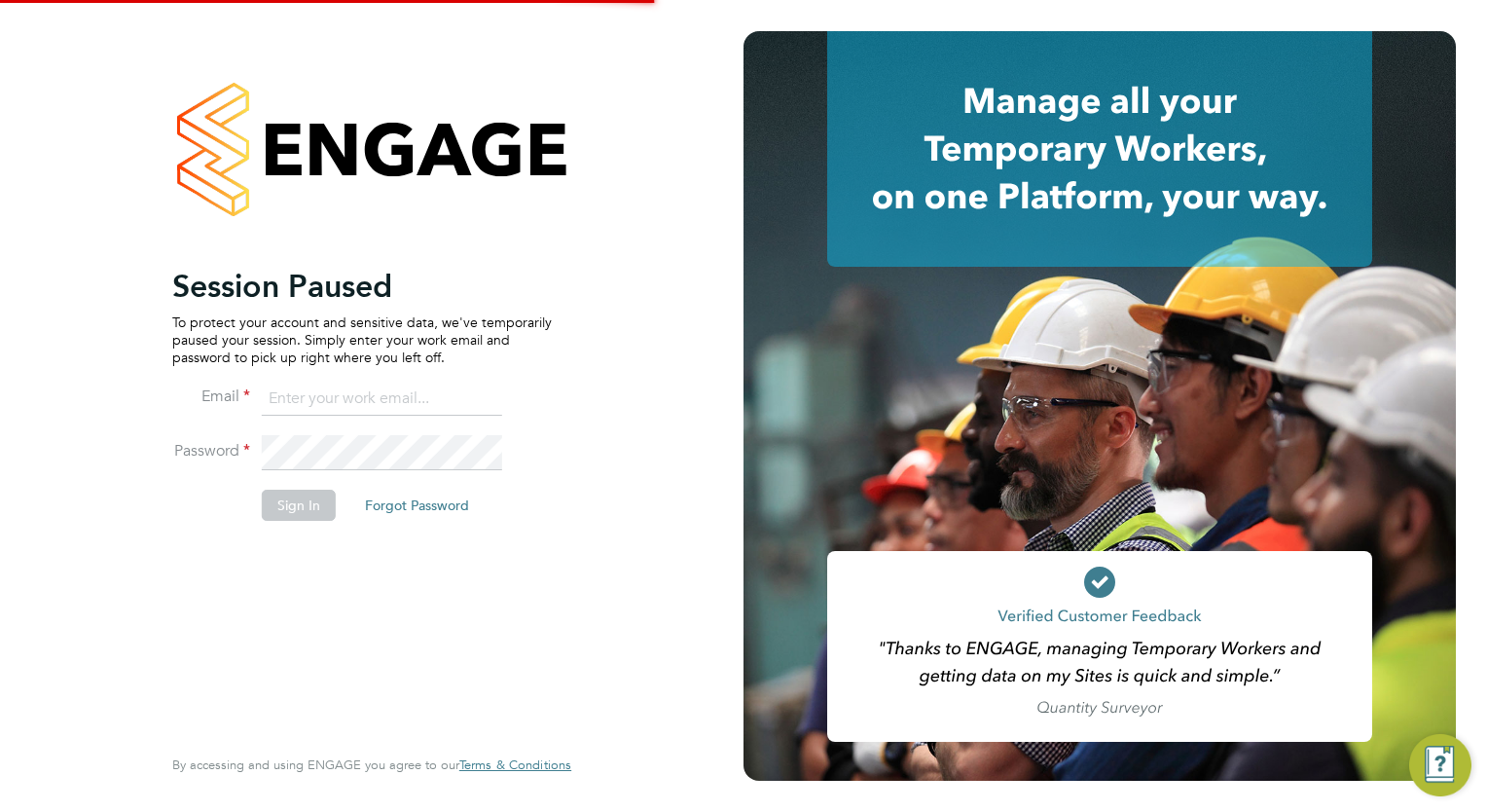
type input "[PERSON_NAME][EMAIL_ADDRESS][PERSON_NAME][DOMAIN_NAME]"
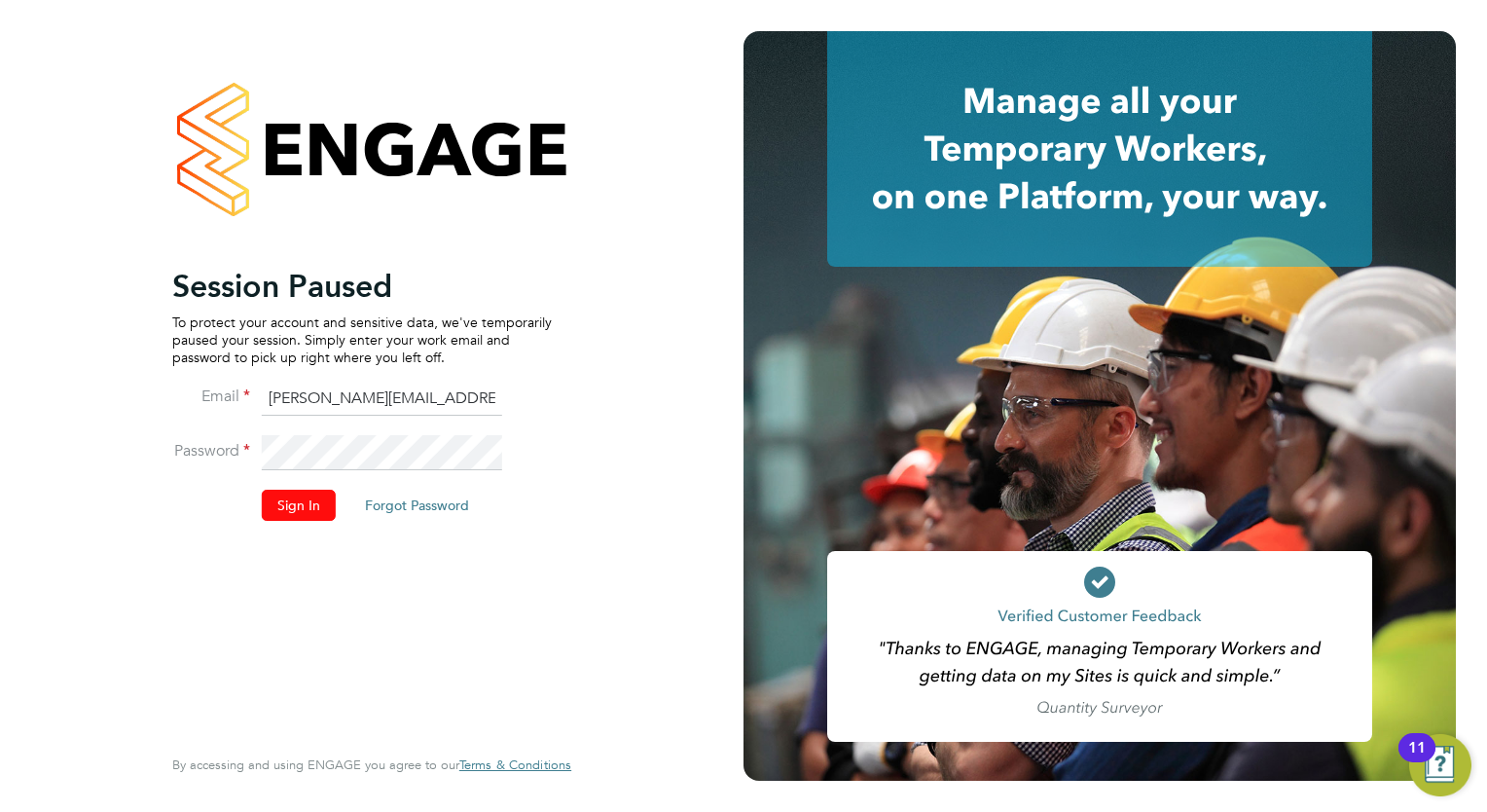
click at [311, 504] on button "Sign In" at bounding box center [299, 504] width 74 height 31
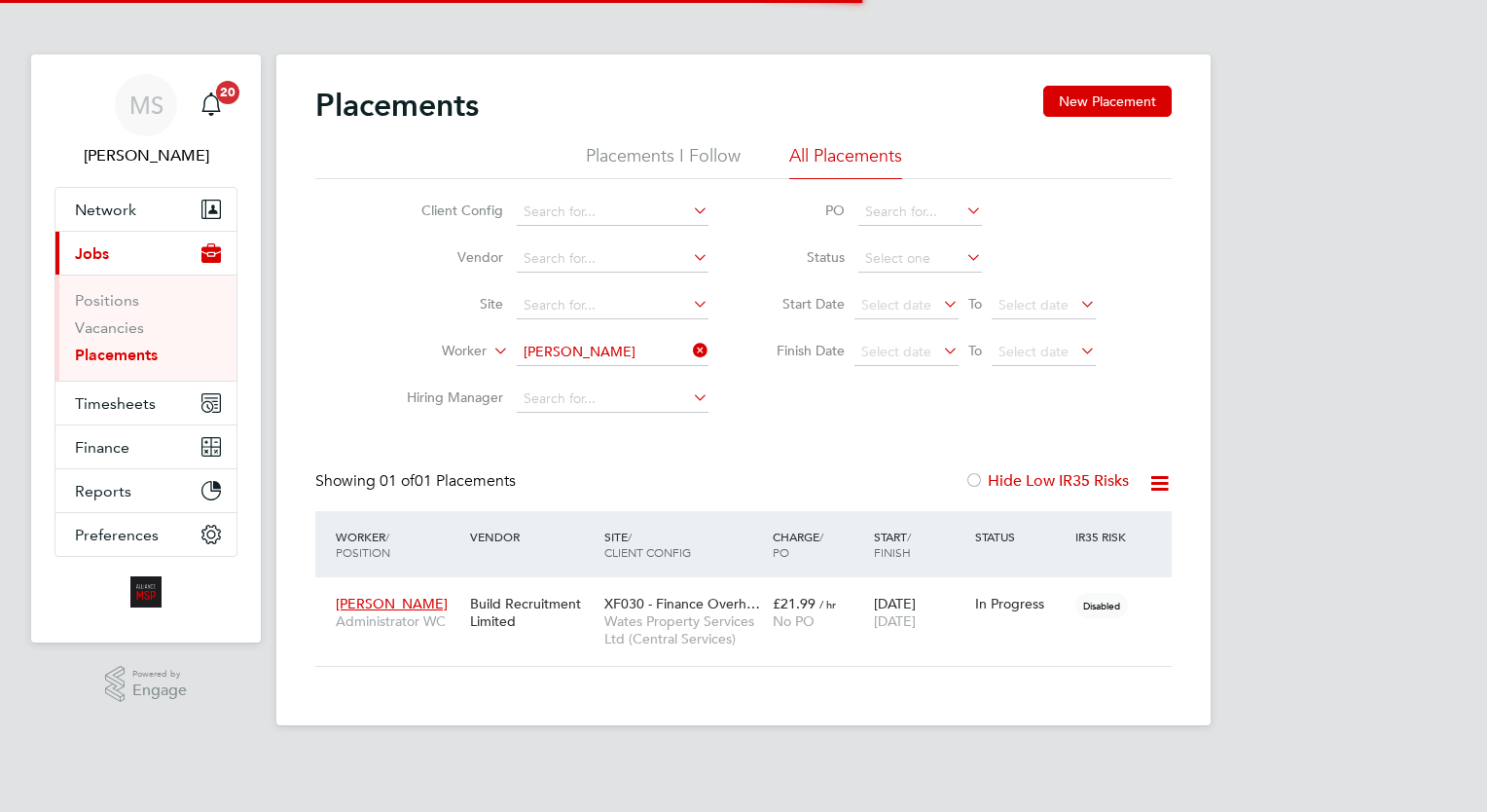
scroll to position [73, 170]
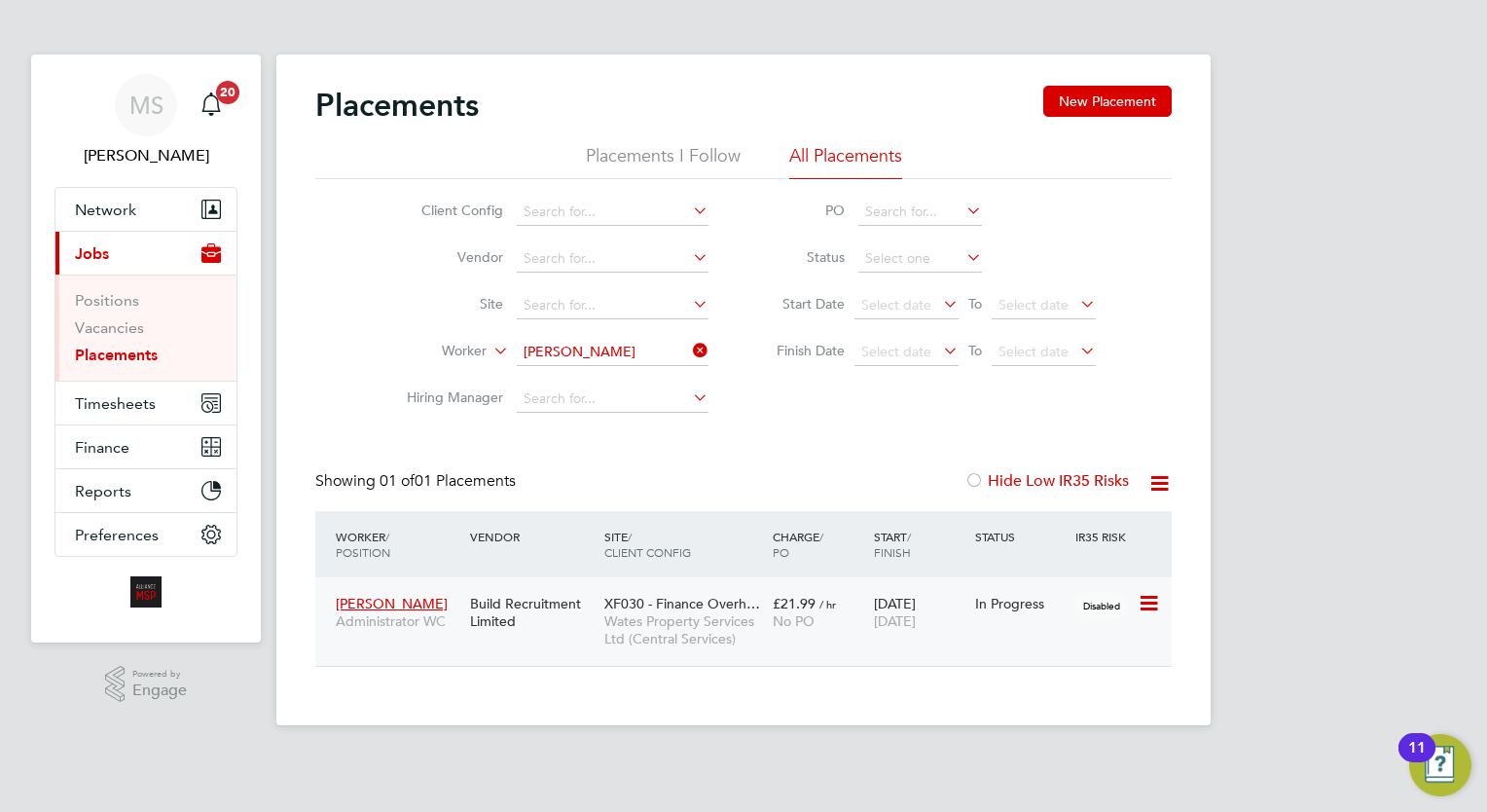
click at [667, 631] on span "Wates Property Services Ltd (Central Services)" at bounding box center [684, 629] width 159 height 35
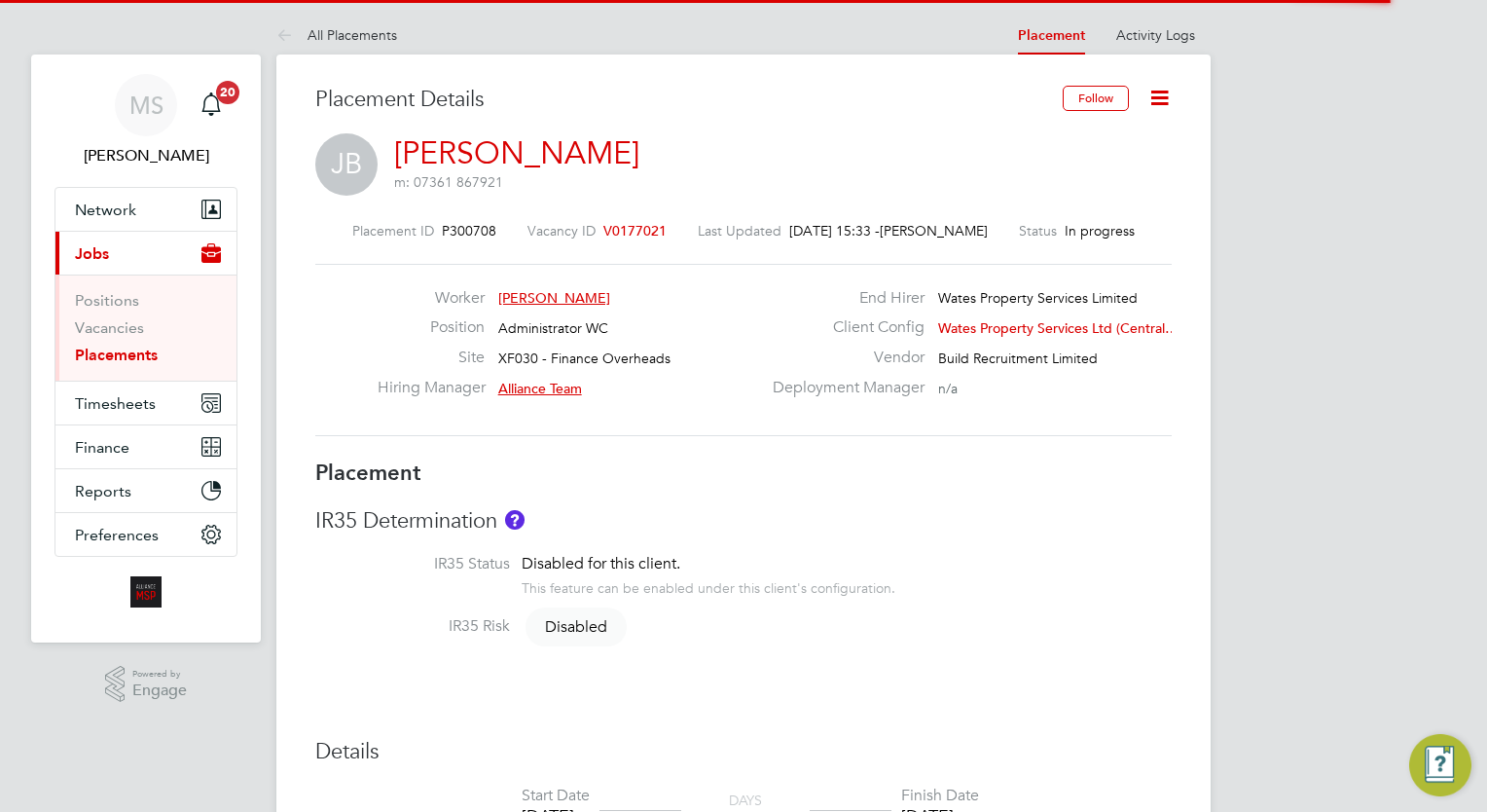
click at [632, 231] on span "V0177021" at bounding box center [635, 231] width 64 height 18
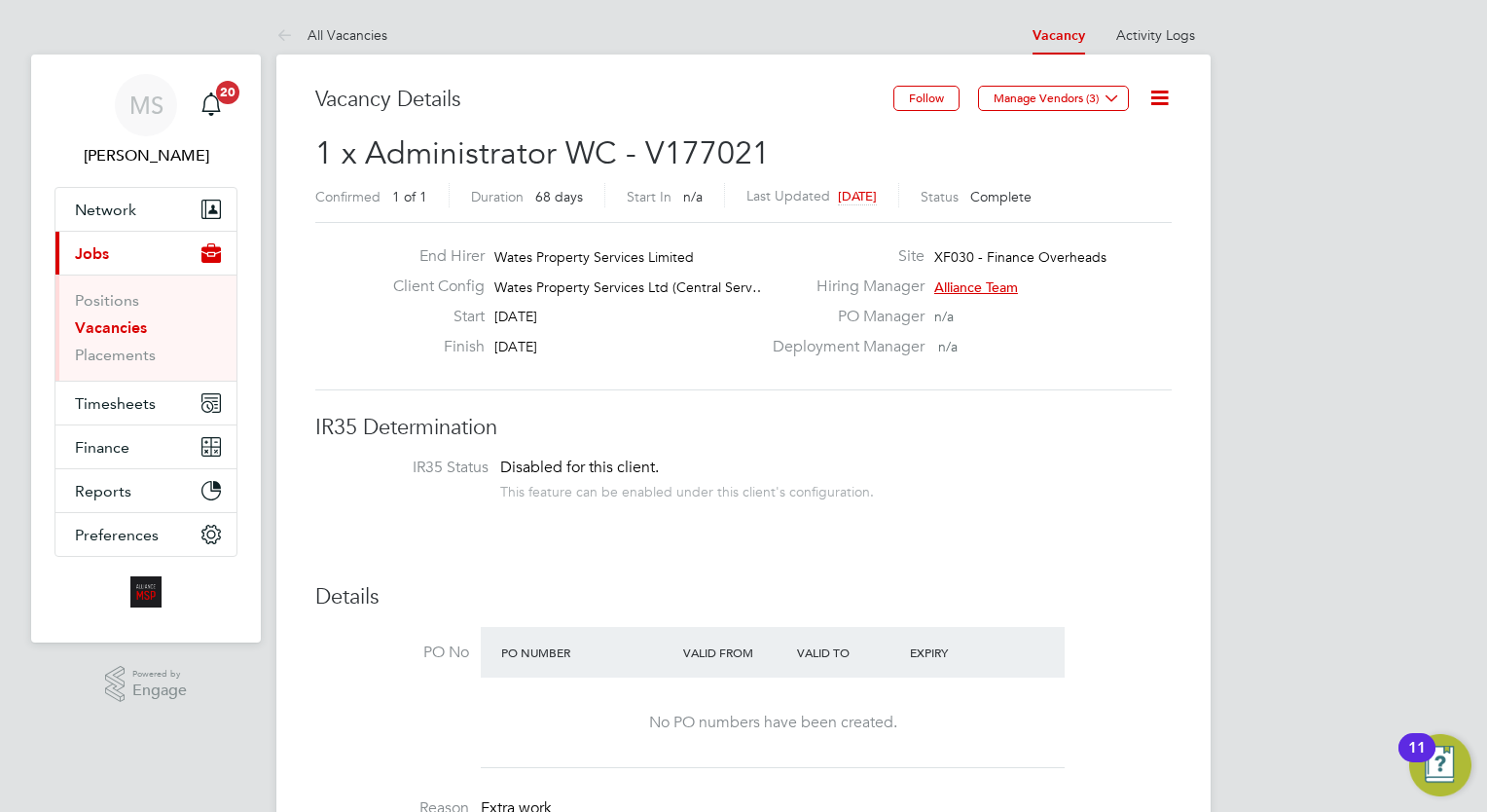
drag, startPoint x: 809, startPoint y: 543, endPoint x: 716, endPoint y: 527, distance: 94.4
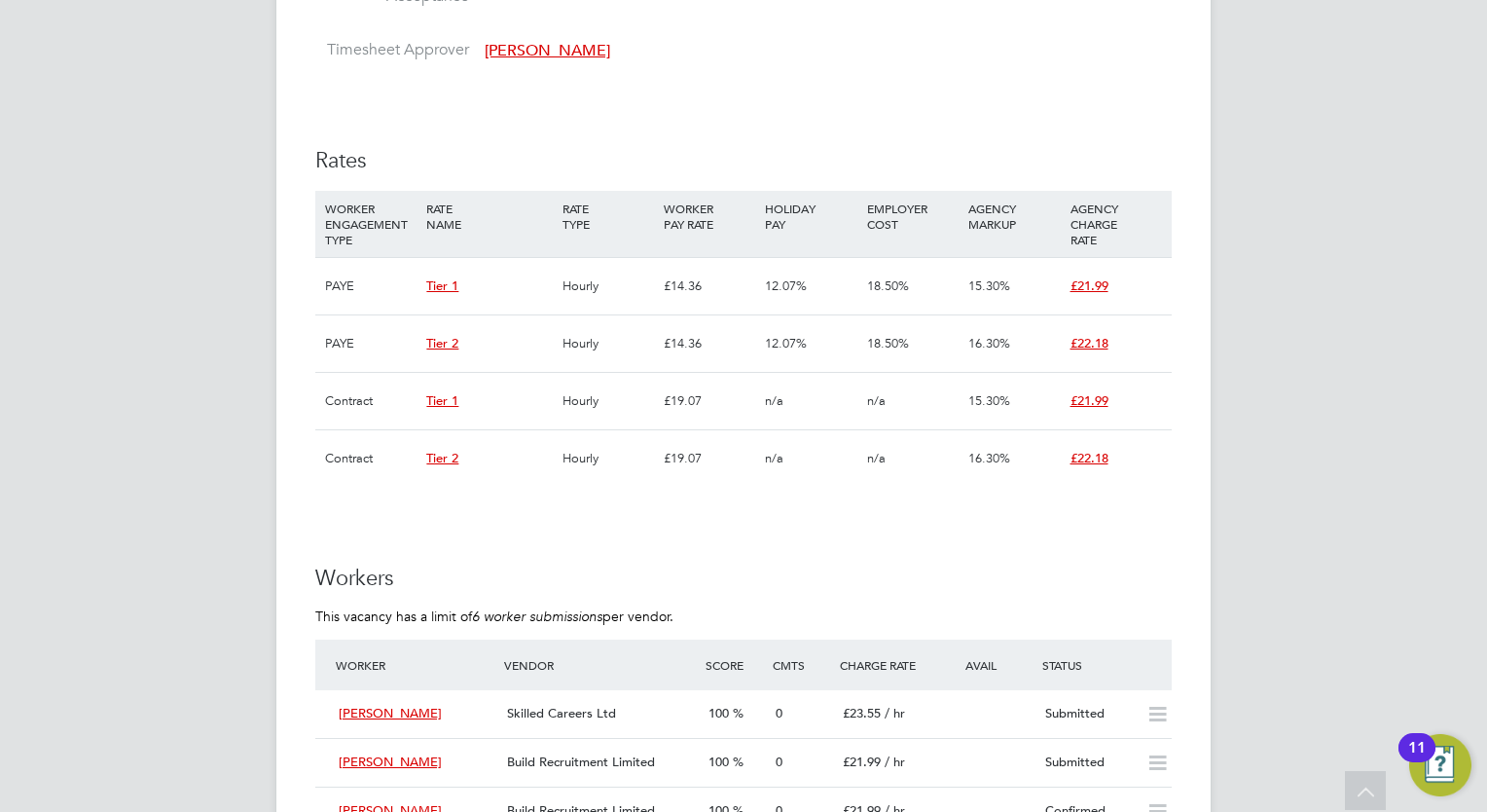
scroll to position [1440, 0]
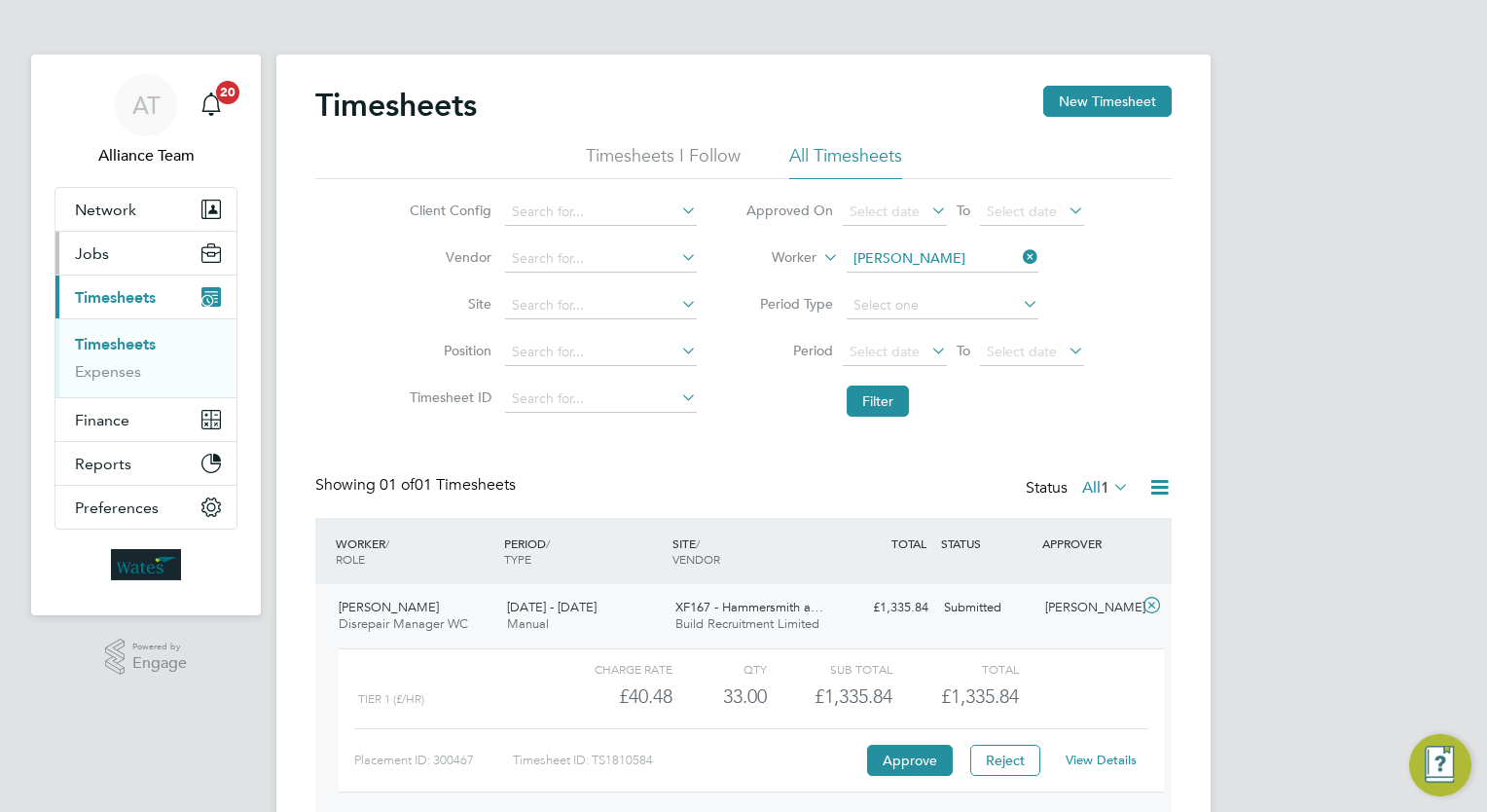
scroll to position [32, 189]
click at [124, 261] on button "Jobs" at bounding box center [146, 252] width 181 height 43
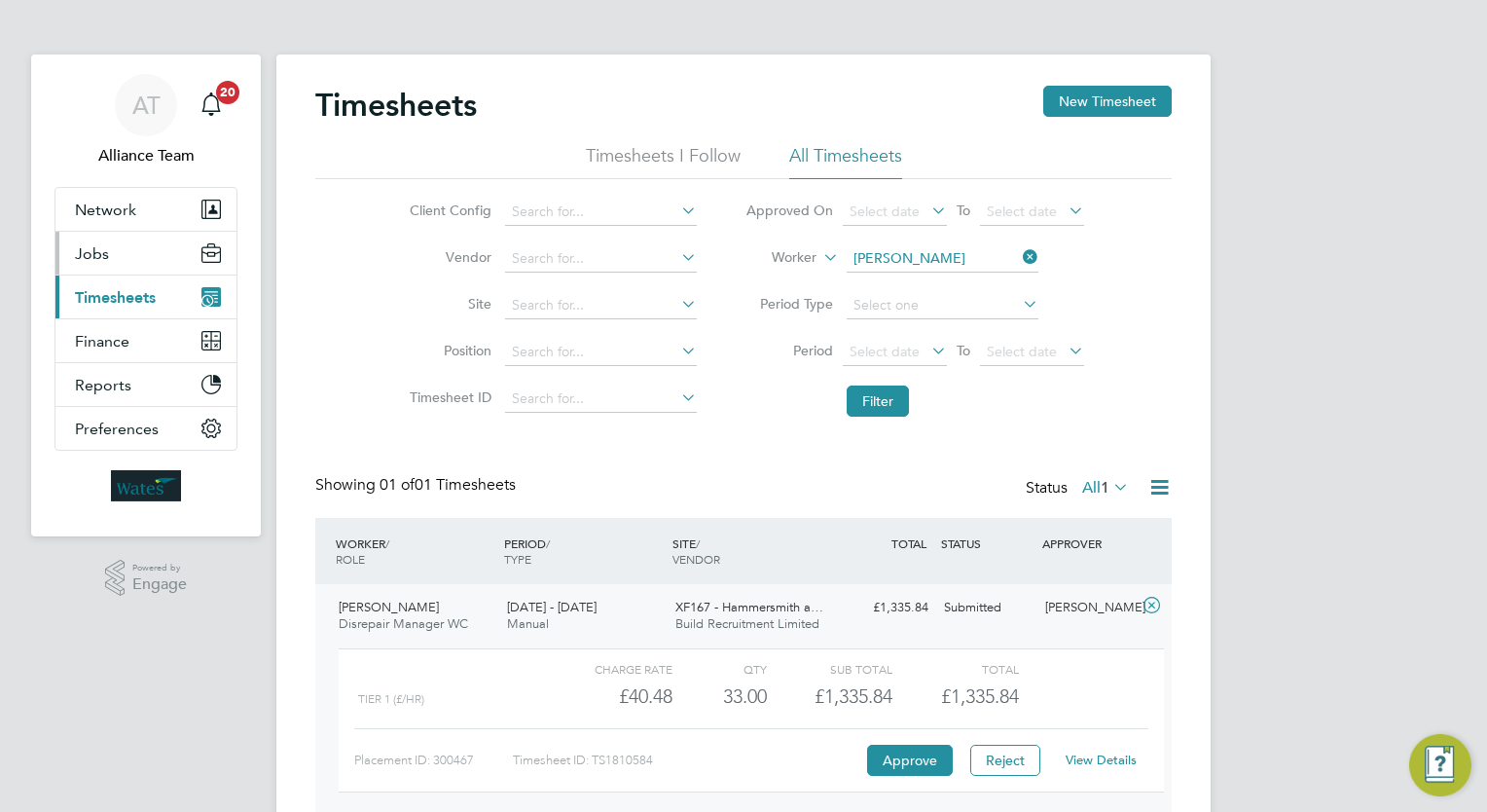
click at [111, 258] on button "Jobs" at bounding box center [146, 252] width 181 height 43
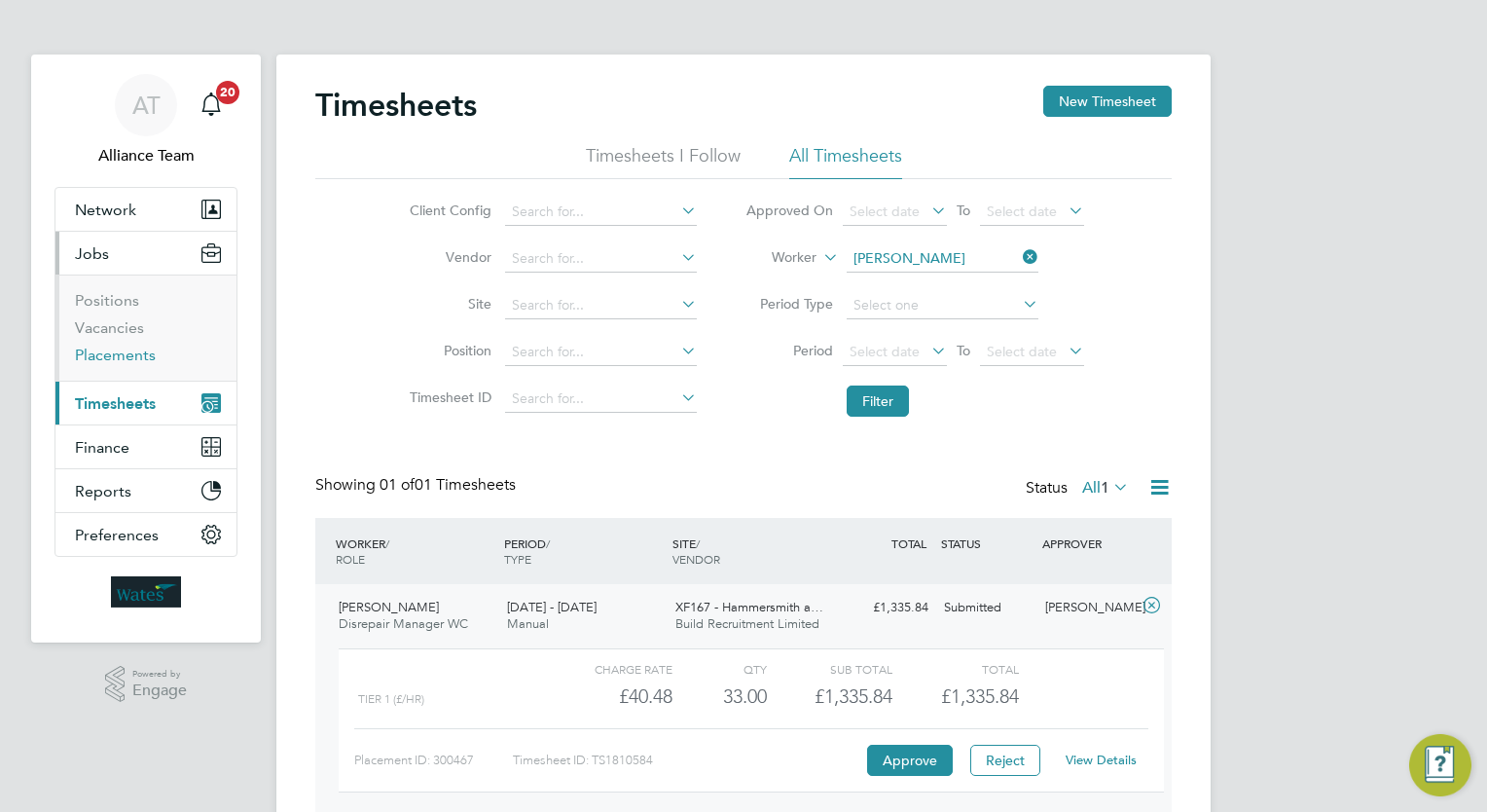
click at [124, 353] on link "Placements" at bounding box center [114, 354] width 80 height 19
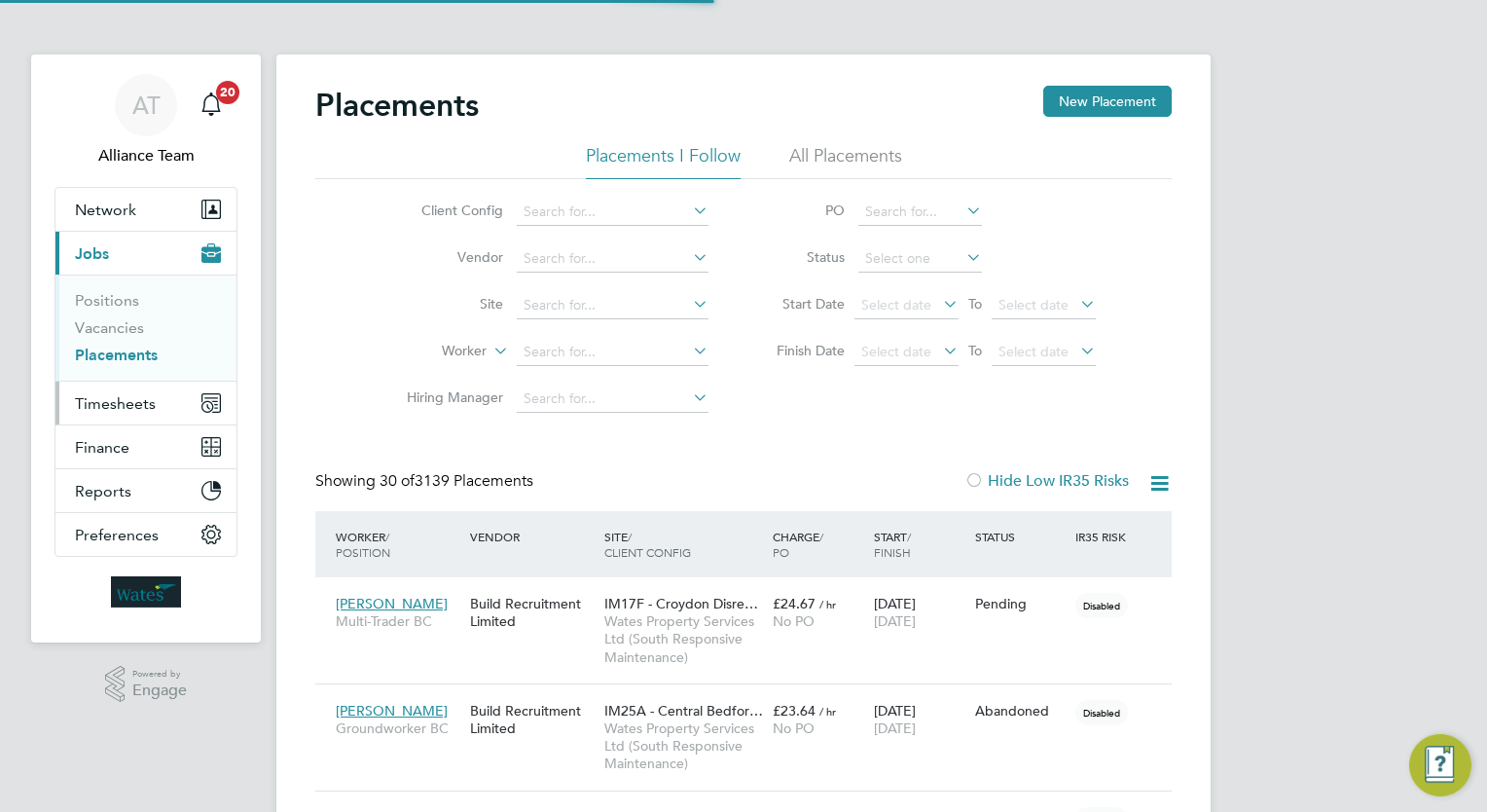
click at [137, 397] on span "Timesheets" at bounding box center [114, 403] width 80 height 19
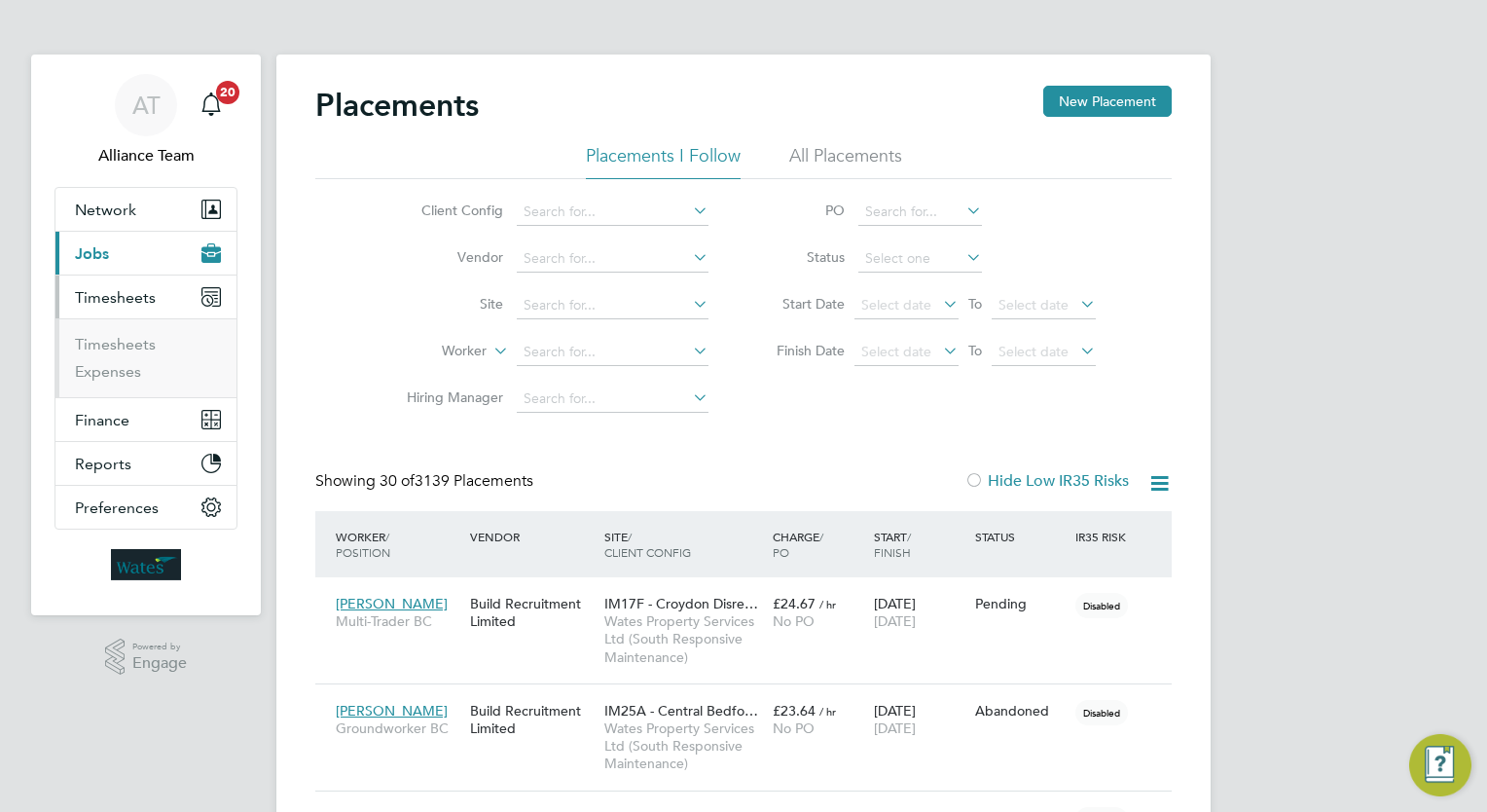
click at [124, 329] on ul "Timesheets Expenses" at bounding box center [146, 357] width 181 height 78
drag, startPoint x: 124, startPoint y: 329, endPoint x: 134, endPoint y: 347, distance: 20.6
click at [134, 347] on link "Timesheets" at bounding box center [114, 343] width 80 height 19
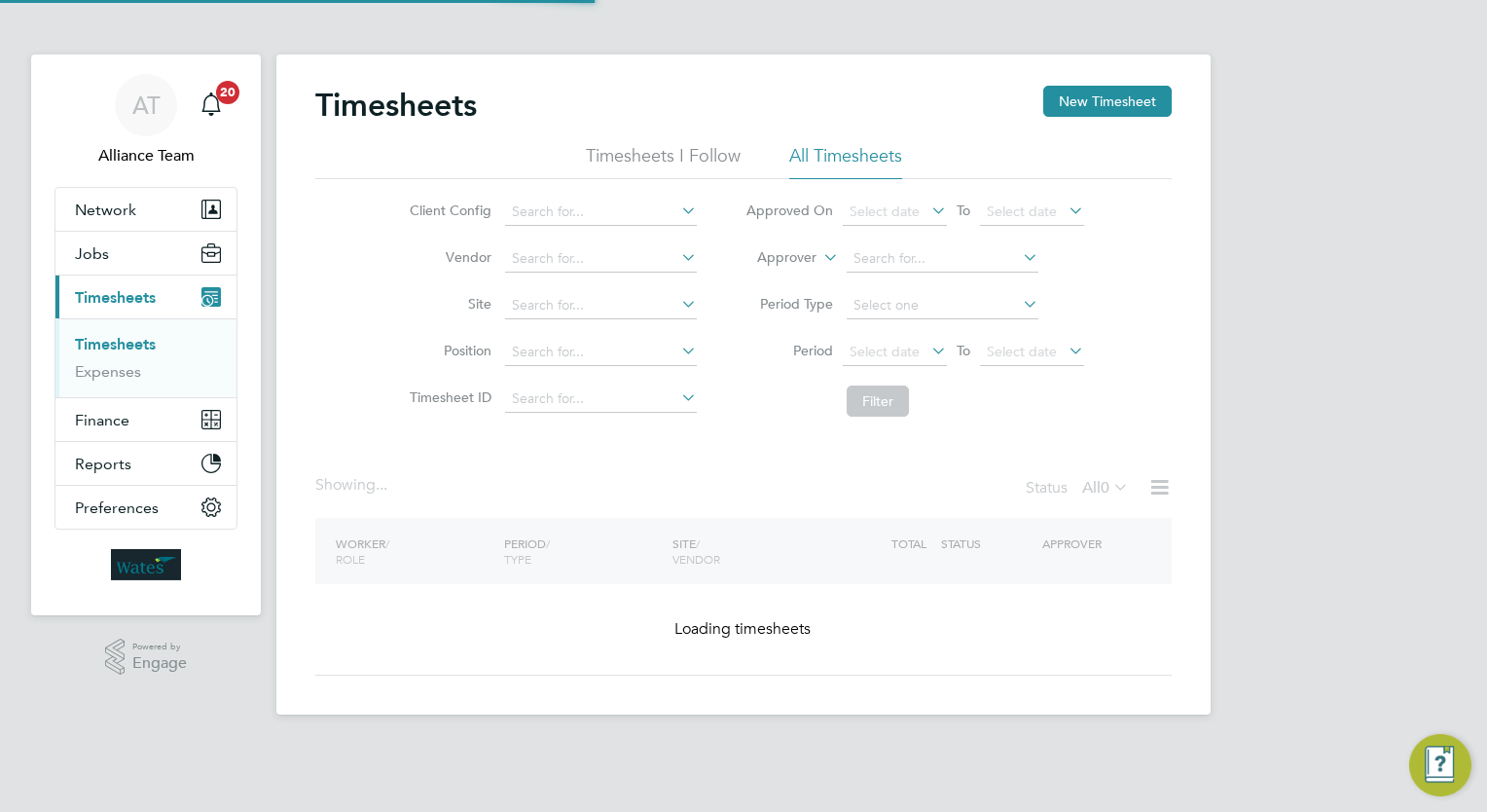
click at [807, 251] on label "Approver" at bounding box center [772, 258] width 87 height 20
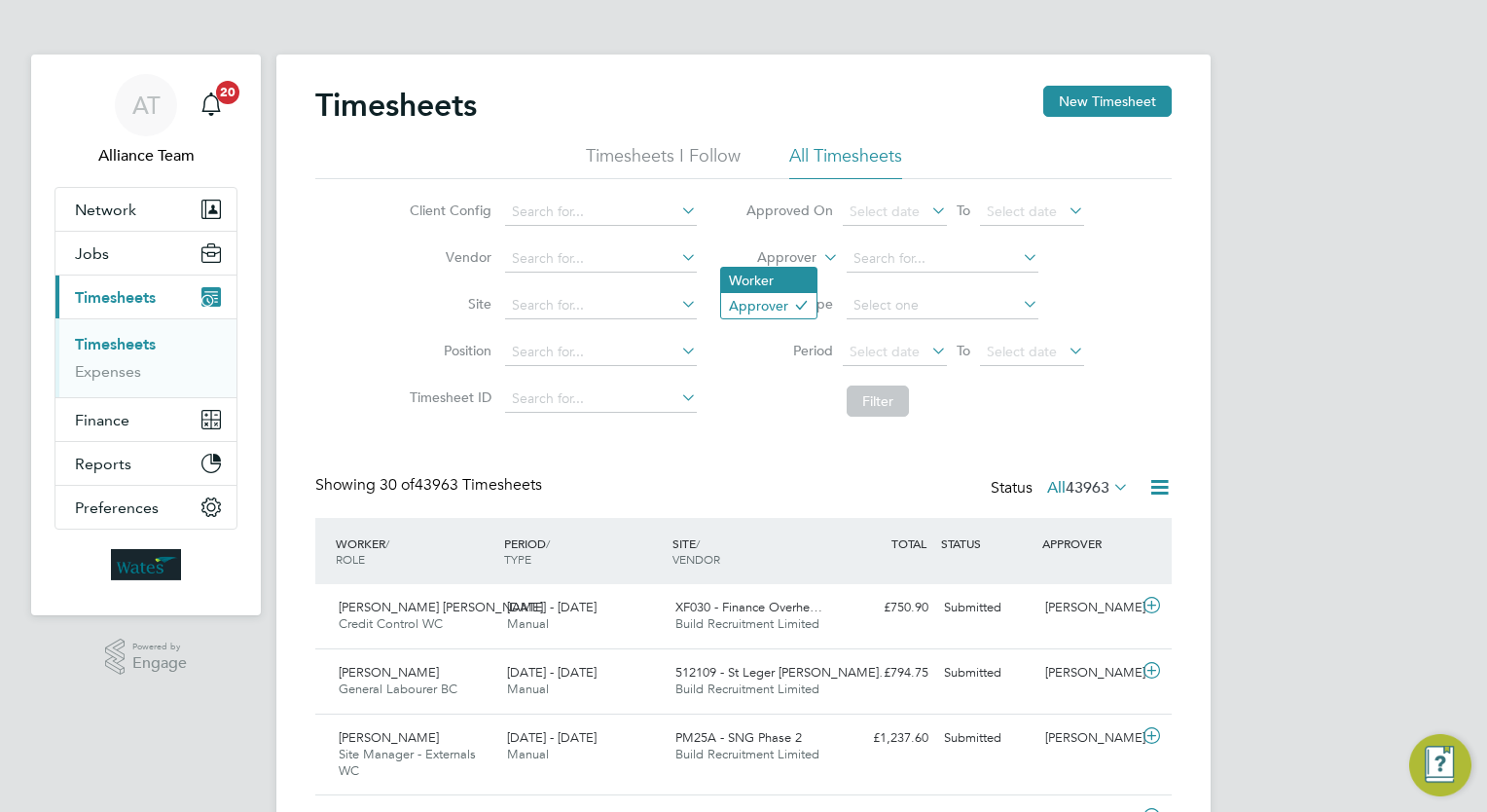
drag, startPoint x: 807, startPoint y: 251, endPoint x: 786, endPoint y: 289, distance: 43.4
click at [786, 289] on li "Worker" at bounding box center [768, 280] width 95 height 25
click at [929, 246] on input at bounding box center [942, 258] width 192 height 27
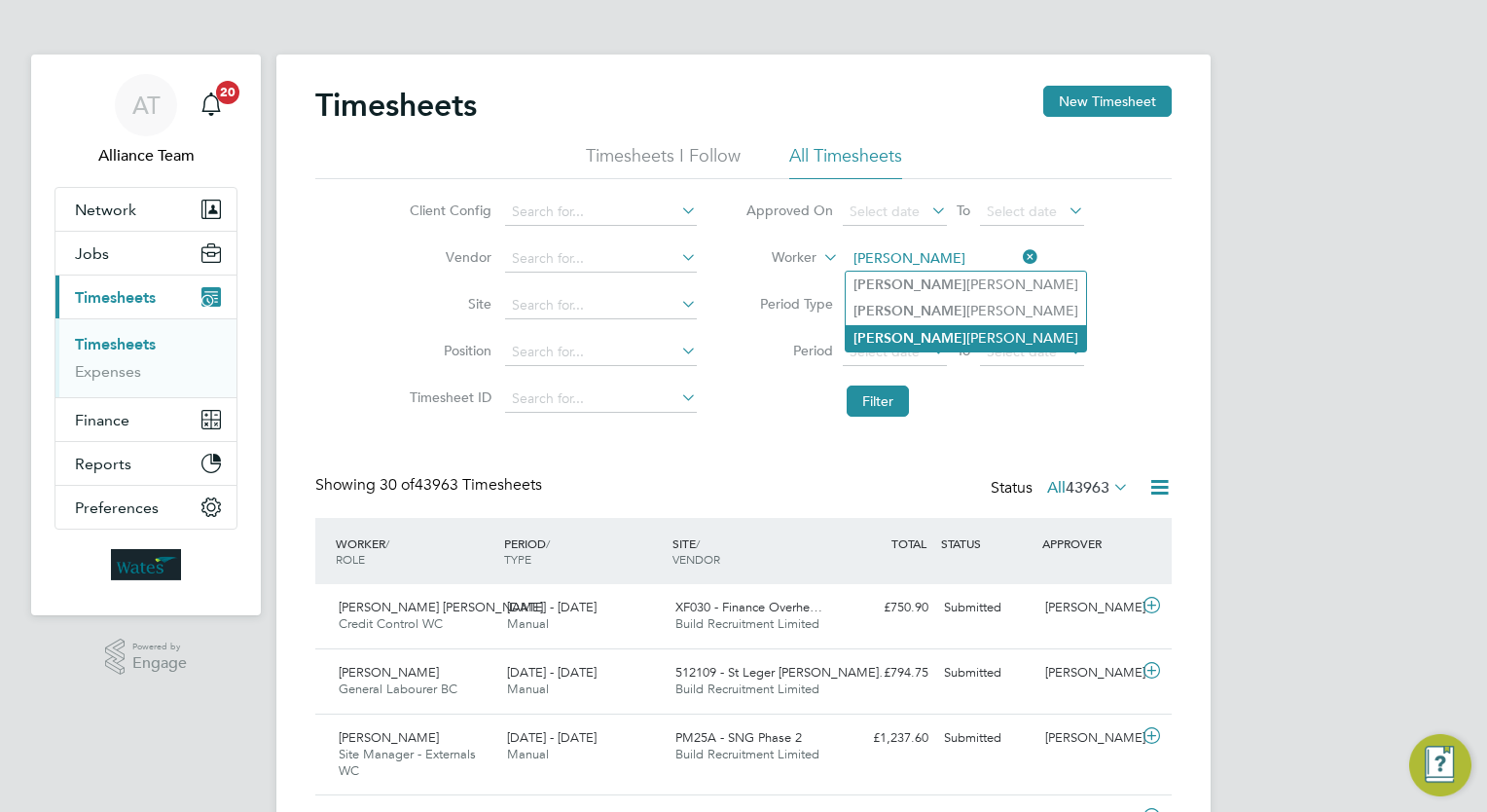
click at [950, 338] on li "Byron Campbell" at bounding box center [966, 338] width 240 height 26
type input "Byron Campbell"
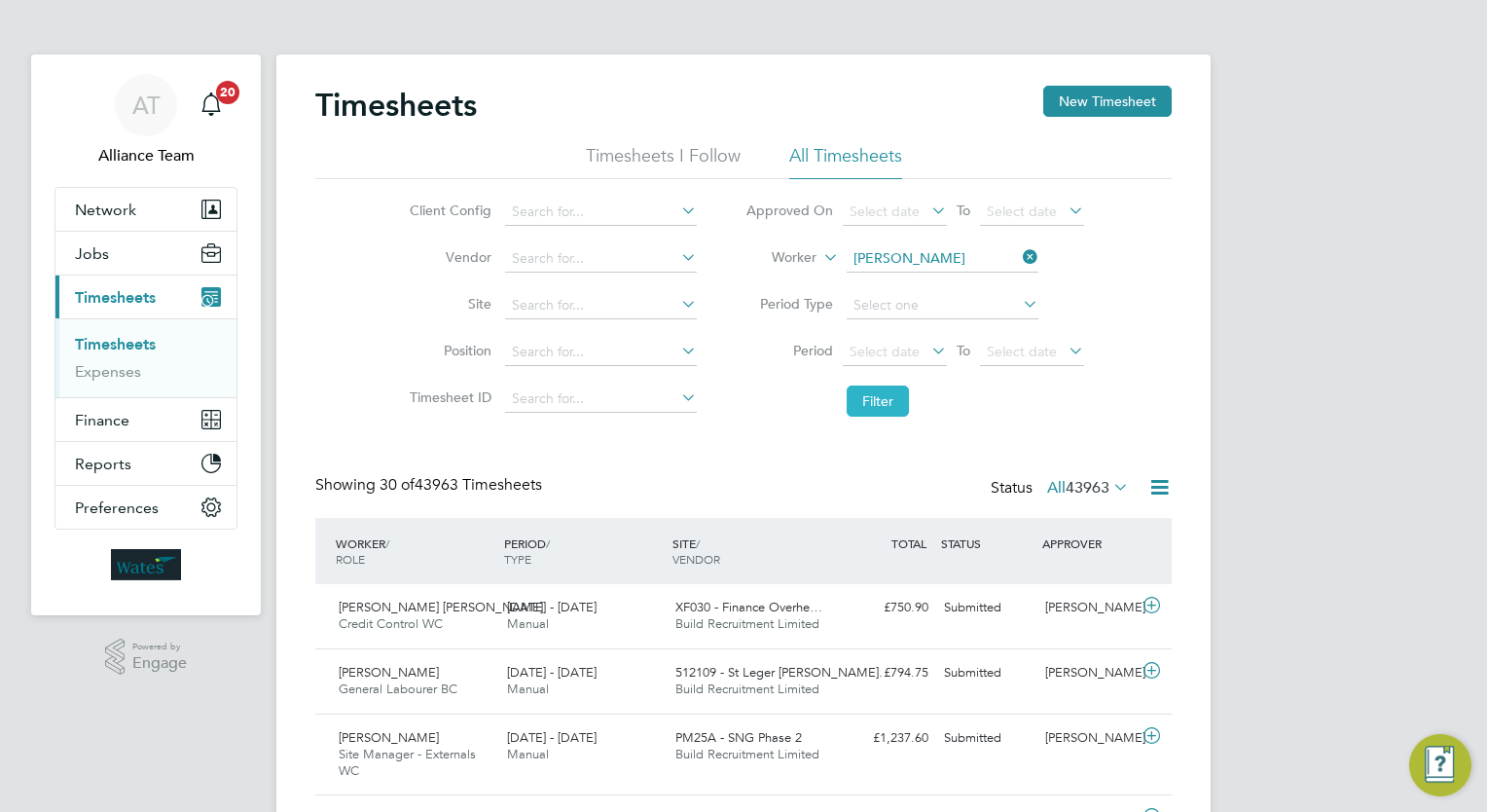
click at [876, 404] on button "Filter" at bounding box center [878, 400] width 63 height 31
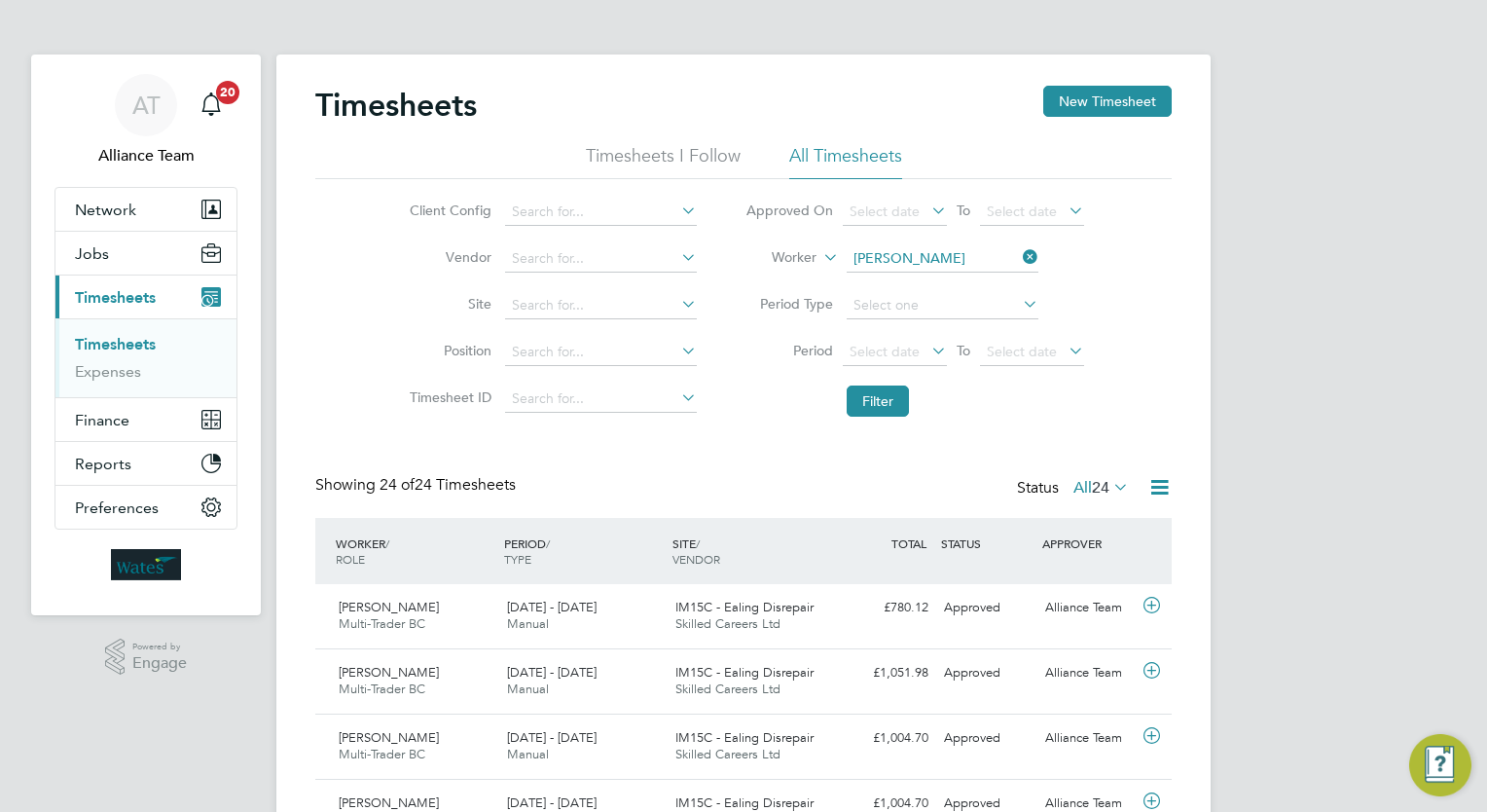
drag, startPoint x: 1222, startPoint y: 439, endPoint x: 1300, endPoint y: 488, distance: 92.1
click at [958, 607] on div "Approved" at bounding box center [987, 608] width 101 height 32
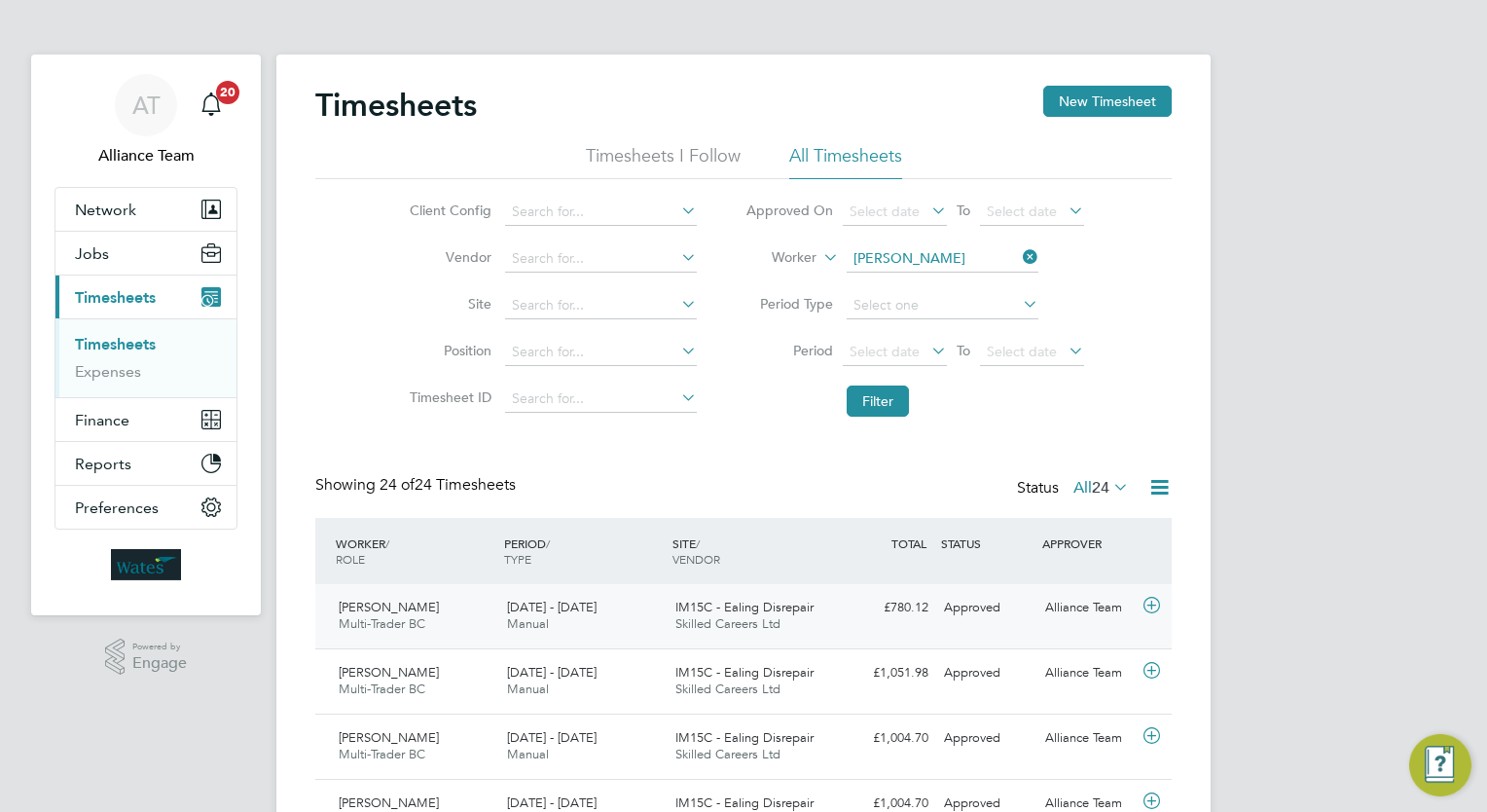
click at [958, 607] on div "Approved" at bounding box center [987, 608] width 101 height 32
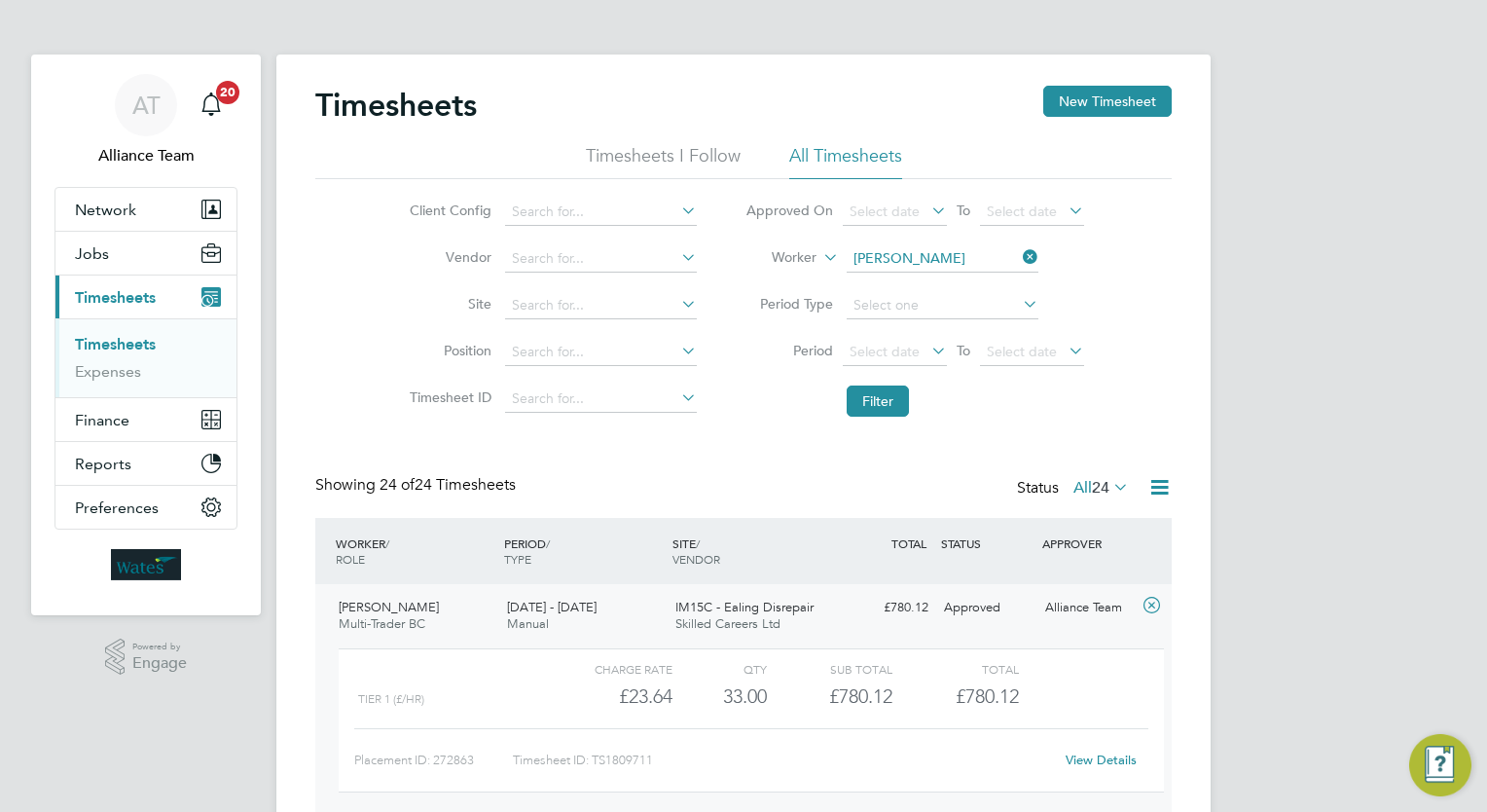
click at [1107, 749] on div "View Details" at bounding box center [1101, 759] width 95 height 31
click at [1114, 759] on link "View Details" at bounding box center [1102, 759] width 71 height 17
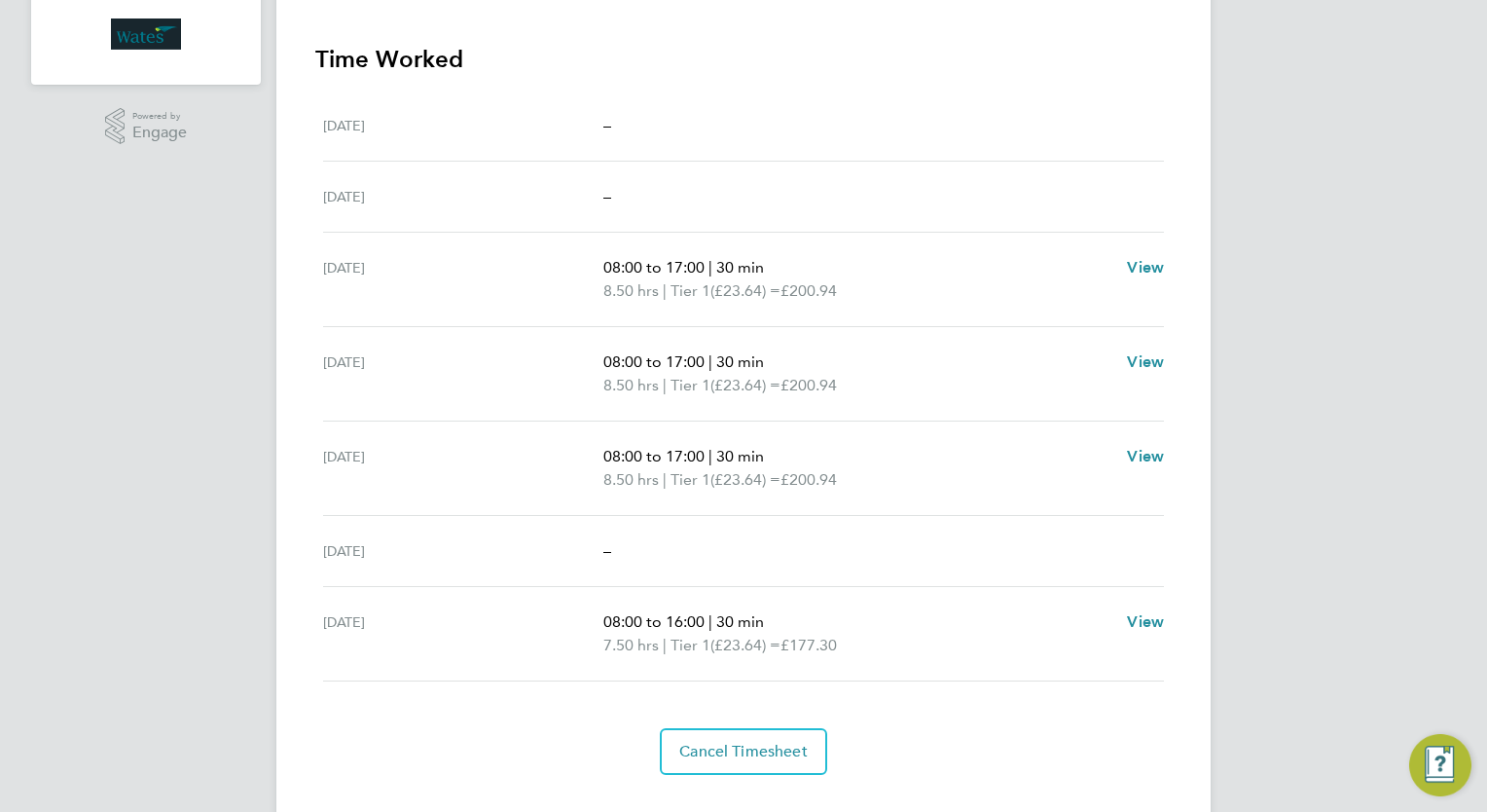
scroll to position [528, 0]
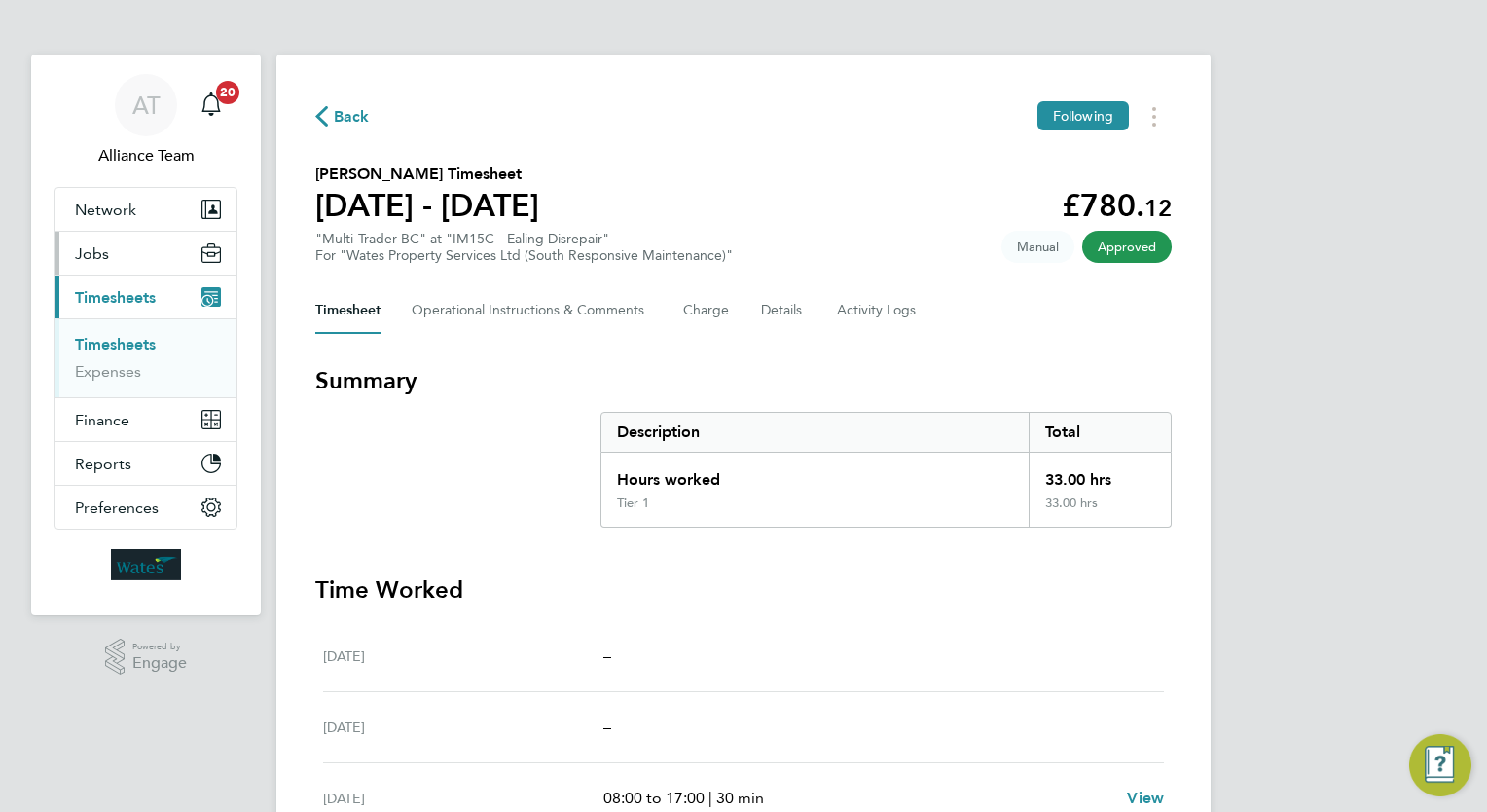
click at [119, 248] on button "Jobs" at bounding box center [146, 252] width 181 height 43
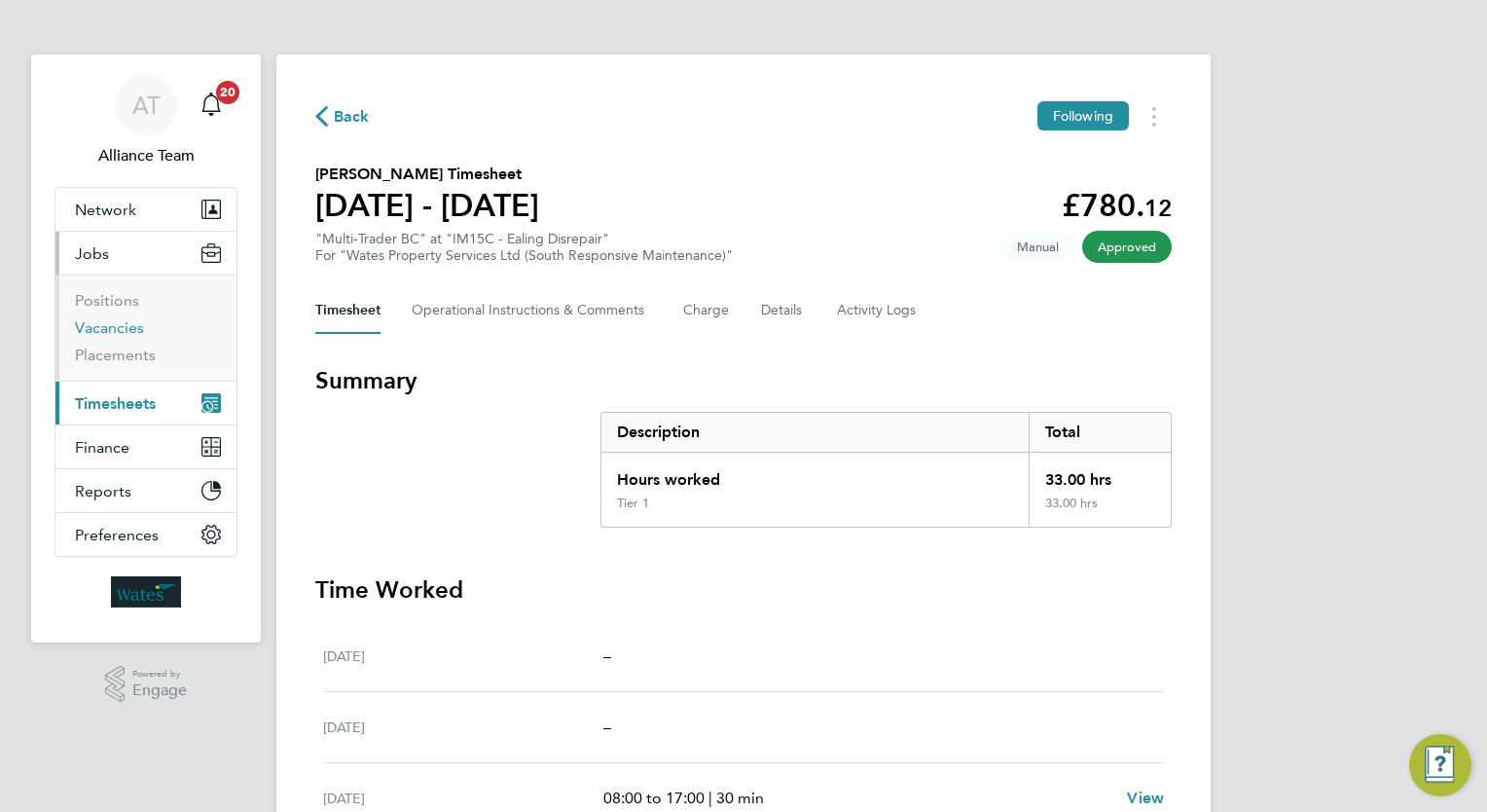
click at [105, 329] on link "Vacancies" at bounding box center [109, 328] width 69 height 19
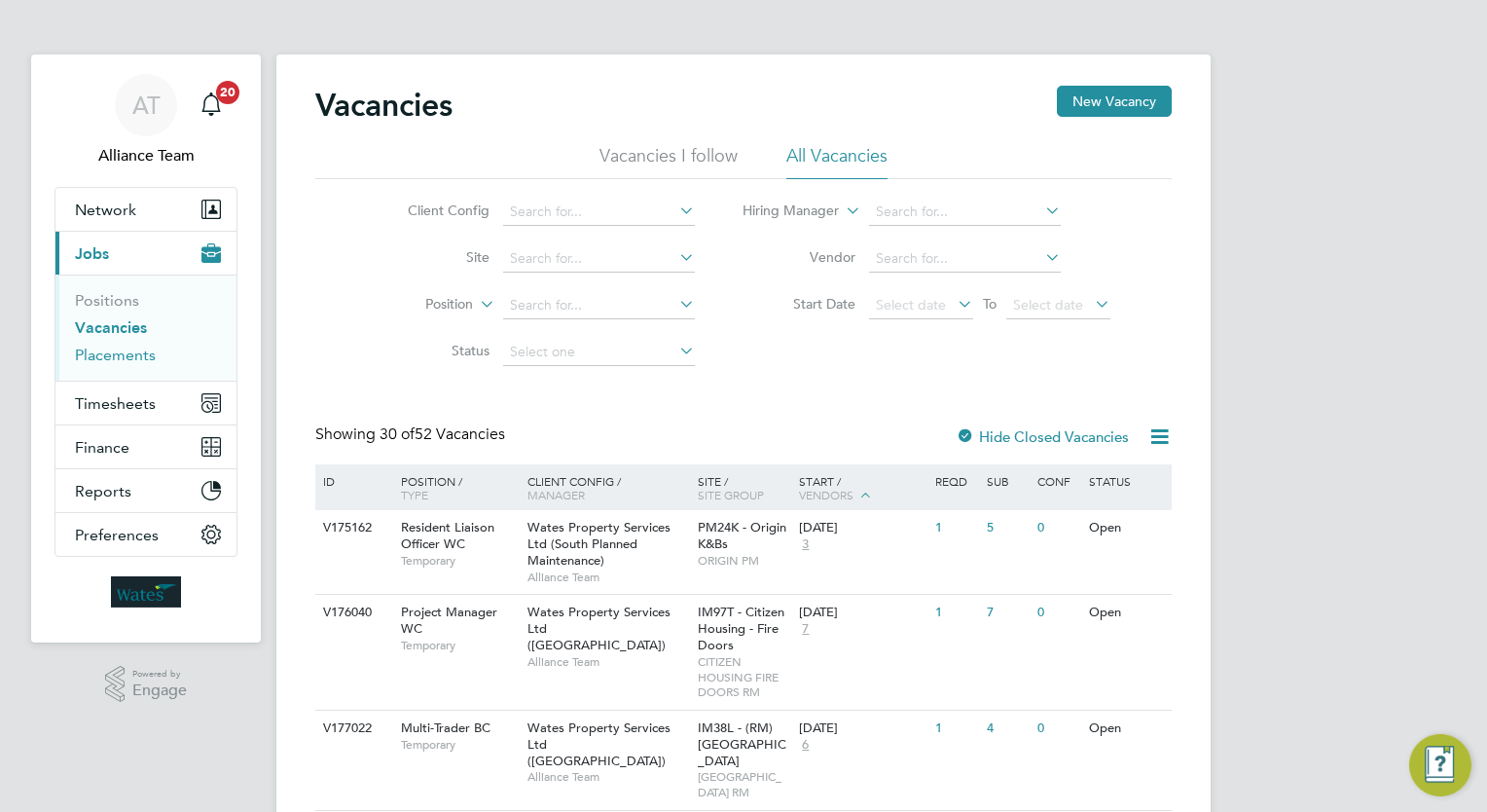
click at [117, 353] on link "Placements" at bounding box center [114, 354] width 80 height 19
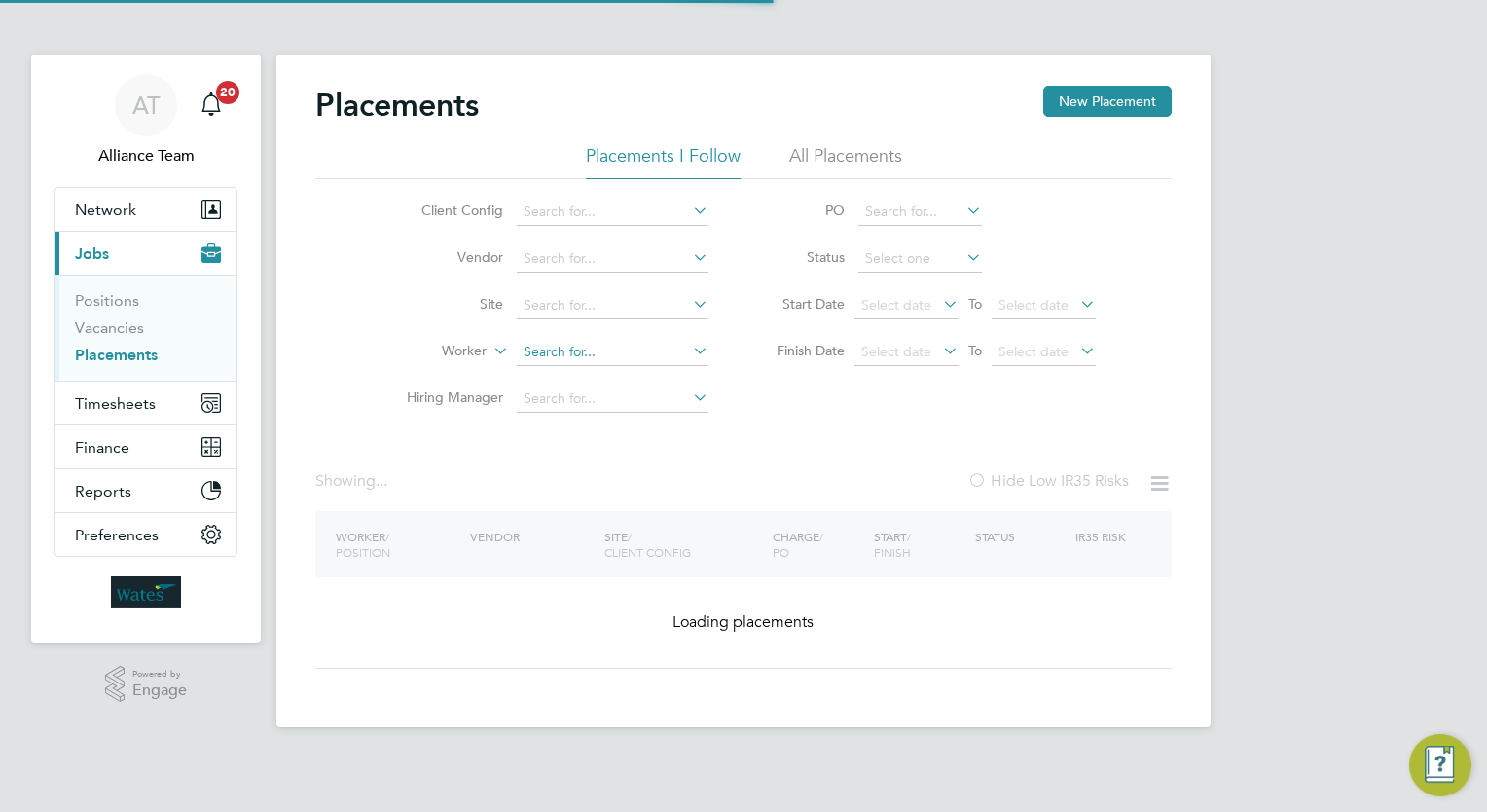
click at [583, 348] on input at bounding box center [612, 351] width 192 height 27
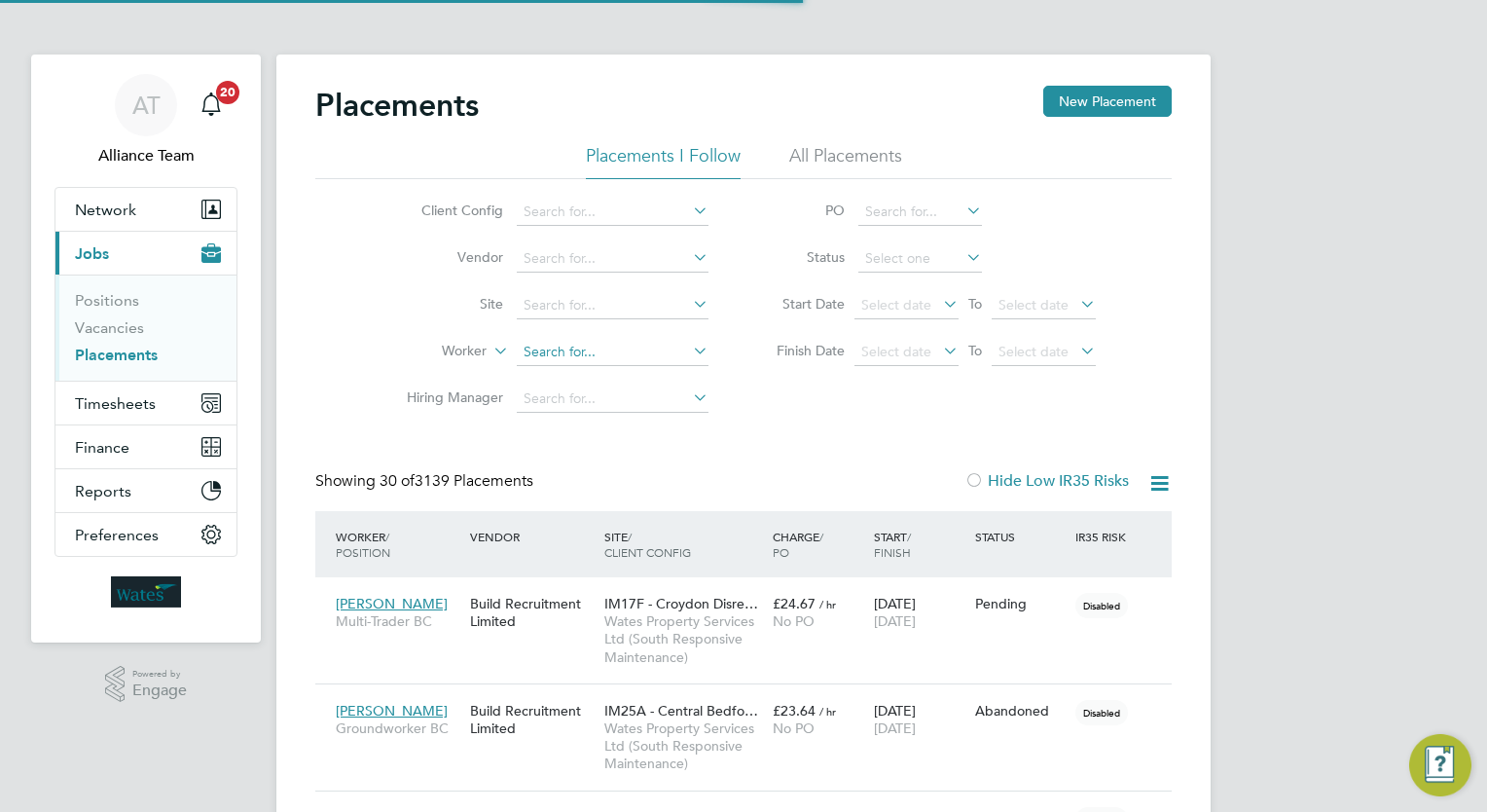
click at [583, 348] on input at bounding box center [612, 351] width 192 height 27
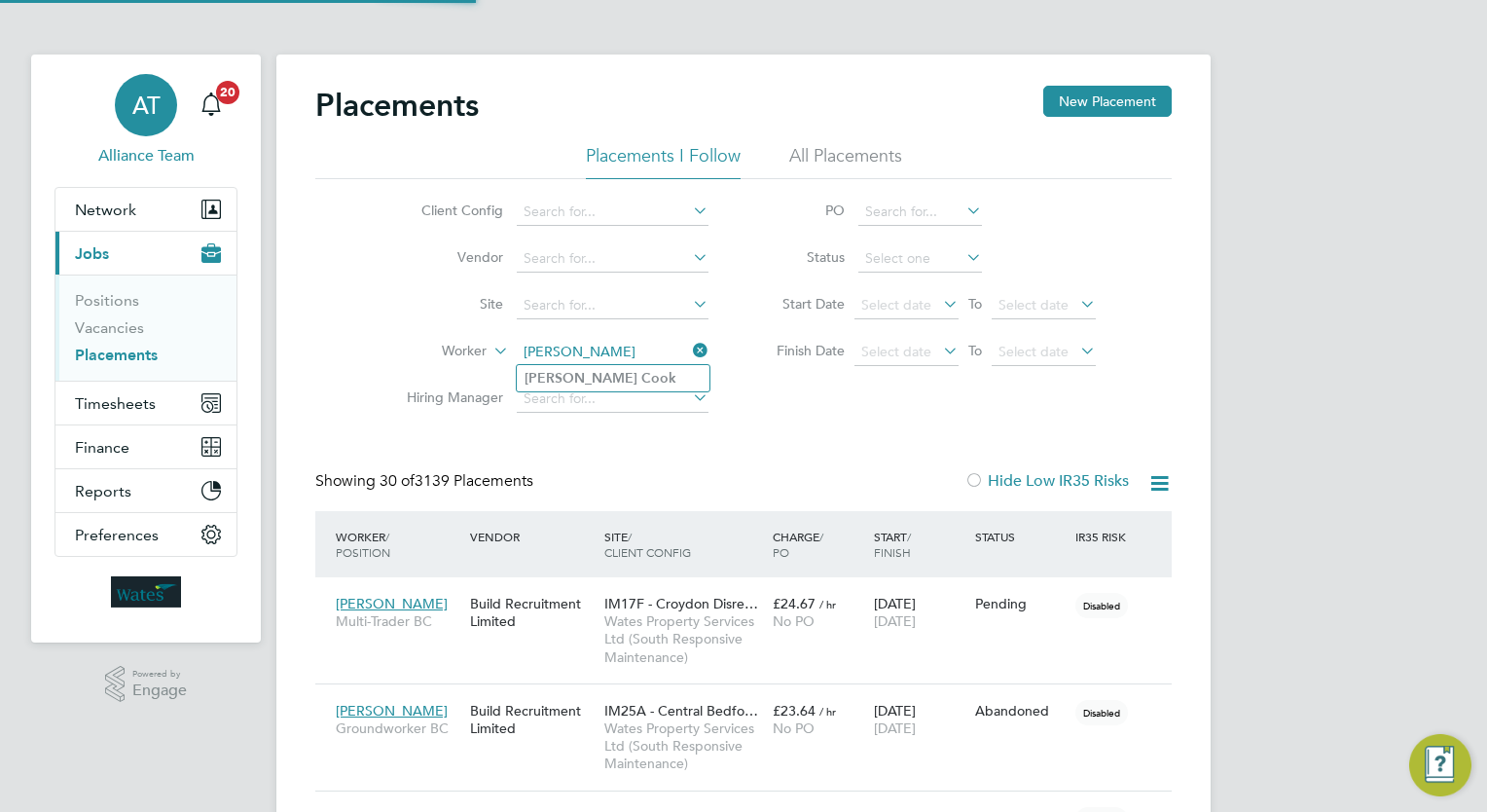
type input "nathan cook"
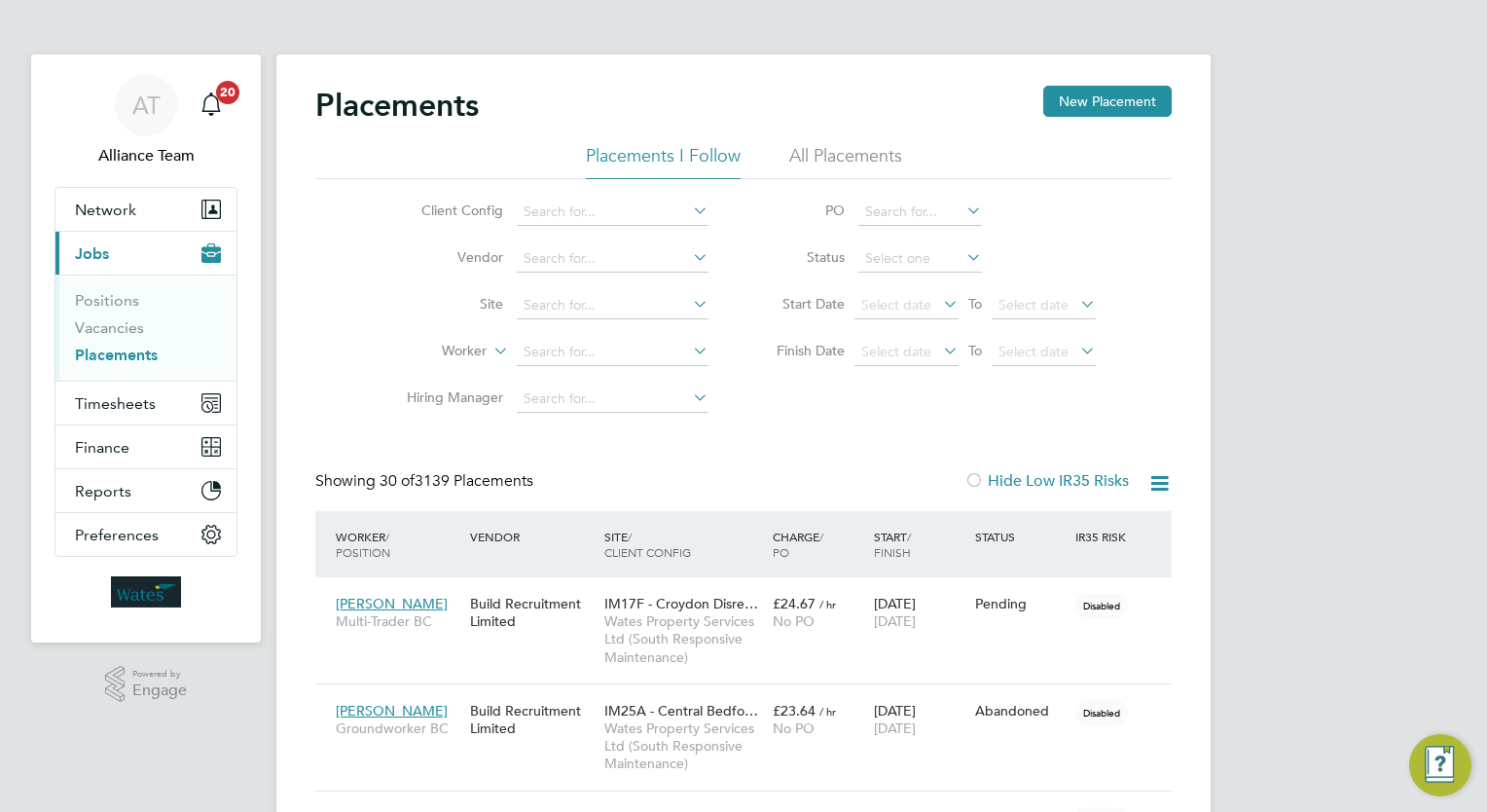
click at [118, 354] on link "Placements" at bounding box center [115, 354] width 82 height 19
click at [661, 376] on li "[PERSON_NAME] k" at bounding box center [613, 378] width 193 height 26
type input "[PERSON_NAME]"
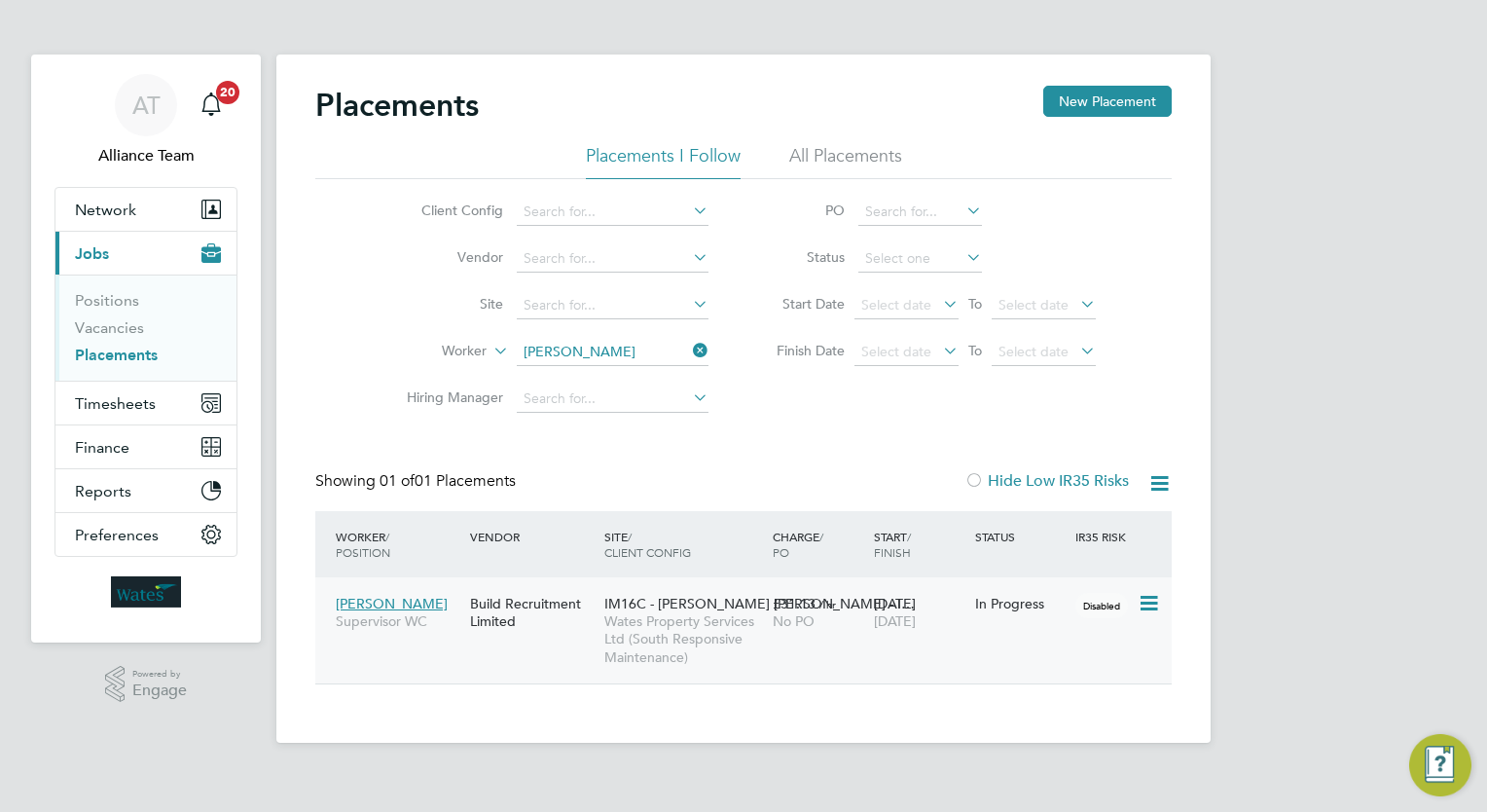
click at [752, 616] on span "Wates Property Services Ltd (South Responsive Maintenance)" at bounding box center [684, 639] width 159 height 54
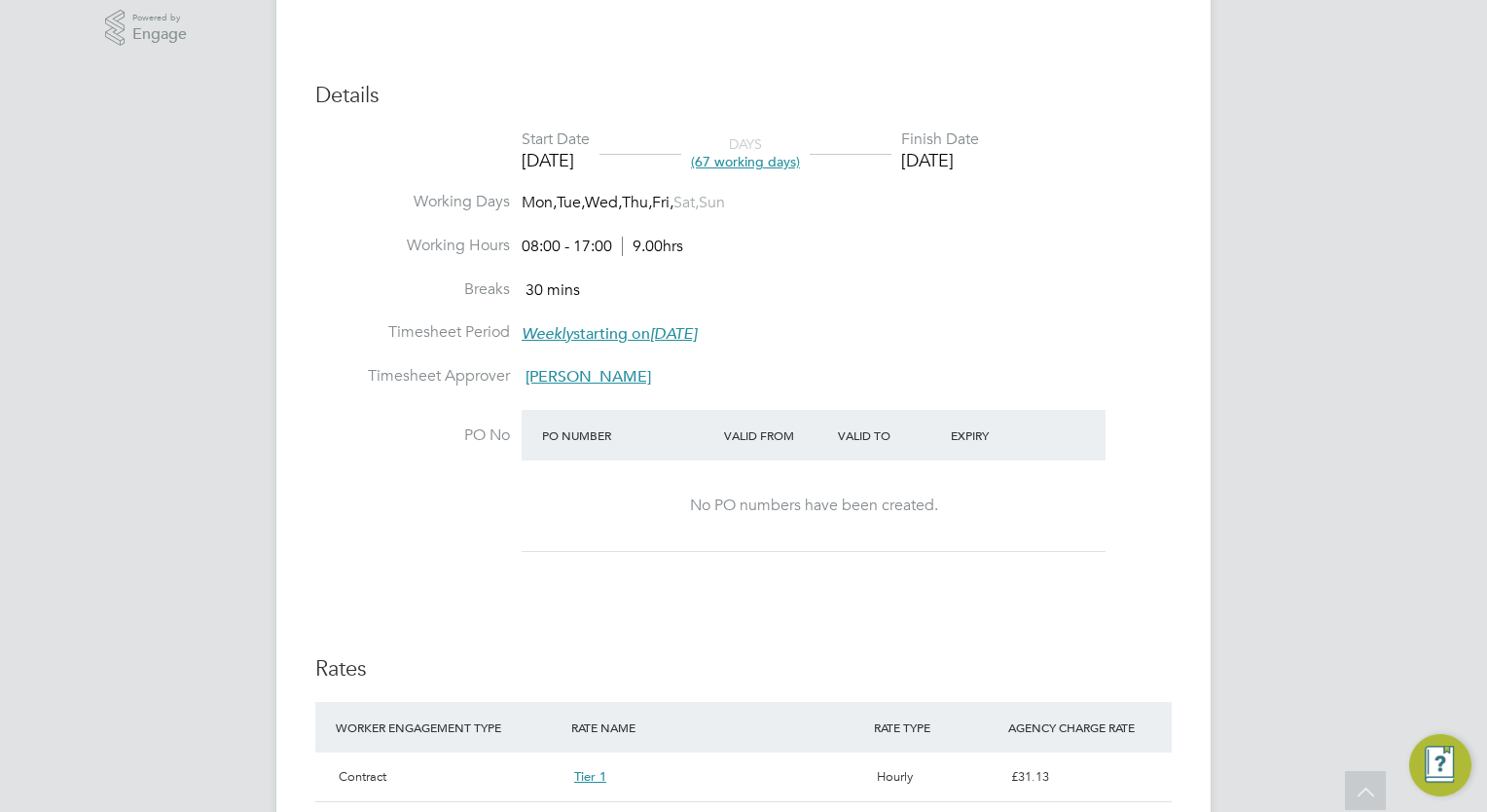
scroll to position [662, 0]
